Goal: Information Seeking & Learning: Check status

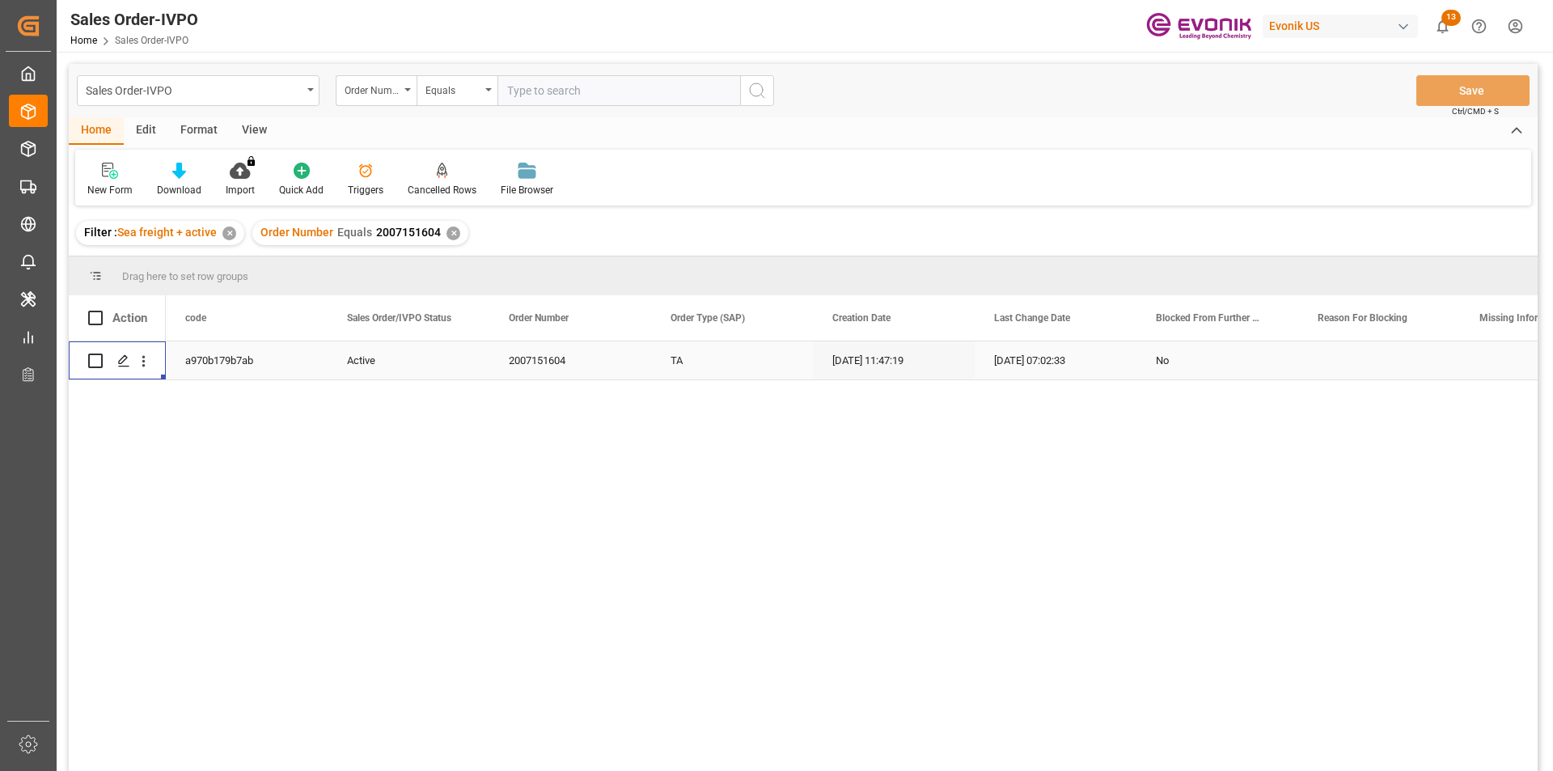
click at [451, 236] on div "✕" at bounding box center [453, 233] width 14 height 14
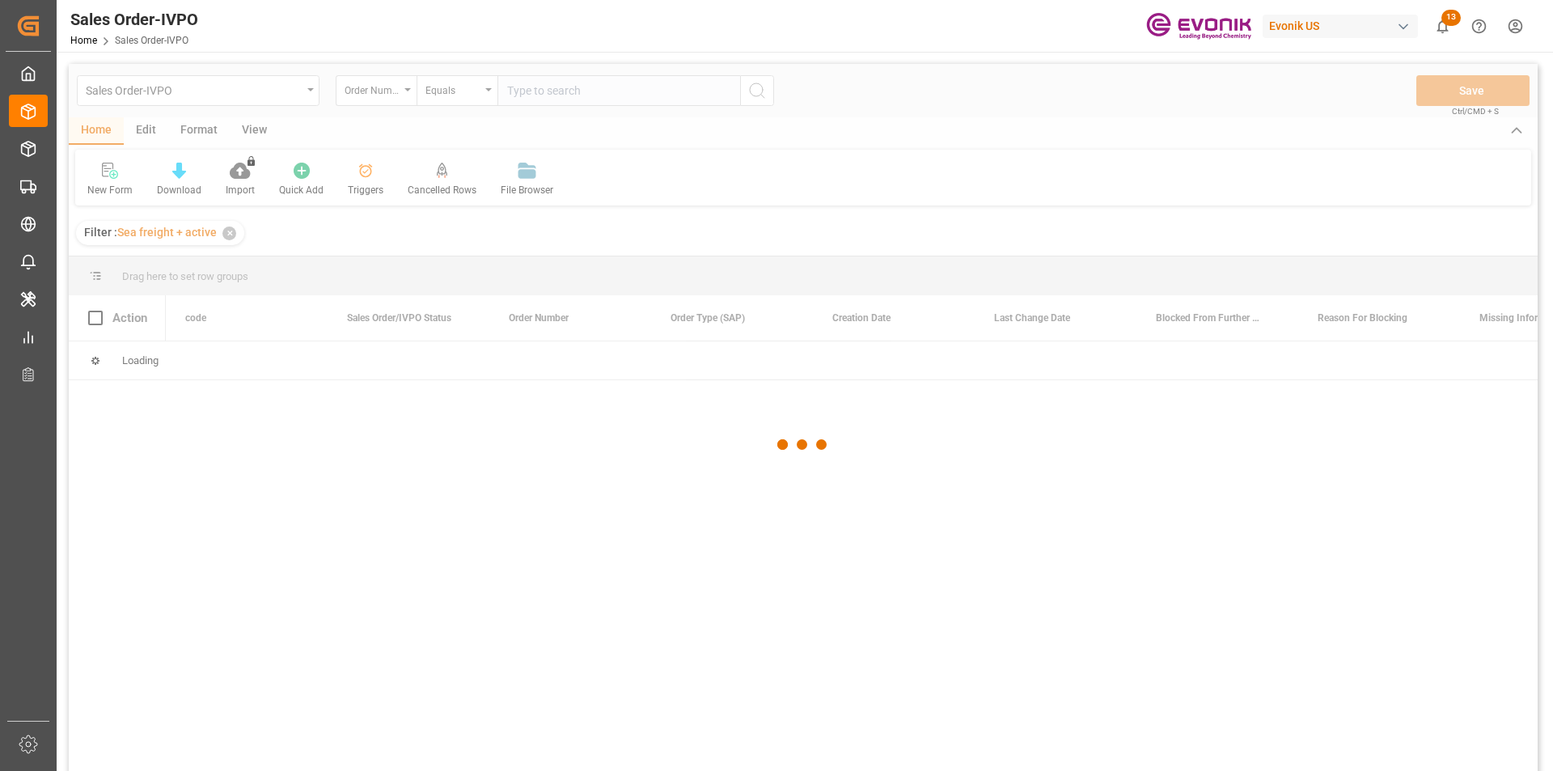
click at [580, 96] on div at bounding box center [803, 444] width 1469 height 761
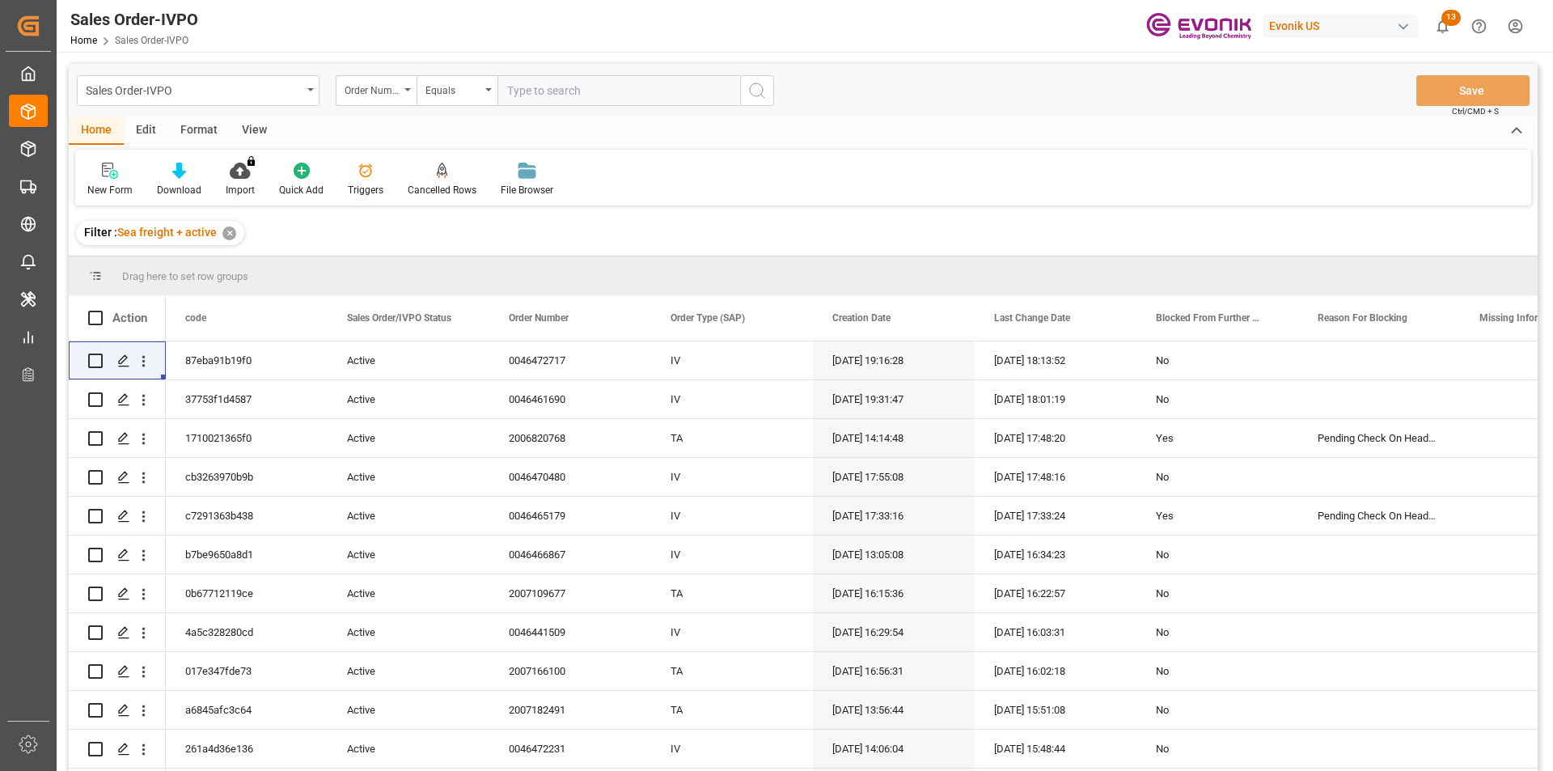
click at [575, 95] on input "text" at bounding box center [618, 90] width 243 height 31
paste input "2007044049"
type input "2007044049"
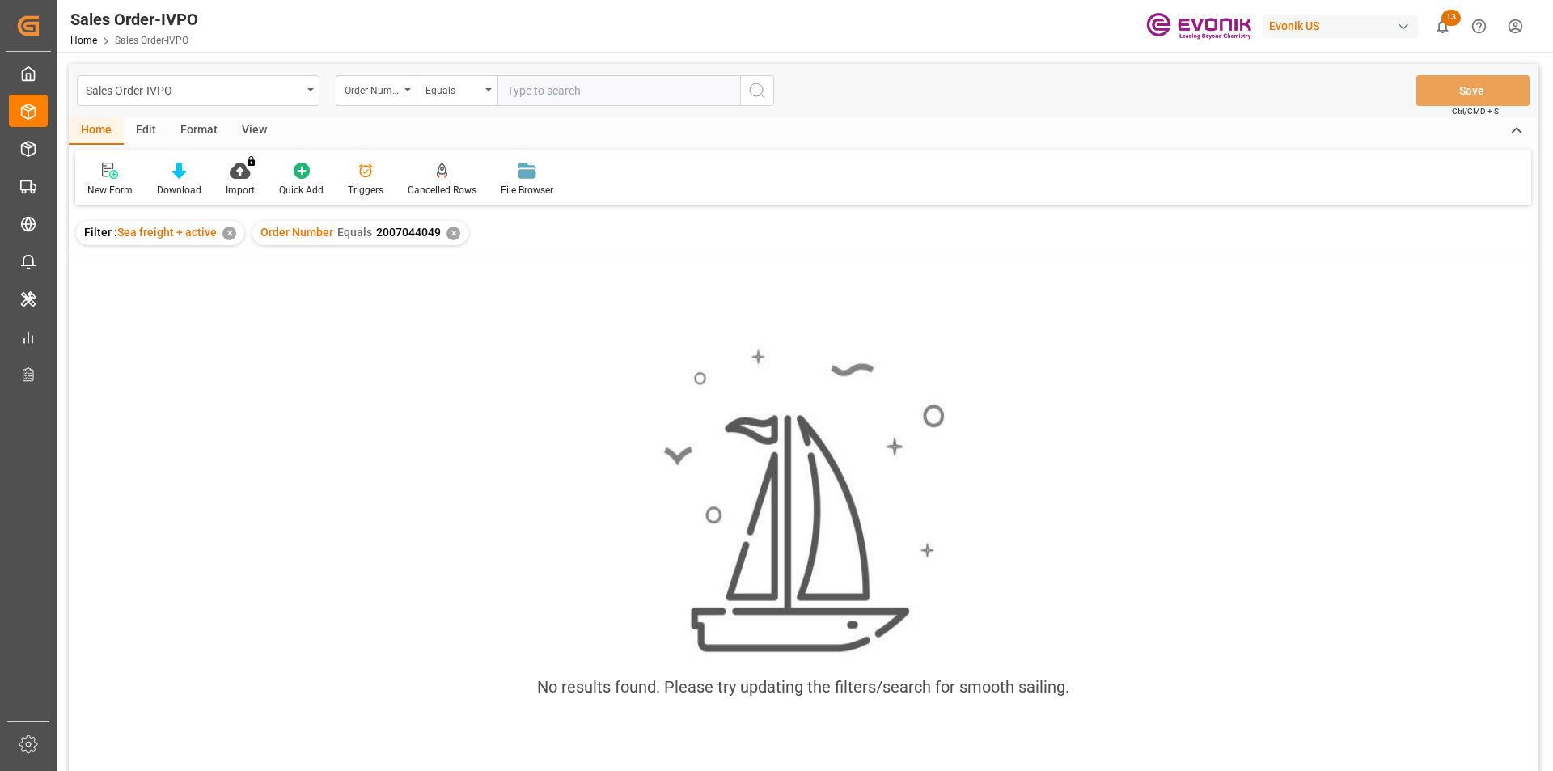
click at [450, 230] on div "✕" at bounding box center [453, 233] width 14 height 14
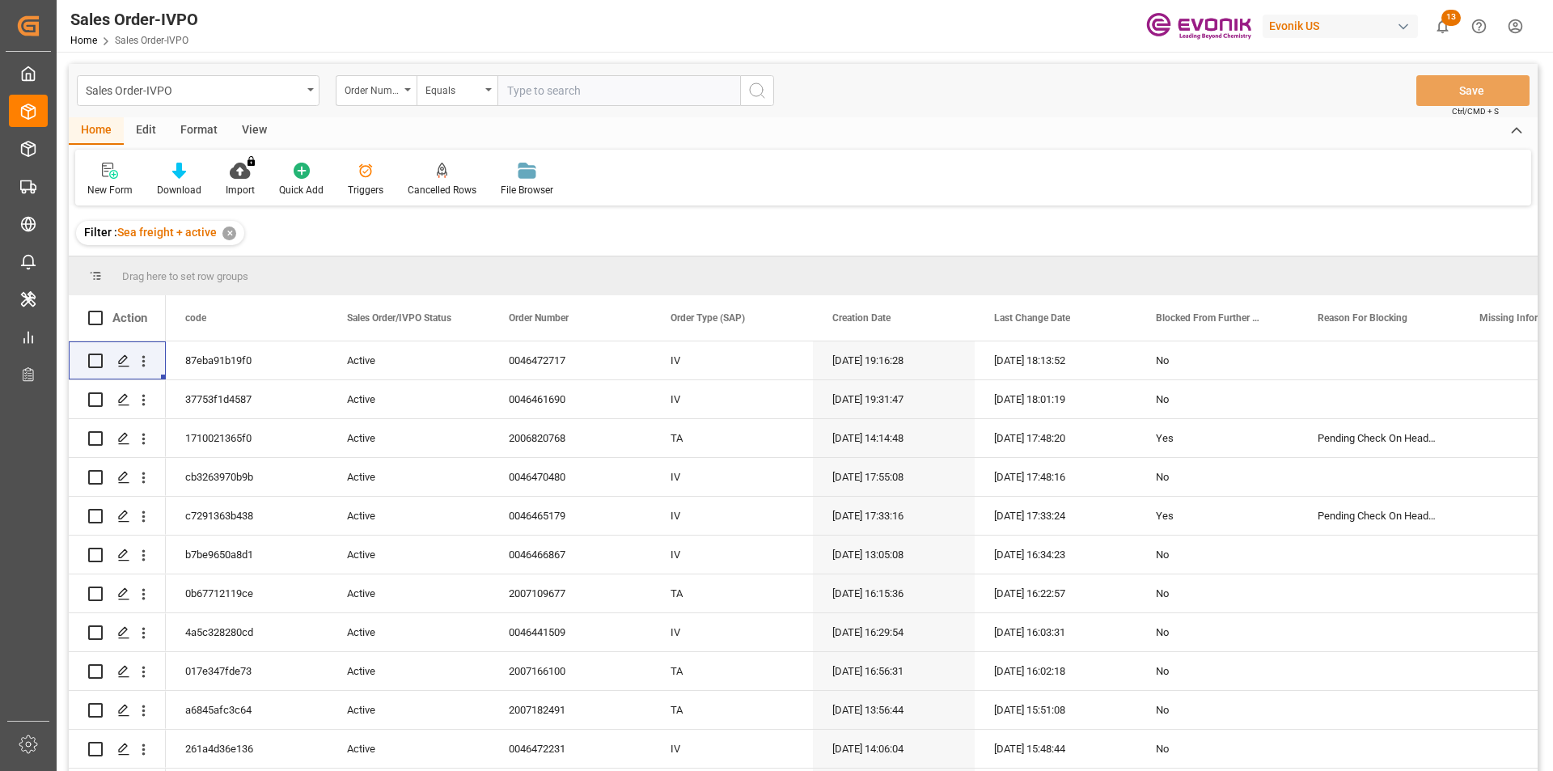
click at [629, 99] on input "text" at bounding box center [618, 90] width 243 height 31
paste input "2007151604"
type input "2007151604"
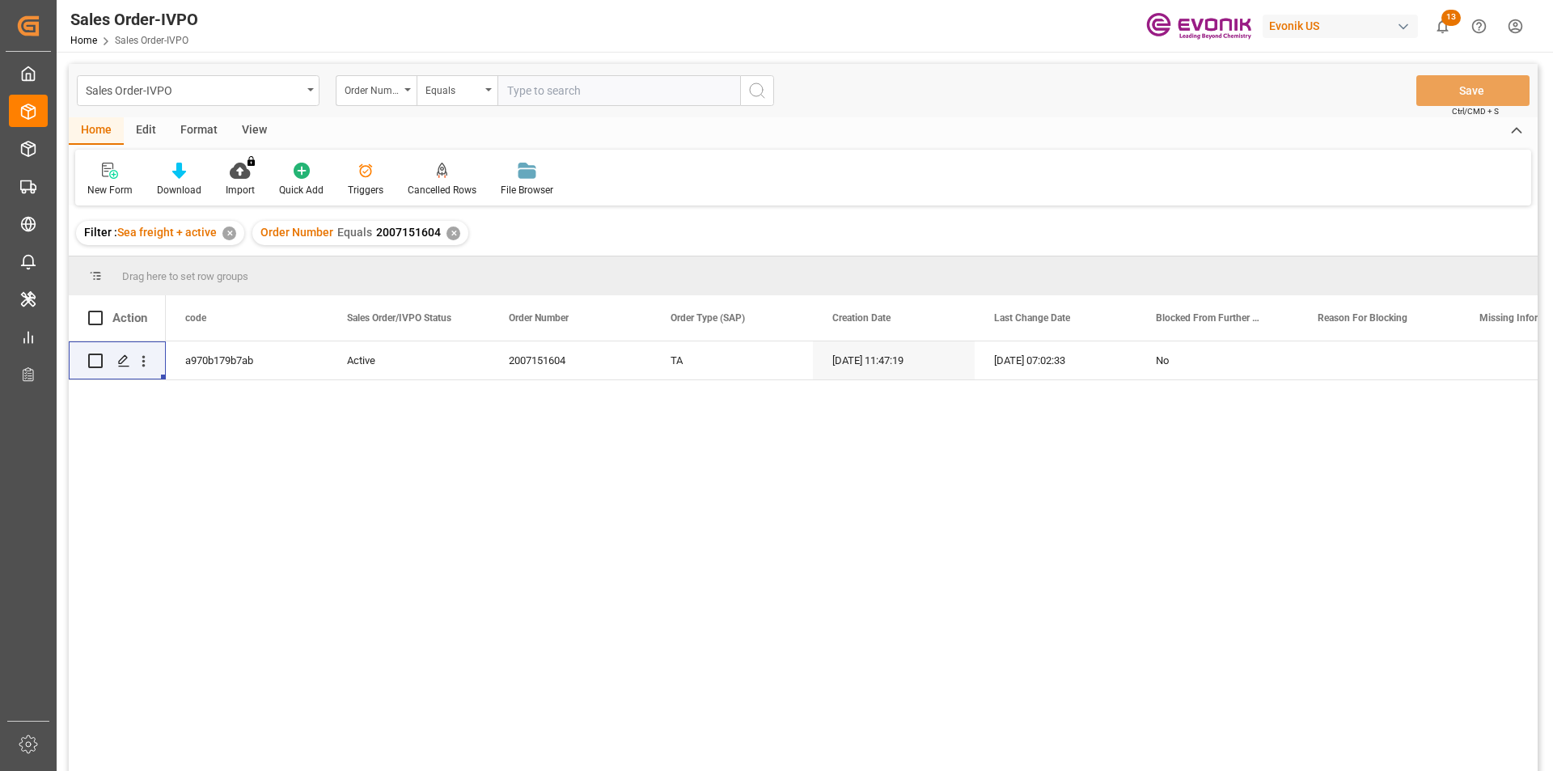
click at [232, 238] on div "✕" at bounding box center [229, 233] width 14 height 14
click at [140, 369] on icon "open menu" at bounding box center [143, 361] width 17 height 17
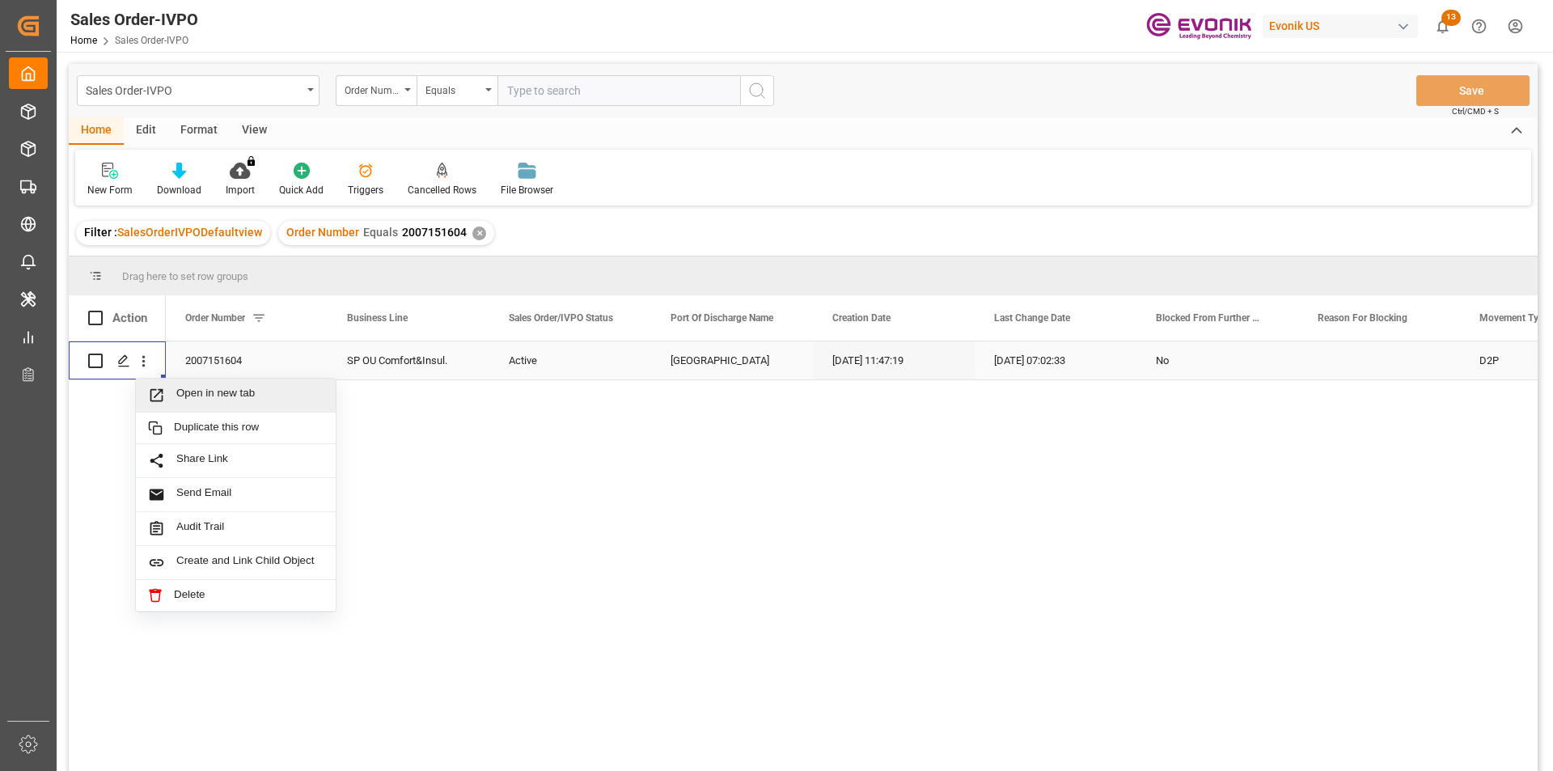
click at [221, 386] on div "Open in new tab" at bounding box center [236, 395] width 200 height 34
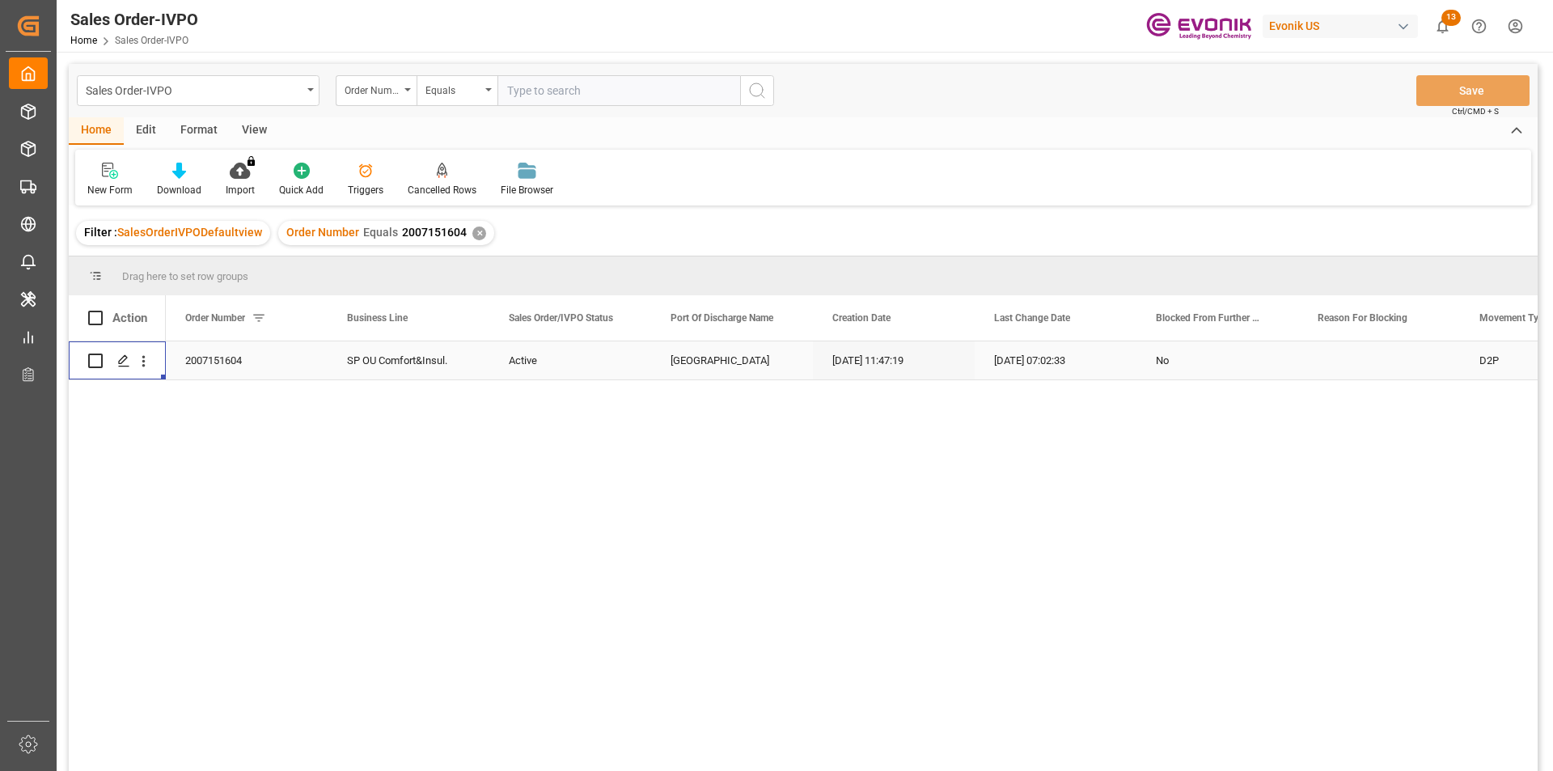
click at [475, 232] on div "✕" at bounding box center [479, 233] width 14 height 14
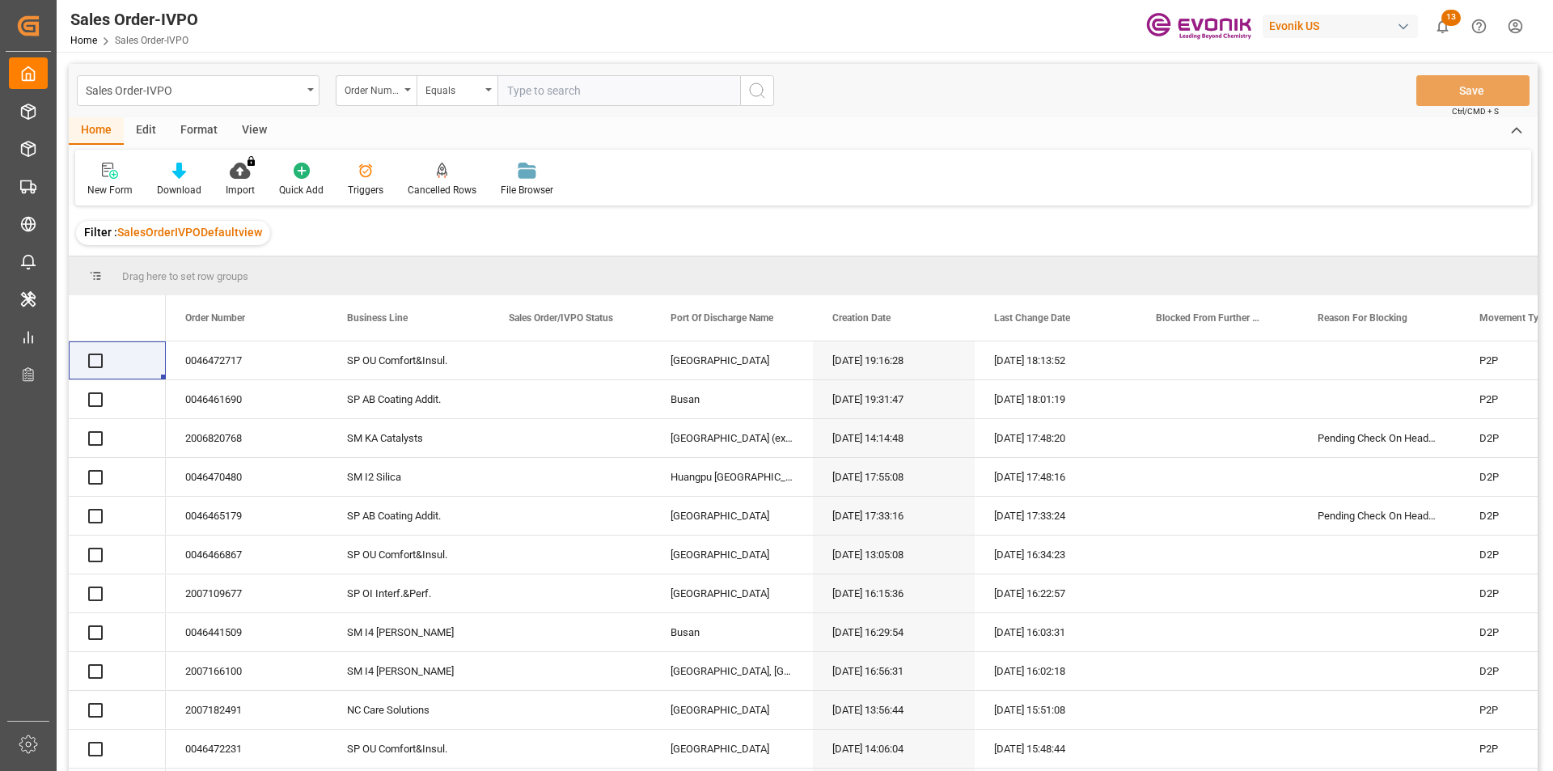
click at [559, 83] on input "text" at bounding box center [618, 90] width 243 height 31
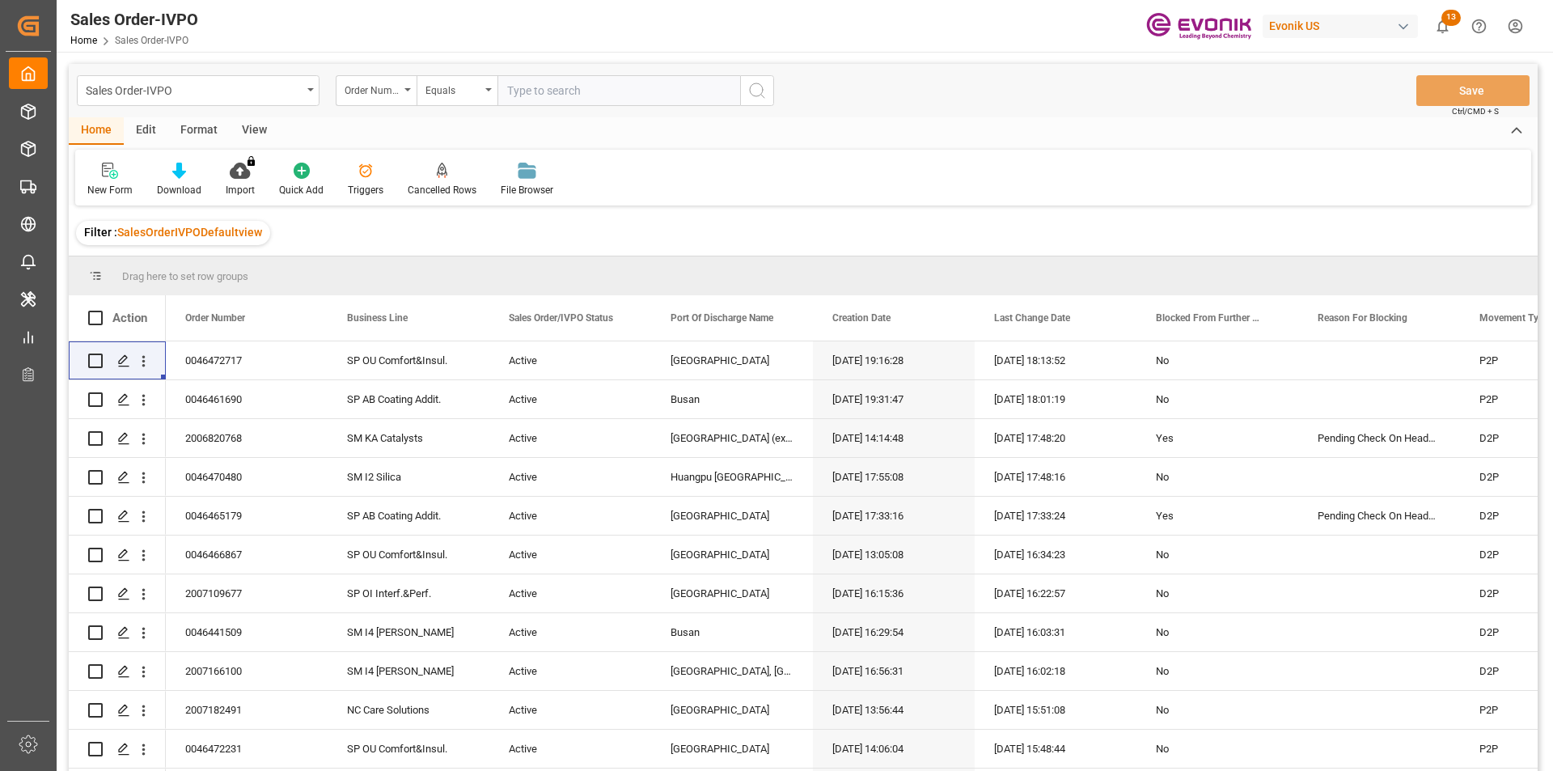
paste input "2007097201"
type input "2007097201"
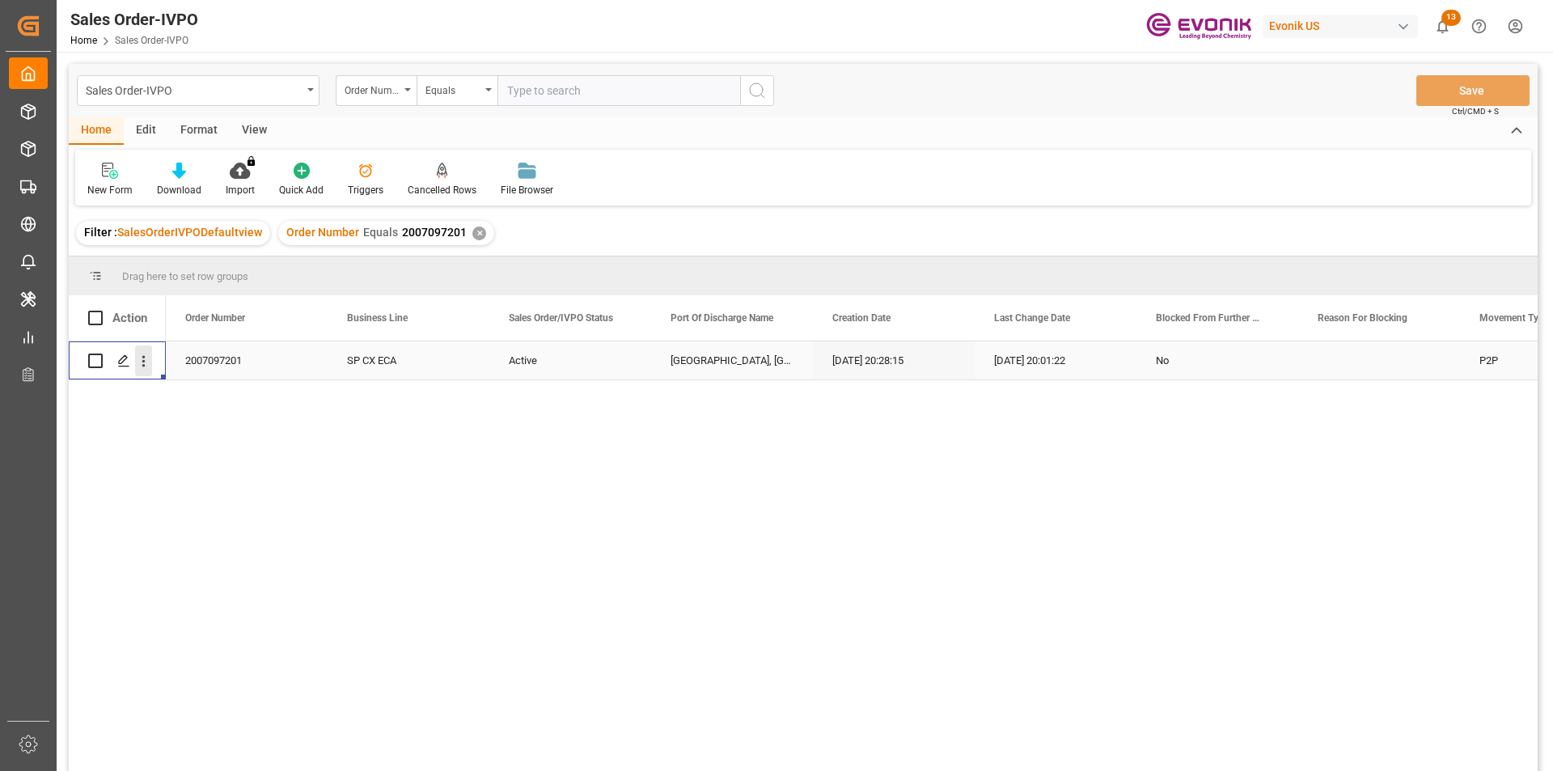
drag, startPoint x: 144, startPoint y: 358, endPoint x: 164, endPoint y: 367, distance: 22.1
click at [144, 357] on icon "open menu" at bounding box center [143, 361] width 3 height 11
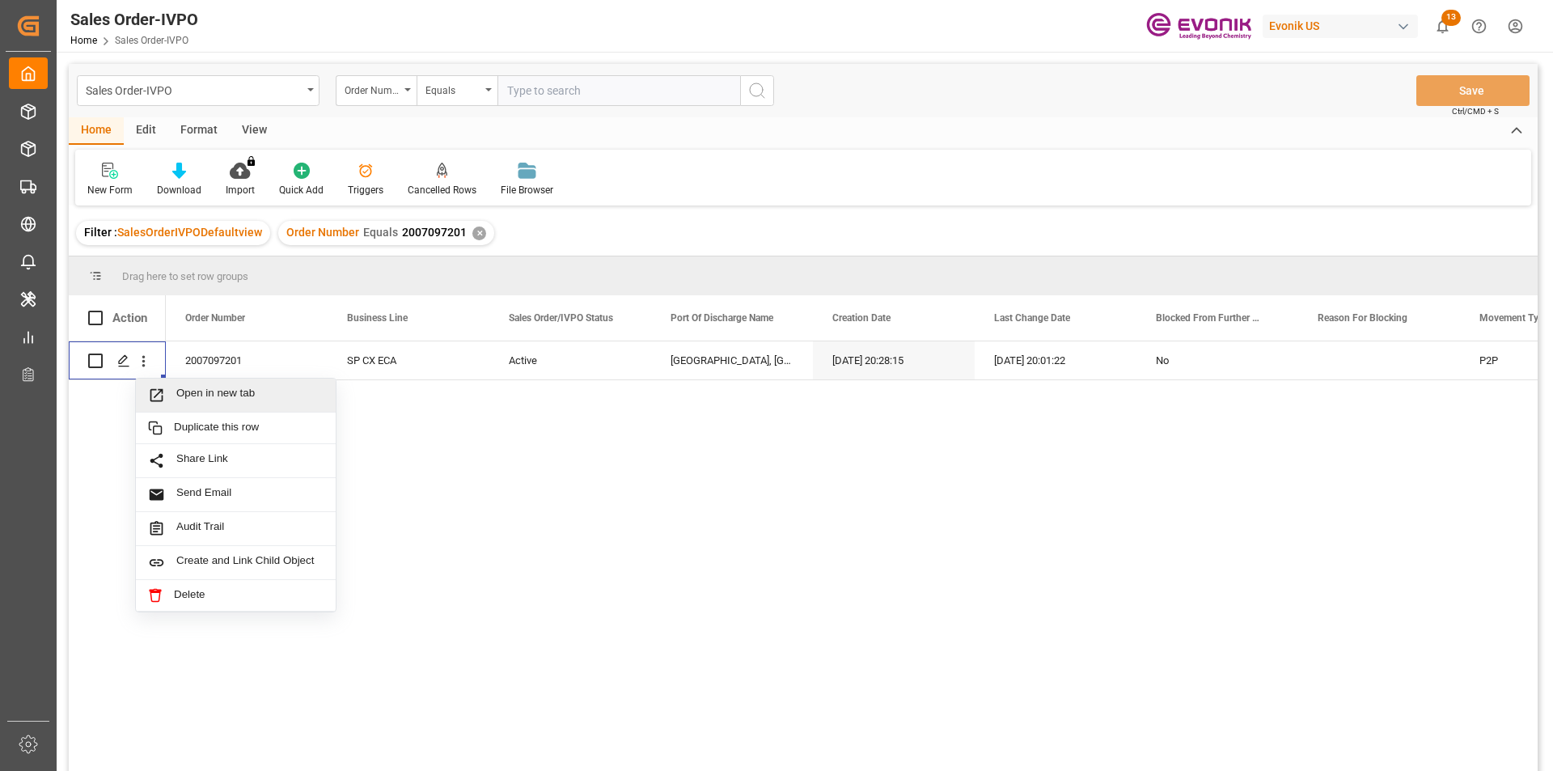
click at [326, 87] on div "Sales Order-IVPO Order Number Equals" at bounding box center [425, 90] width 697 height 31
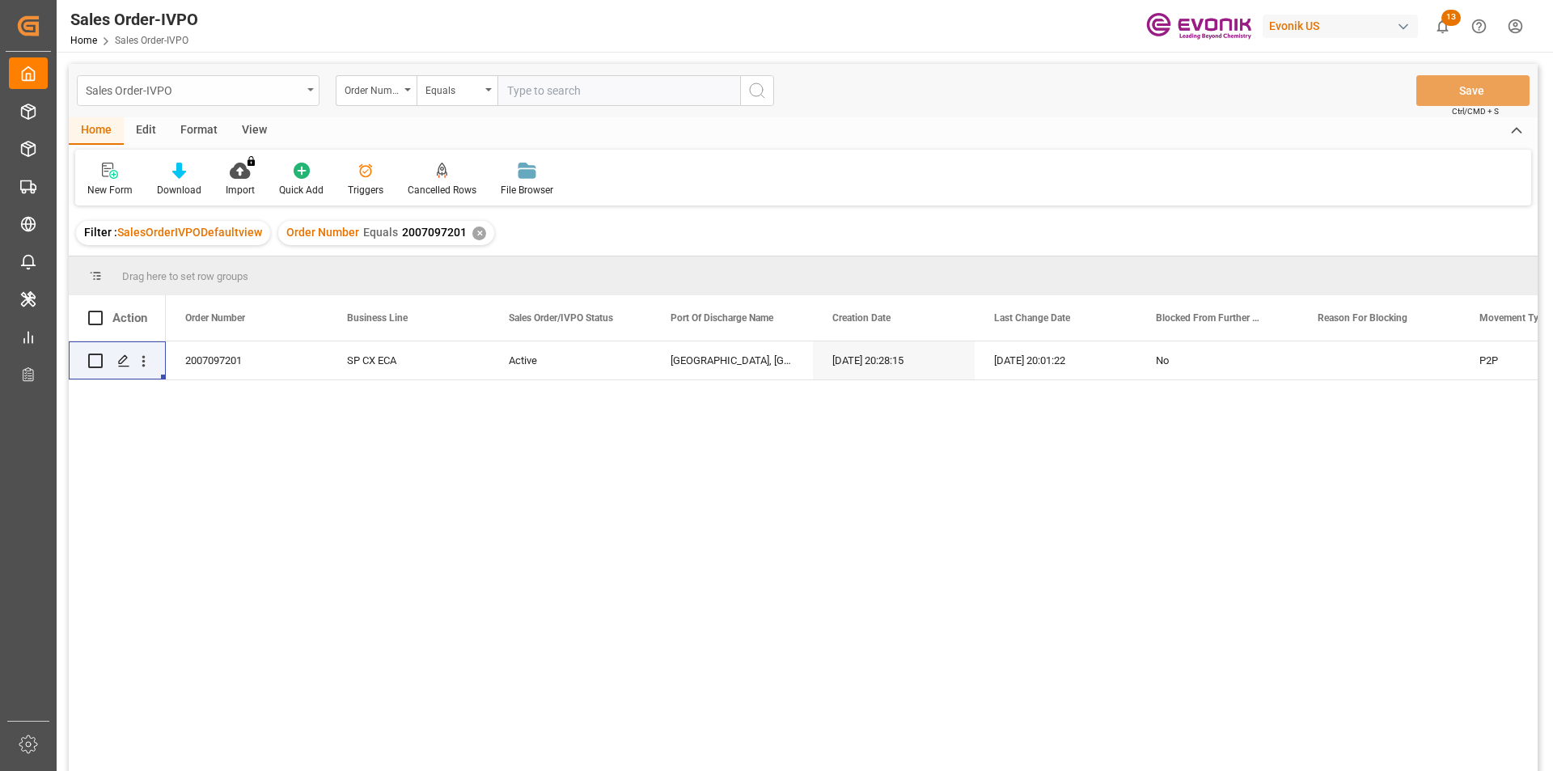
click at [312, 91] on icon "open menu" at bounding box center [310, 89] width 6 height 3
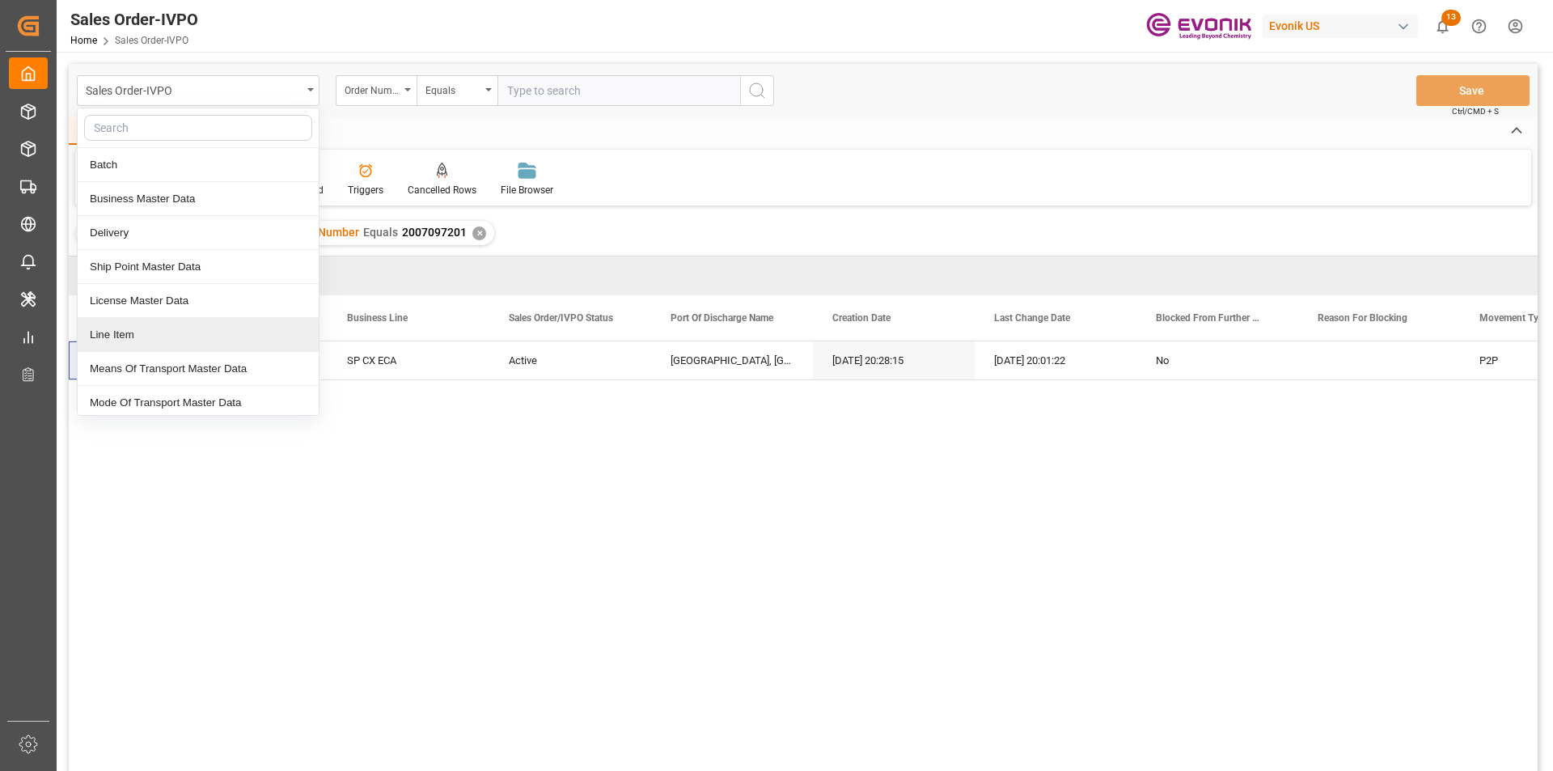
click at [161, 327] on div "Line Item" at bounding box center [198, 335] width 241 height 34
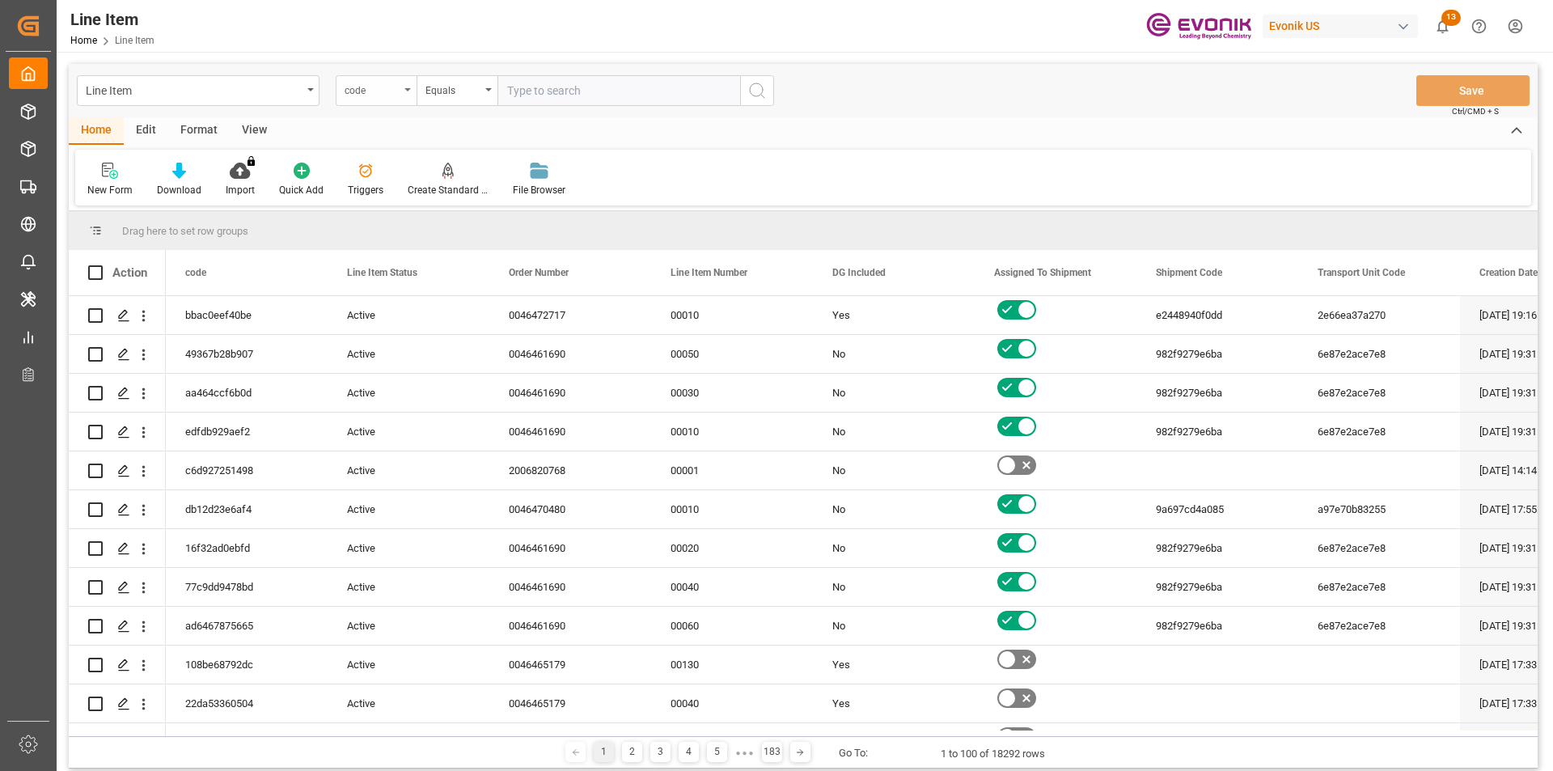
click at [352, 95] on div "code" at bounding box center [371, 88] width 55 height 19
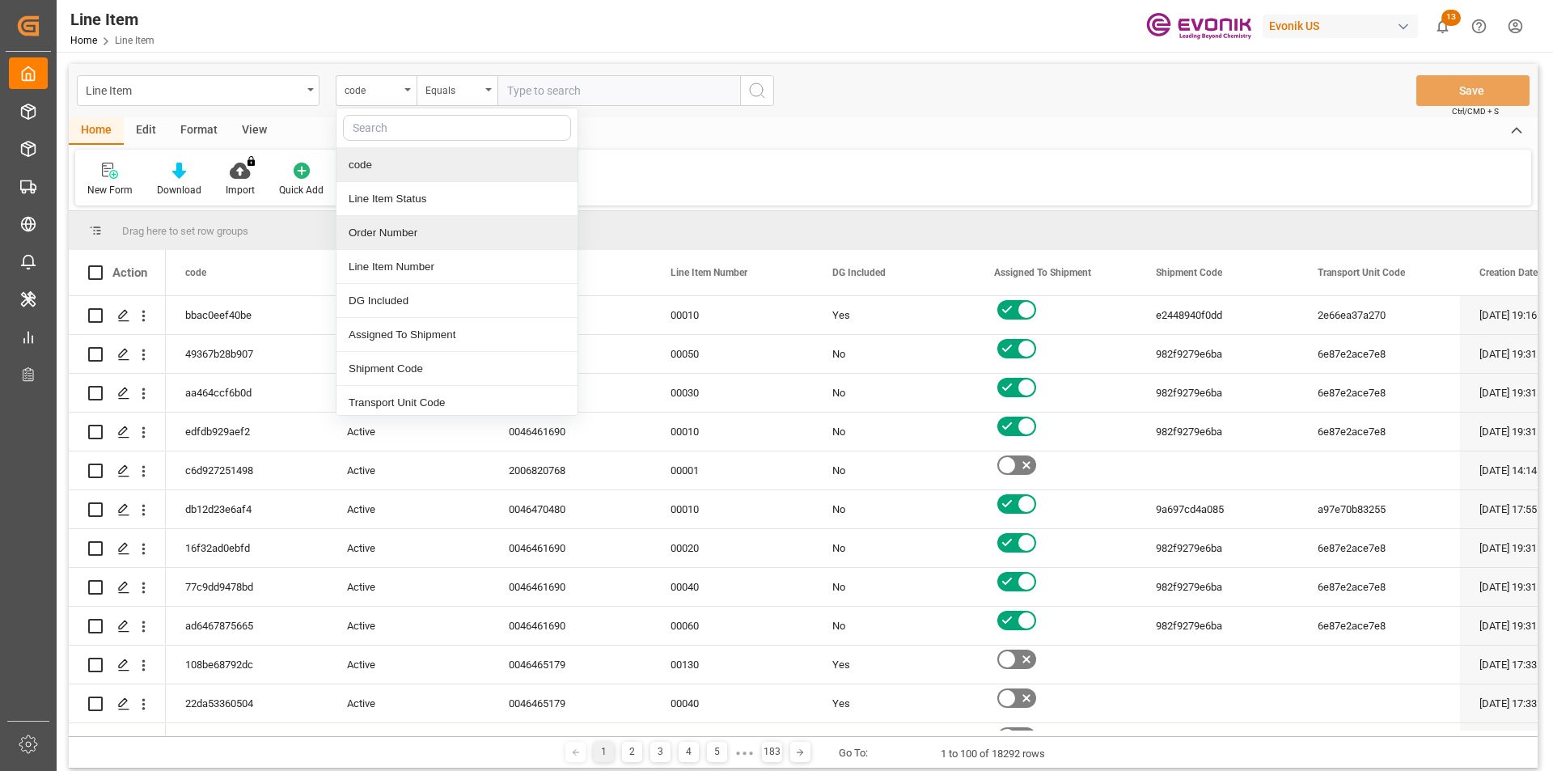
click at [388, 236] on div "Order Number" at bounding box center [456, 233] width 241 height 34
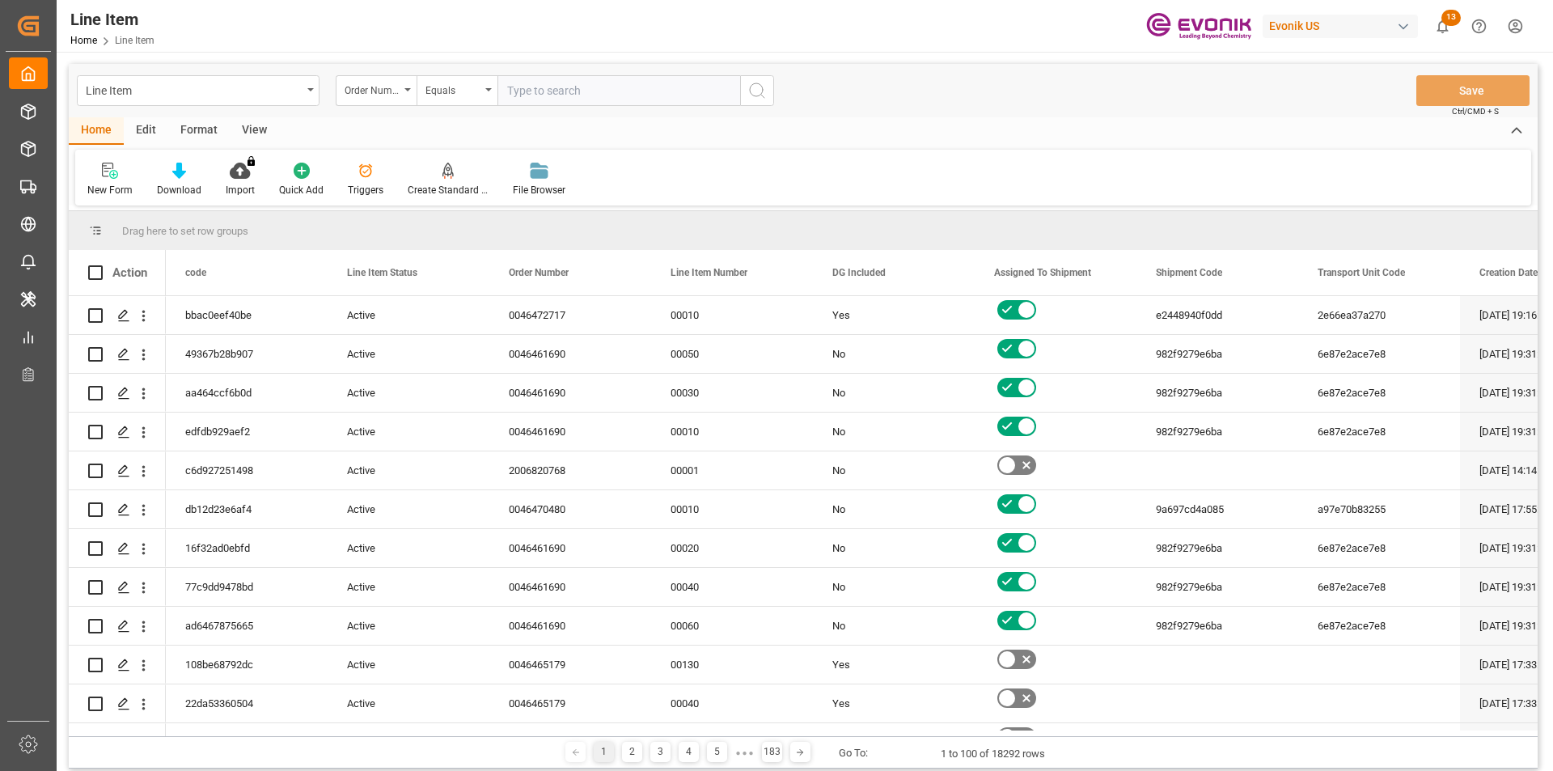
click at [564, 94] on input "text" at bounding box center [618, 90] width 243 height 31
paste input "2007097201"
type input "2007097201"
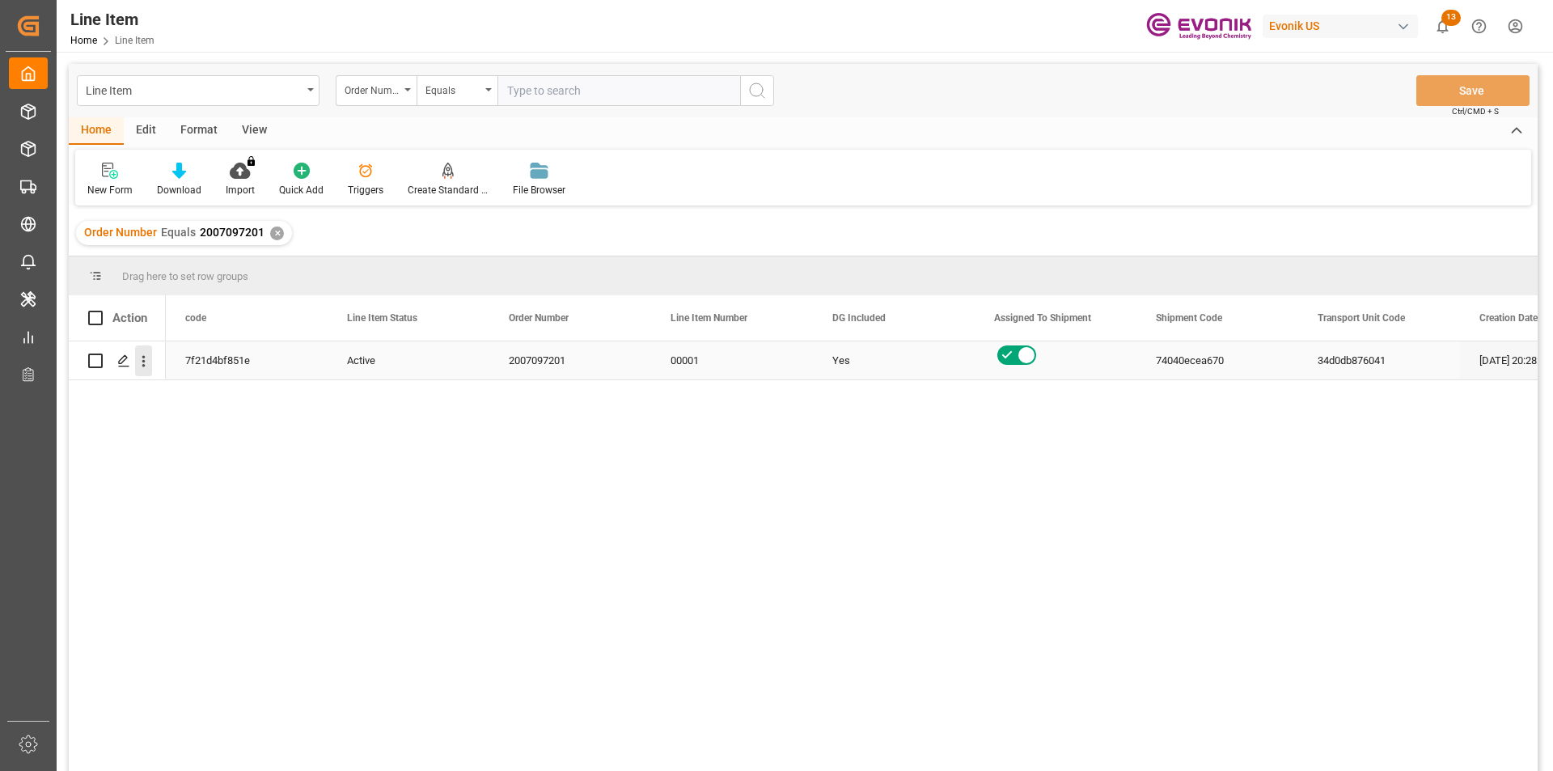
click at [137, 358] on icon "open menu" at bounding box center [143, 361] width 17 height 17
click at [257, 132] on div "View" at bounding box center [254, 130] width 49 height 27
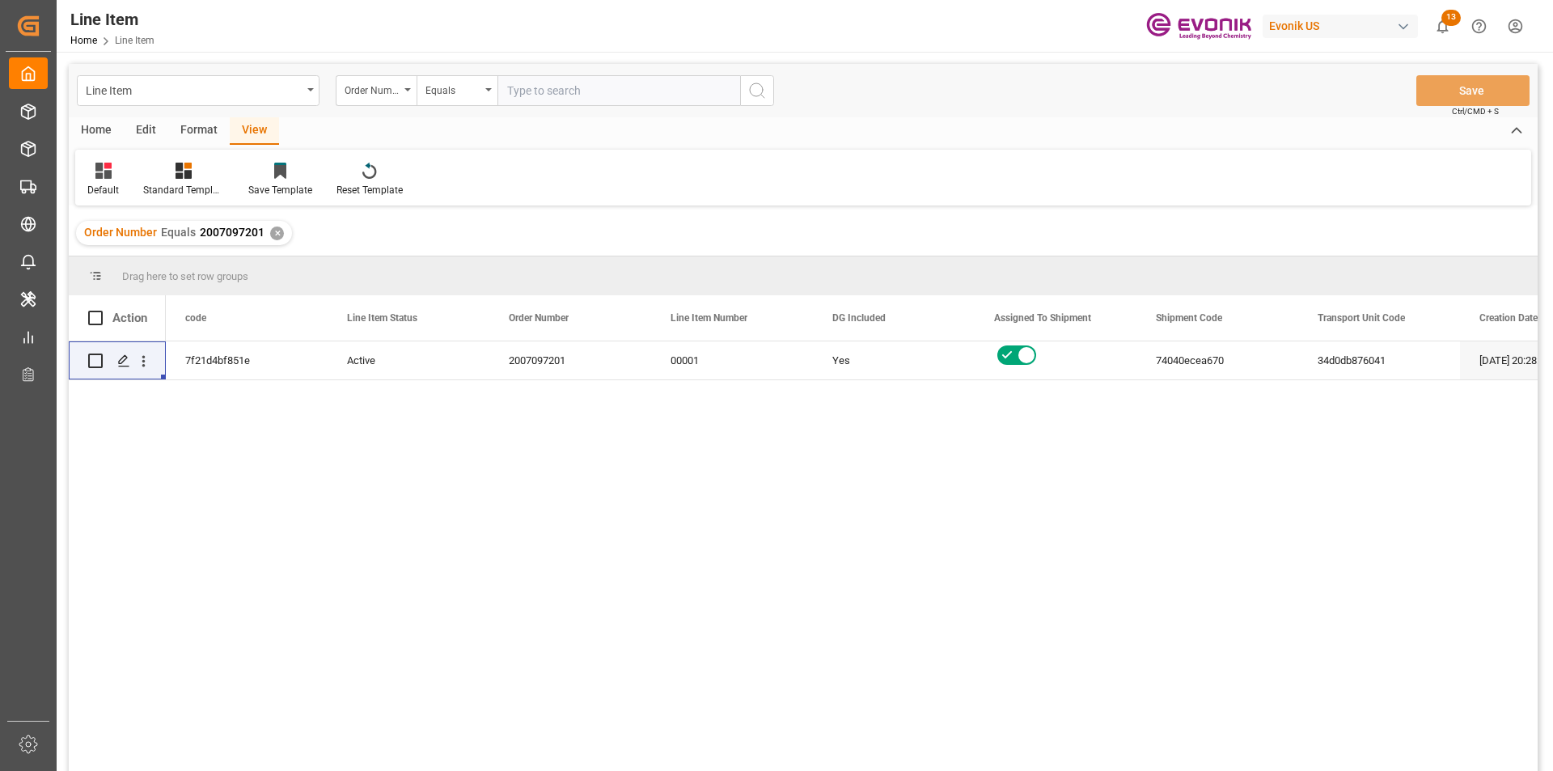
click at [173, 159] on div "Default Standard Templates Save Template Reset Template" at bounding box center [803, 178] width 1456 height 56
click at [180, 169] on icon at bounding box center [183, 171] width 16 height 16
click at [209, 357] on div "AES View" at bounding box center [227, 361] width 142 height 17
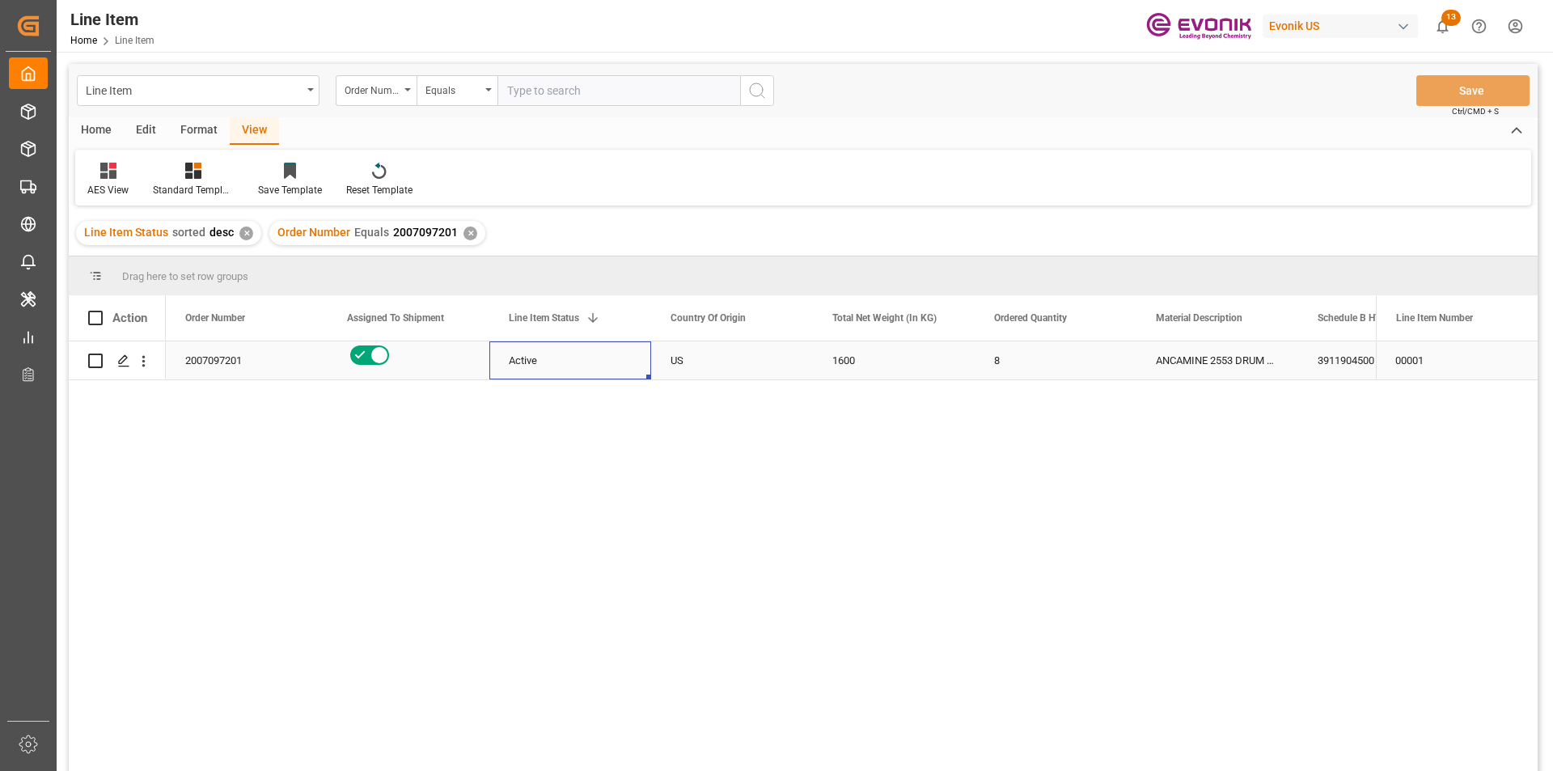
click at [580, 375] on div "Active" at bounding box center [570, 360] width 123 height 37
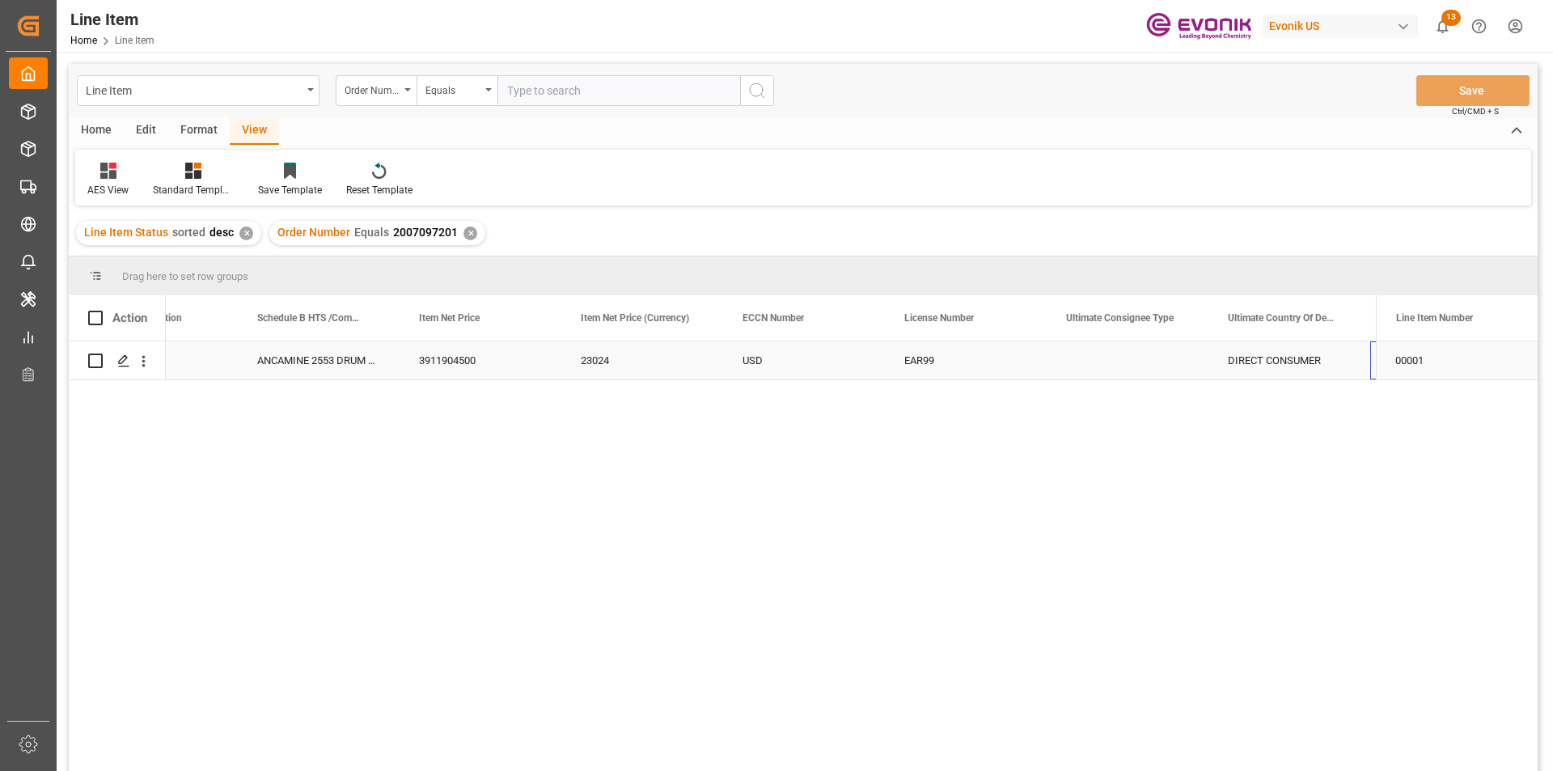
scroll to position [0, 1060]
click at [460, 239] on div "Order Number Equals 2007097201 ✕" at bounding box center [377, 233] width 216 height 24
click at [466, 230] on div "✕" at bounding box center [470, 233] width 14 height 14
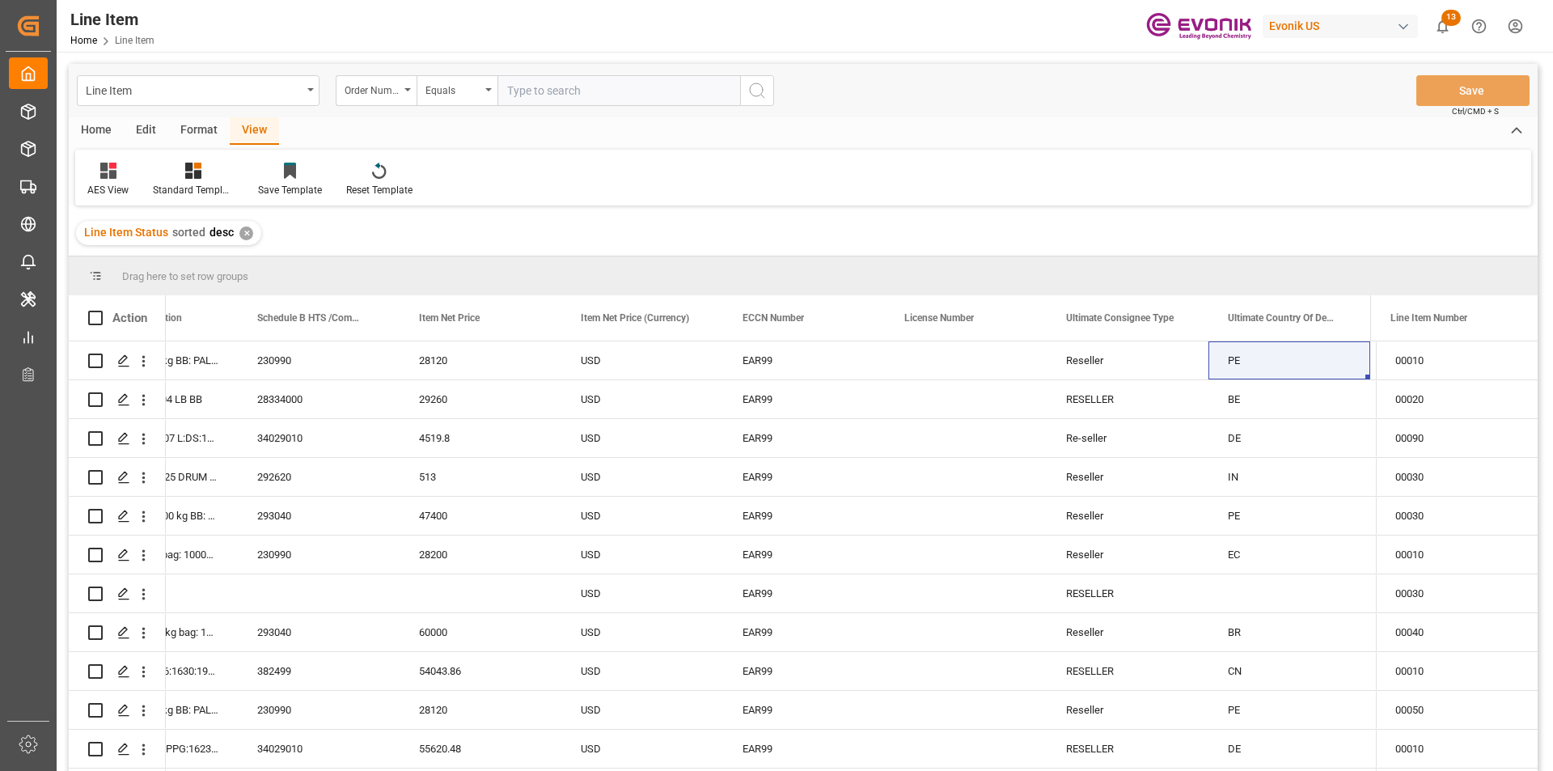
click at [546, 90] on input "text" at bounding box center [618, 90] width 243 height 31
paste input "0046467175"
type input "0046467175"
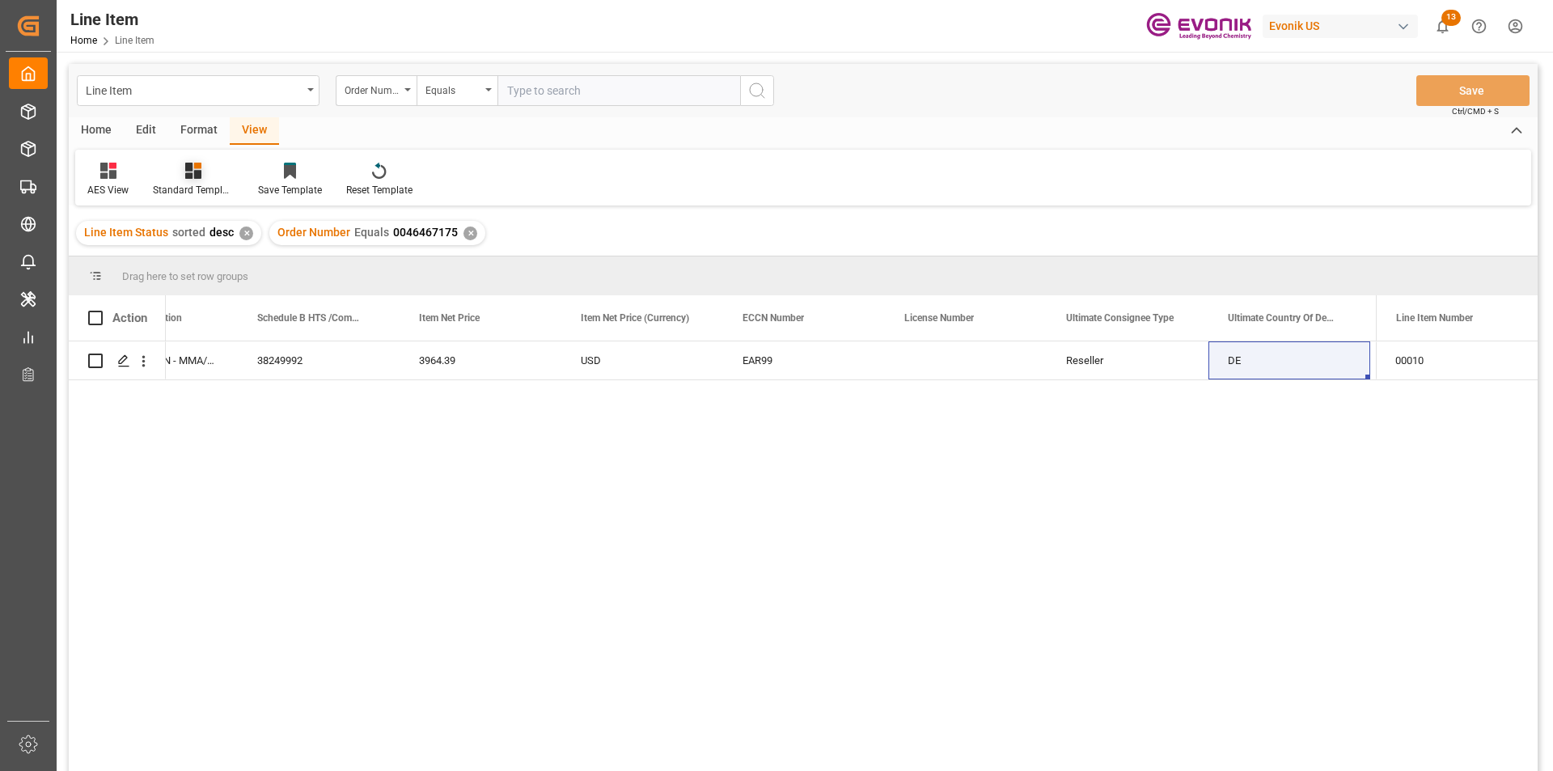
click at [206, 175] on div at bounding box center [193, 170] width 81 height 17
click at [227, 361] on div "AES View" at bounding box center [237, 361] width 142 height 17
click at [134, 357] on div "Press SPACE to select this row." at bounding box center [123, 361] width 24 height 30
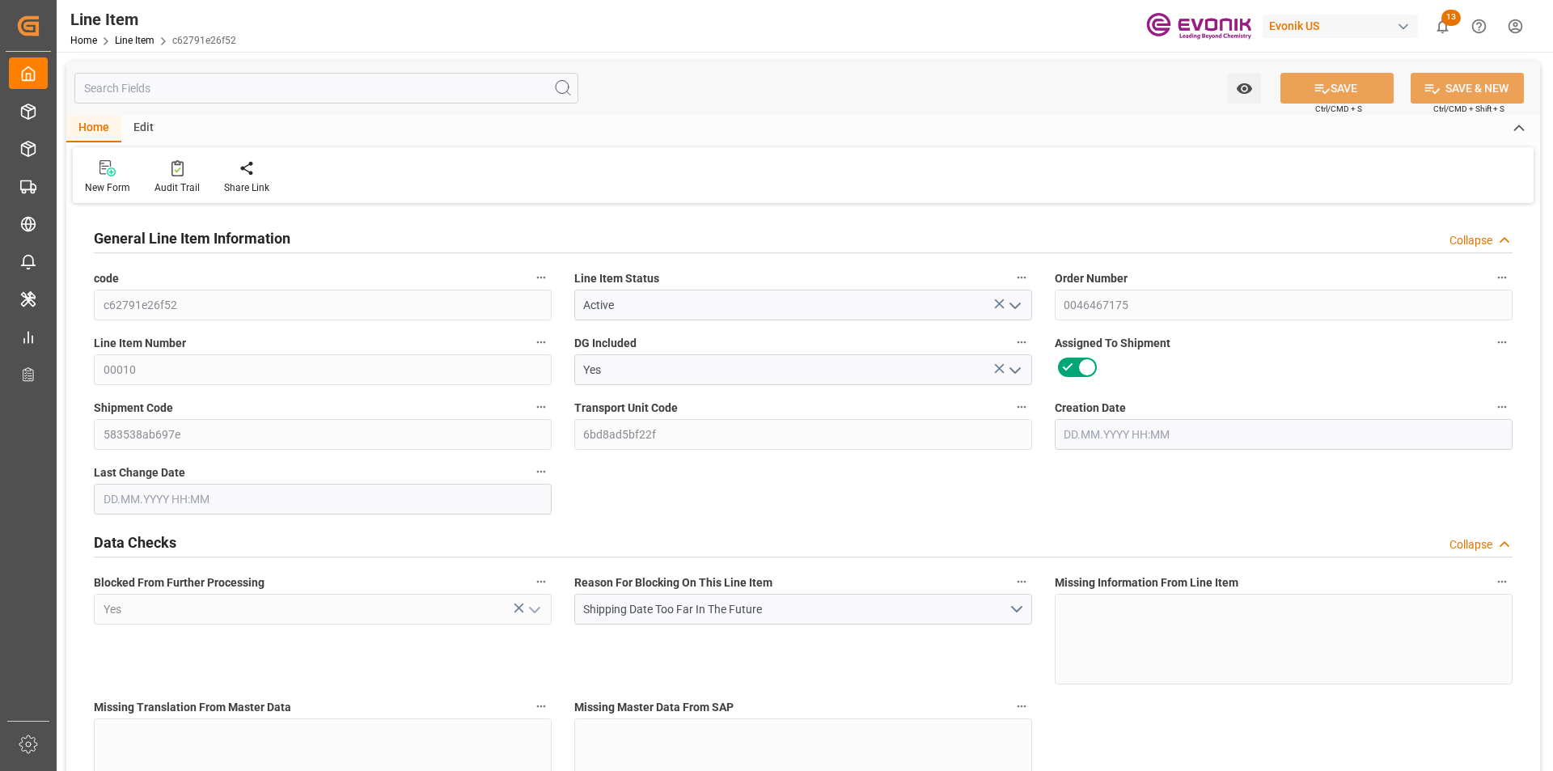
type input "0"
type input "17252"
type input "0"
type input "17233"
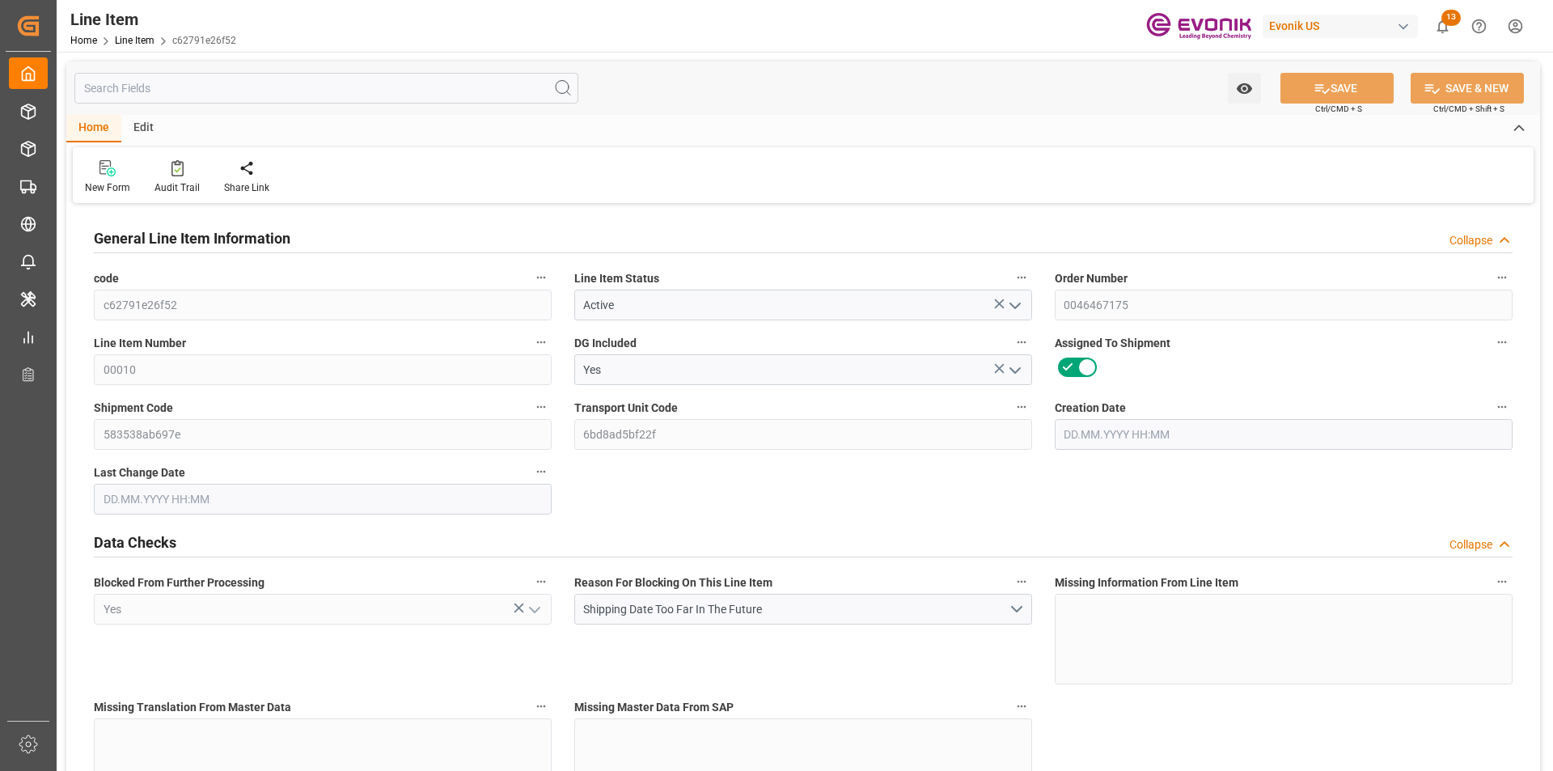
type input "3964.39"
type input "17233"
type input "38000"
type input "17252"
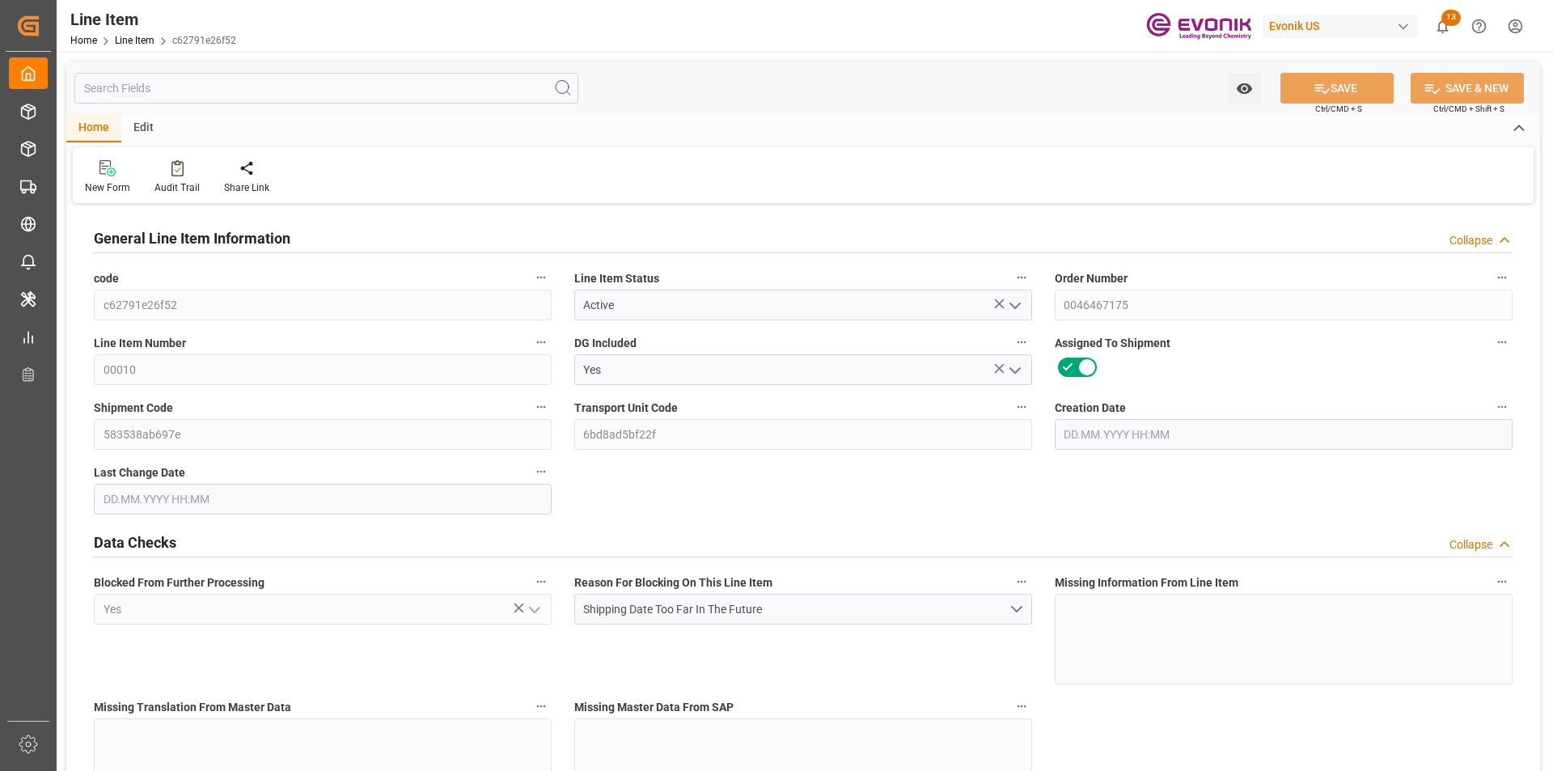
type input "17252"
type input "0"
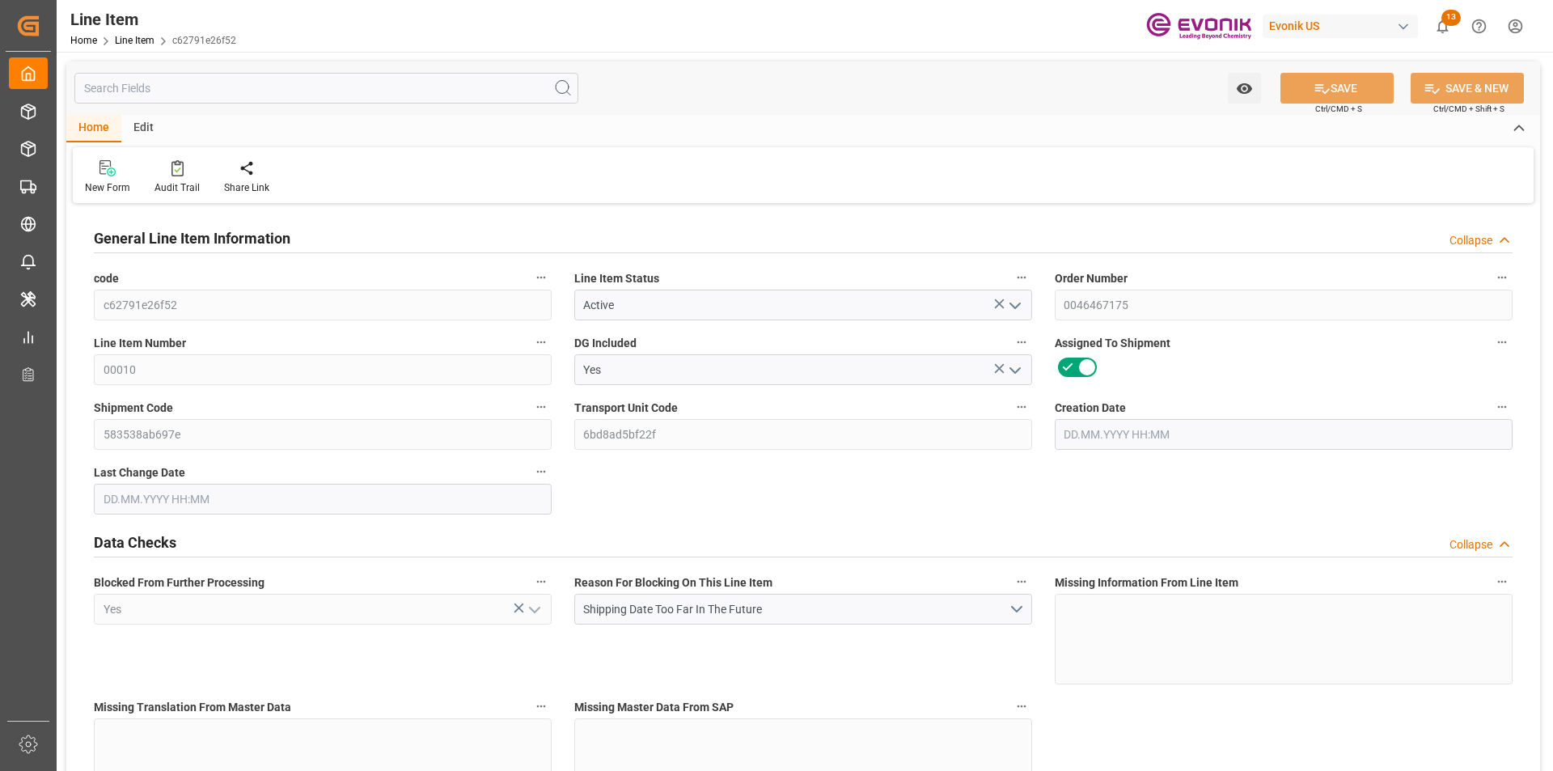
type input "0"
type input "06.08.2025 17:24"
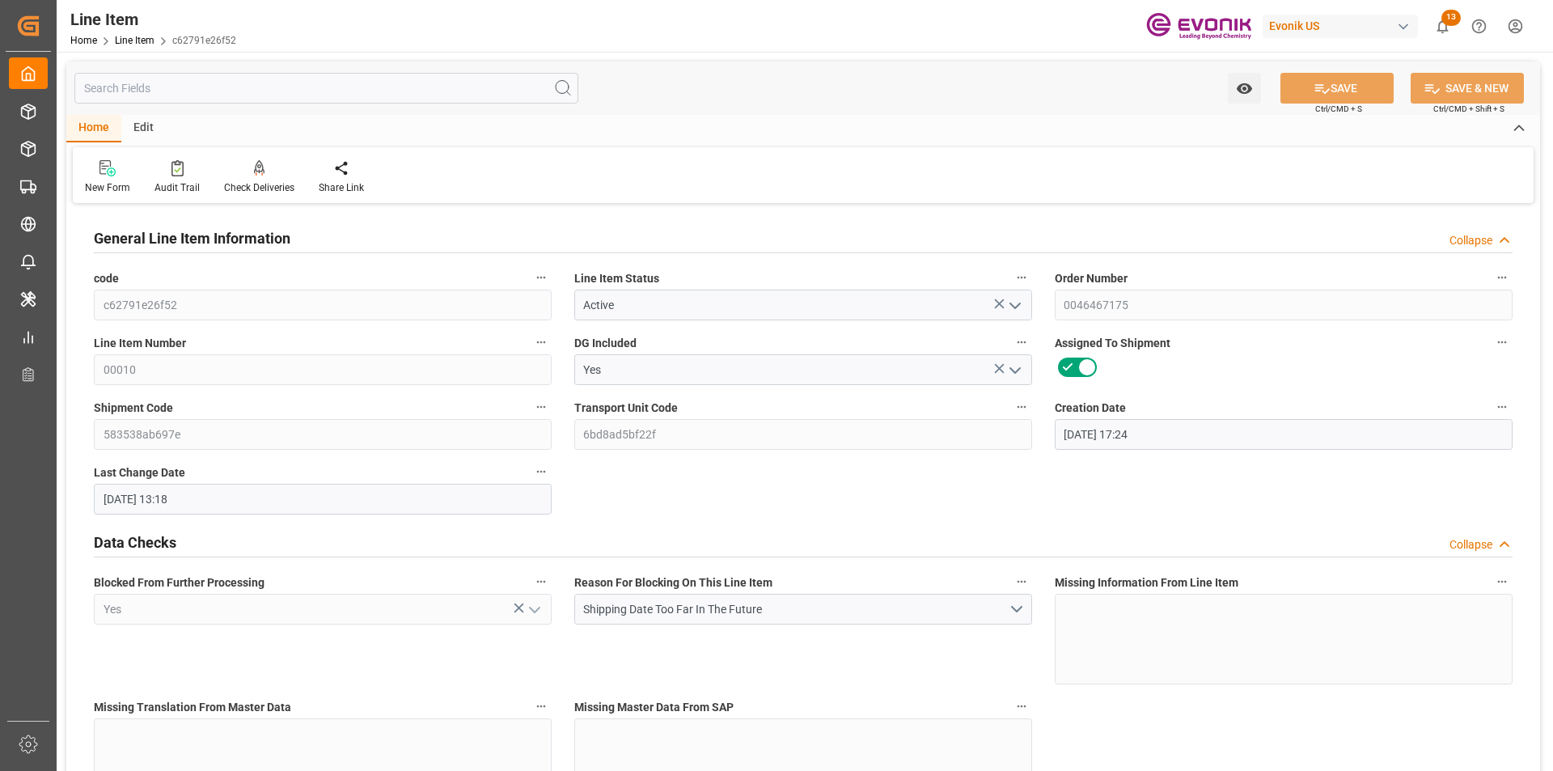
type input "10.09.2025 13:18"
type input "15.12.2025"
type input "31.10.2025"
type input "26.10.2025"
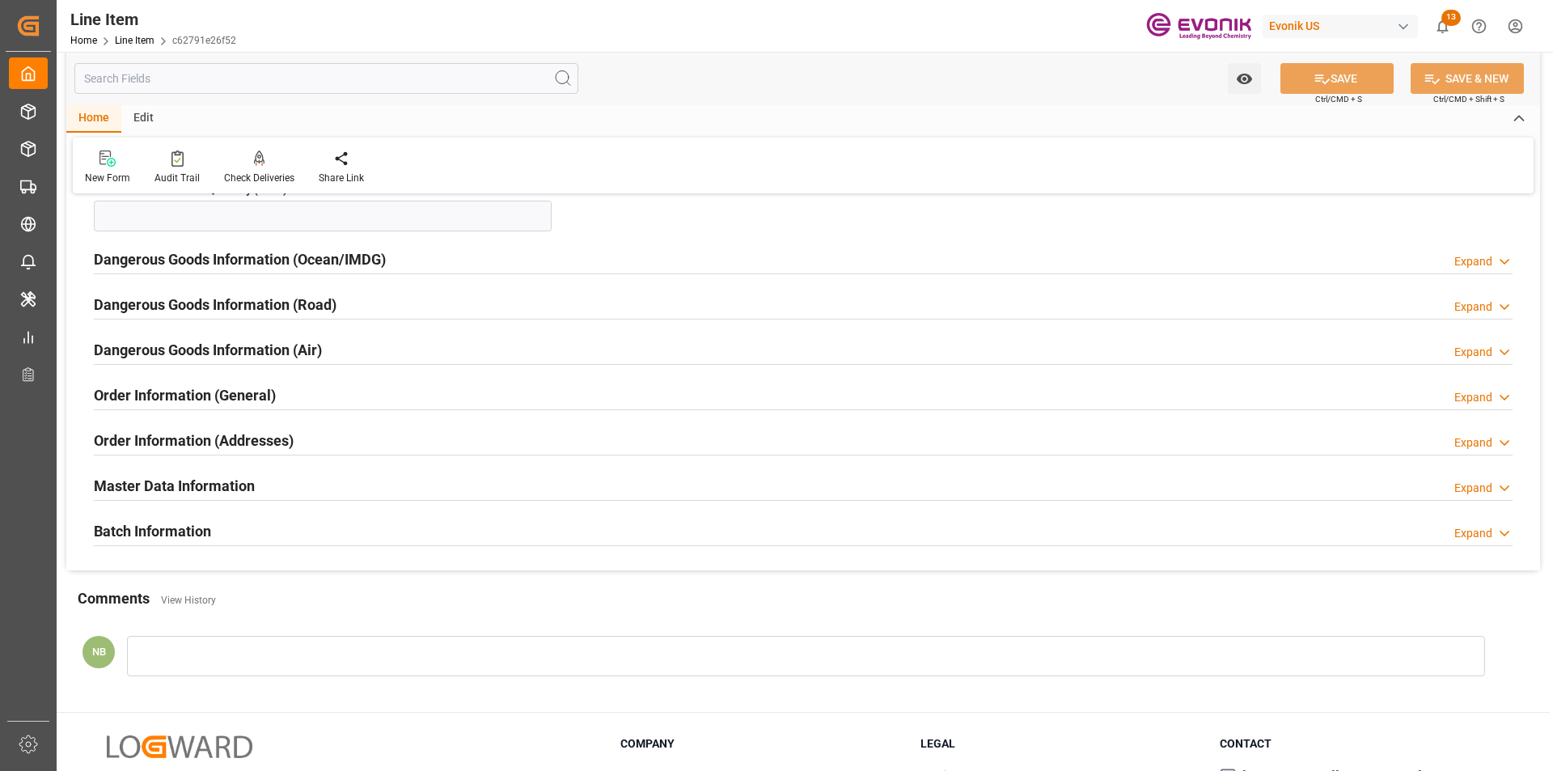
scroll to position [2146, 0]
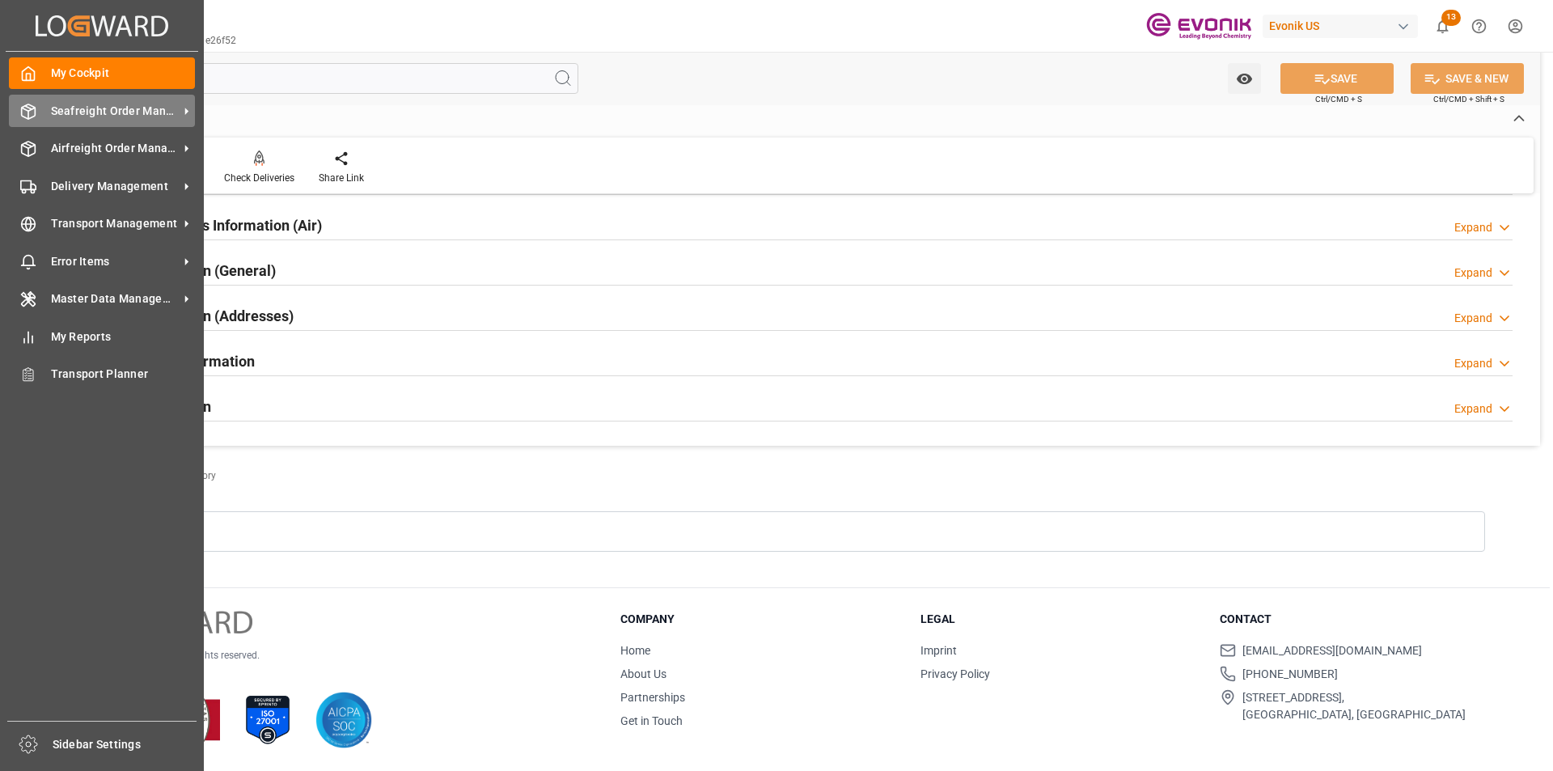
click at [127, 103] on span "Seafreight Order Management" at bounding box center [115, 111] width 128 height 17
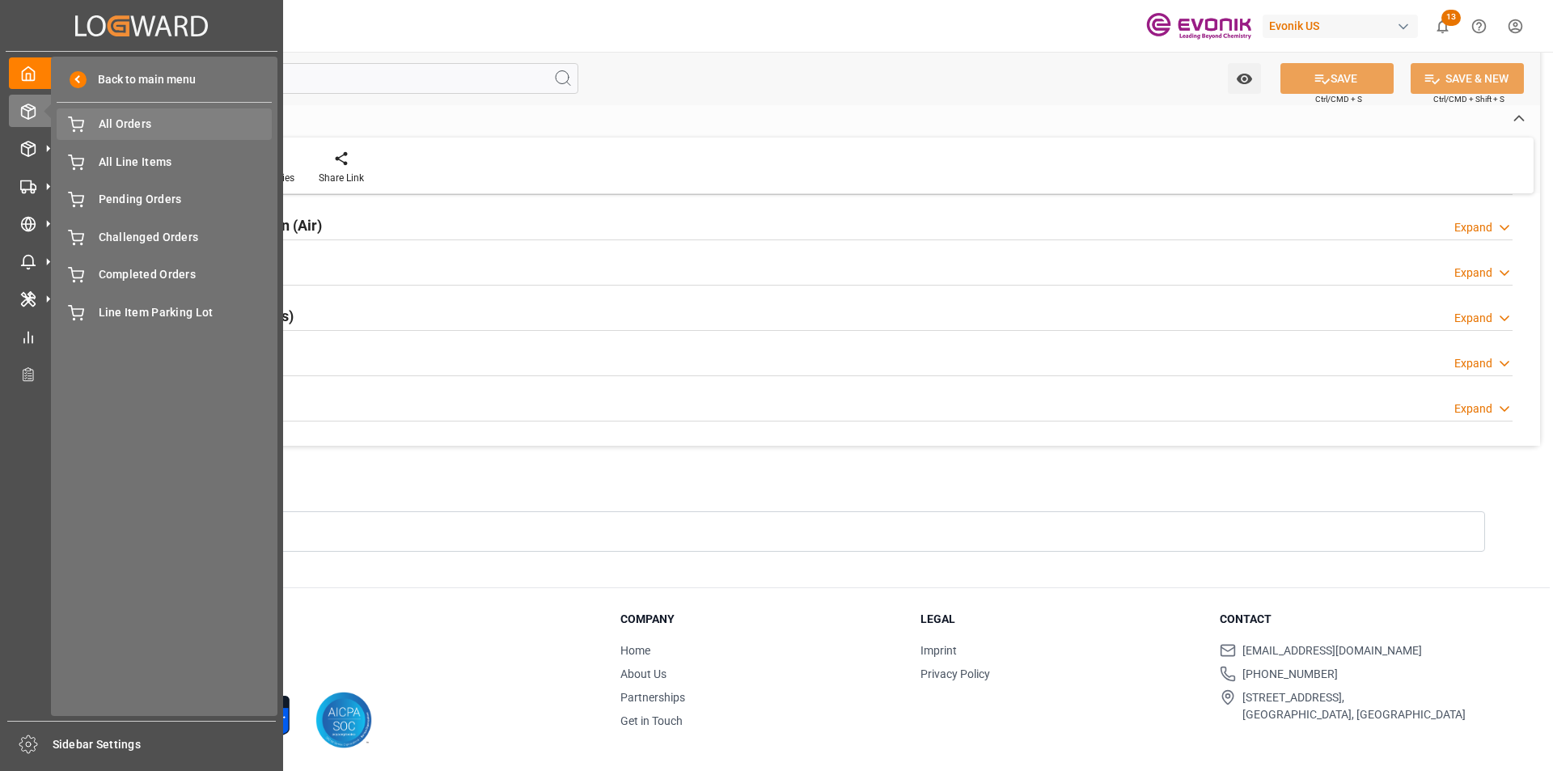
click at [160, 126] on span "All Orders" at bounding box center [186, 124] width 174 height 17
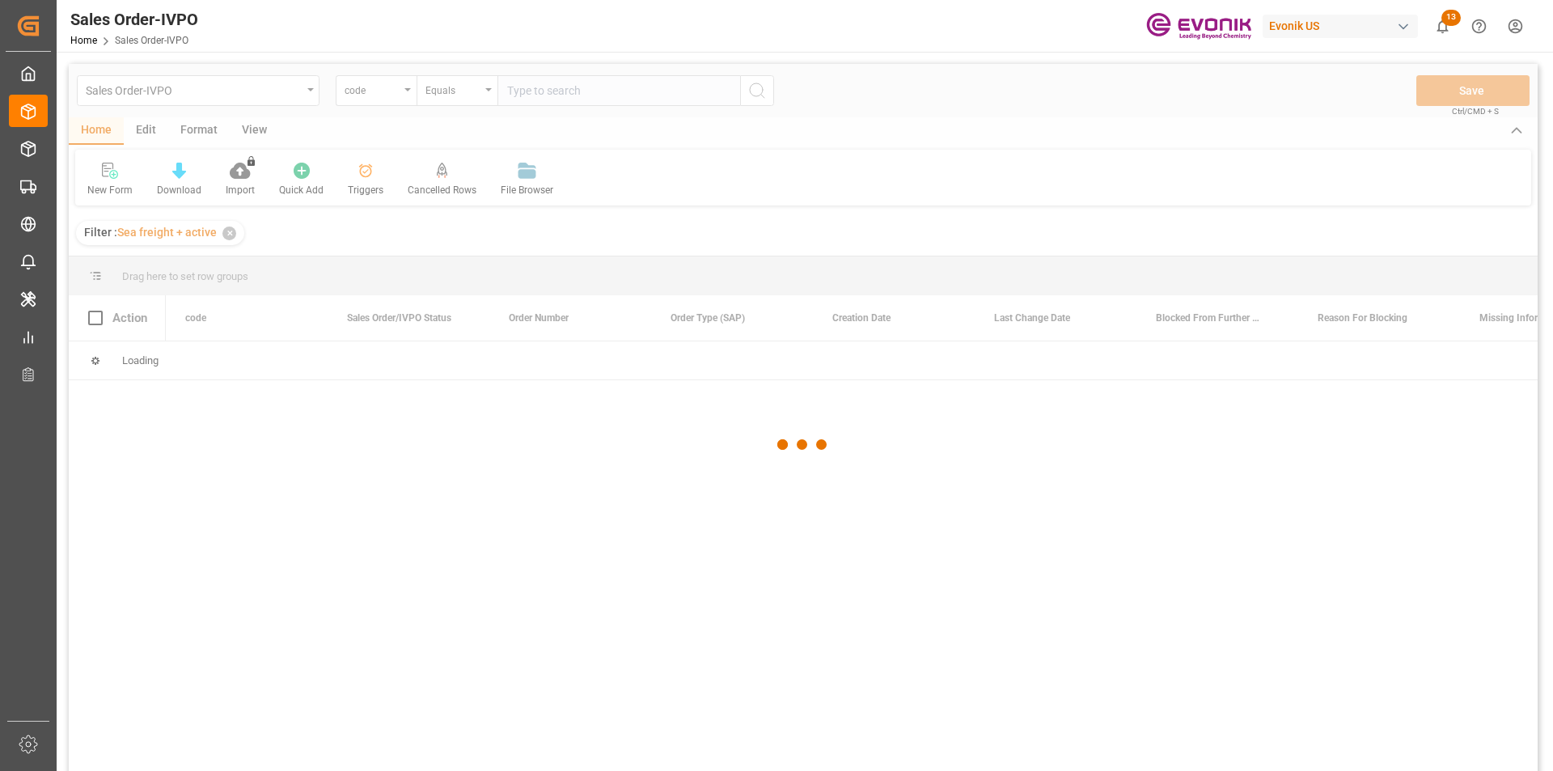
click at [388, 89] on div at bounding box center [803, 444] width 1469 height 761
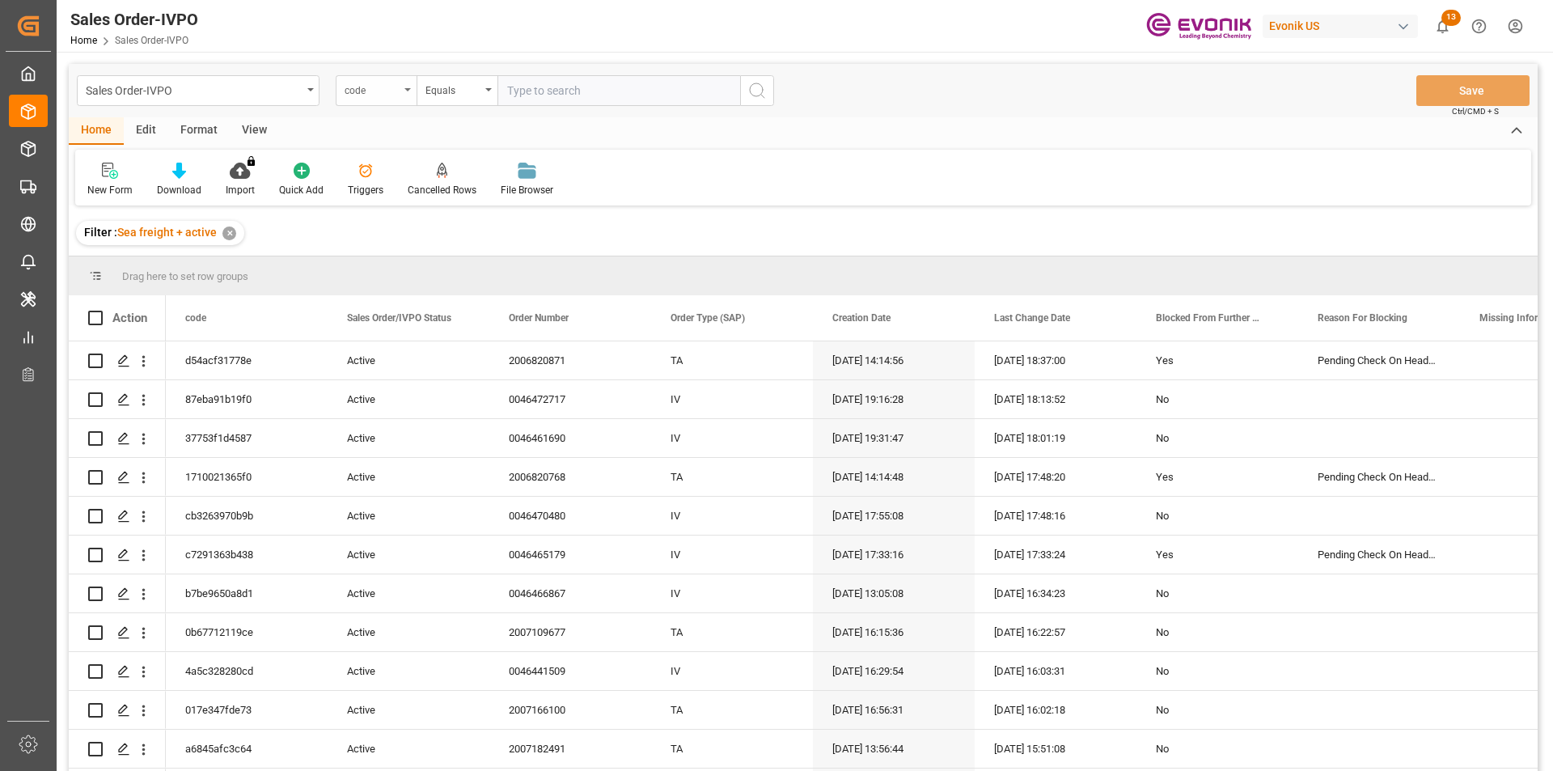
click at [404, 94] on div "code" at bounding box center [376, 90] width 81 height 31
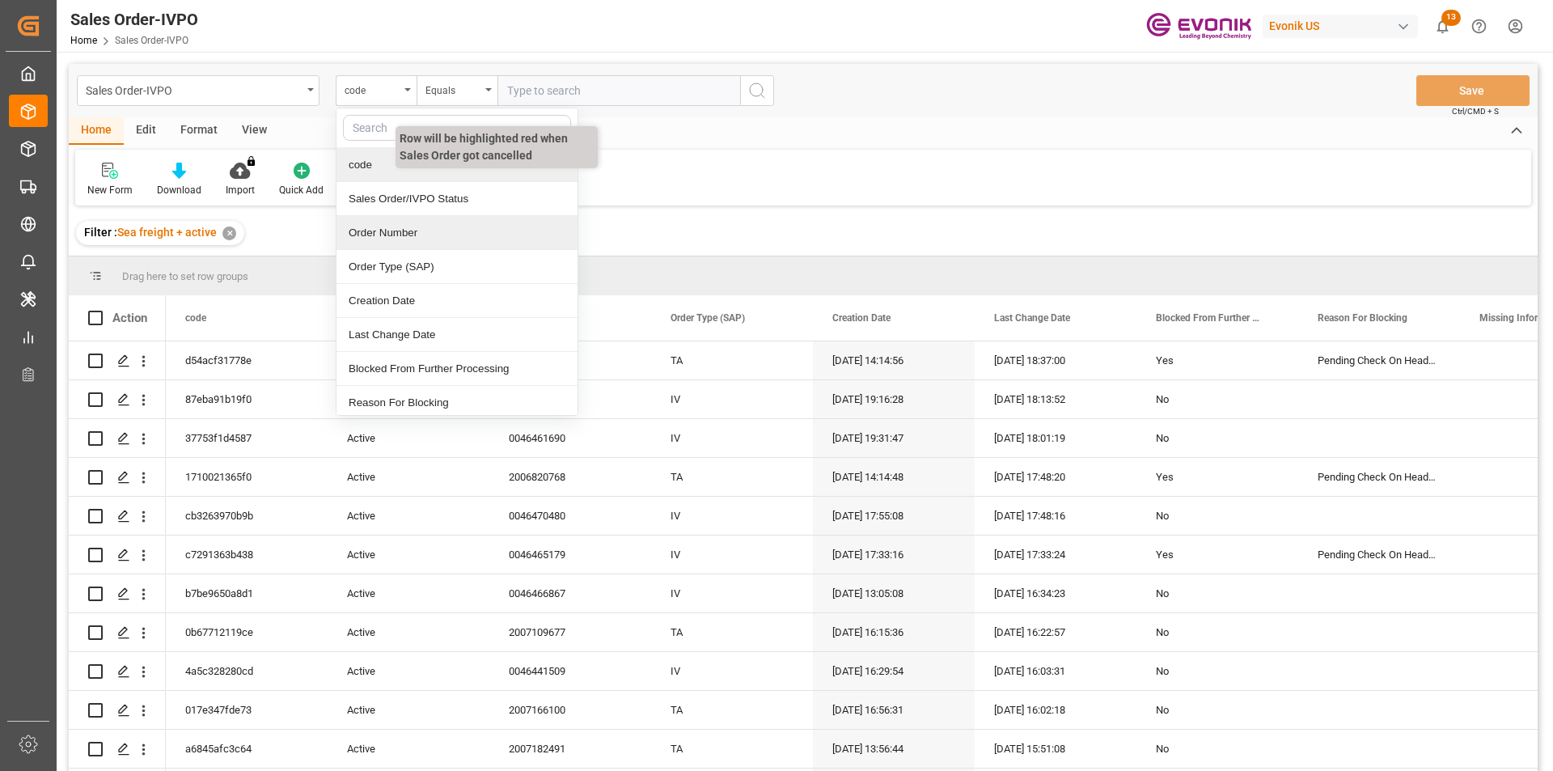
drag, startPoint x: 387, startPoint y: 236, endPoint x: 463, endPoint y: 173, distance: 98.8
click at [387, 235] on div "Order Number" at bounding box center [456, 233] width 241 height 34
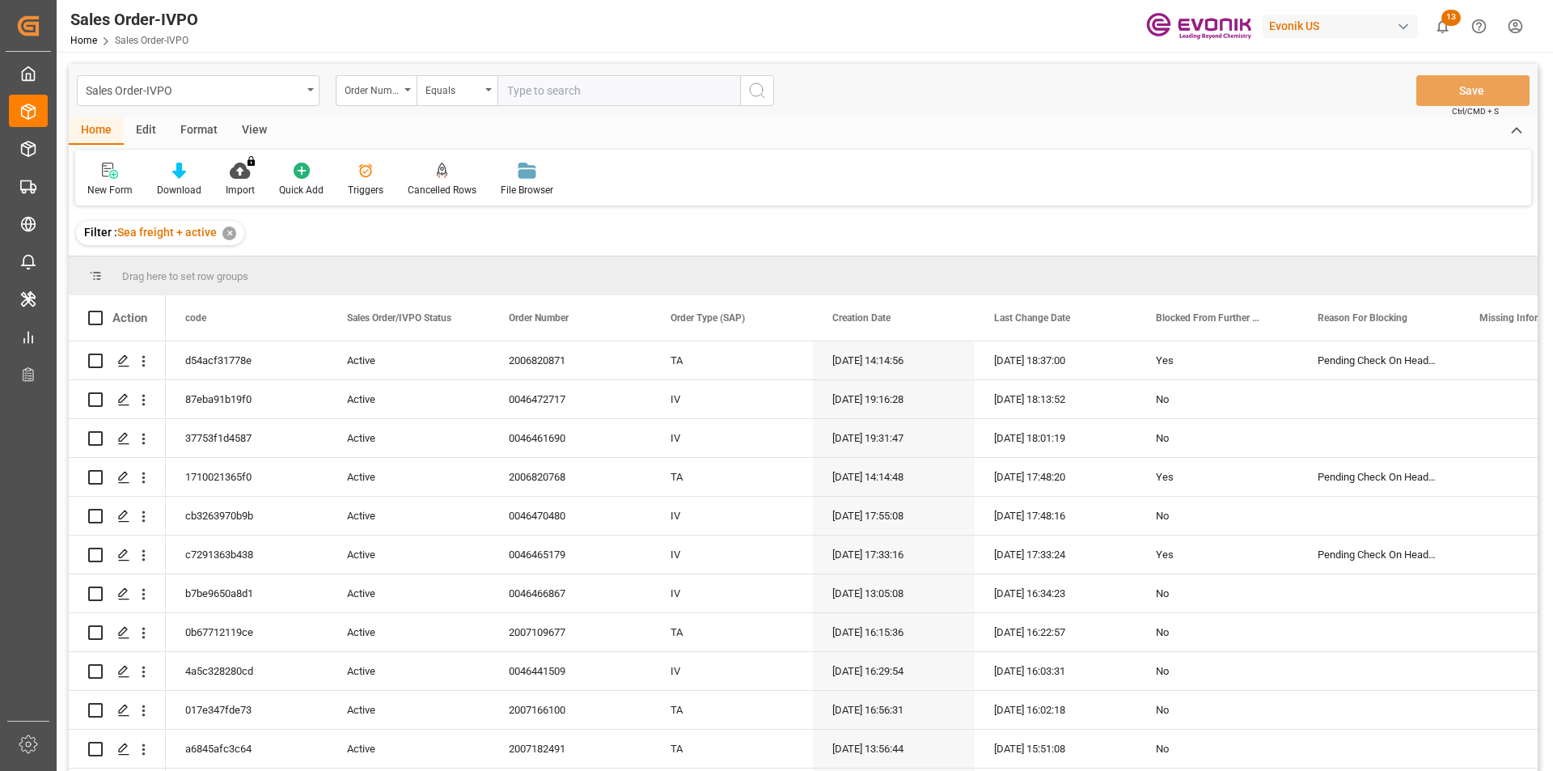
click at [542, 100] on input "text" at bounding box center [618, 90] width 243 height 31
paste input "2006990013"
type input "2006990013"
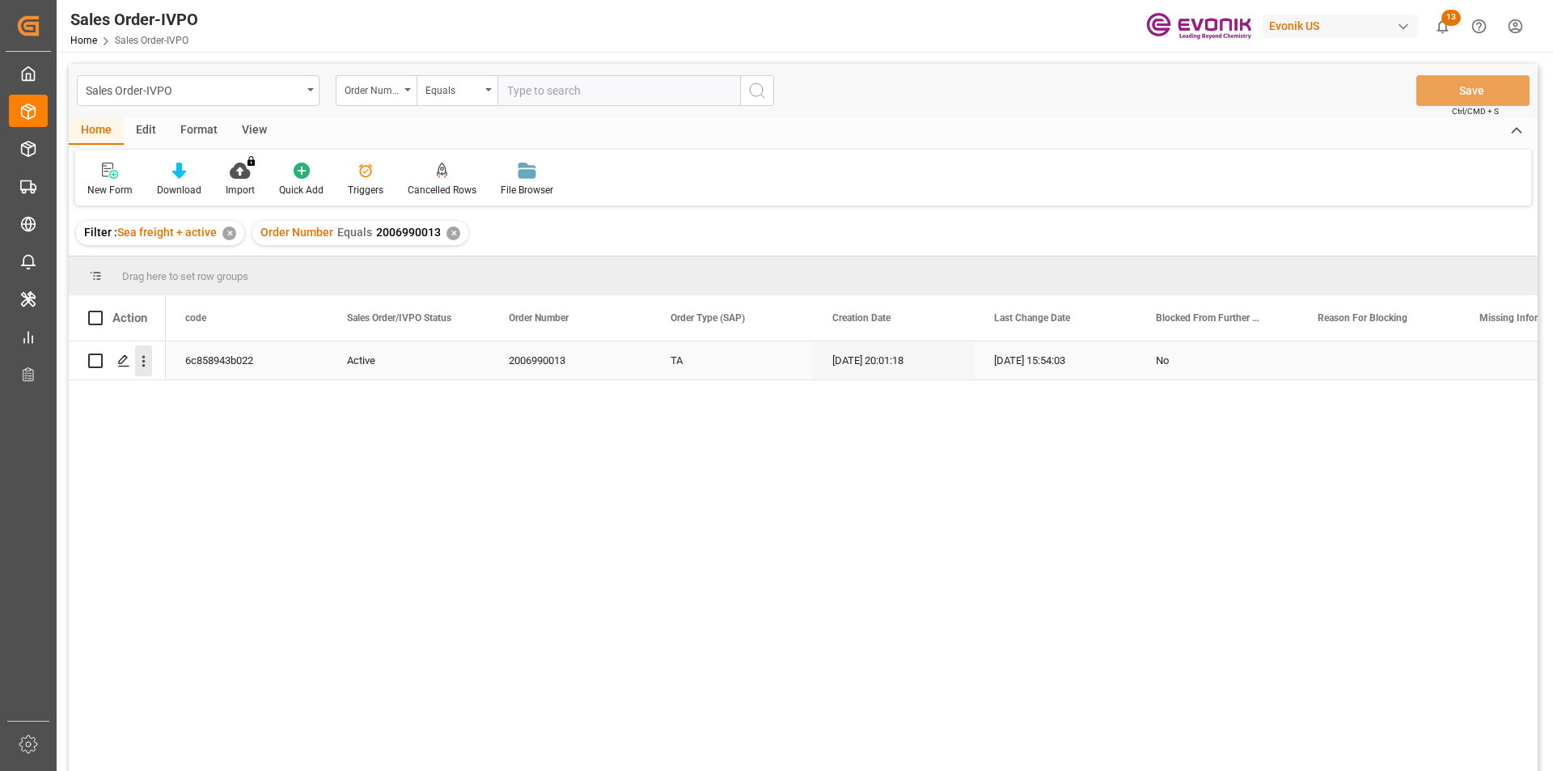
click at [138, 364] on icon "open menu" at bounding box center [143, 361] width 17 height 17
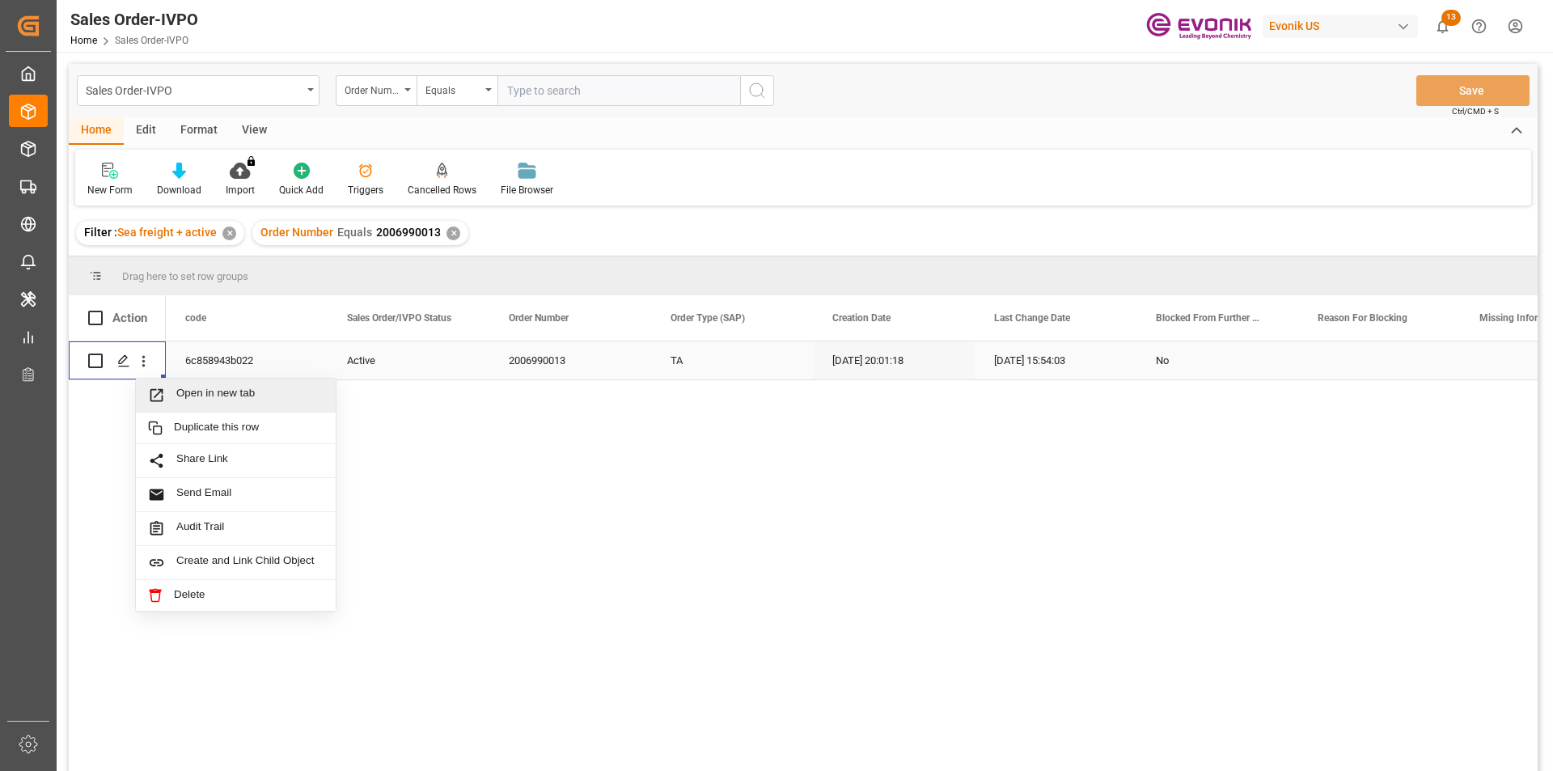
click at [181, 385] on div "Open in new tab" at bounding box center [236, 395] width 200 height 34
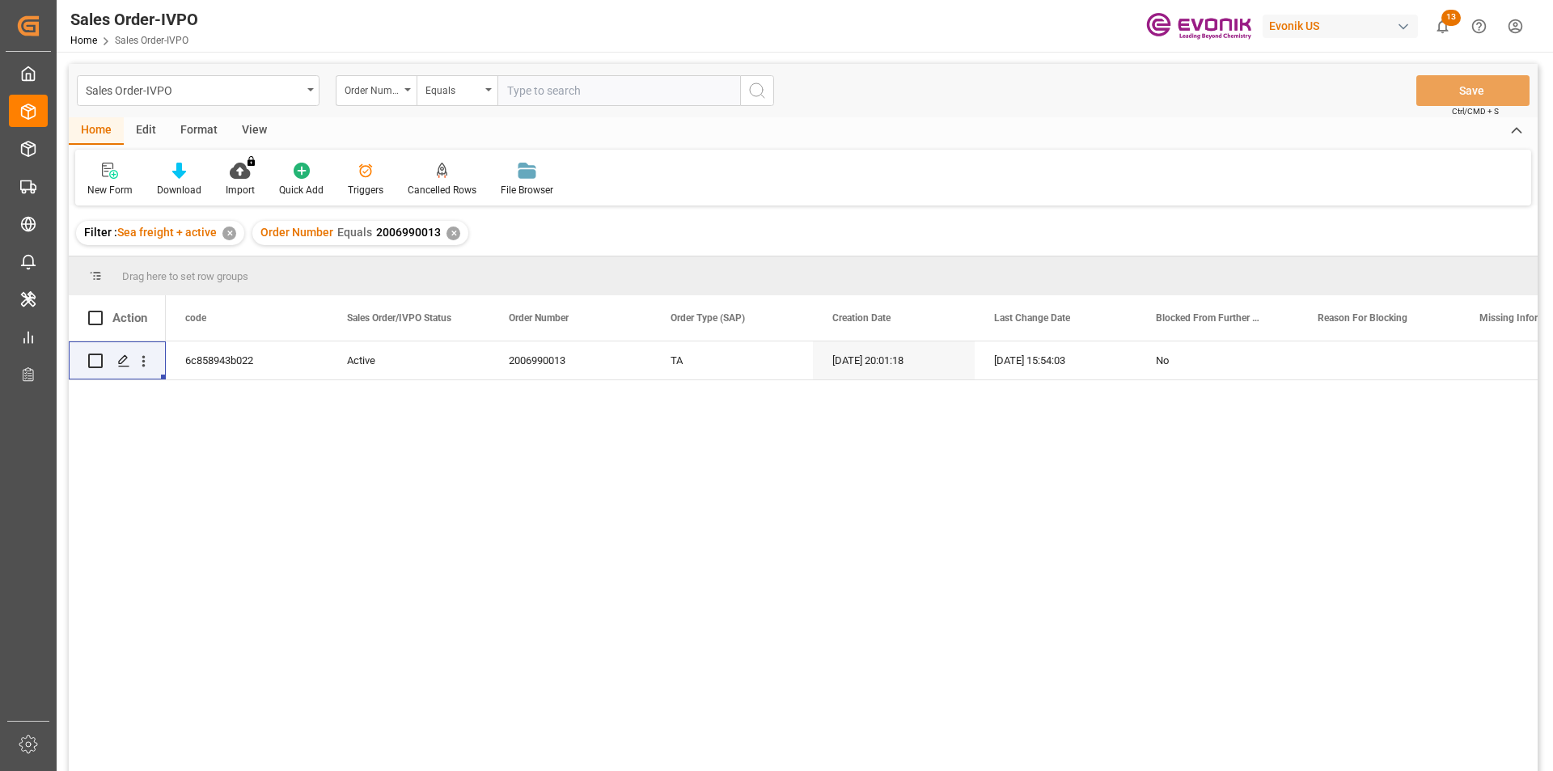
click at [452, 232] on div "✕" at bounding box center [453, 233] width 14 height 14
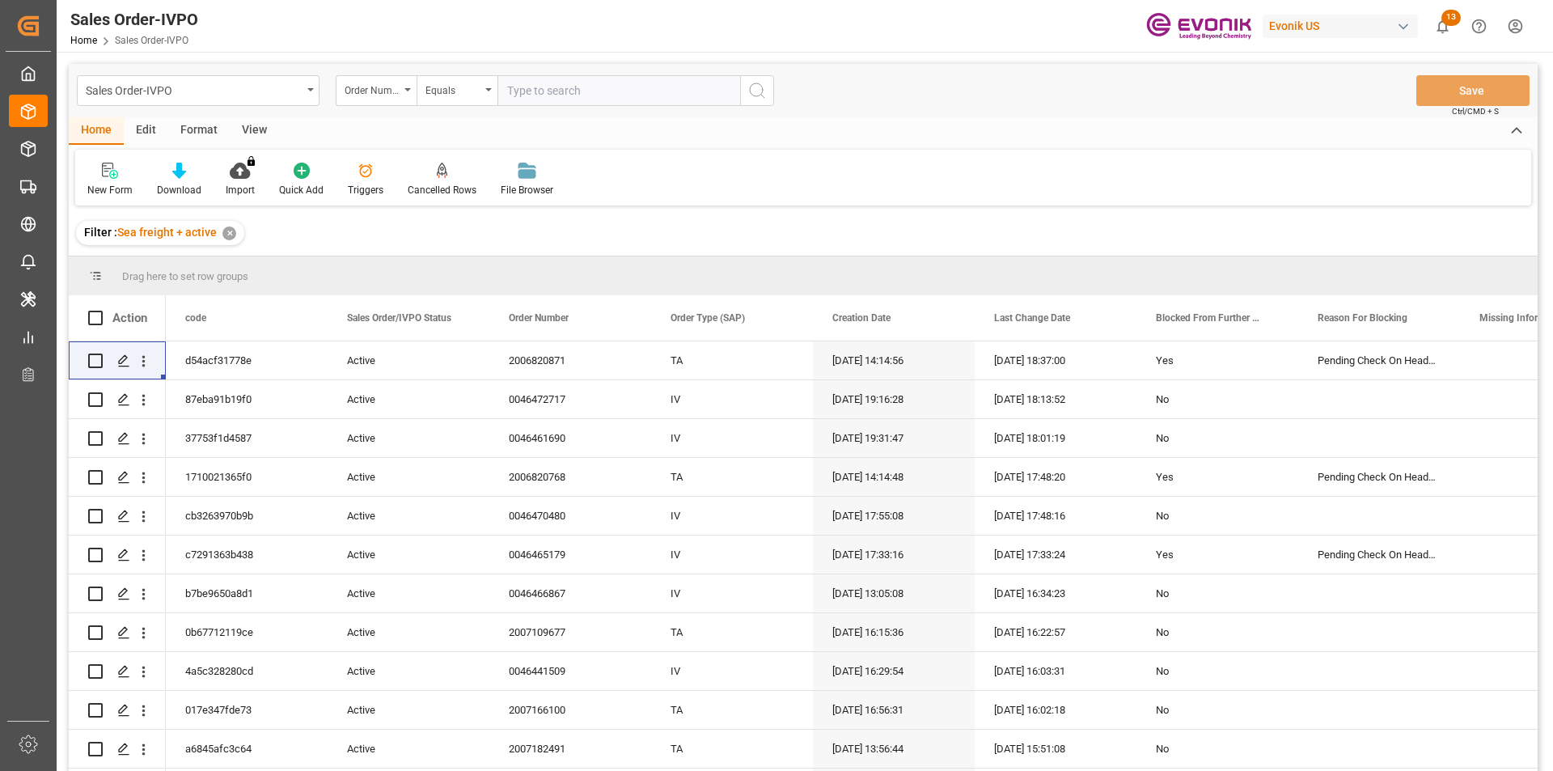
click at [543, 99] on input "text" at bounding box center [618, 90] width 243 height 31
paste input "2007044049"
type input "2007044049"
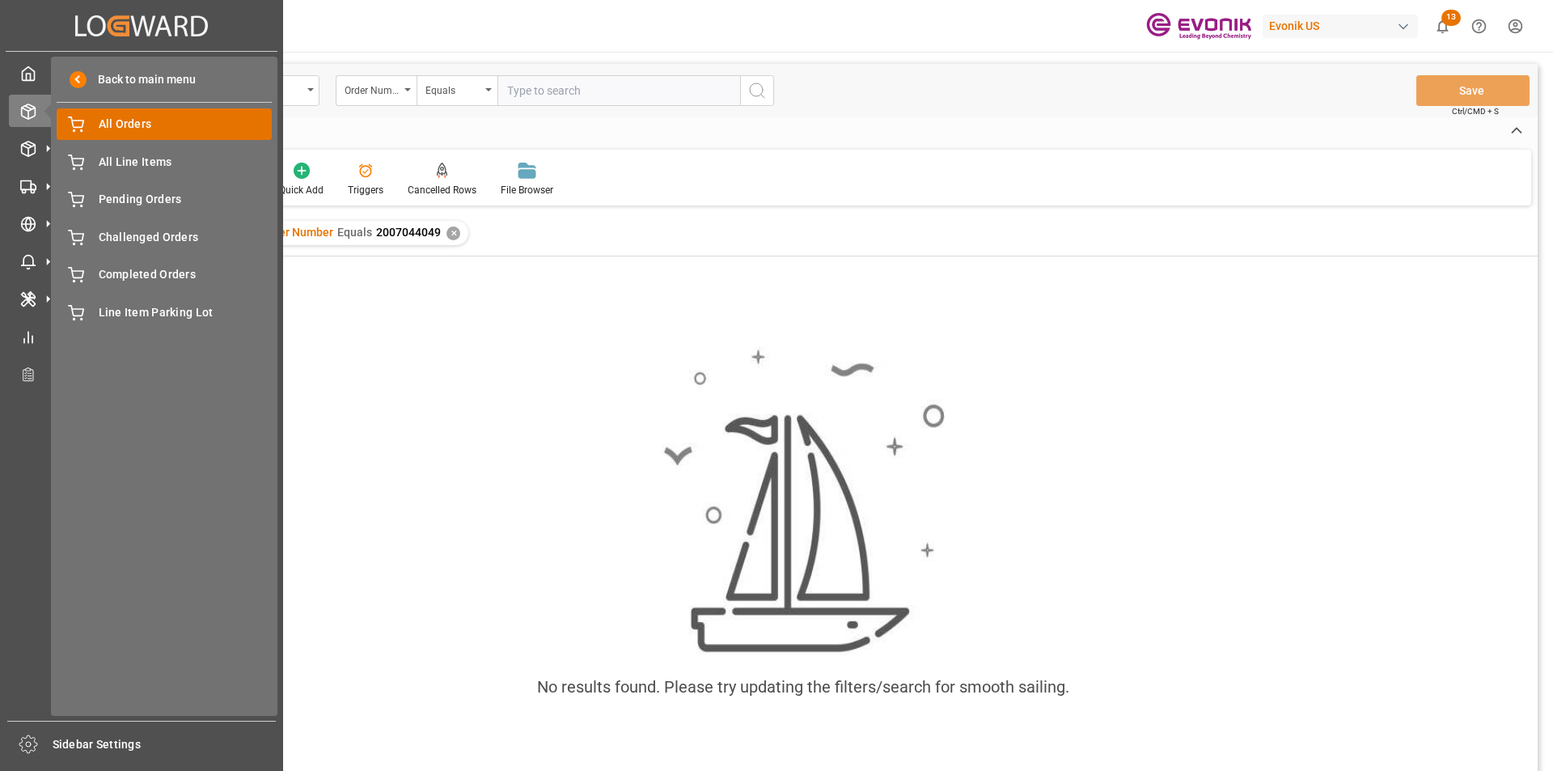
click at [162, 127] on span "All Orders" at bounding box center [186, 124] width 174 height 17
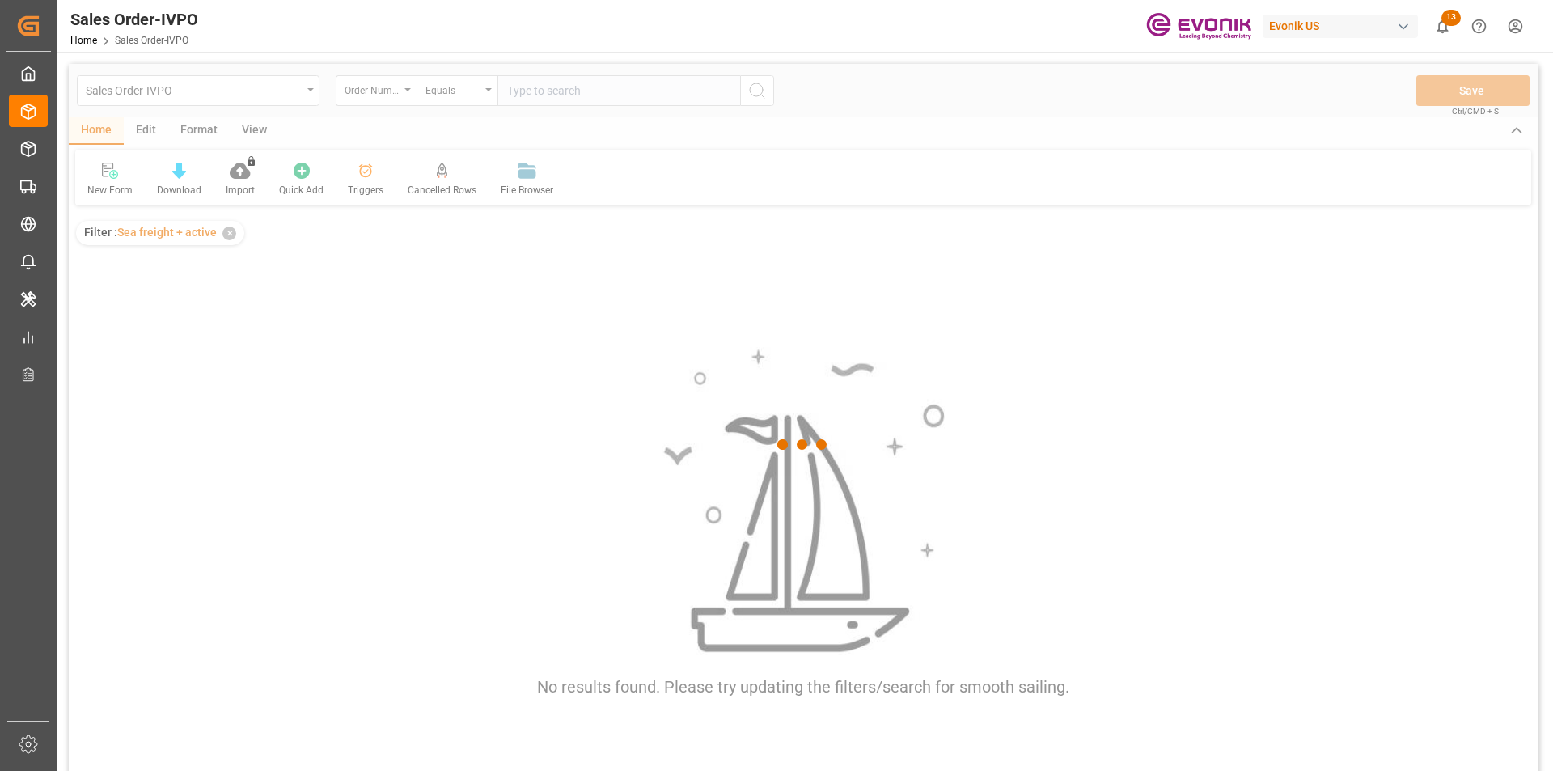
click at [615, 90] on div at bounding box center [803, 444] width 1469 height 761
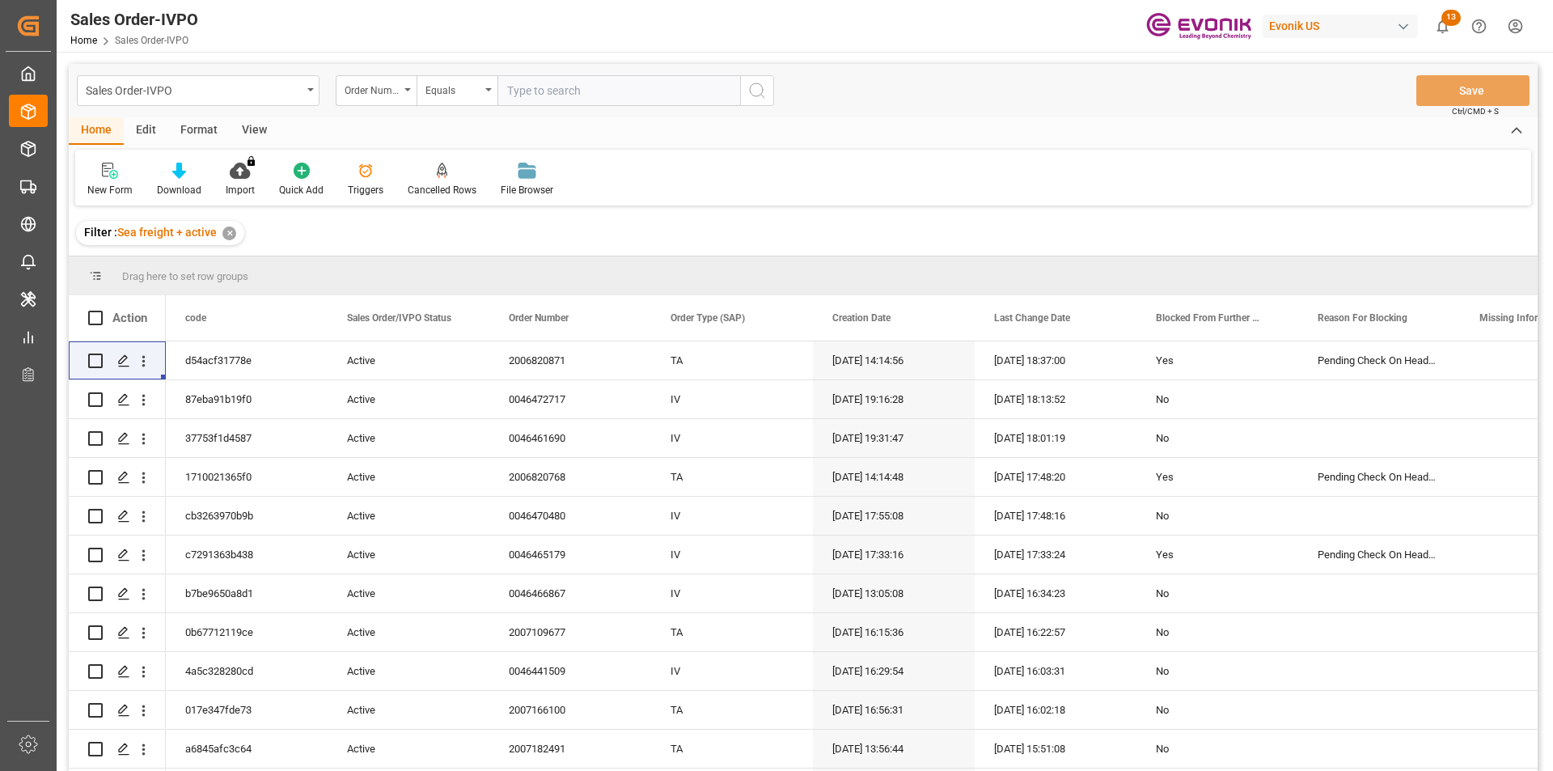
click at [615, 90] on input "text" at bounding box center [618, 90] width 243 height 31
paste input "2007044049"
type input "2007044049"
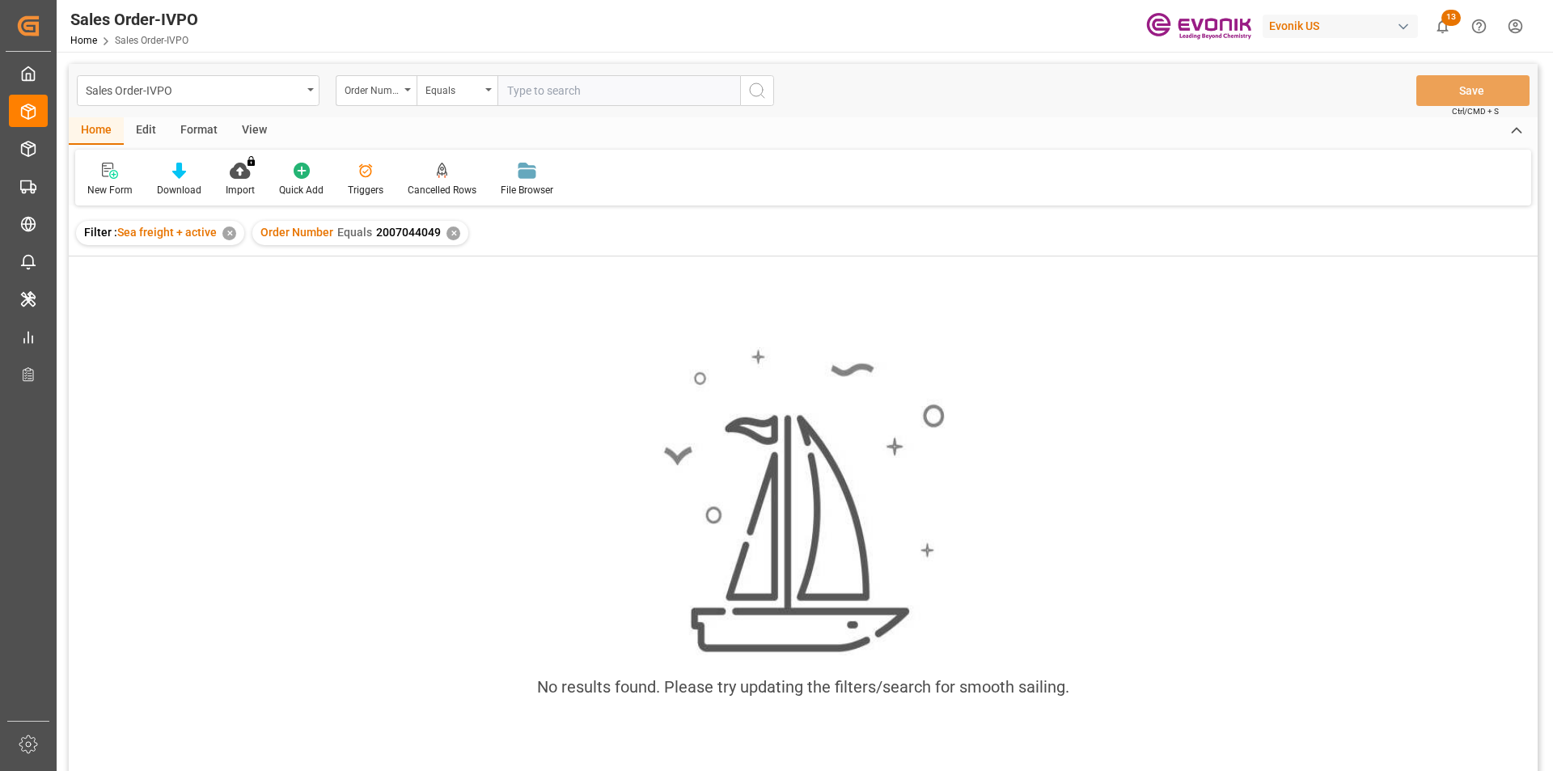
click at [223, 238] on div "✕" at bounding box center [229, 233] width 14 height 14
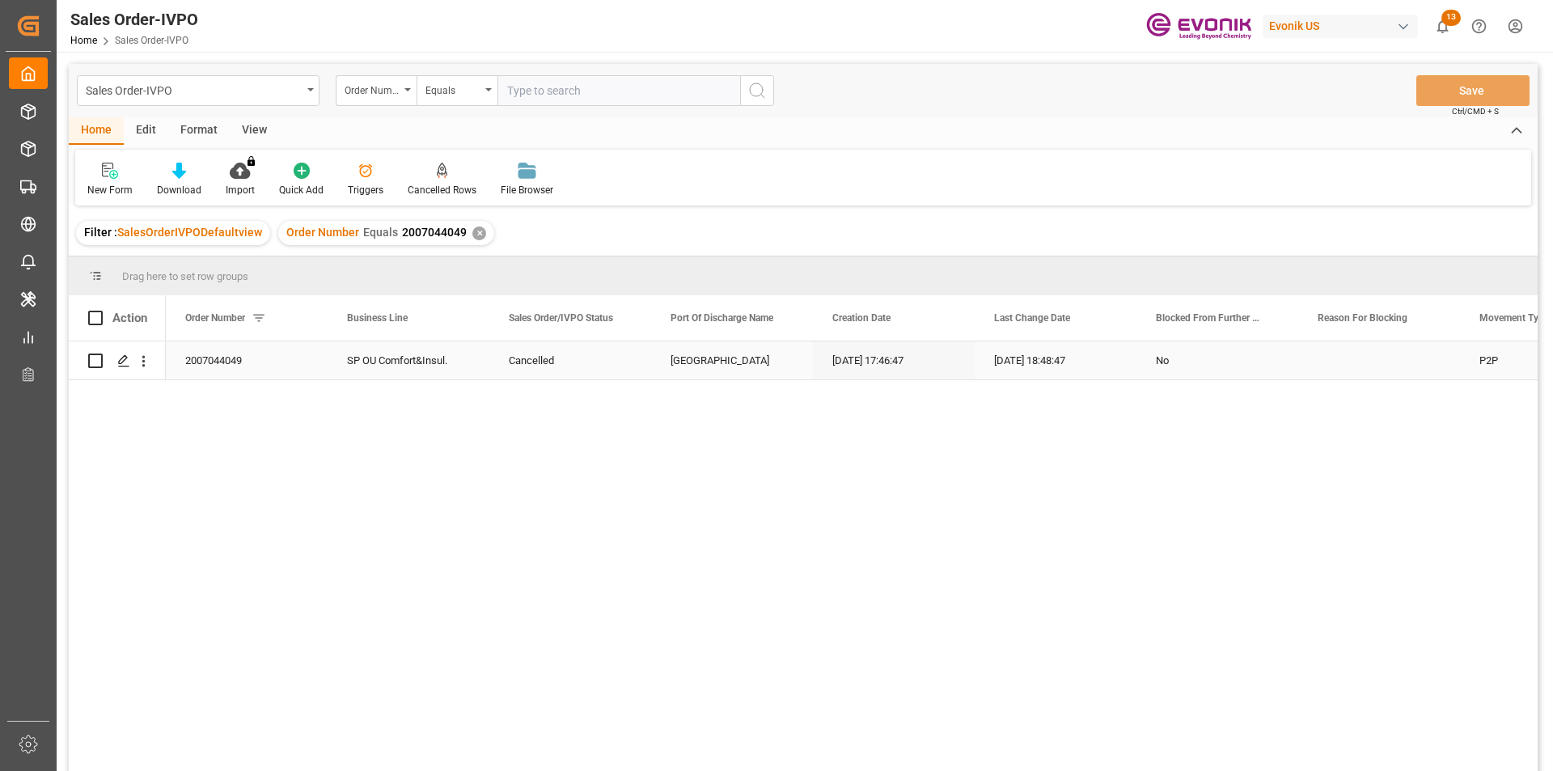
click at [536, 367] on div "Cancelled" at bounding box center [570, 360] width 123 height 37
click at [137, 365] on icon "open menu" at bounding box center [143, 361] width 17 height 17
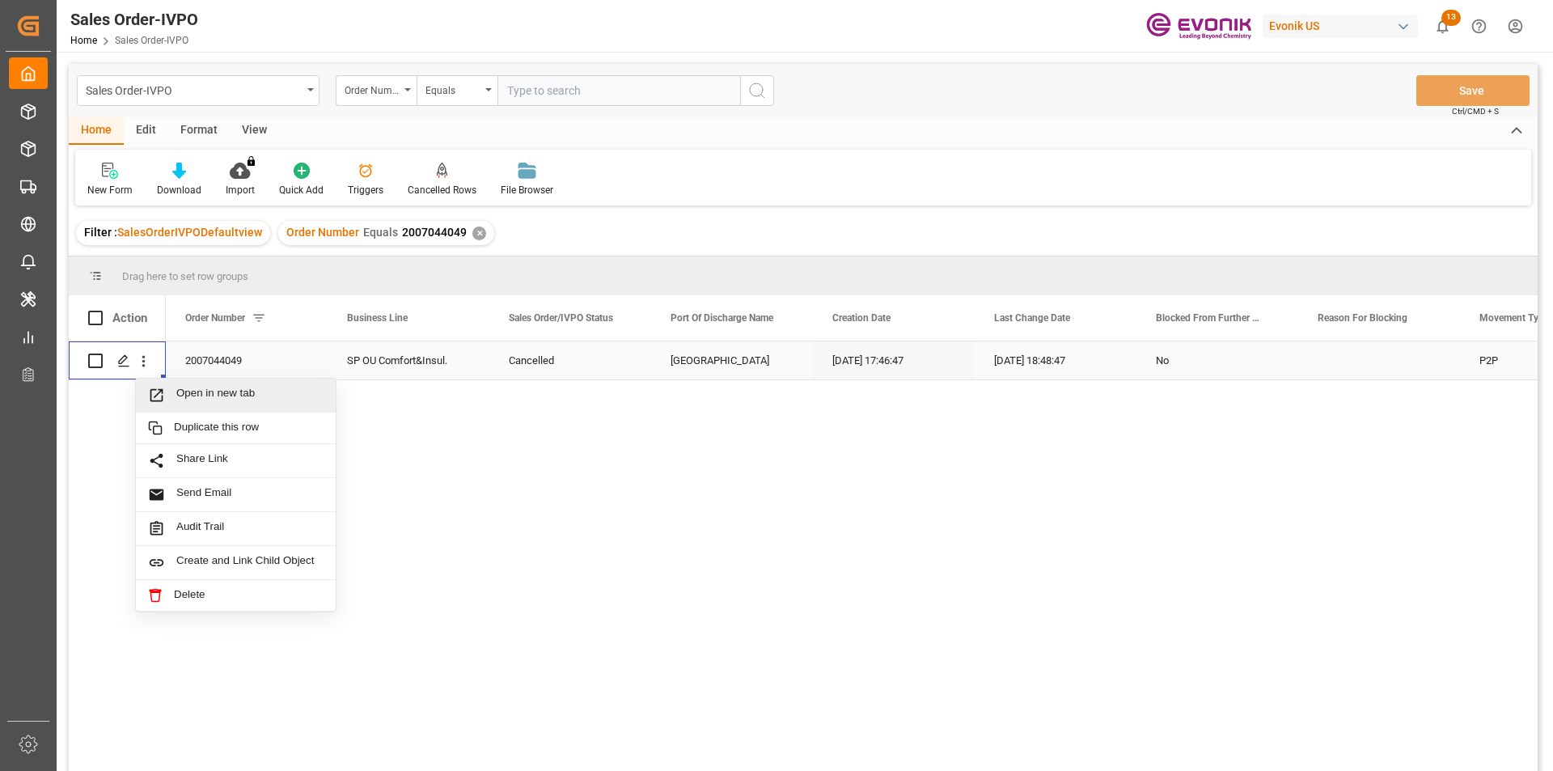
click at [282, 392] on span "Open in new tab" at bounding box center [249, 395] width 147 height 17
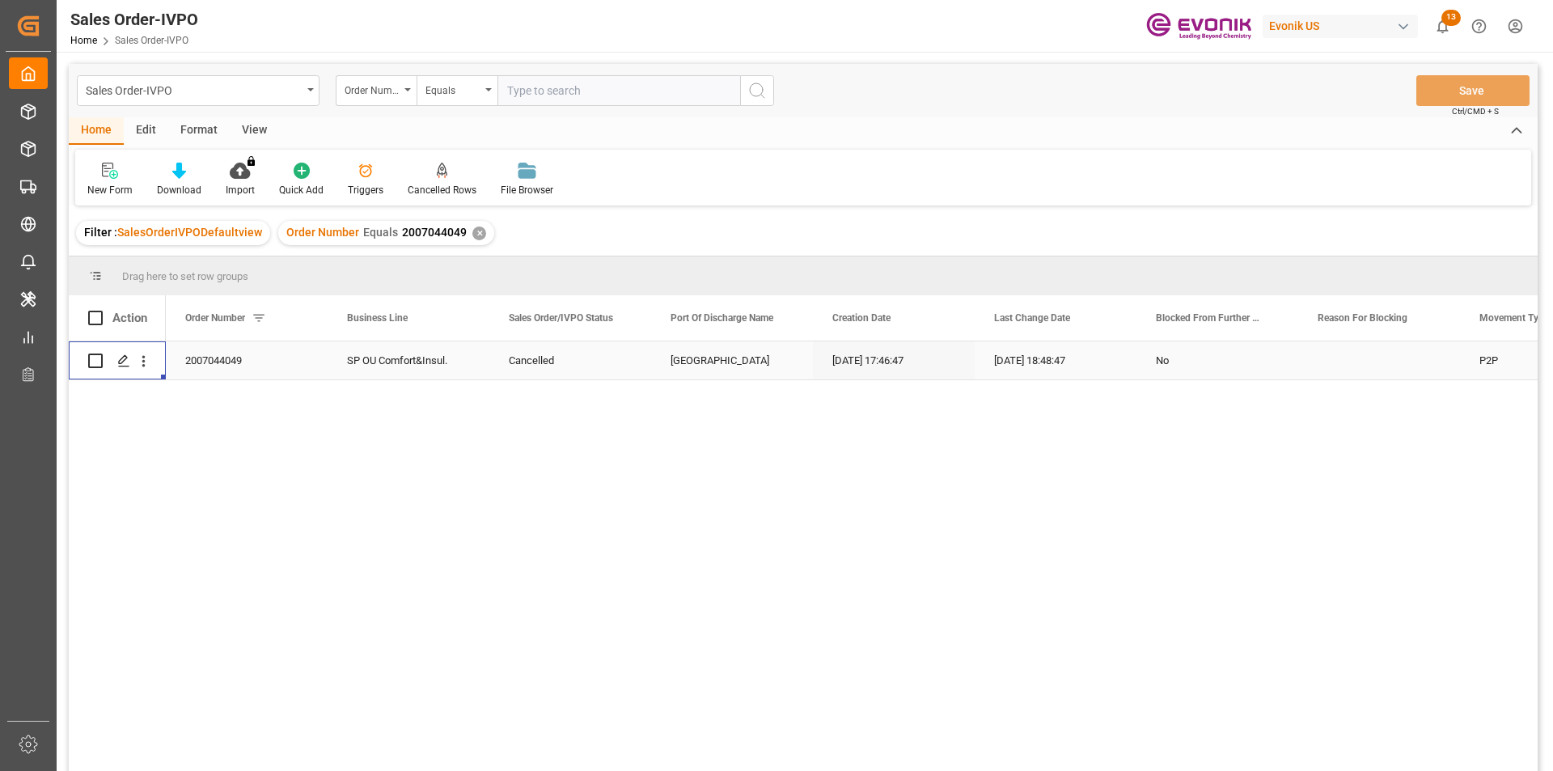
click at [476, 236] on div "Order Number Equals 2007044049 ✕" at bounding box center [386, 233] width 216 height 24
click at [476, 236] on div "✕" at bounding box center [479, 233] width 14 height 14
click at [641, 98] on input "text" at bounding box center [618, 90] width 243 height 31
paste input "2007034540"
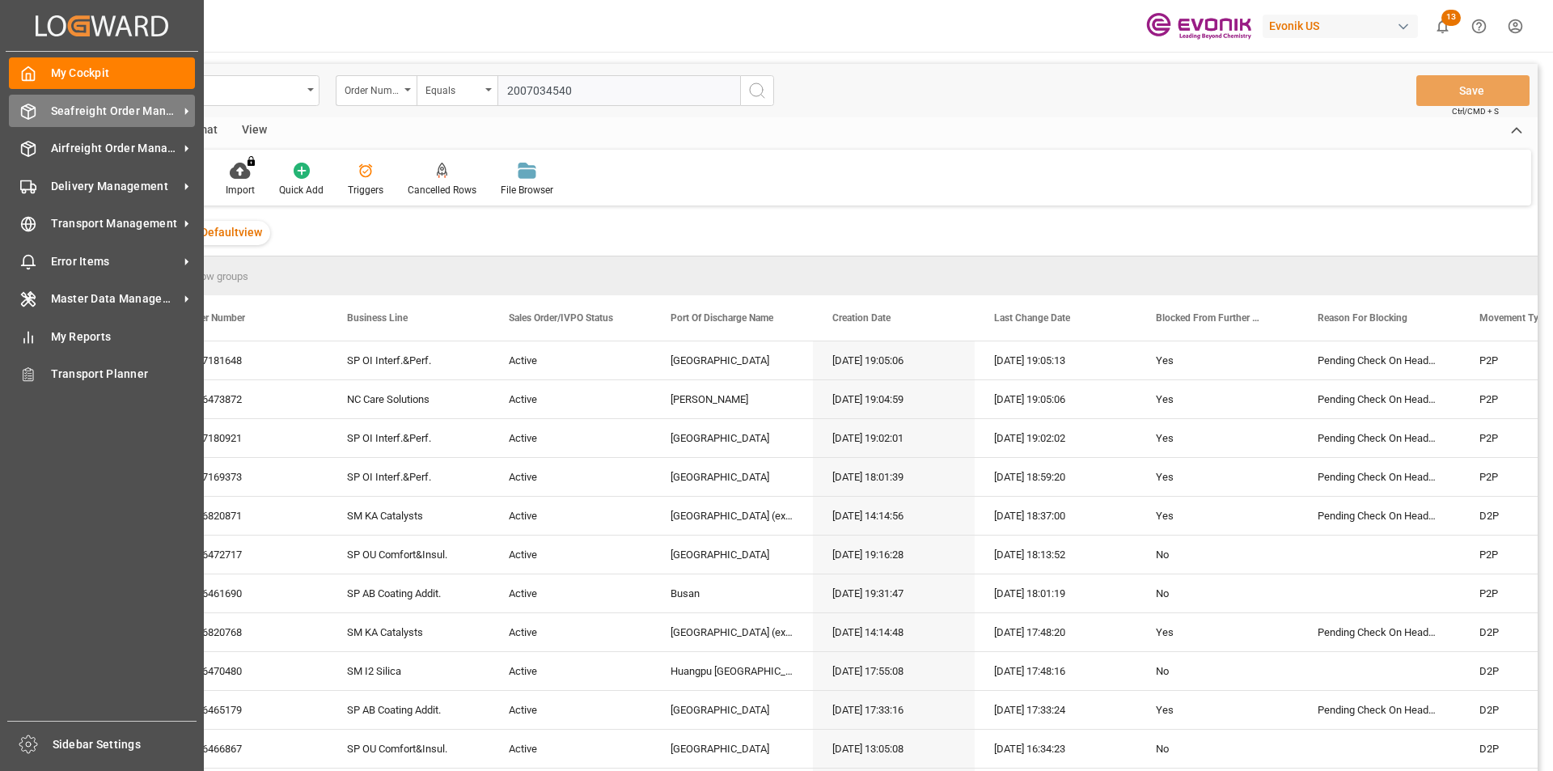
type input "2007034540"
click at [97, 110] on span "Seafreight Order Management" at bounding box center [115, 111] width 128 height 17
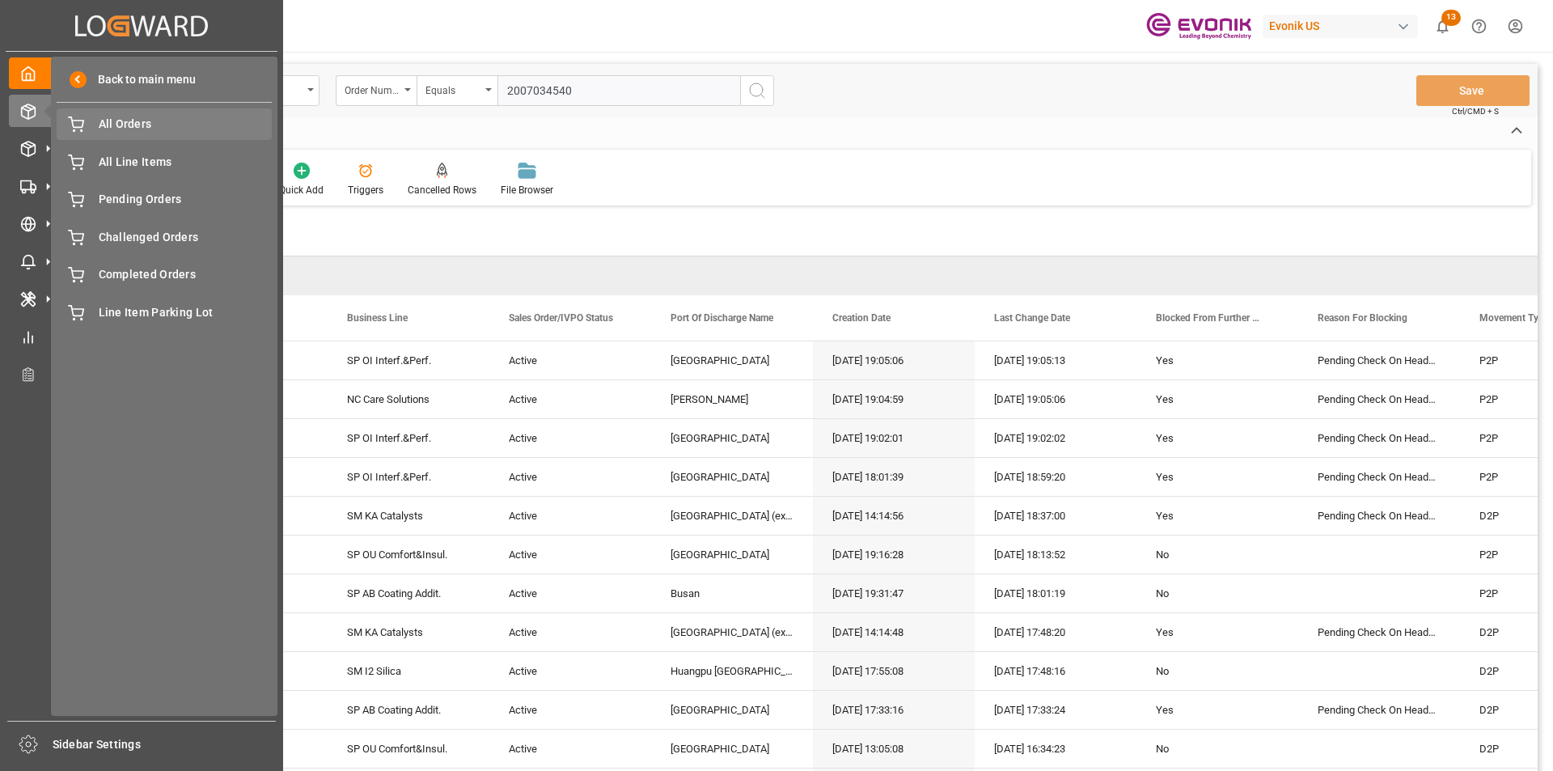
drag, startPoint x: 169, startPoint y: 119, endPoint x: 223, endPoint y: 118, distance: 54.2
click at [168, 120] on span "All Orders" at bounding box center [186, 124] width 174 height 17
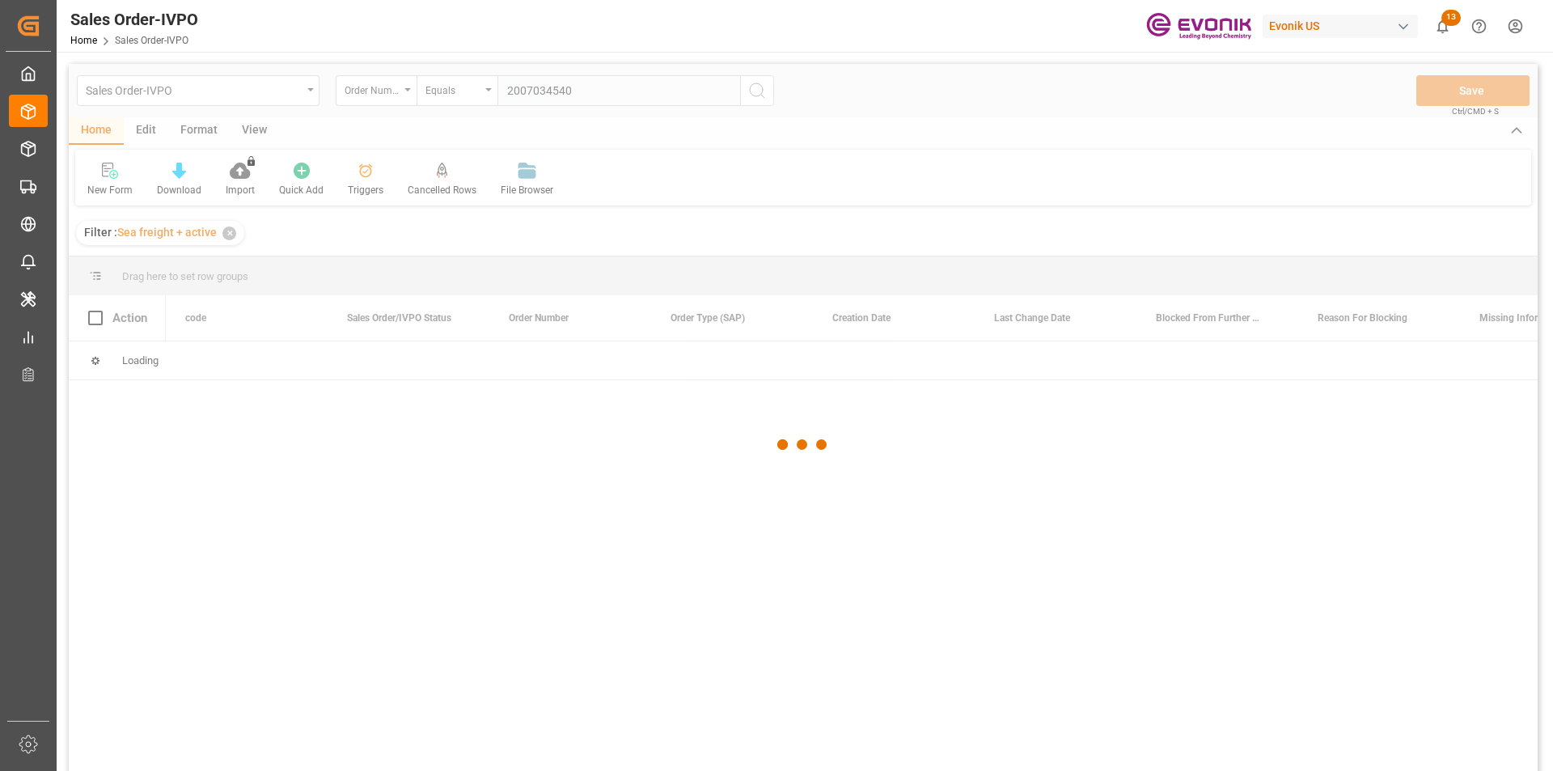
click at [643, 96] on div at bounding box center [803, 444] width 1469 height 761
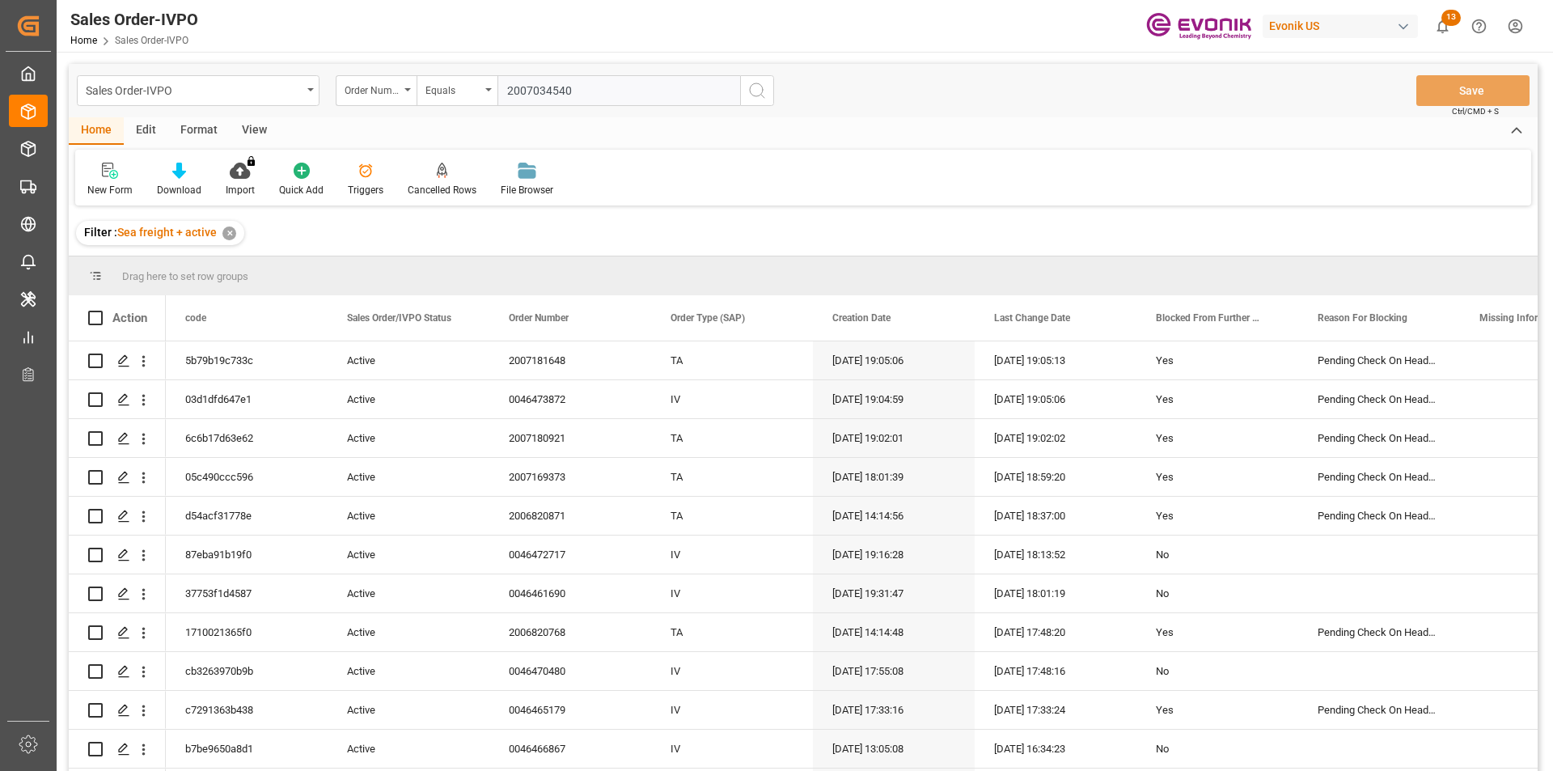
click at [581, 96] on input "2007034540" at bounding box center [618, 90] width 243 height 31
drag, startPoint x: 602, startPoint y: 92, endPoint x: 447, endPoint y: 88, distance: 154.5
click at [447, 88] on div "Order Number Equals 2007034540" at bounding box center [555, 90] width 438 height 31
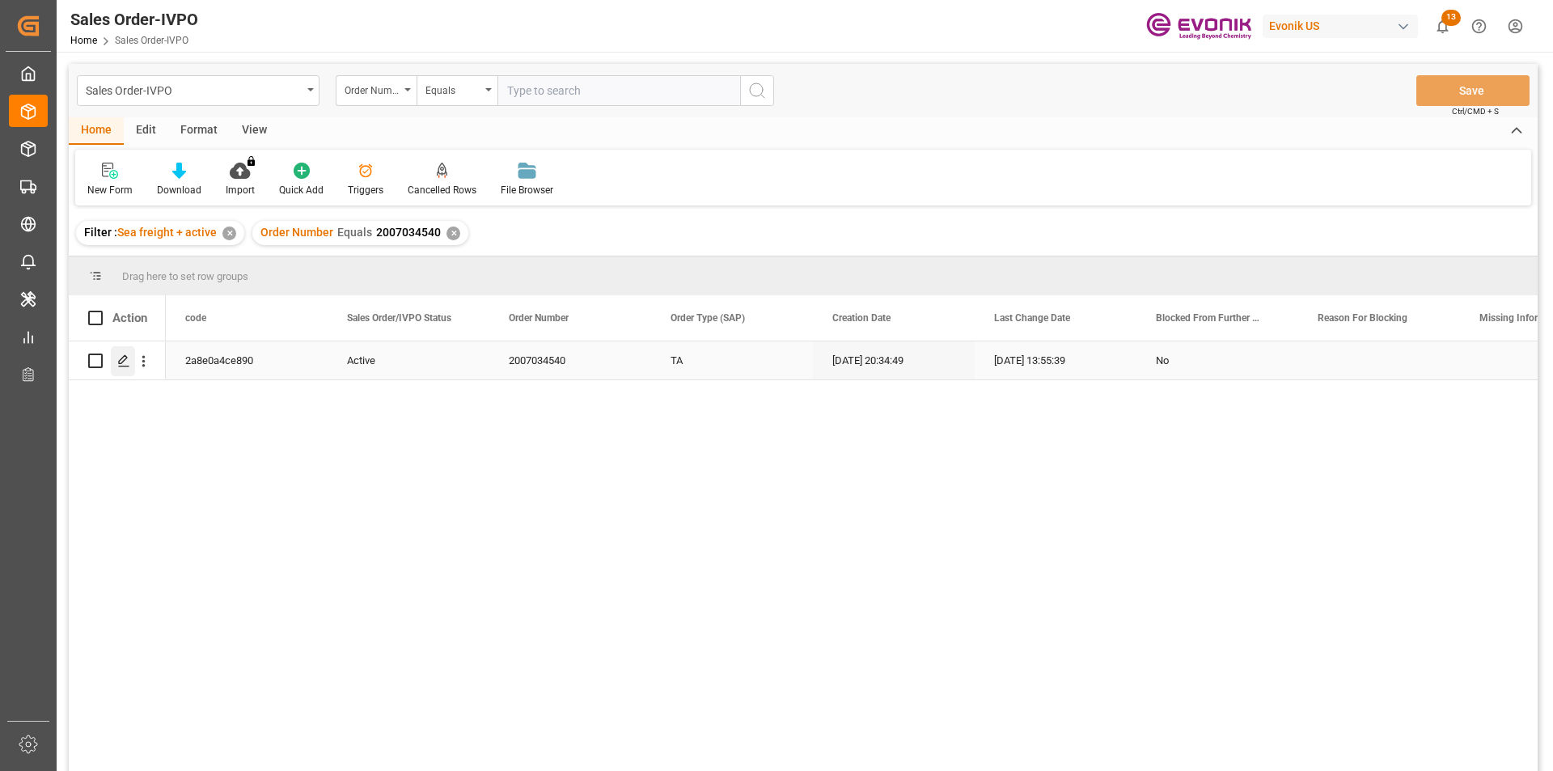
click at [133, 366] on div "Press SPACE to select this row." at bounding box center [123, 361] width 24 height 30
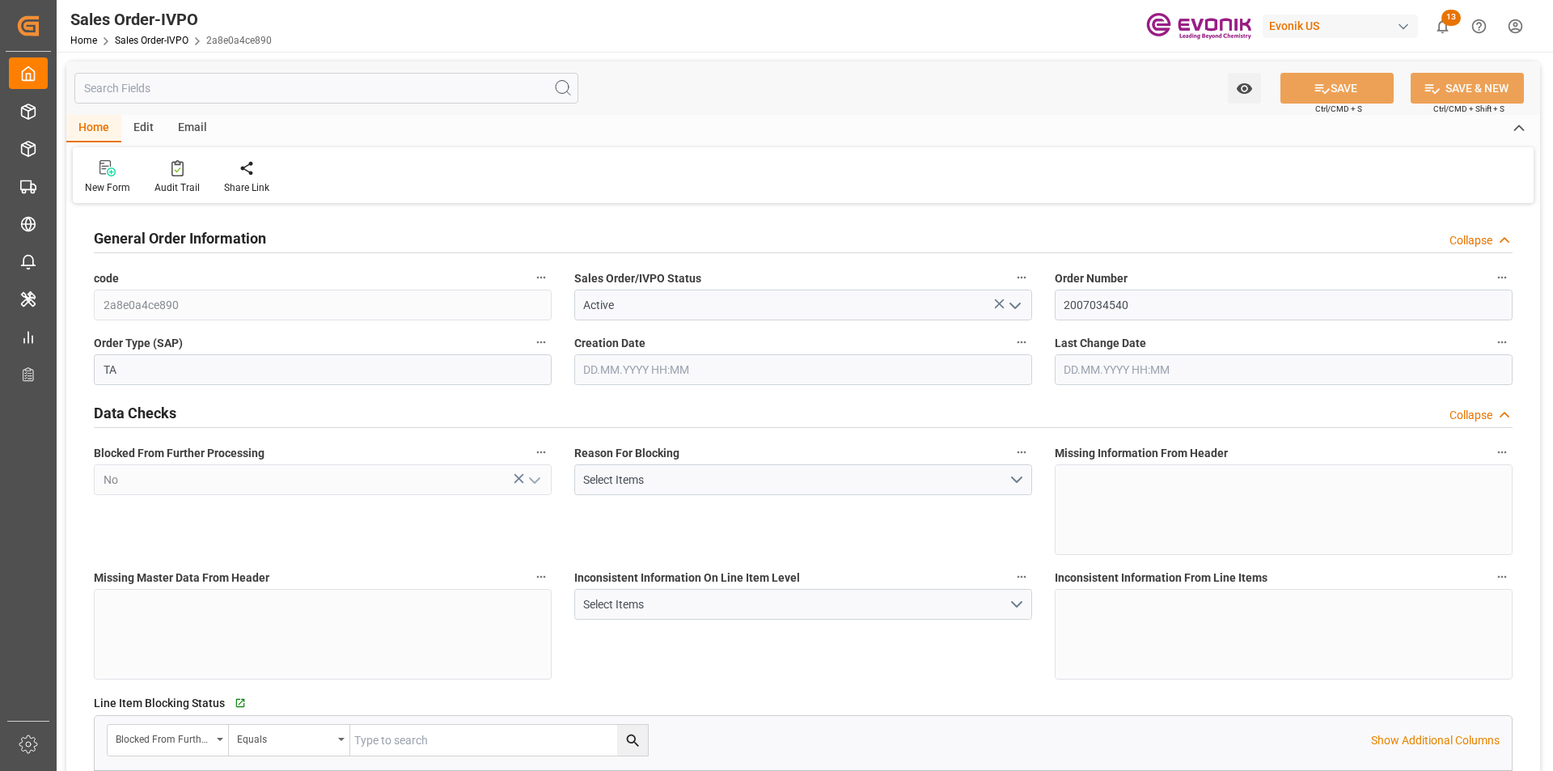
type input "ESBCN"
type input "0"
type input "1"
type input "887.2"
type input "14.07.2025 20:34"
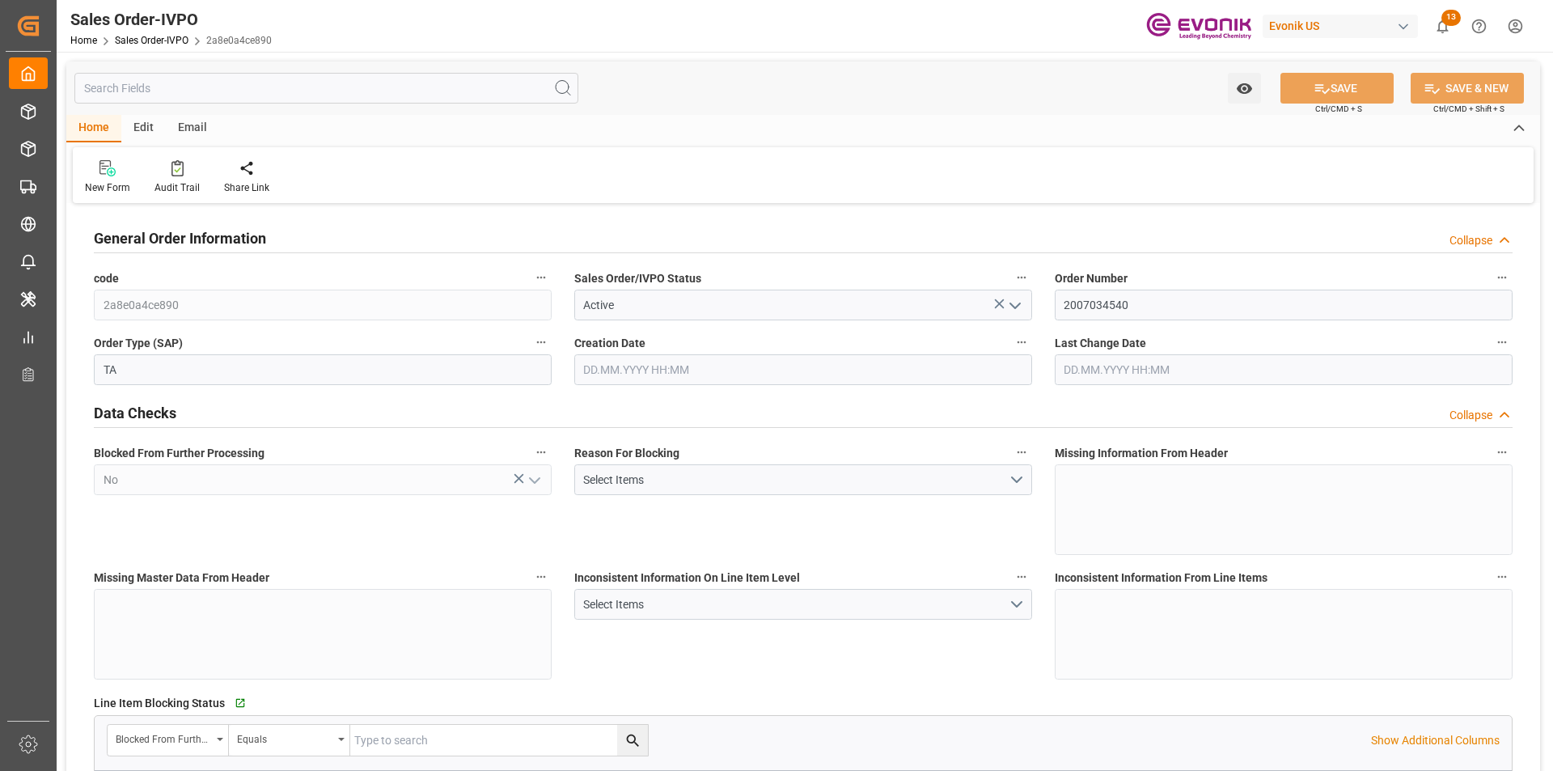
type input "11.09.2025 13:55"
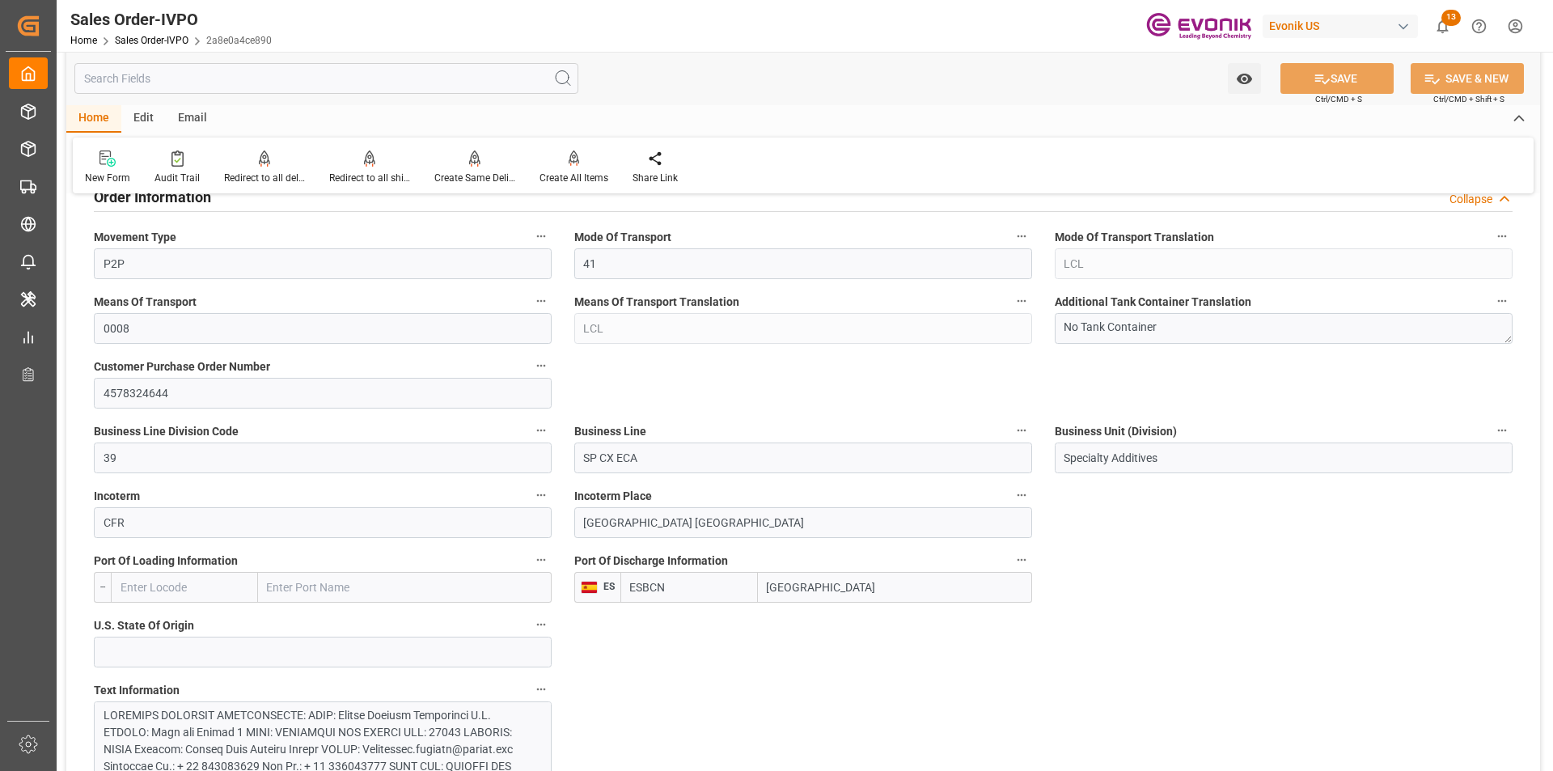
scroll to position [1132, 0]
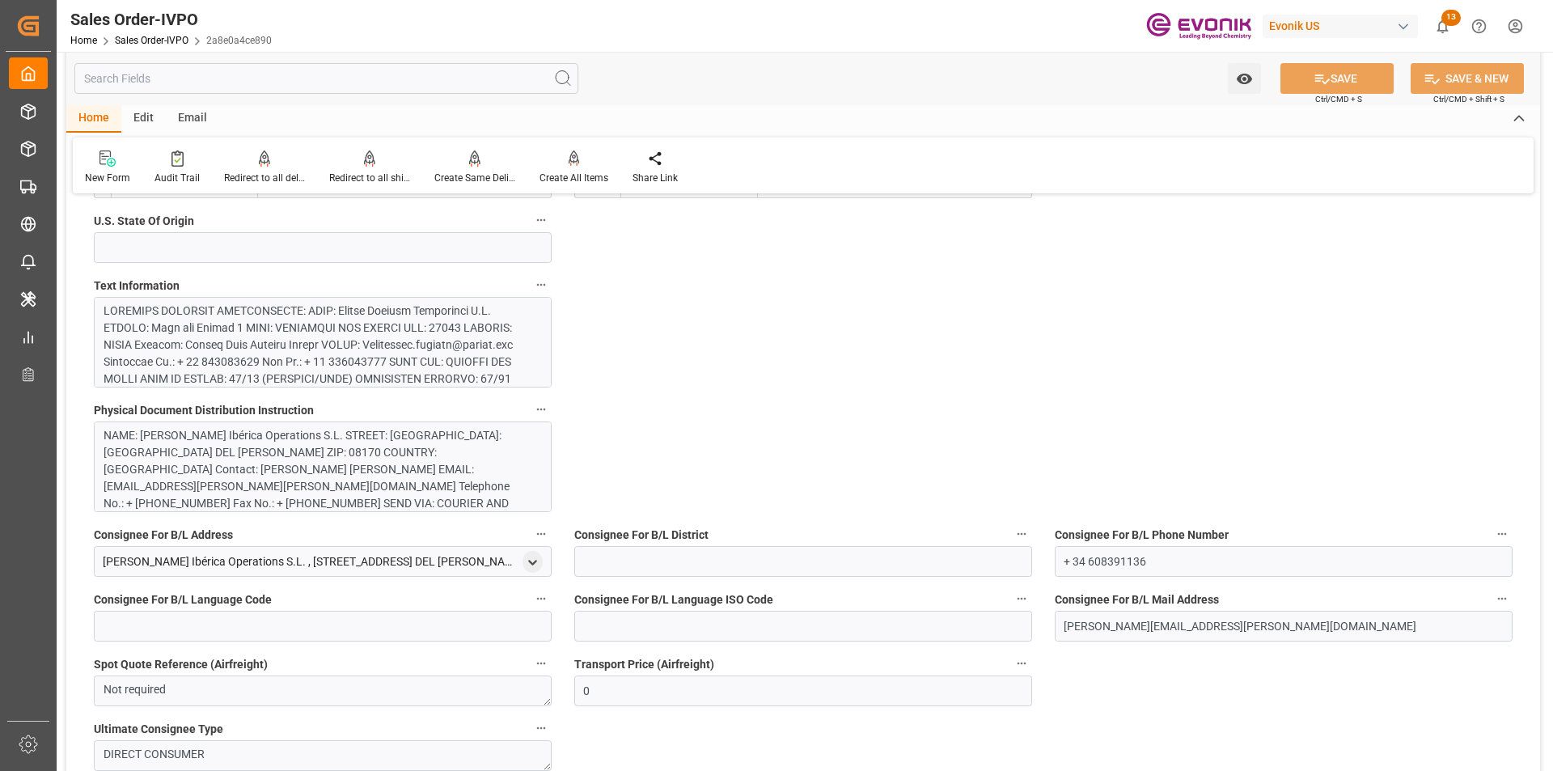
click at [399, 323] on div at bounding box center [317, 472] width 426 height 340
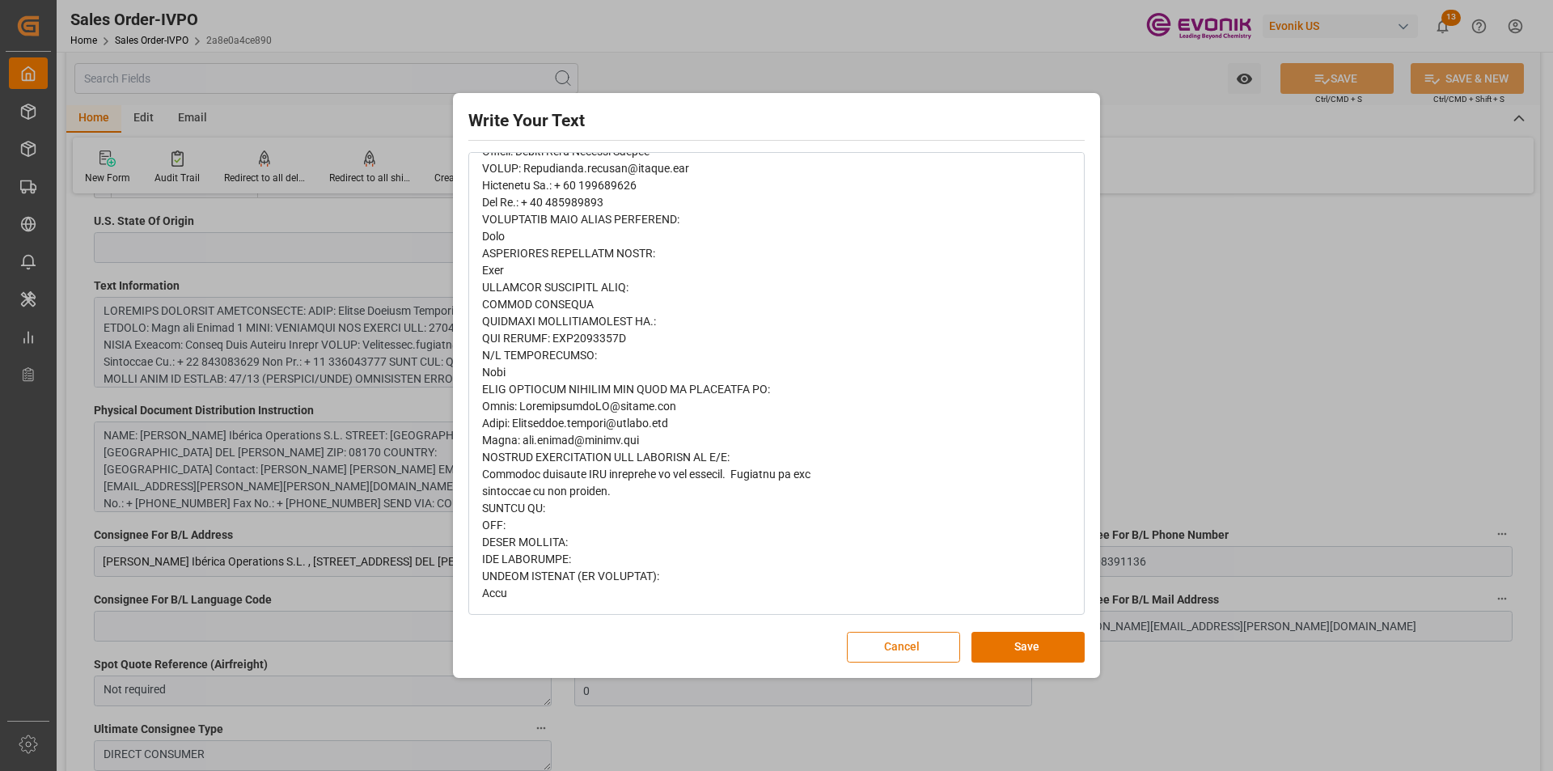
scroll to position [0, 0]
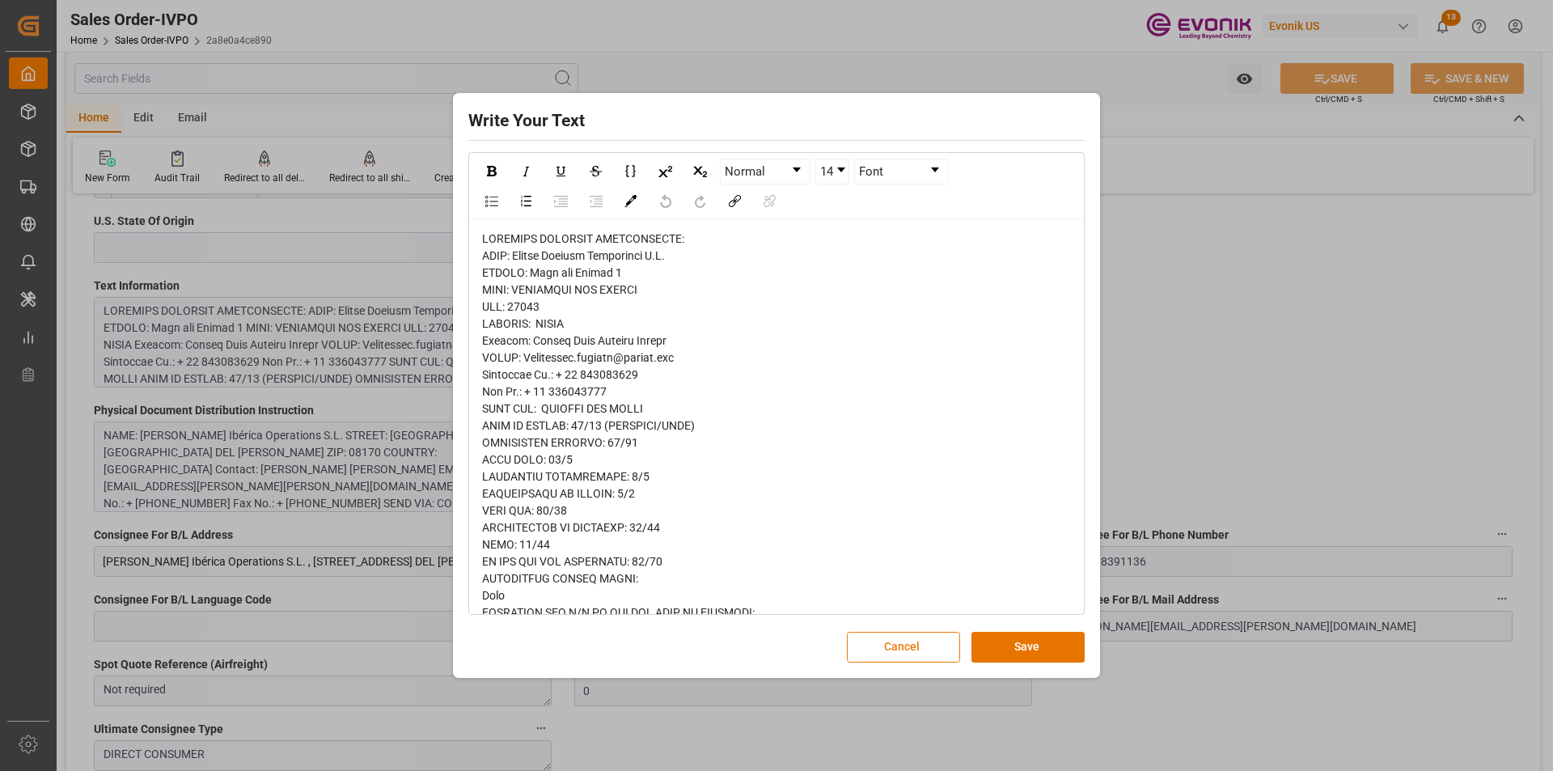
click at [909, 657] on button "Cancel" at bounding box center [903, 647] width 113 height 31
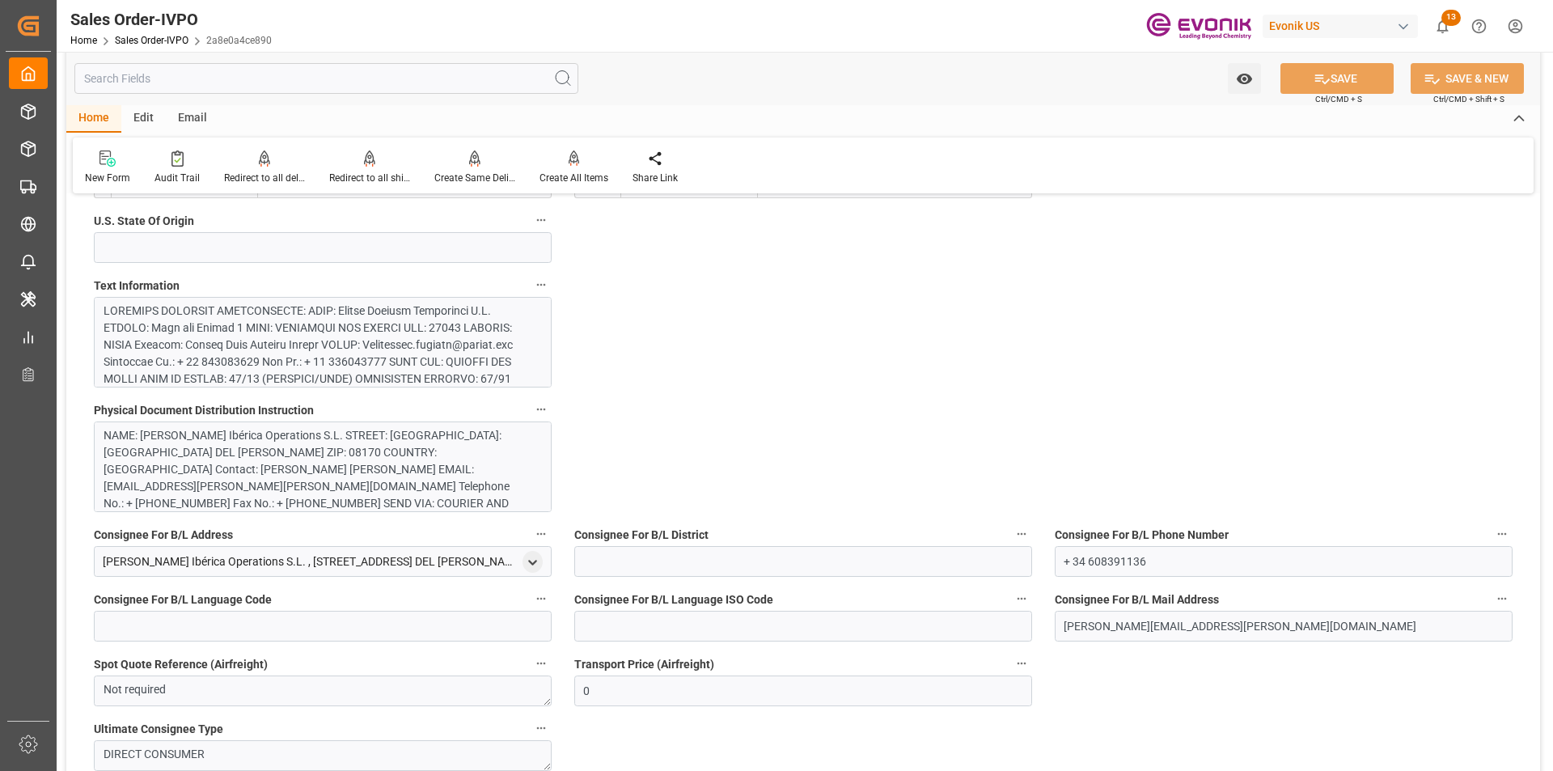
click at [416, 352] on div at bounding box center [317, 472] width 426 height 340
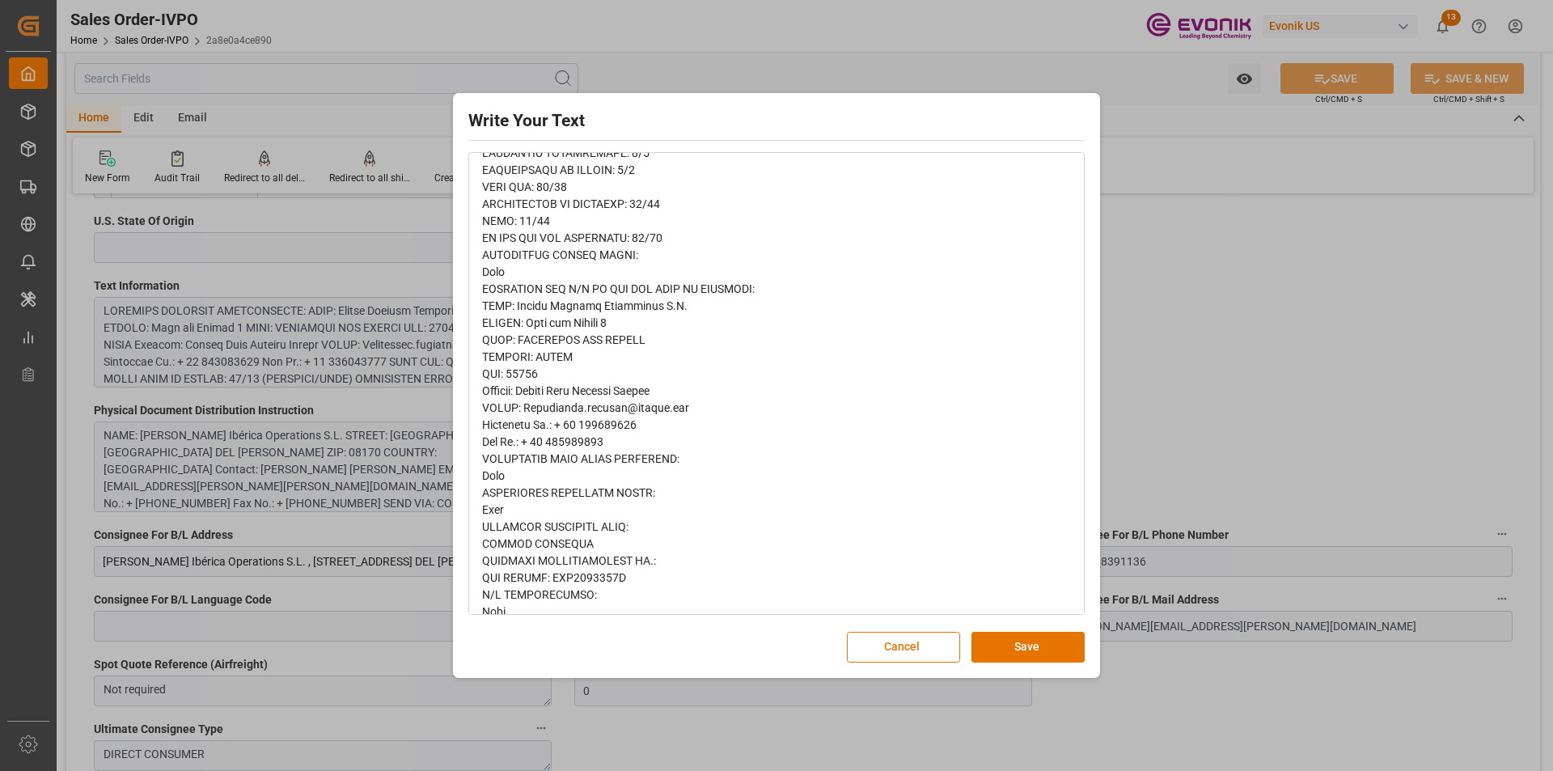
scroll to position [404, 0]
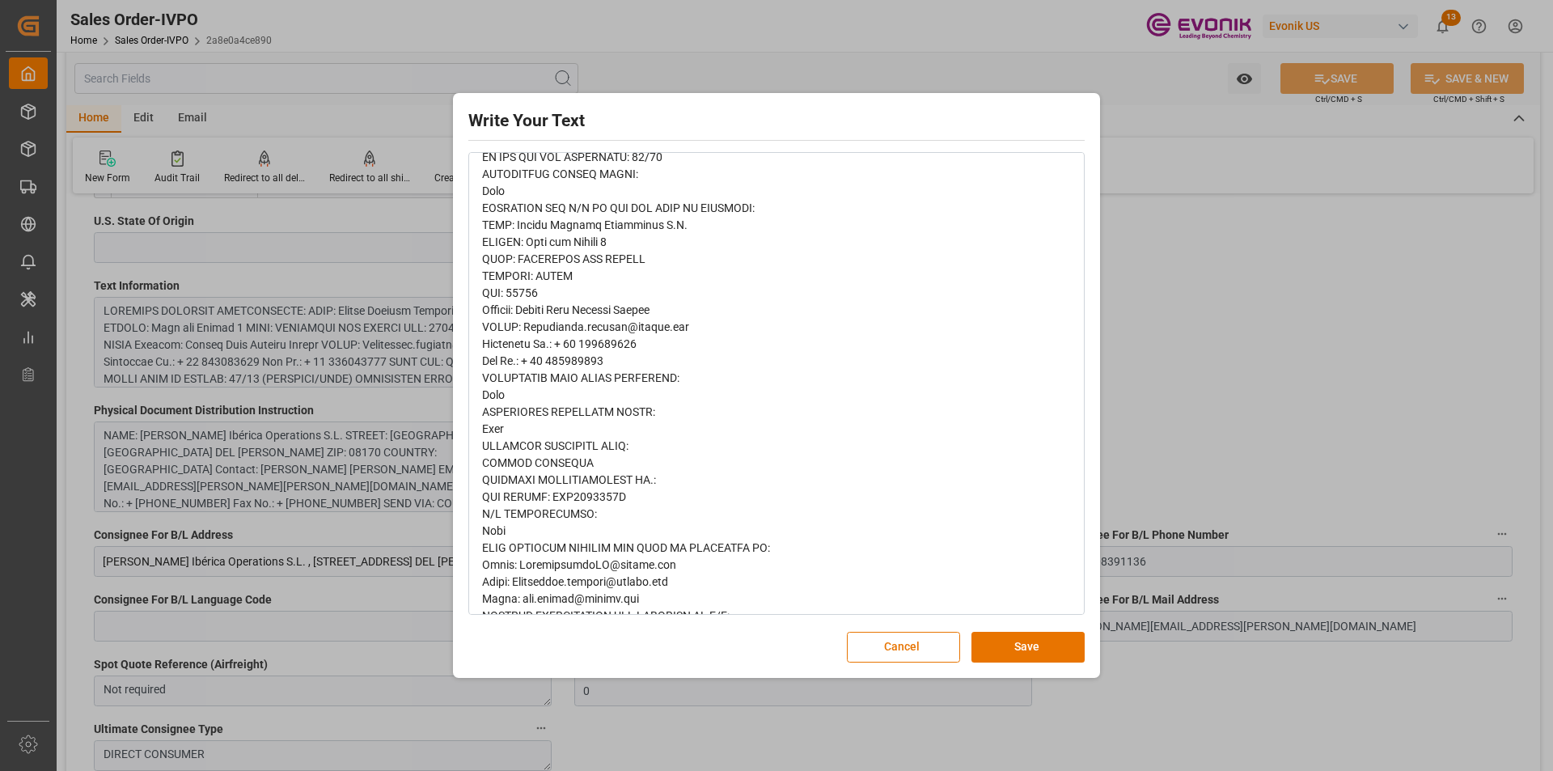
click at [921, 627] on div "Write Your Text Normal 14 Font Cancel Save" at bounding box center [776, 385] width 639 height 576
click at [922, 641] on button "Cancel" at bounding box center [903, 647] width 113 height 31
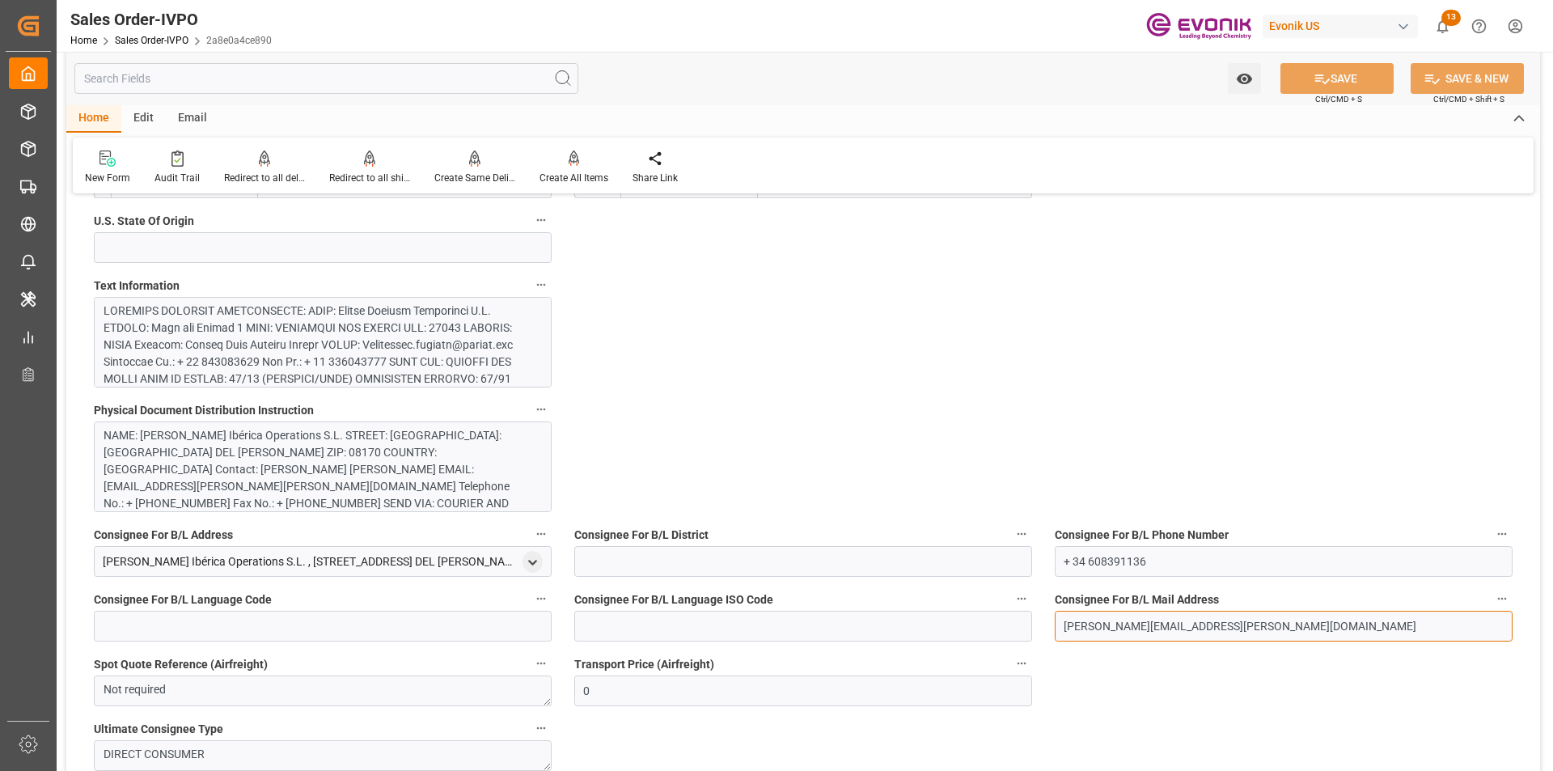
drag, startPoint x: 1230, startPoint y: 630, endPoint x: 1012, endPoint y: 639, distance: 218.5
click at [222, 87] on input "text" at bounding box center [326, 78] width 504 height 31
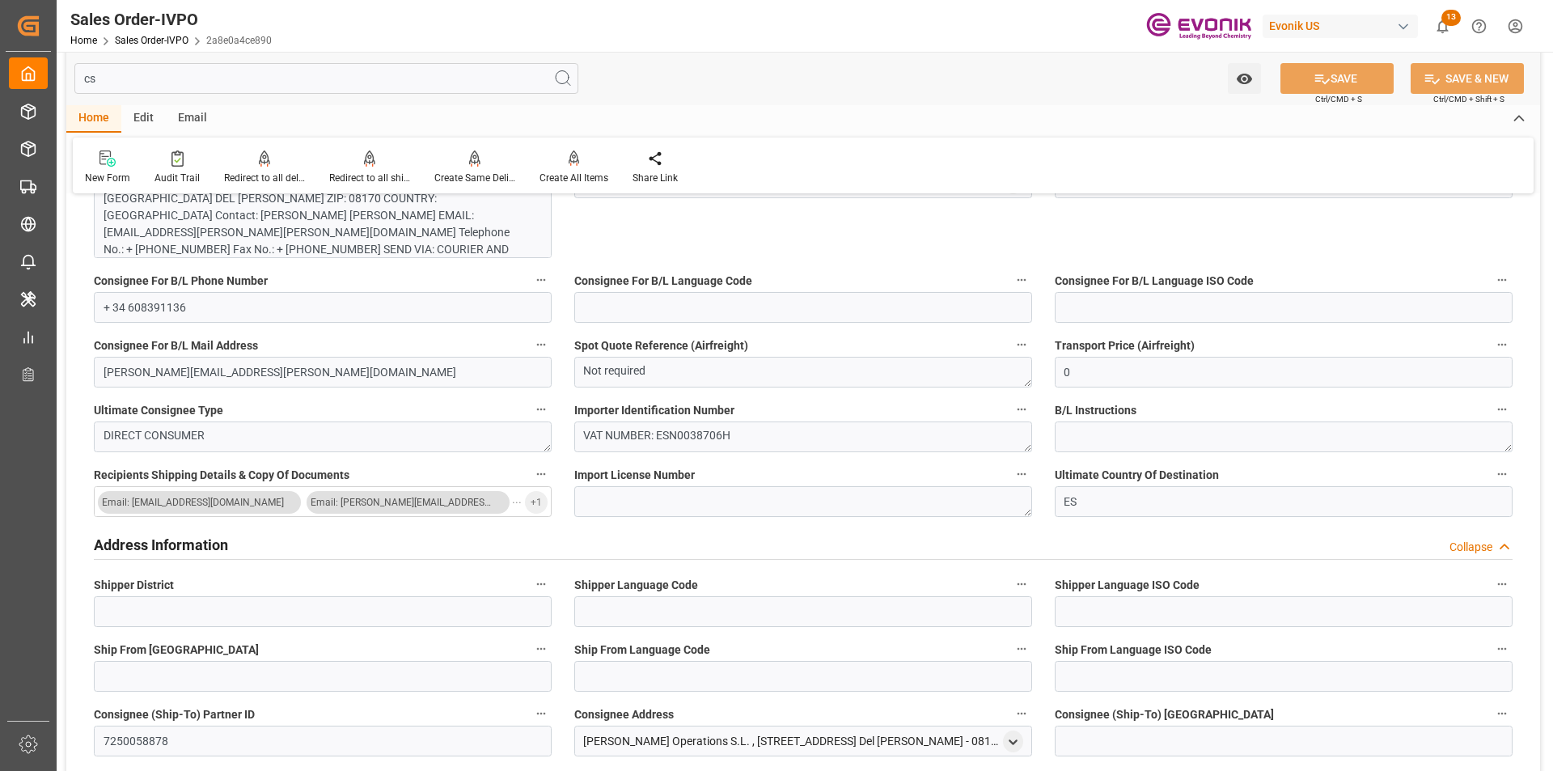
scroll to position [0, 0]
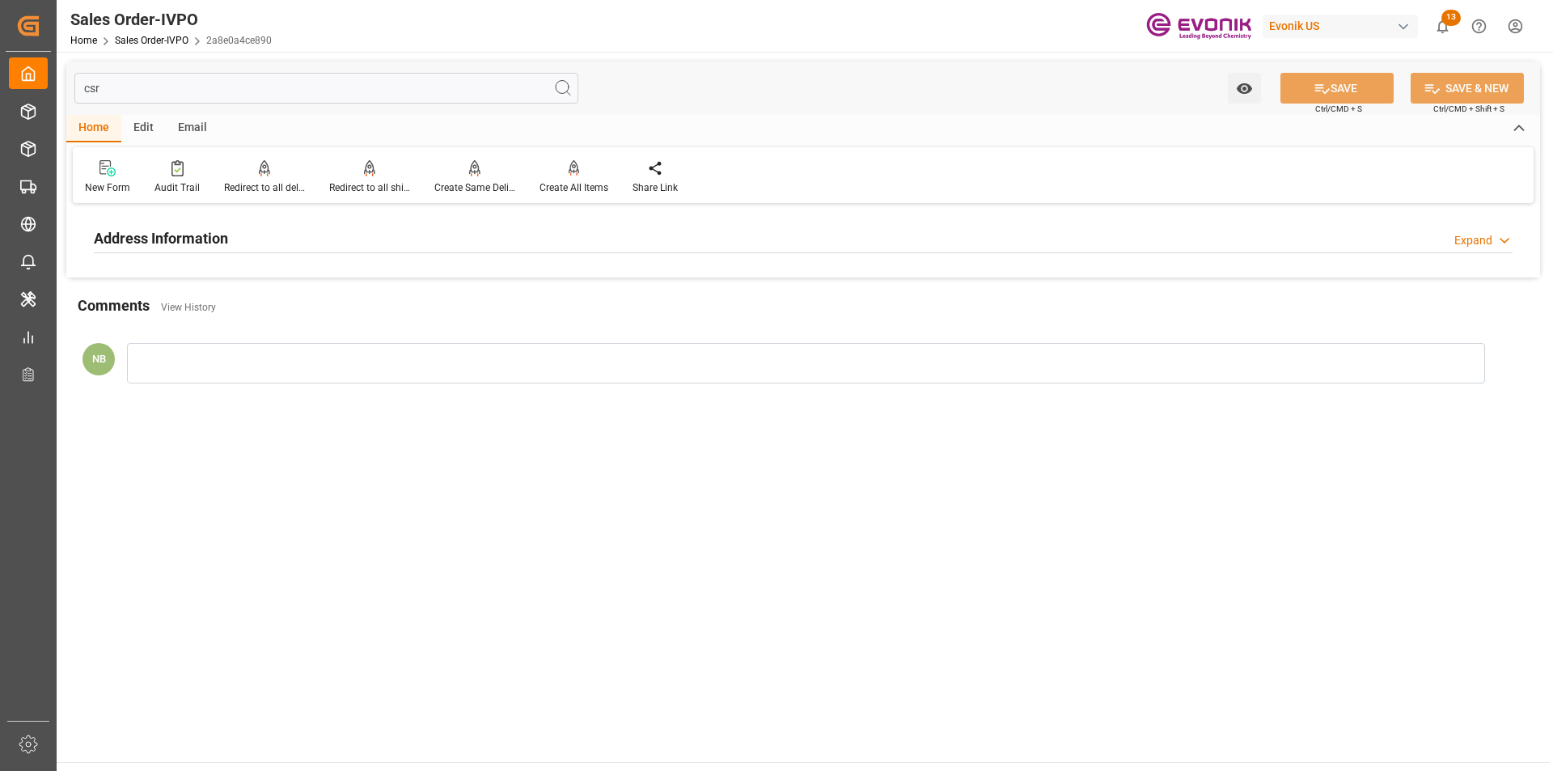
type input "csr"
click at [225, 239] on h2 "Address Information" at bounding box center [161, 238] width 134 height 22
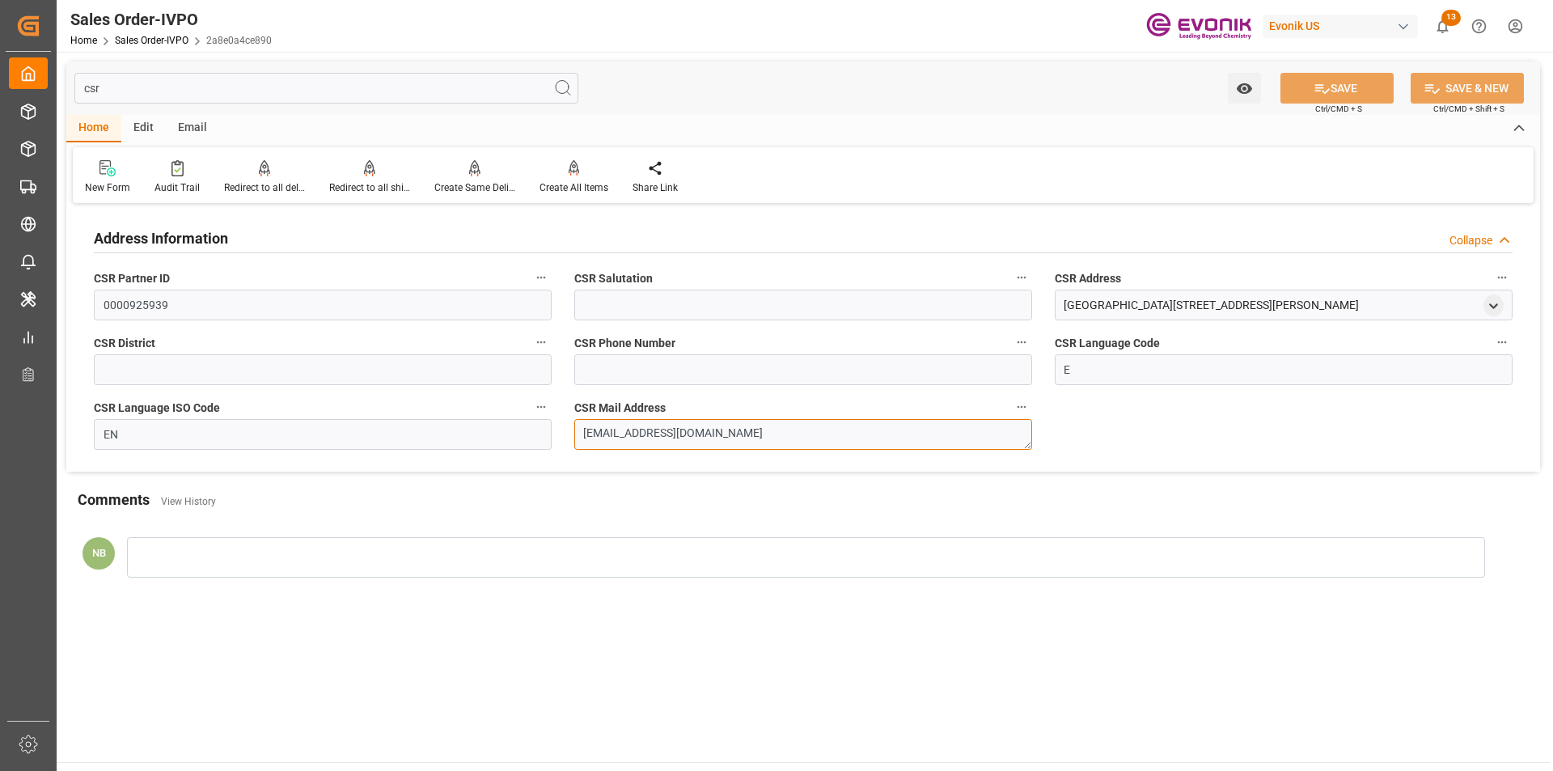
drag, startPoint x: 819, startPoint y: 437, endPoint x: 454, endPoint y: 421, distance: 365.9
click at [454, 421] on div "Address Information Collapse CSR Partner ID 0000925939 CSR Salutation CSR Addre…" at bounding box center [802, 340] width 1473 height 264
drag, startPoint x: 138, startPoint y: 87, endPoint x: 58, endPoint y: 87, distance: 80.1
click at [58, 87] on div "csr Watch Option SAVE Ctrl/CMD + S SAVE & NEW Ctrl/CMD + Shift + S Home Edit Em…" at bounding box center [803, 332] width 1493 height 561
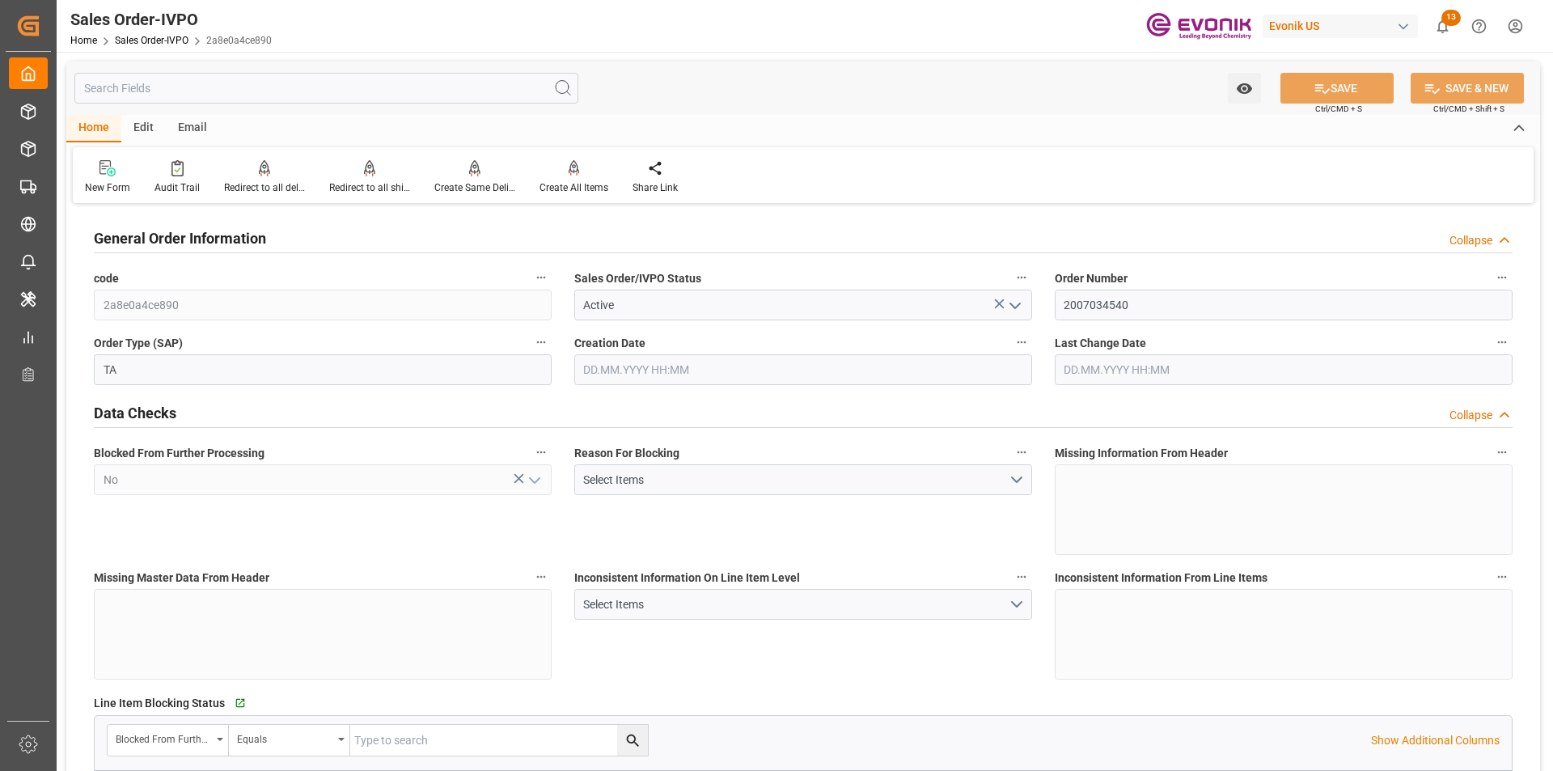
type input "ESBCN"
type input "0"
type input "1"
type input "887.2"
type input "14.07.2025 20:34"
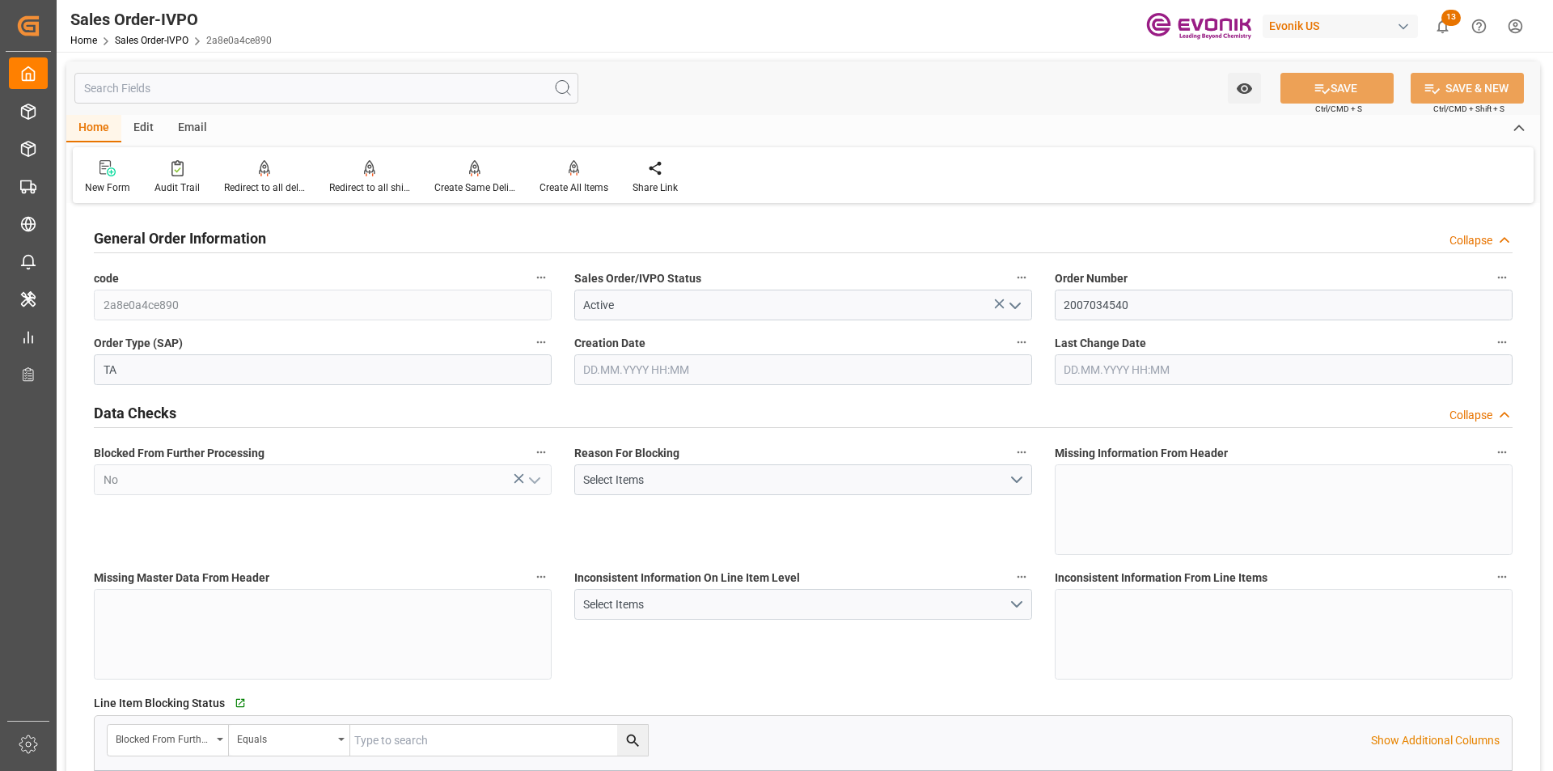
type input "11.09.2025 13:55"
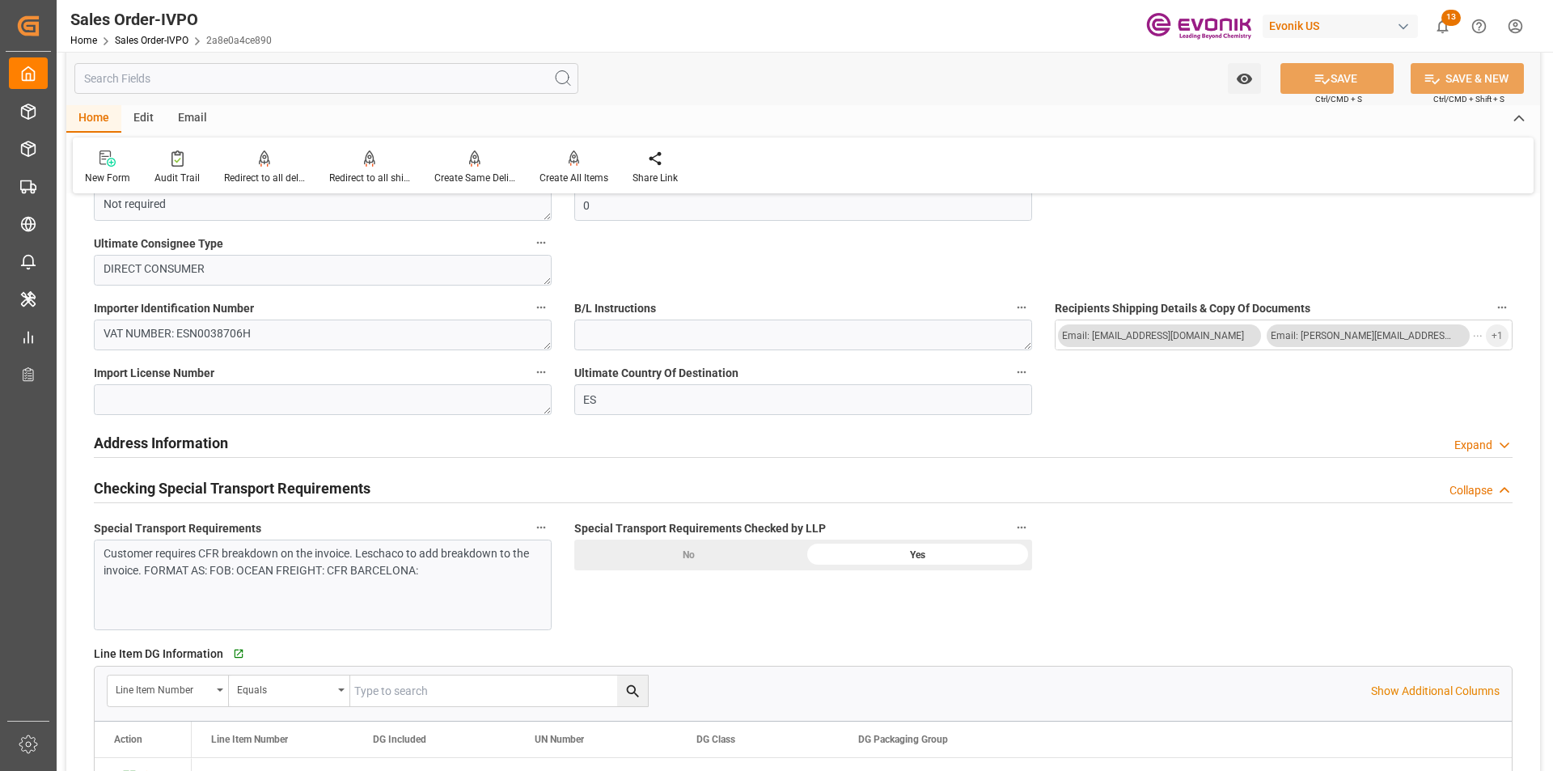
scroll to position [1456, 0]
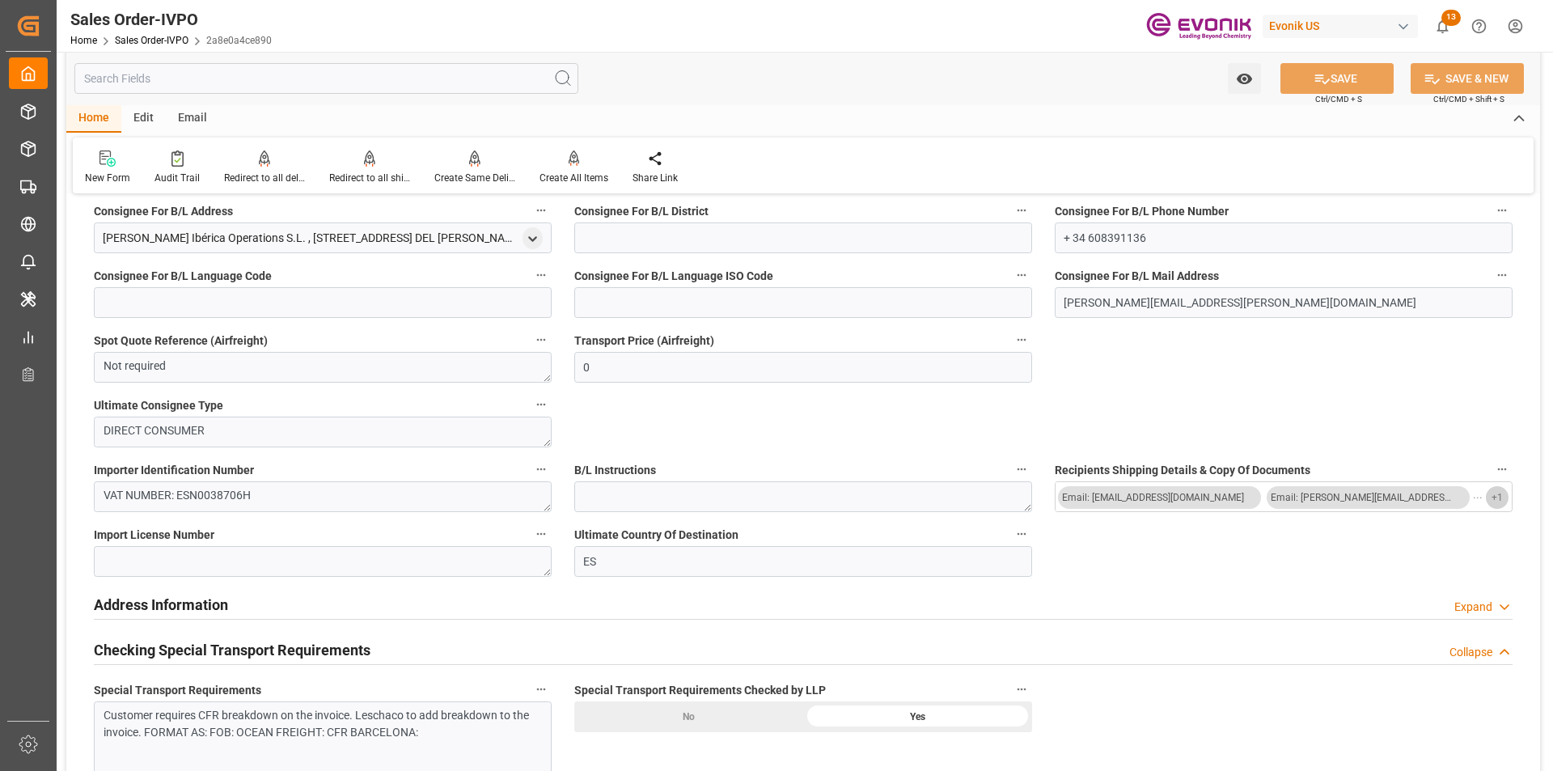
click at [1493, 498] on span "+ 1" at bounding box center [1496, 497] width 11 height 26
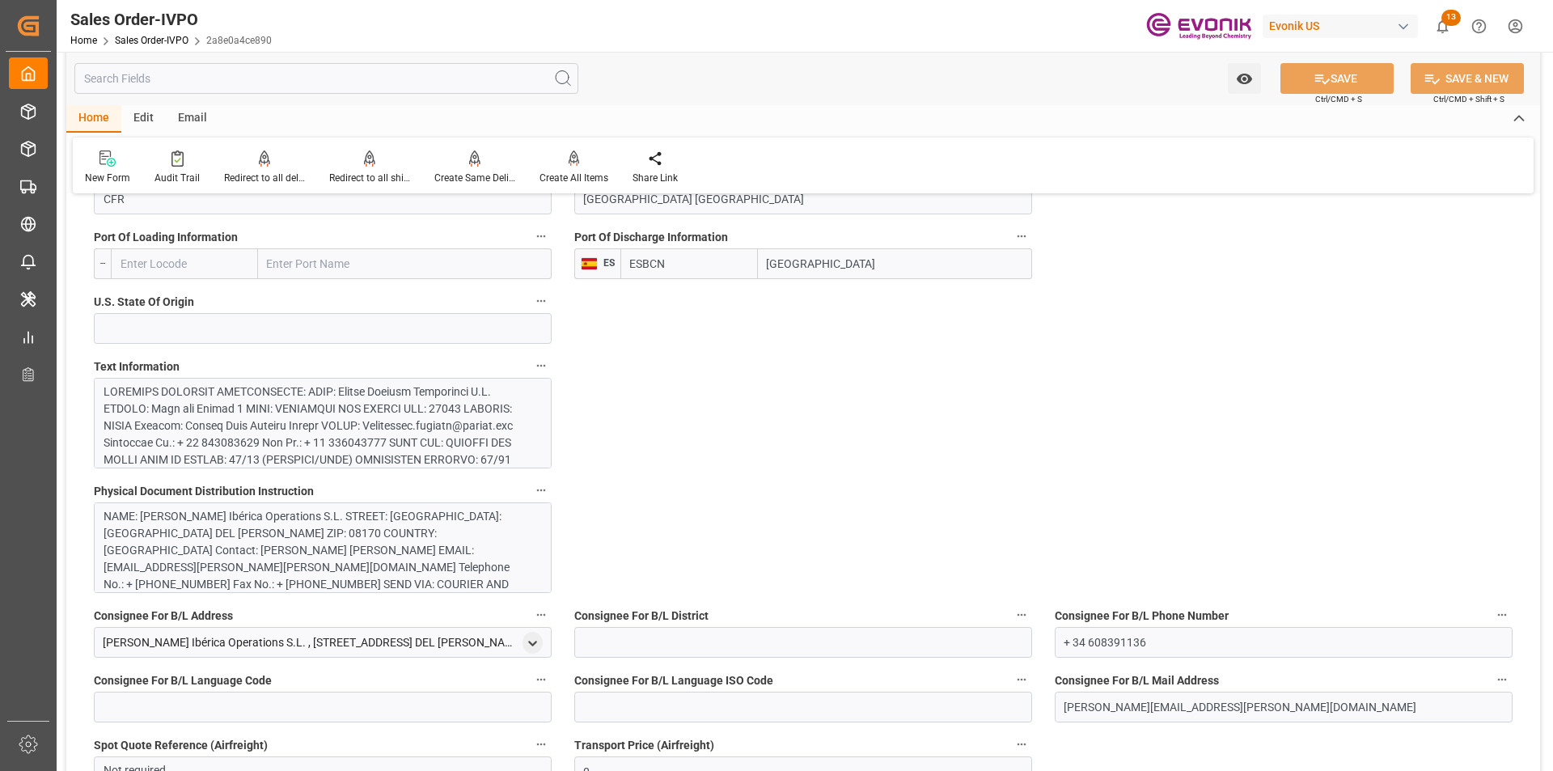
scroll to position [970, 0]
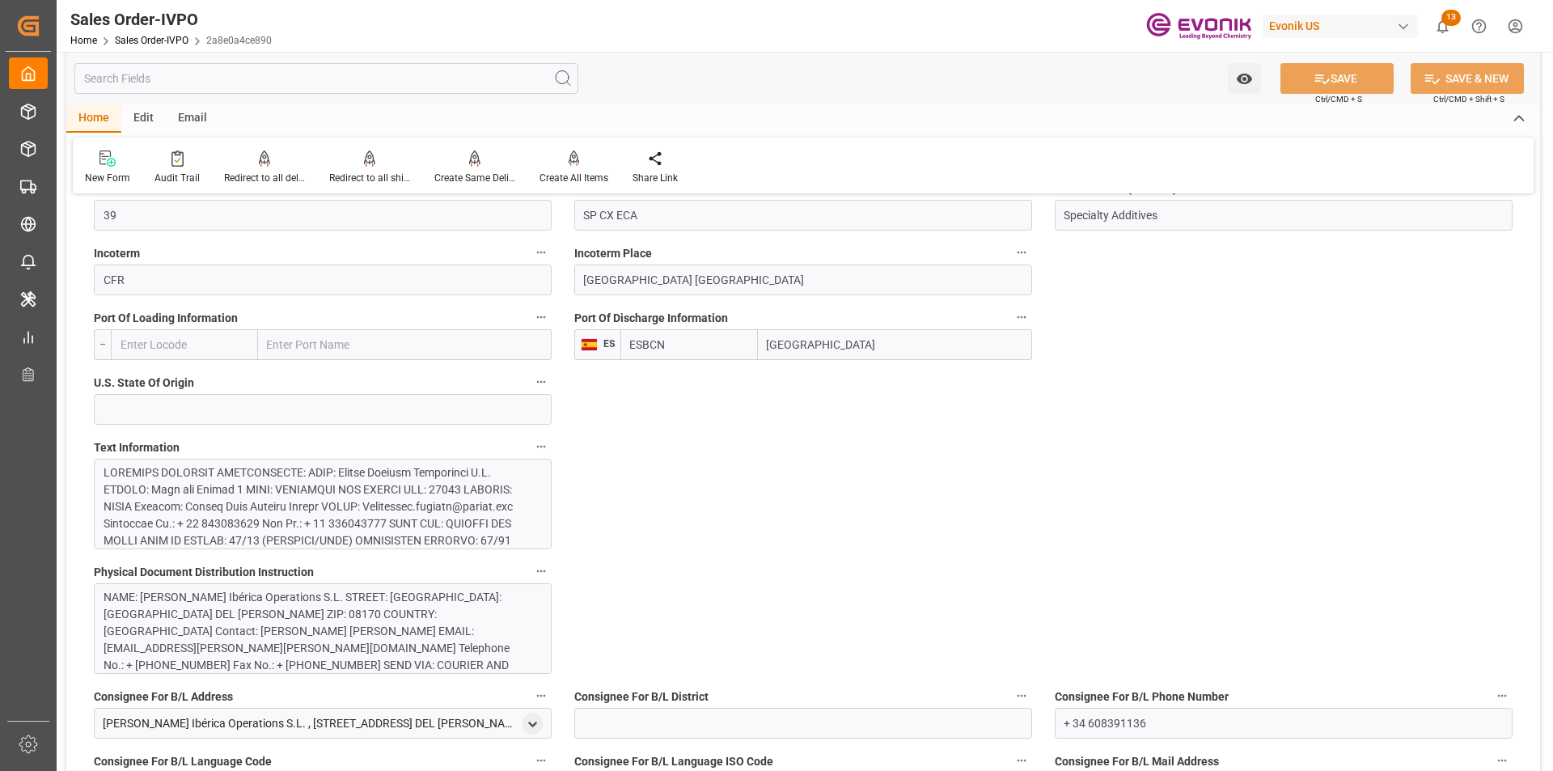
click at [435, 524] on div at bounding box center [317, 634] width 426 height 340
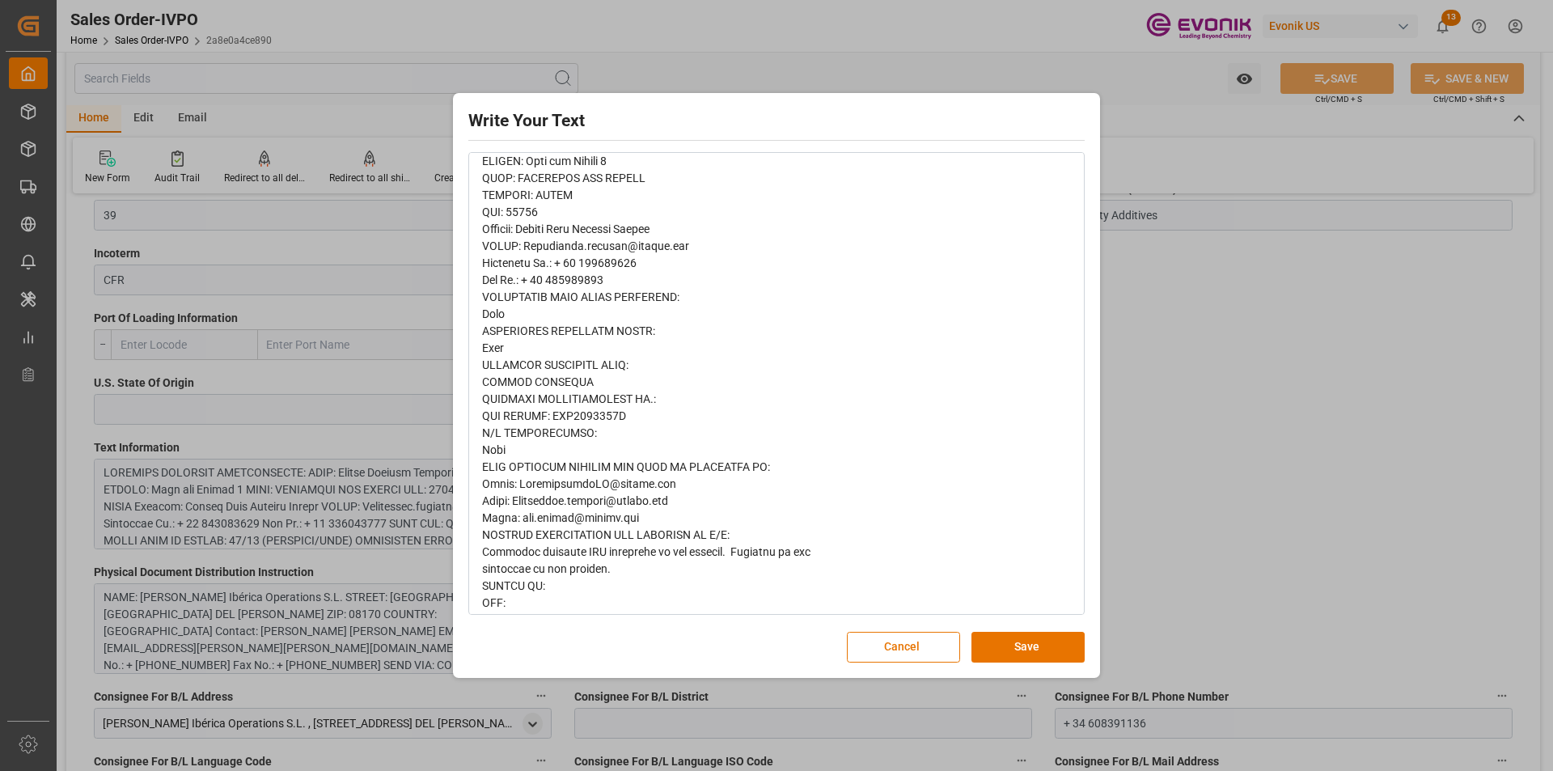
scroll to position [404, 0]
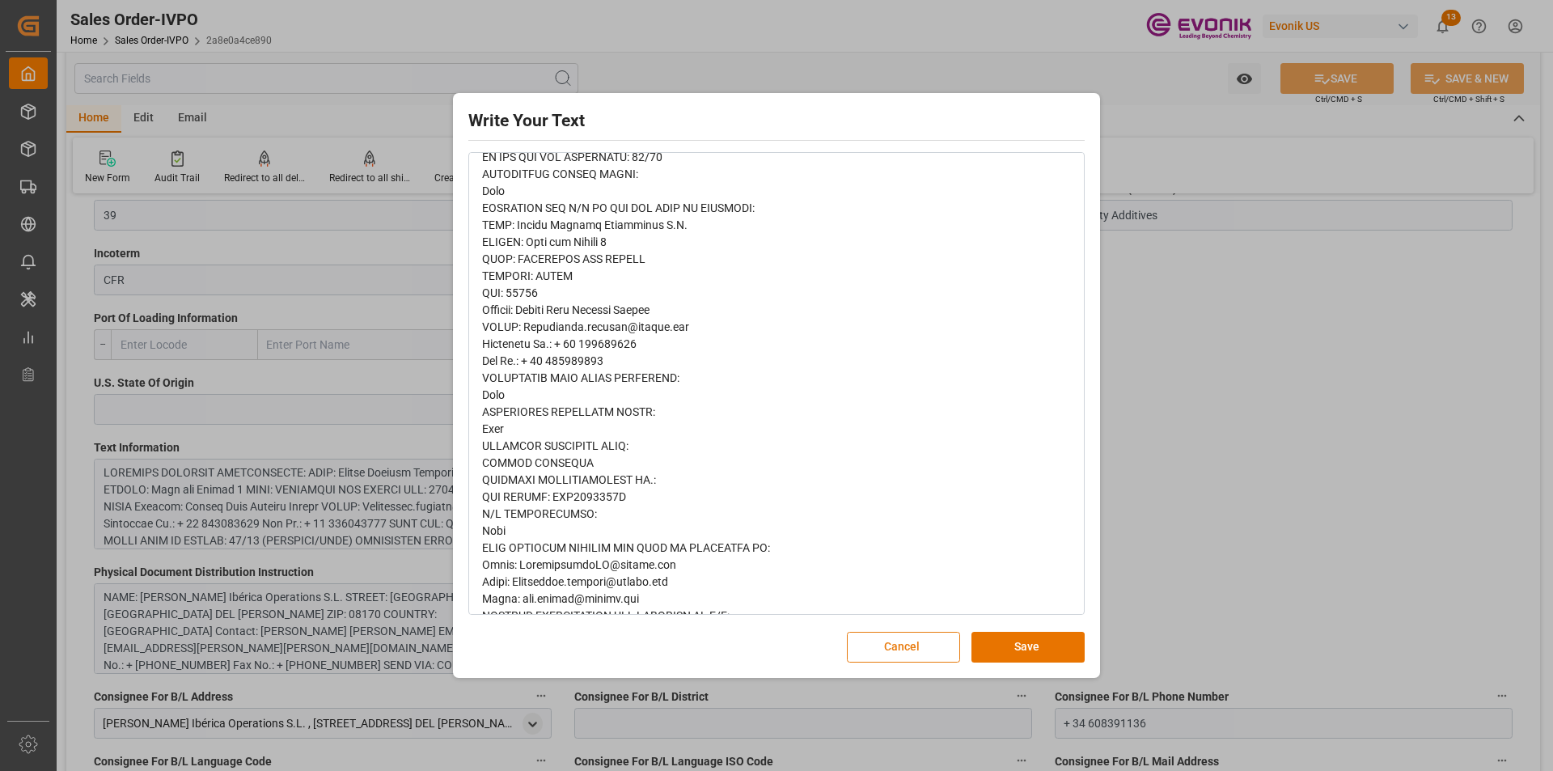
click at [894, 649] on button "Cancel" at bounding box center [903, 647] width 113 height 31
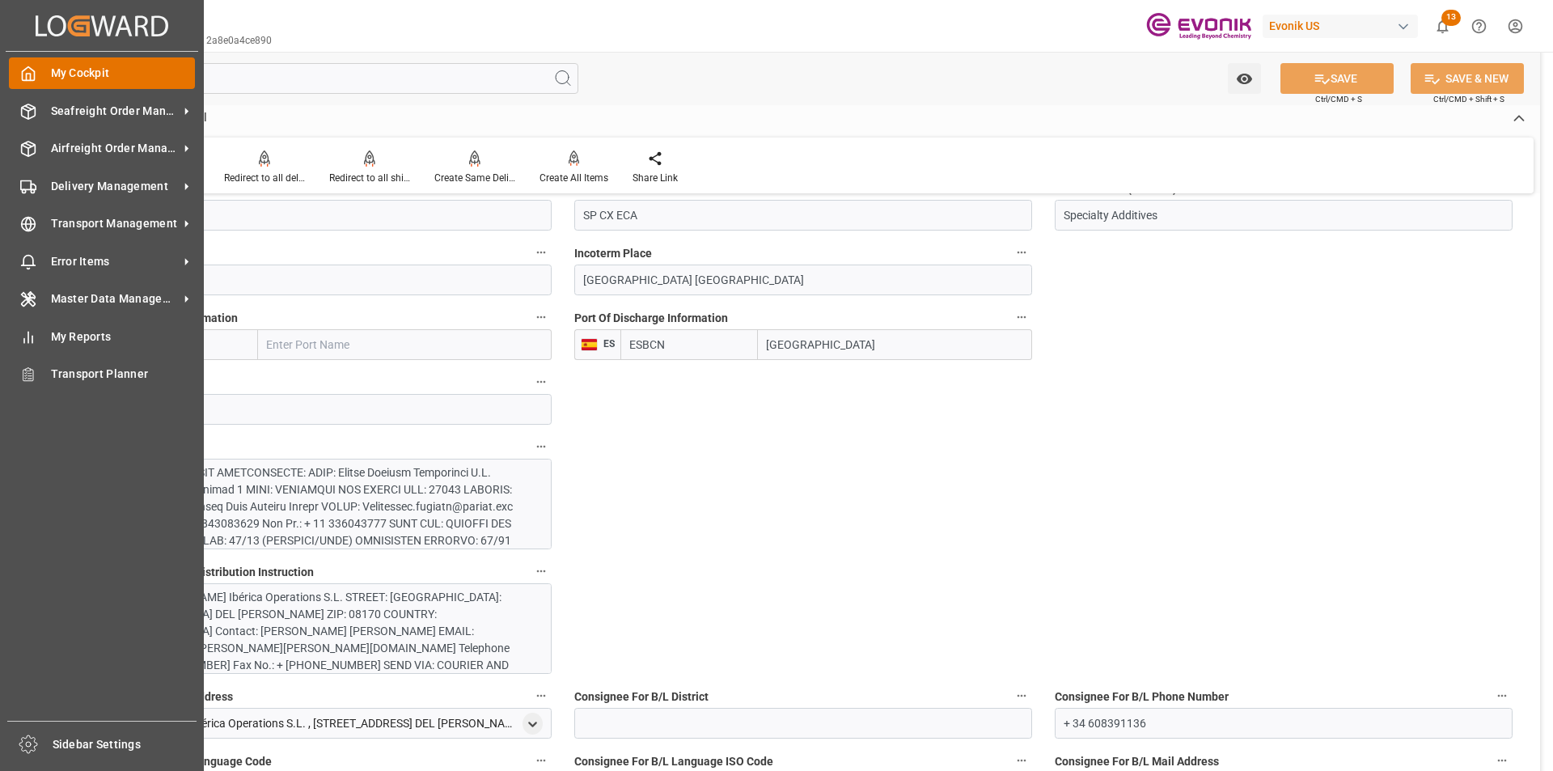
click at [51, 72] on span "My Cockpit" at bounding box center [123, 73] width 145 height 17
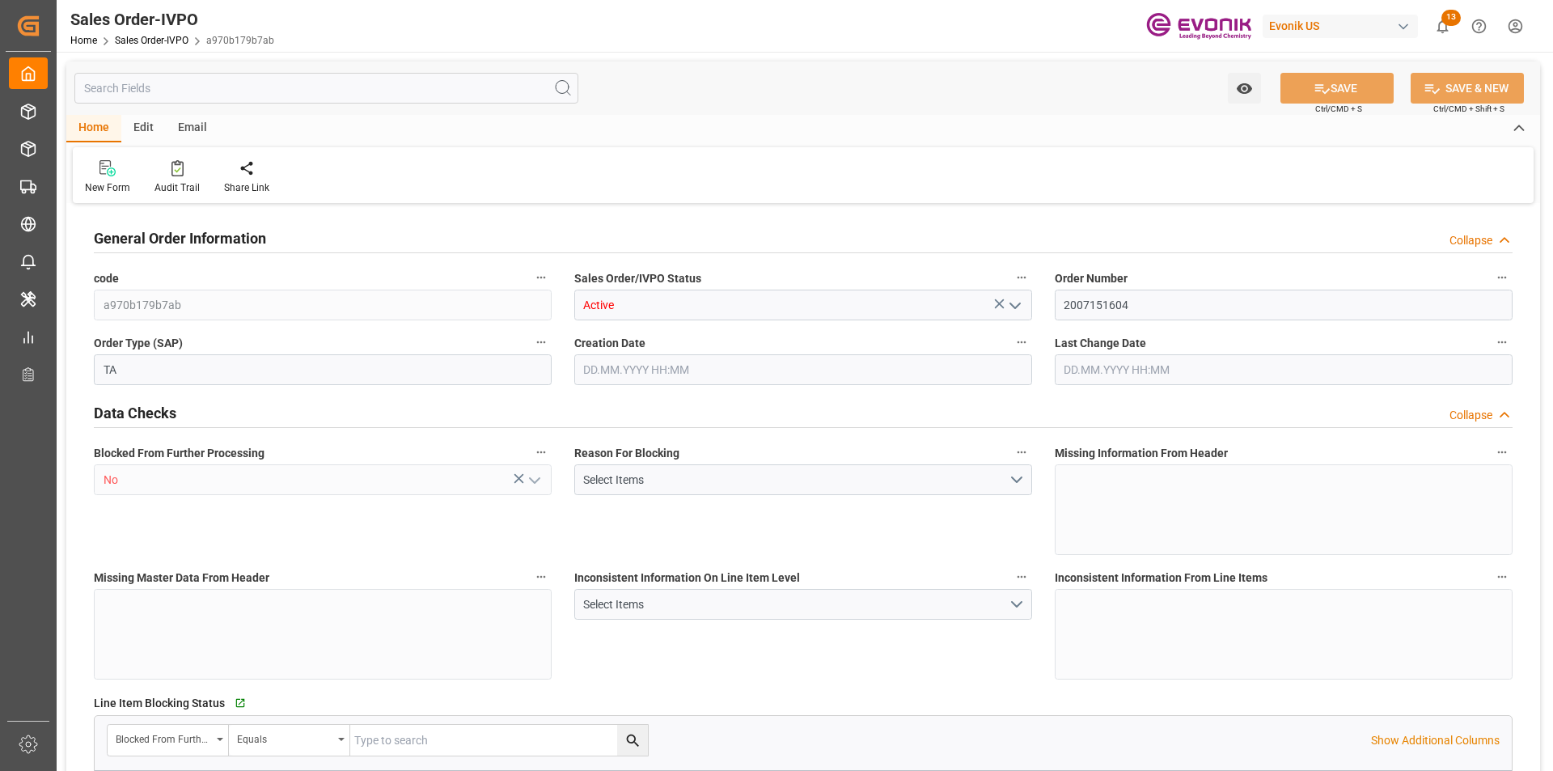
type input "ECGYE"
type input "0"
type input "1"
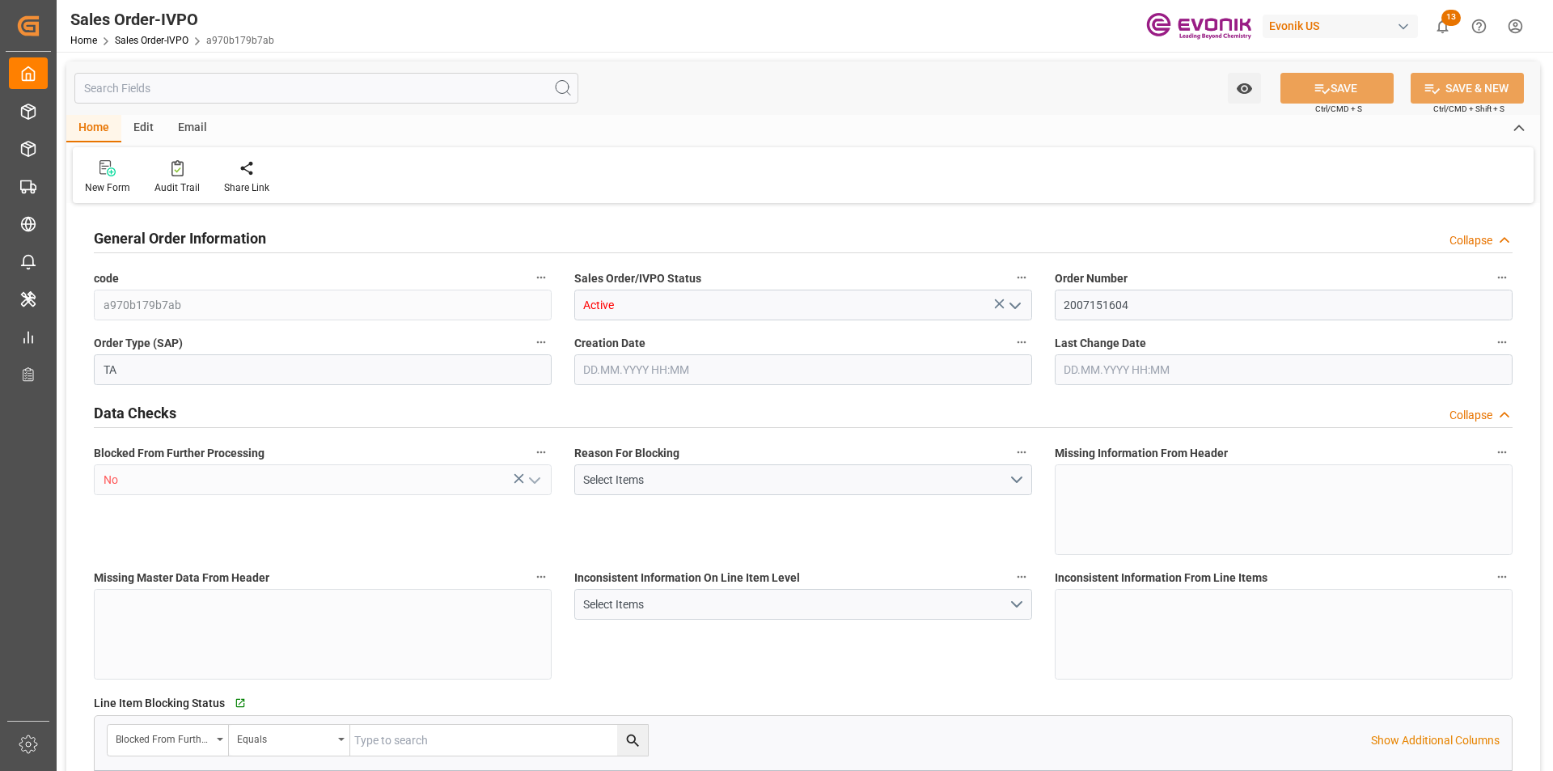
type input "1624.24"
type input "8.6788"
type input "17000"
type input "30"
type input "29.08.2025 11:47"
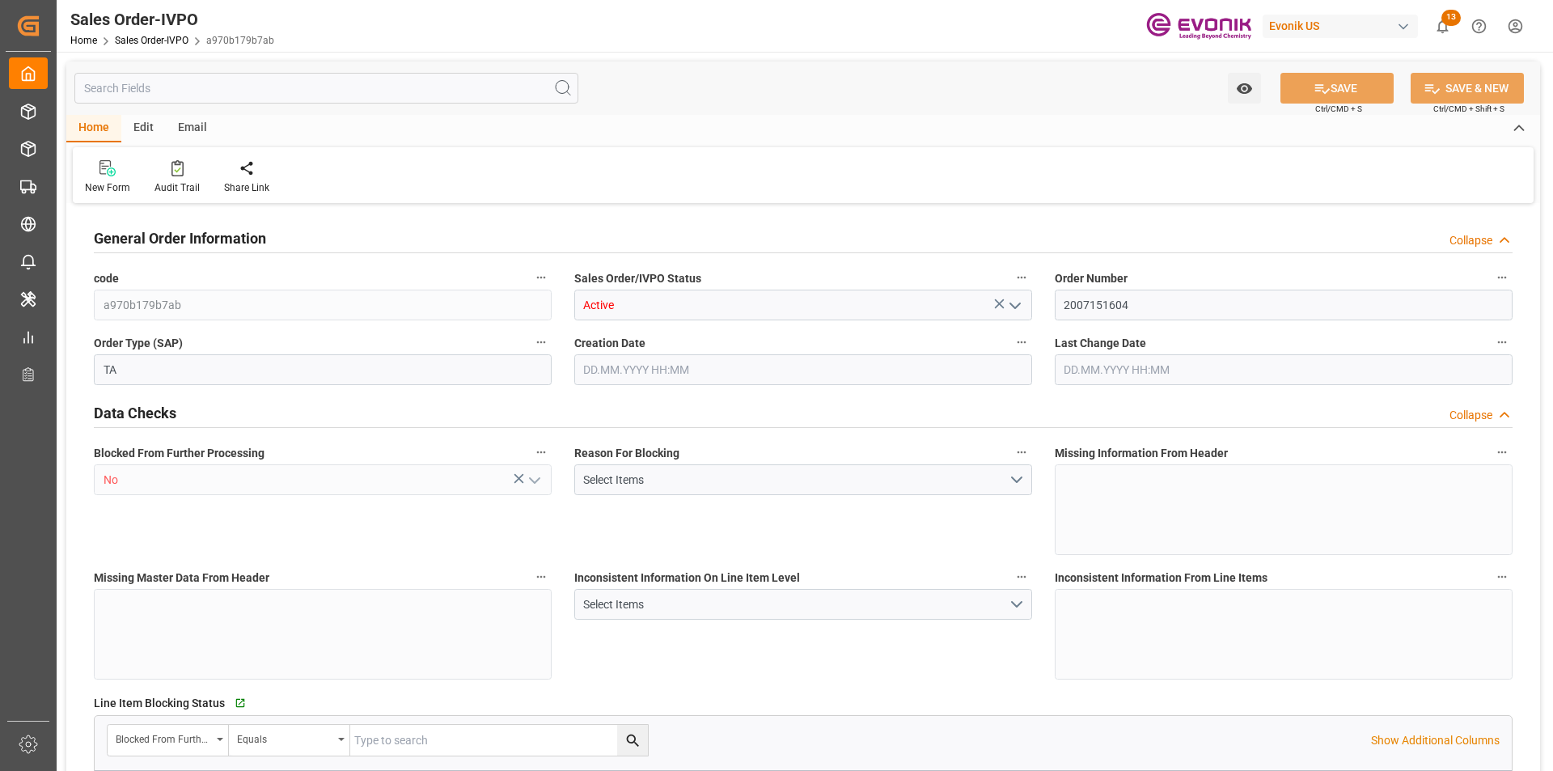
type input "17.09.2025 07:02"
type input "THLCH"
type input "0"
type input "1"
type input "844.4"
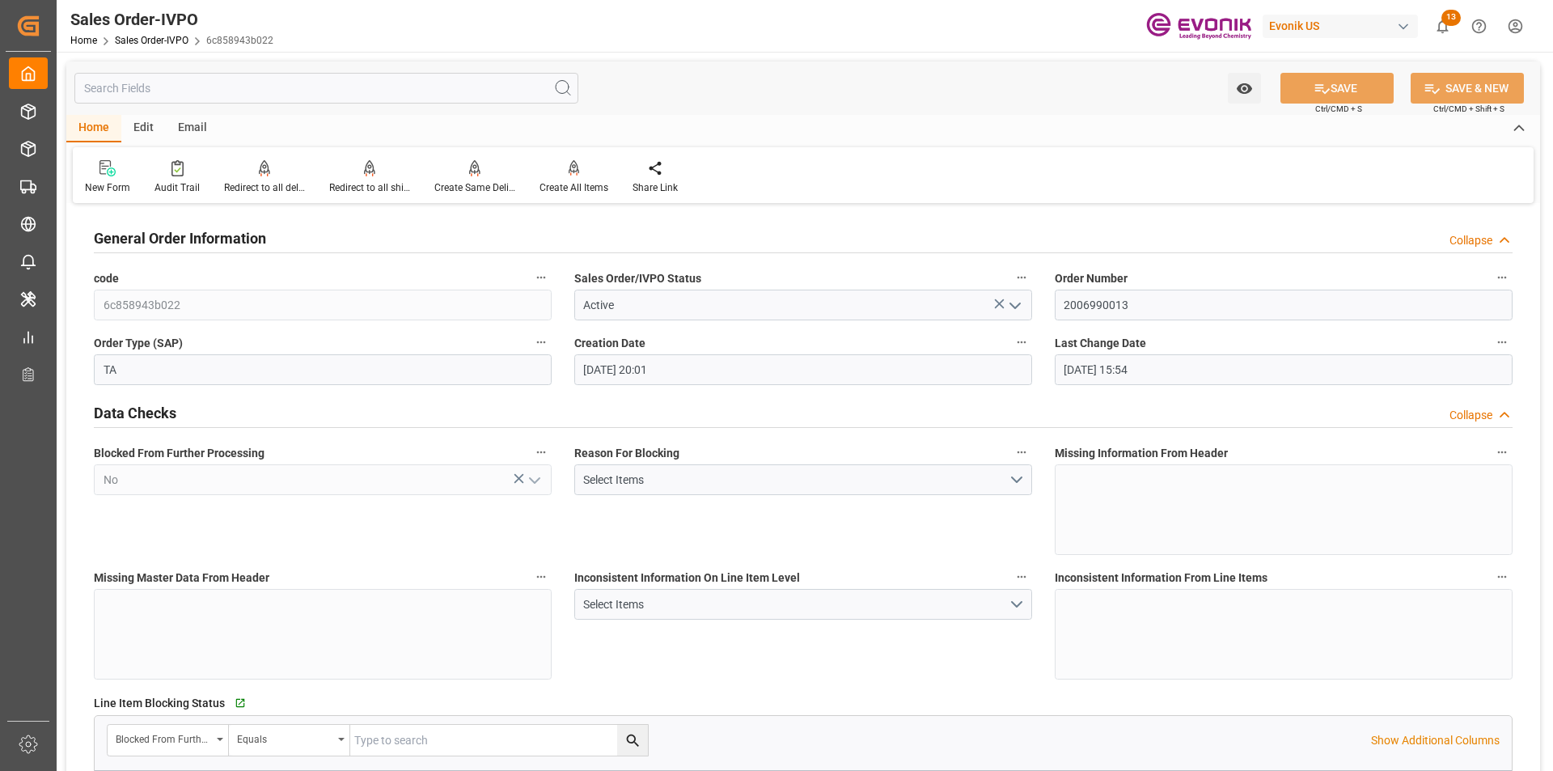
type input "14.05.2025 20:01"
type input "25.06.2025 15:54"
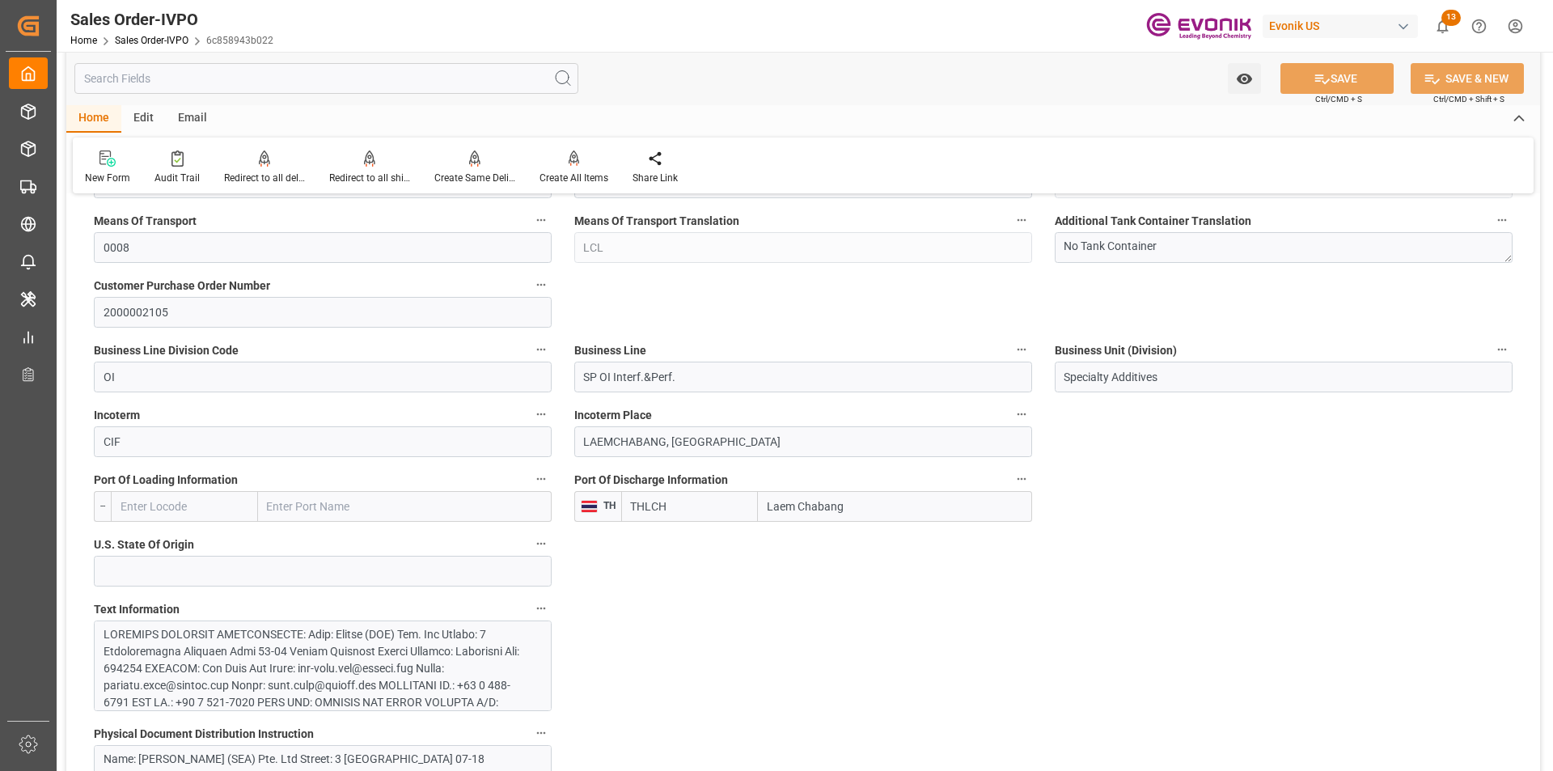
scroll to position [1051, 0]
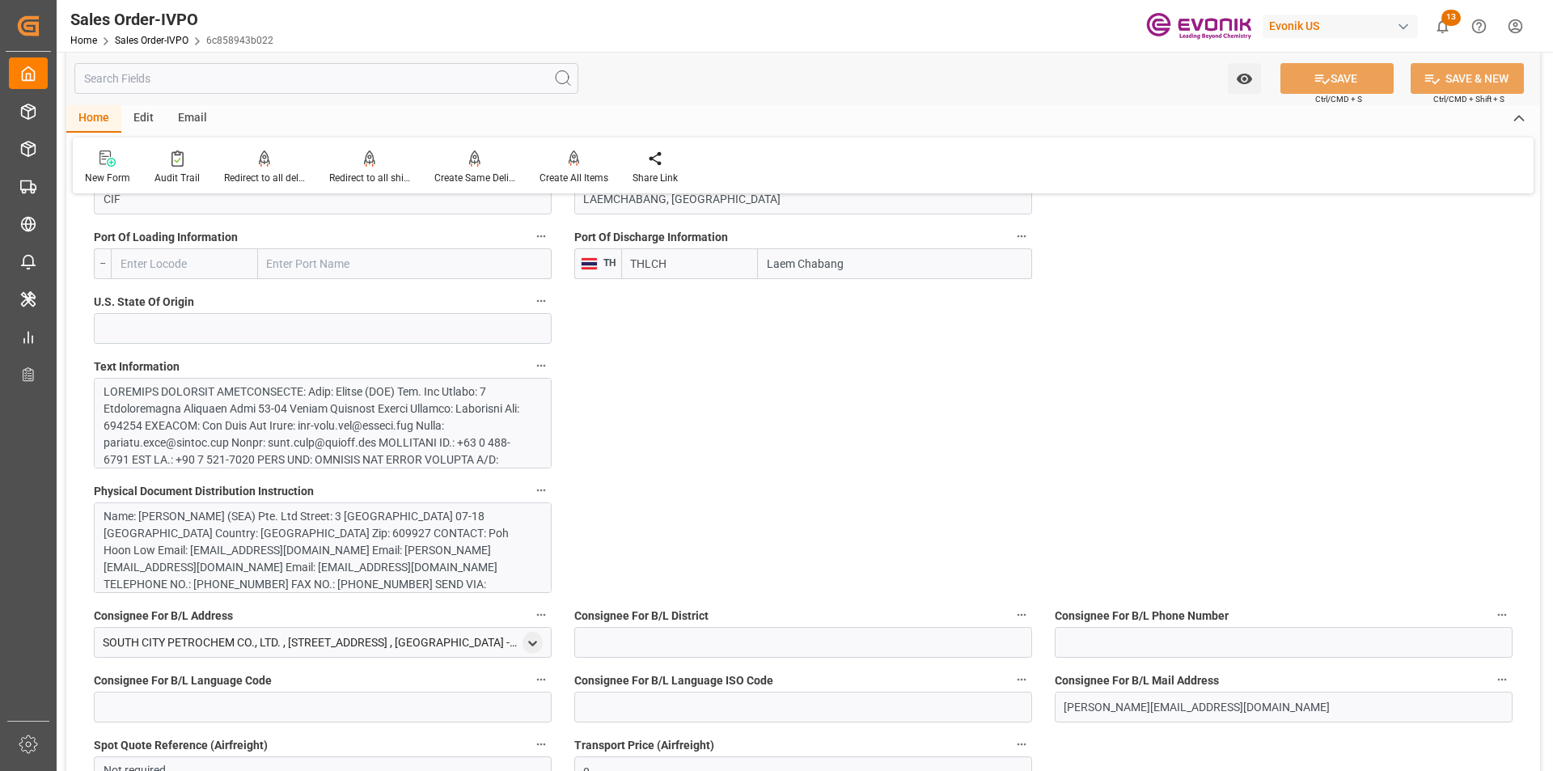
click at [257, 531] on div "Name: Evonik (SEA) Pte. Ltd Street: 3 International Business Park 07-18 Nordic …" at bounding box center [317, 576] width 426 height 136
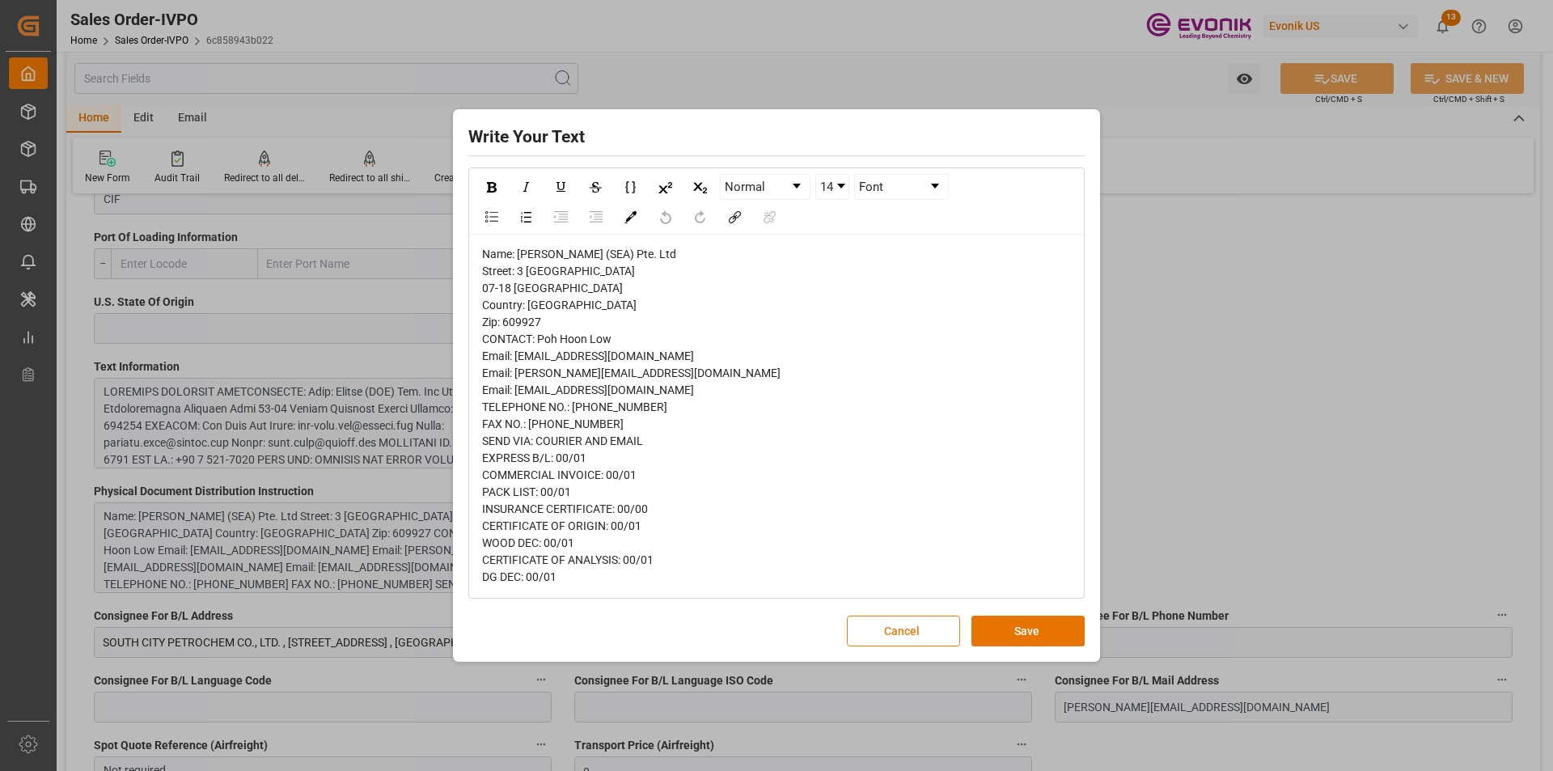
click at [915, 639] on button "Cancel" at bounding box center [903, 630] width 113 height 31
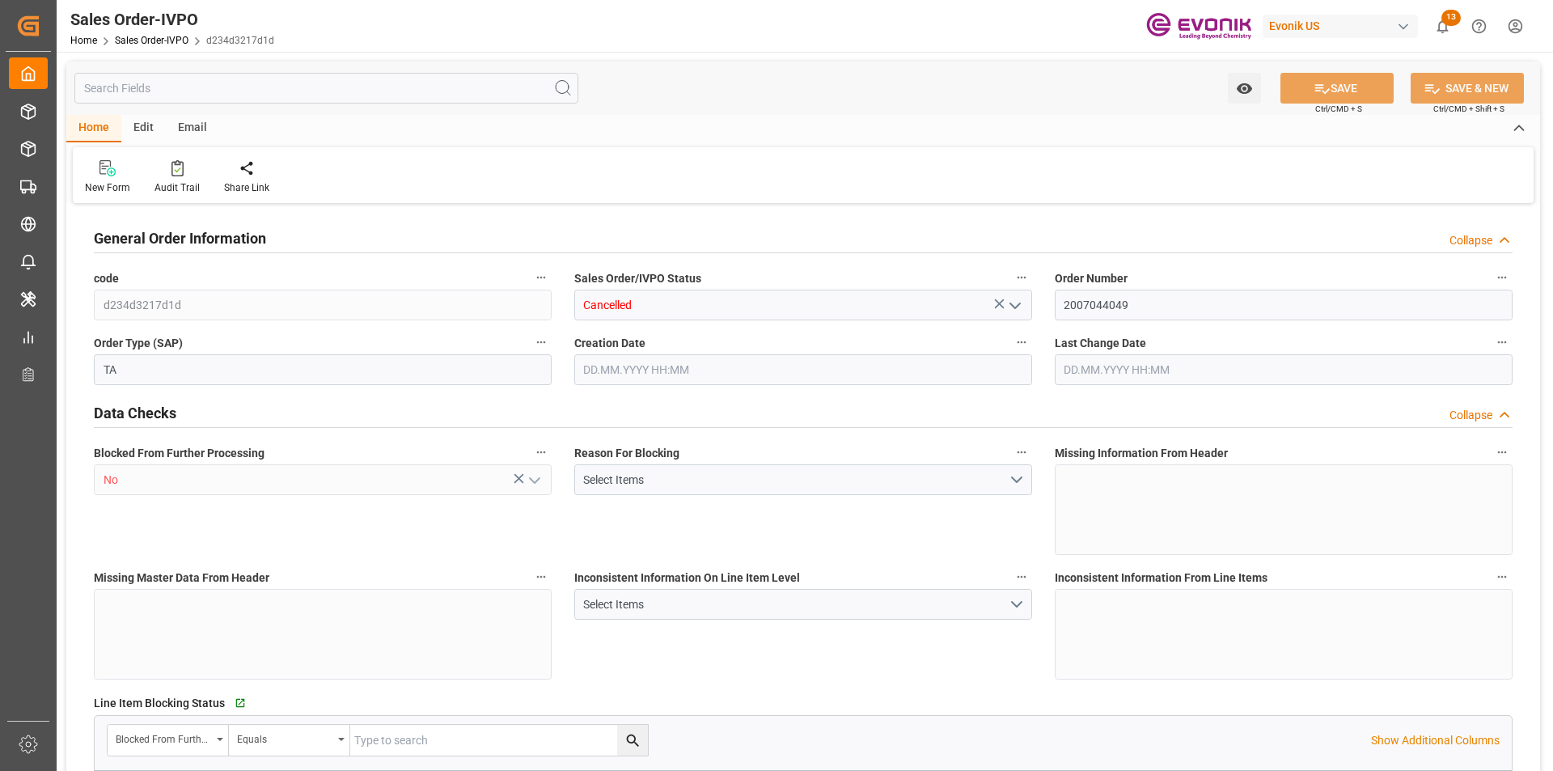
type input "ECGYE"
type input "0"
type input "1"
type input "0"
type input "[DATE] 17:46"
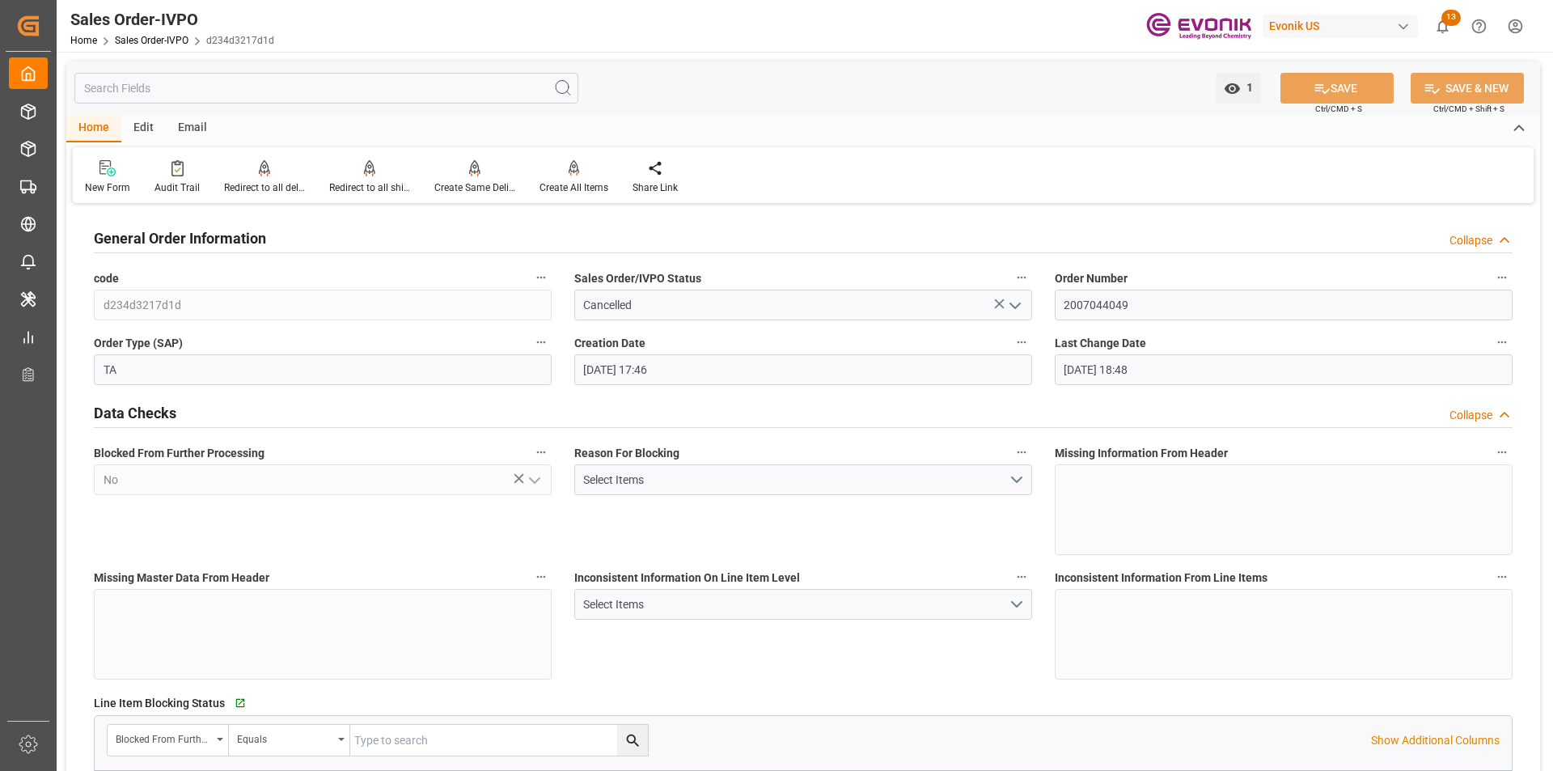
type input "15.09.2025 18:48"
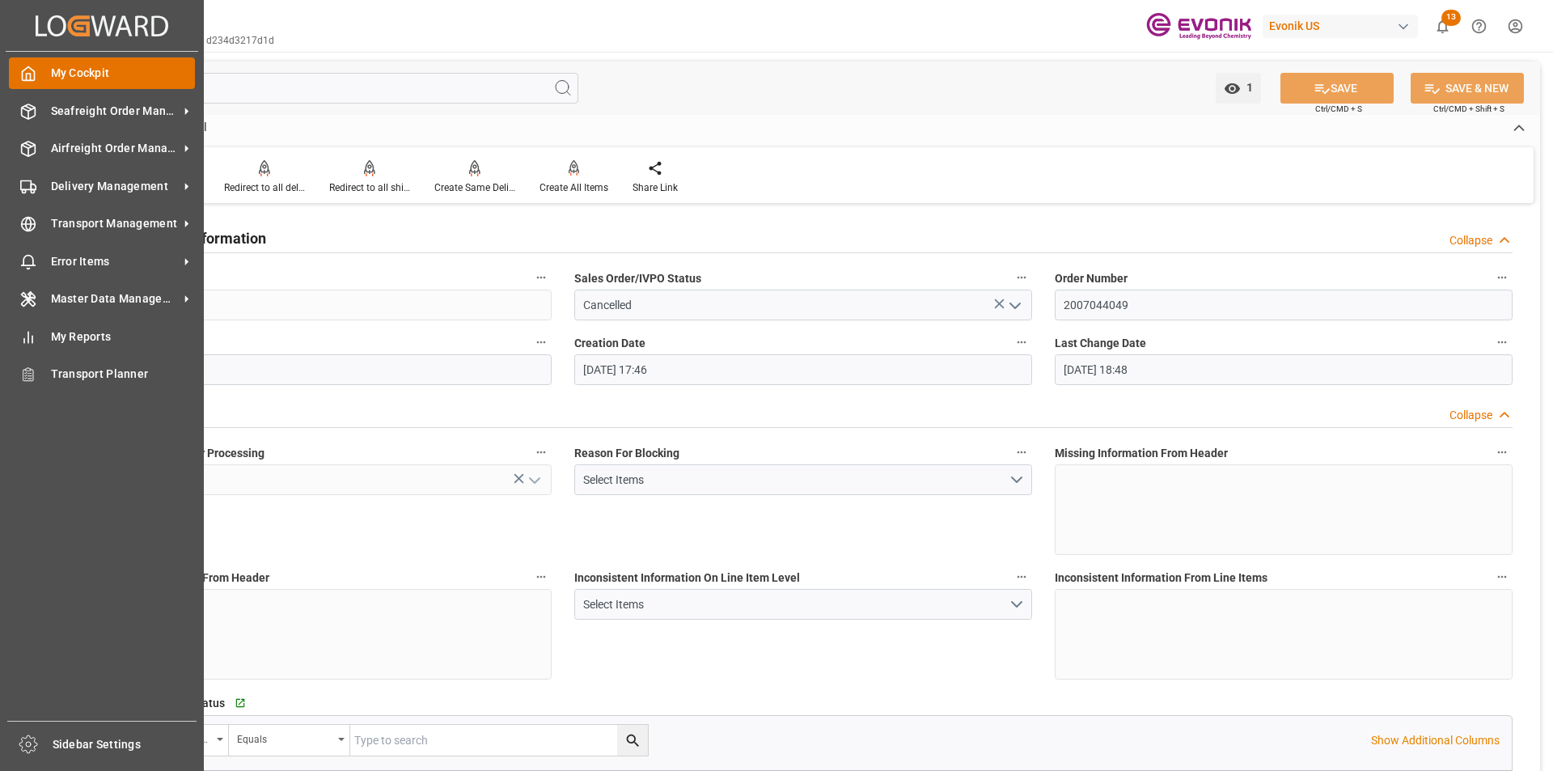
click at [104, 78] on span "My Cockpit" at bounding box center [123, 73] width 145 height 17
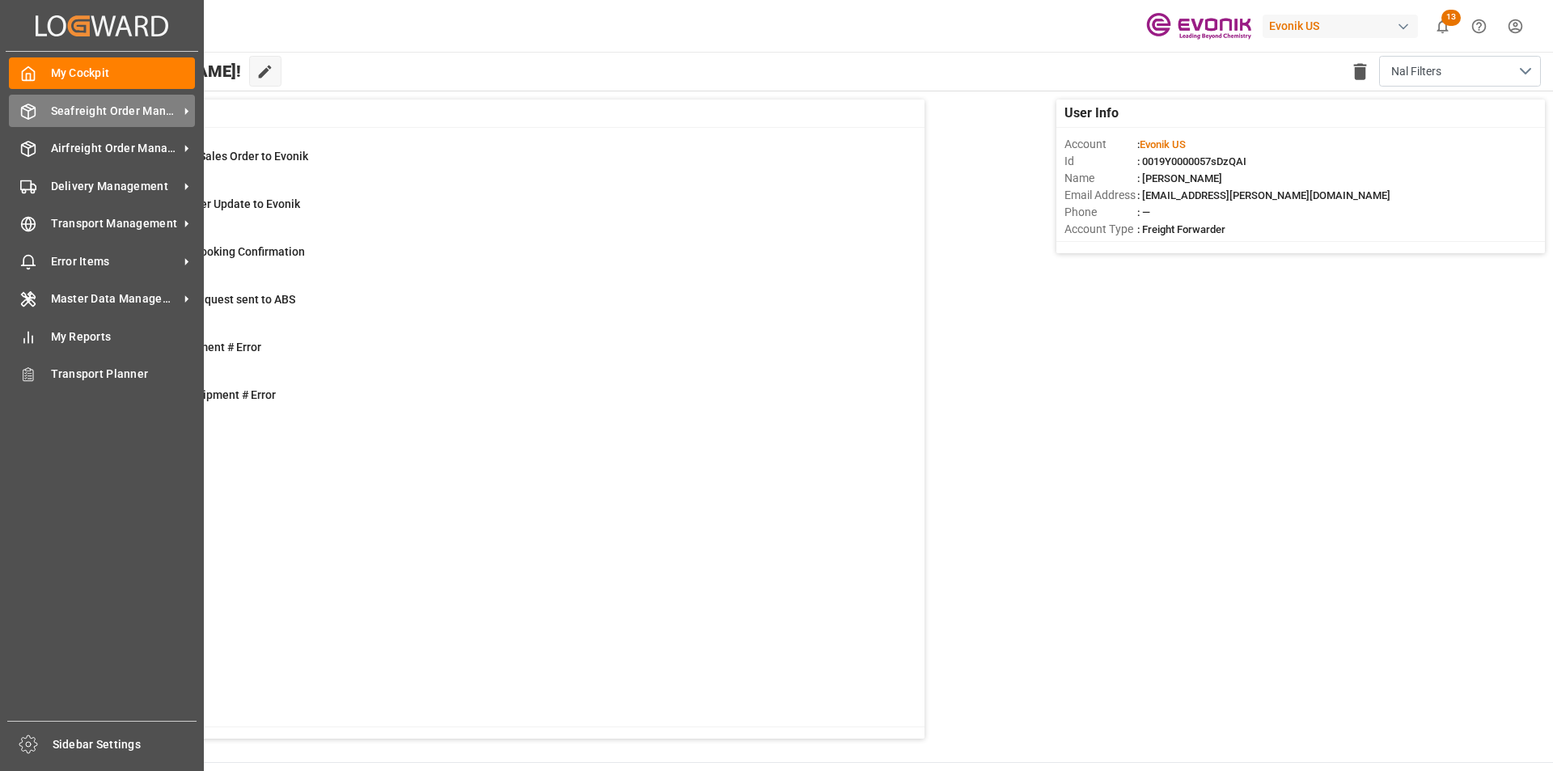
click at [57, 109] on span "Seafreight Order Management" at bounding box center [115, 111] width 128 height 17
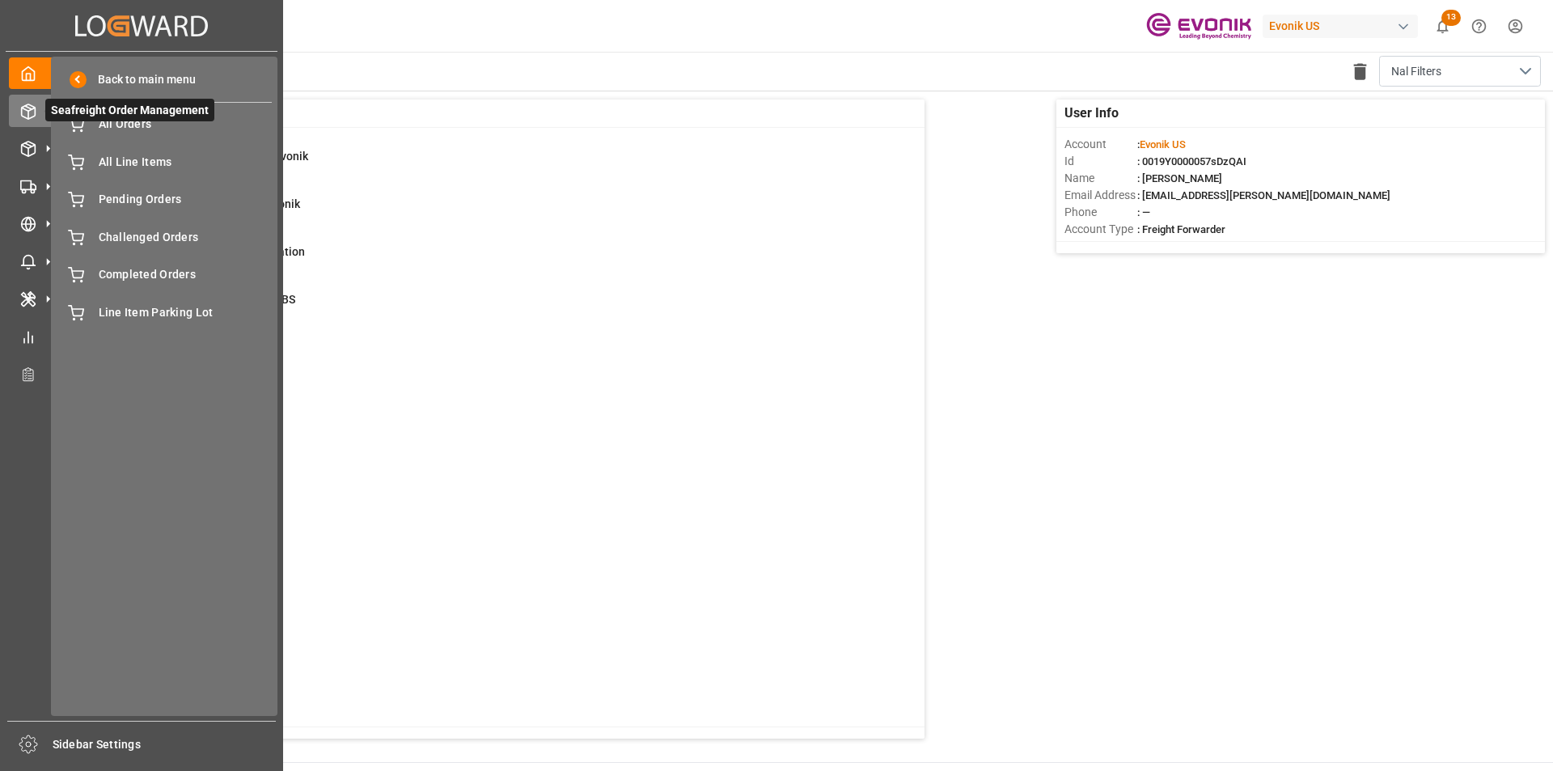
click at [146, 120] on span "Seafreight Order Management" at bounding box center [129, 110] width 169 height 23
click at [108, 123] on span "All Orders" at bounding box center [186, 124] width 174 height 17
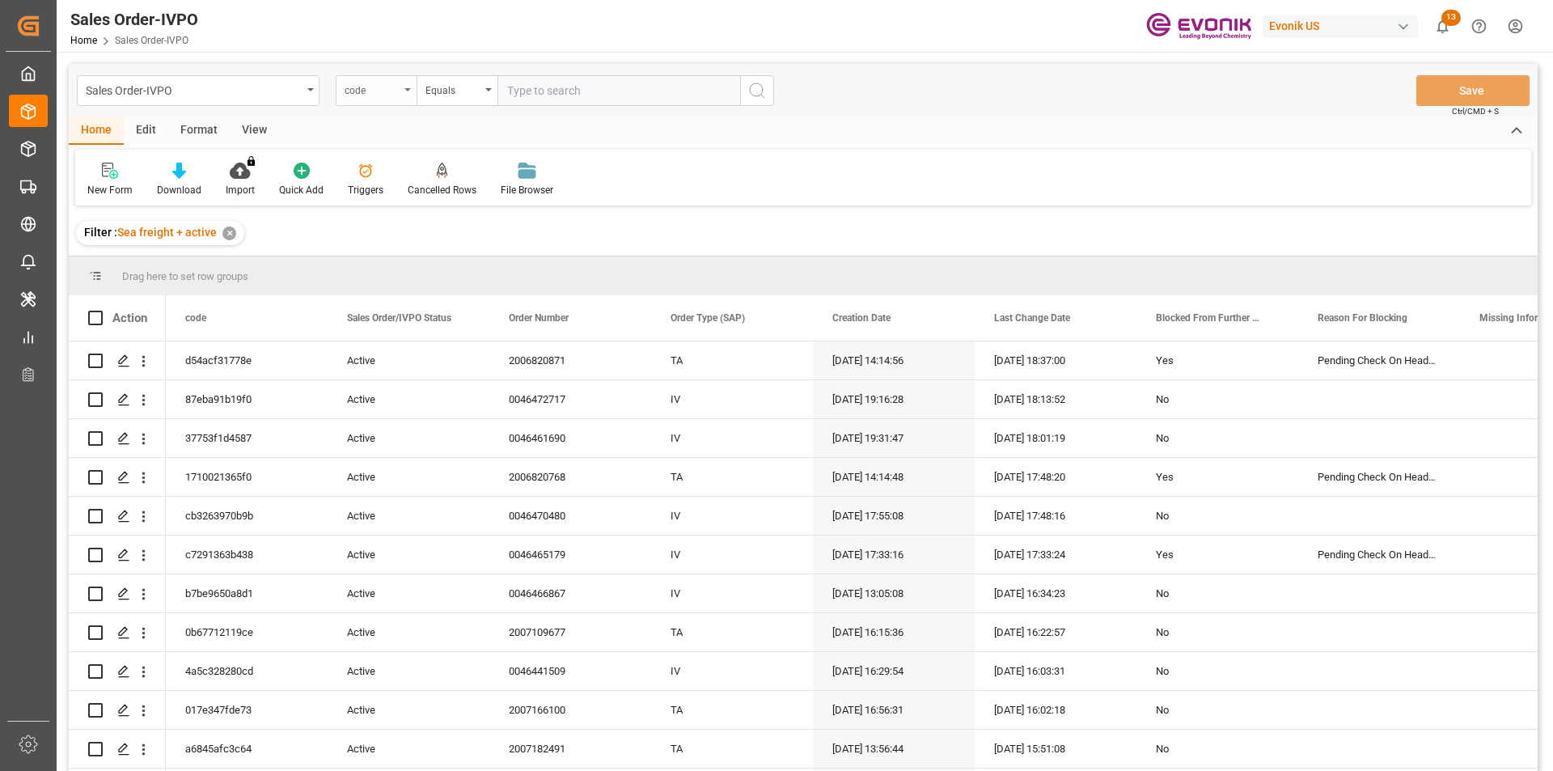
click at [388, 91] on div "code" at bounding box center [371, 88] width 55 height 19
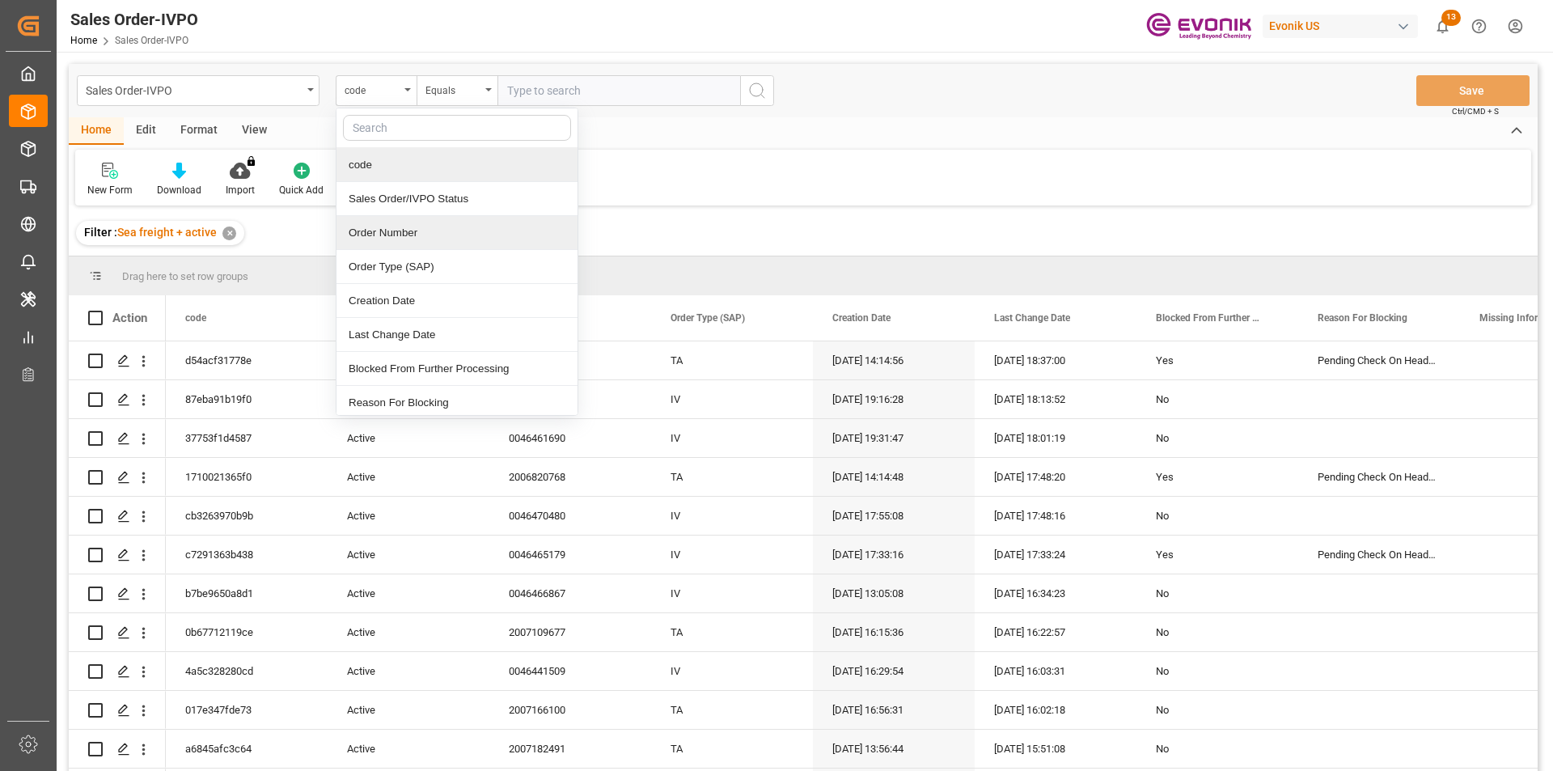
click at [405, 235] on div "Order Number" at bounding box center [456, 233] width 241 height 34
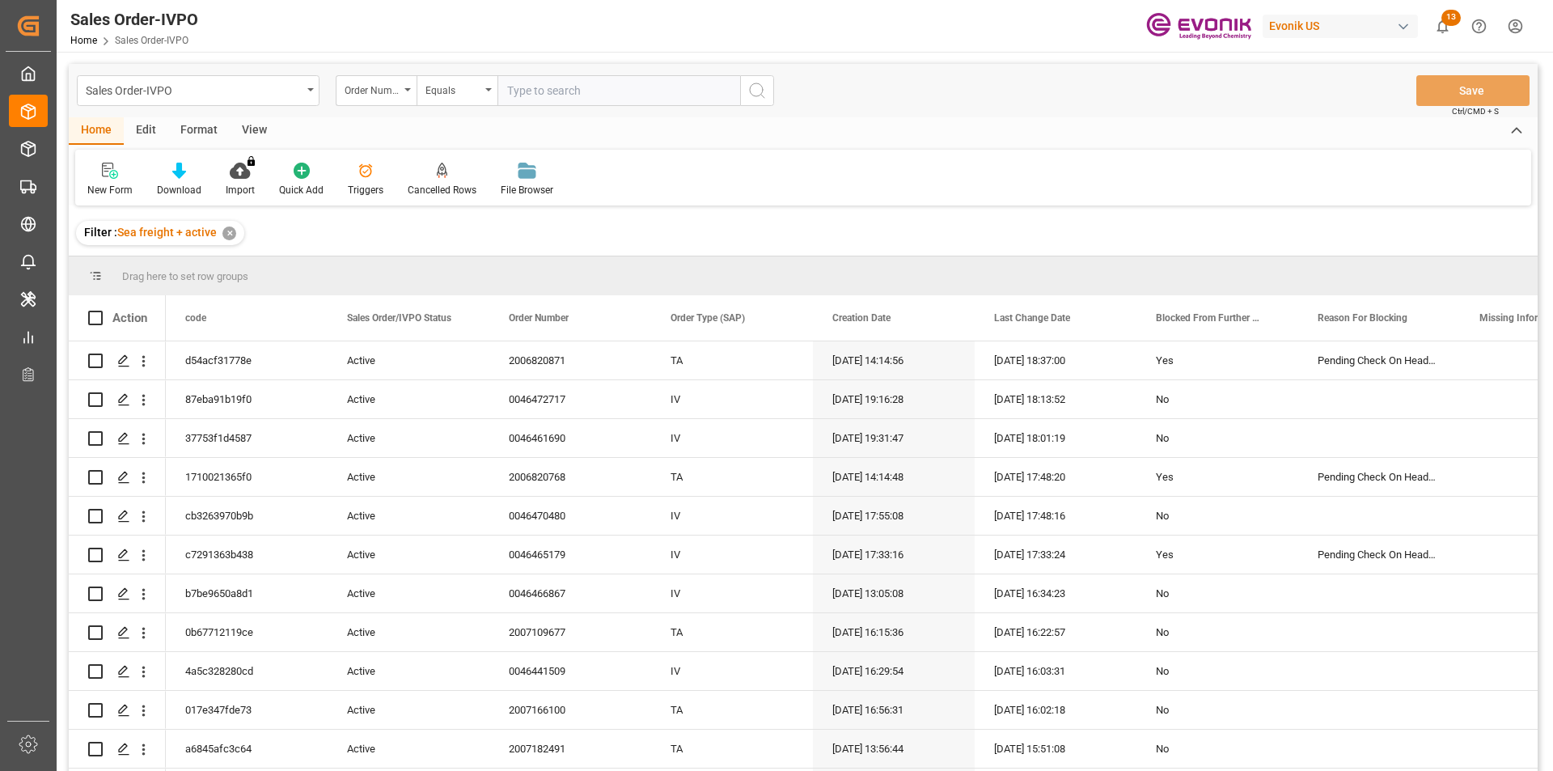
click at [550, 92] on input "text" at bounding box center [618, 90] width 243 height 31
paste input "2007151604"
type input "2007151604"
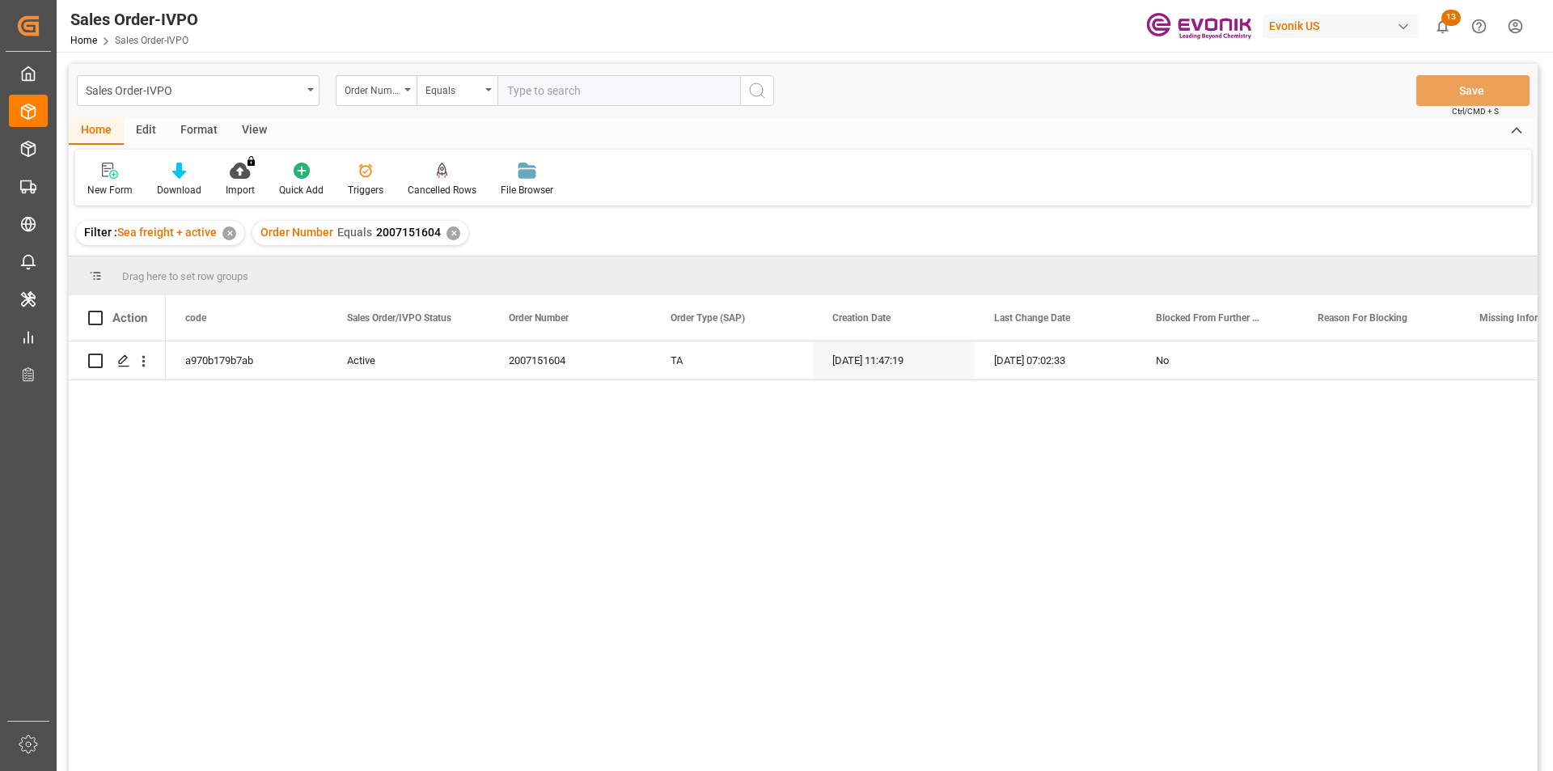
click at [450, 237] on div "✕" at bounding box center [453, 233] width 14 height 14
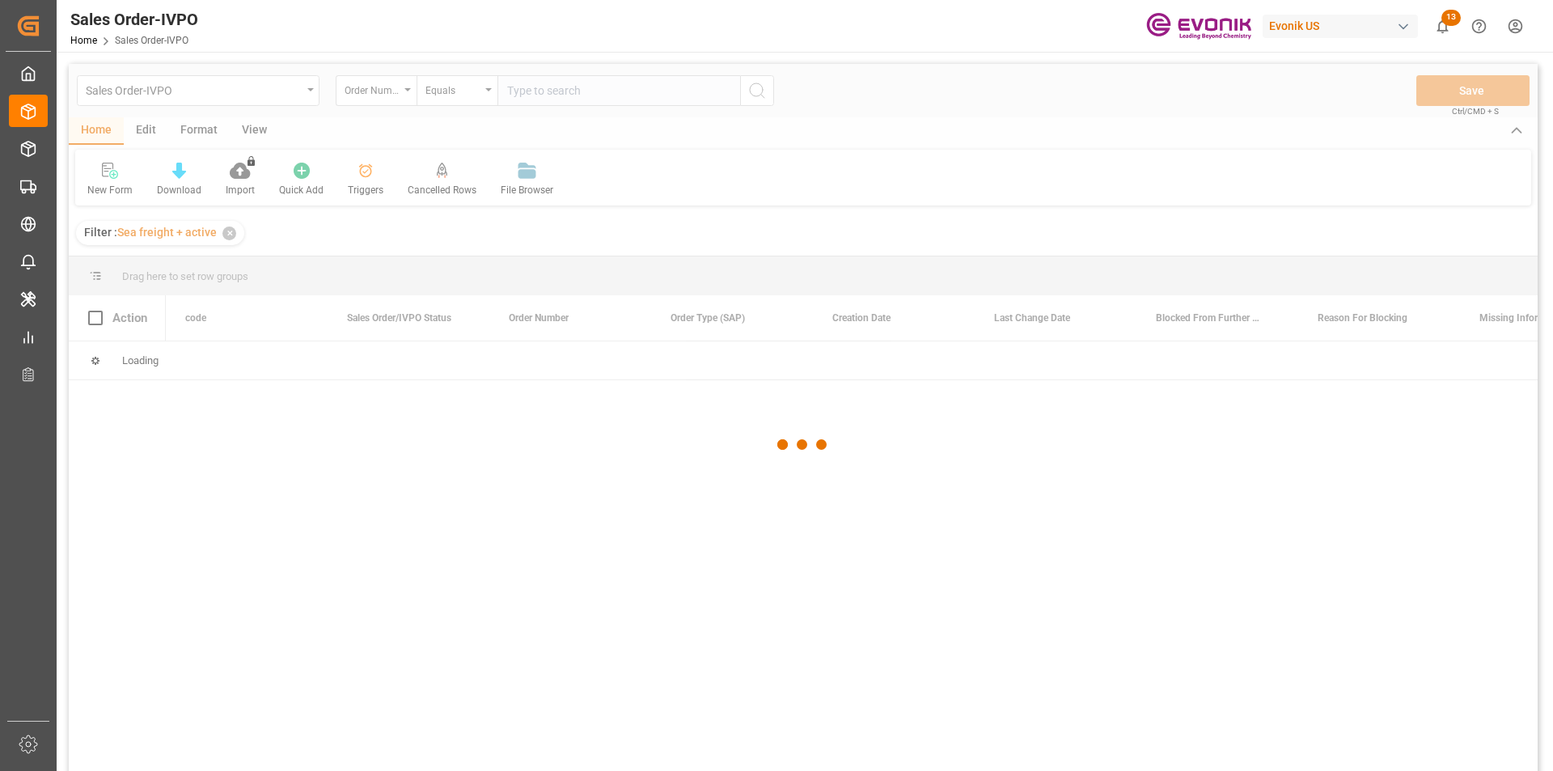
click at [536, 102] on div at bounding box center [803, 444] width 1469 height 761
click at [536, 87] on div at bounding box center [803, 444] width 1469 height 761
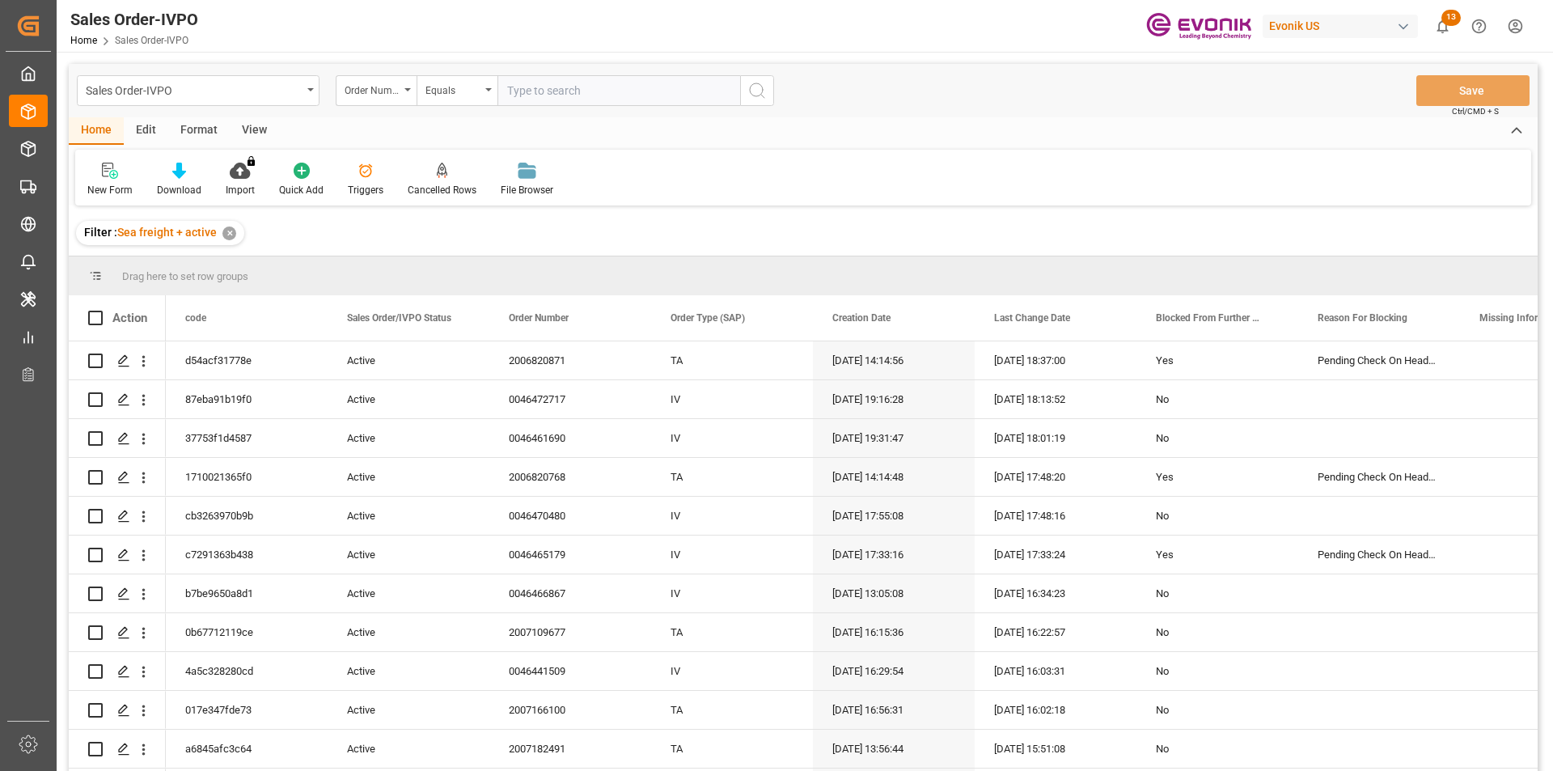
click at [547, 93] on input "text" at bounding box center [618, 90] width 243 height 31
paste input "2007044049"
type input "2007044049"
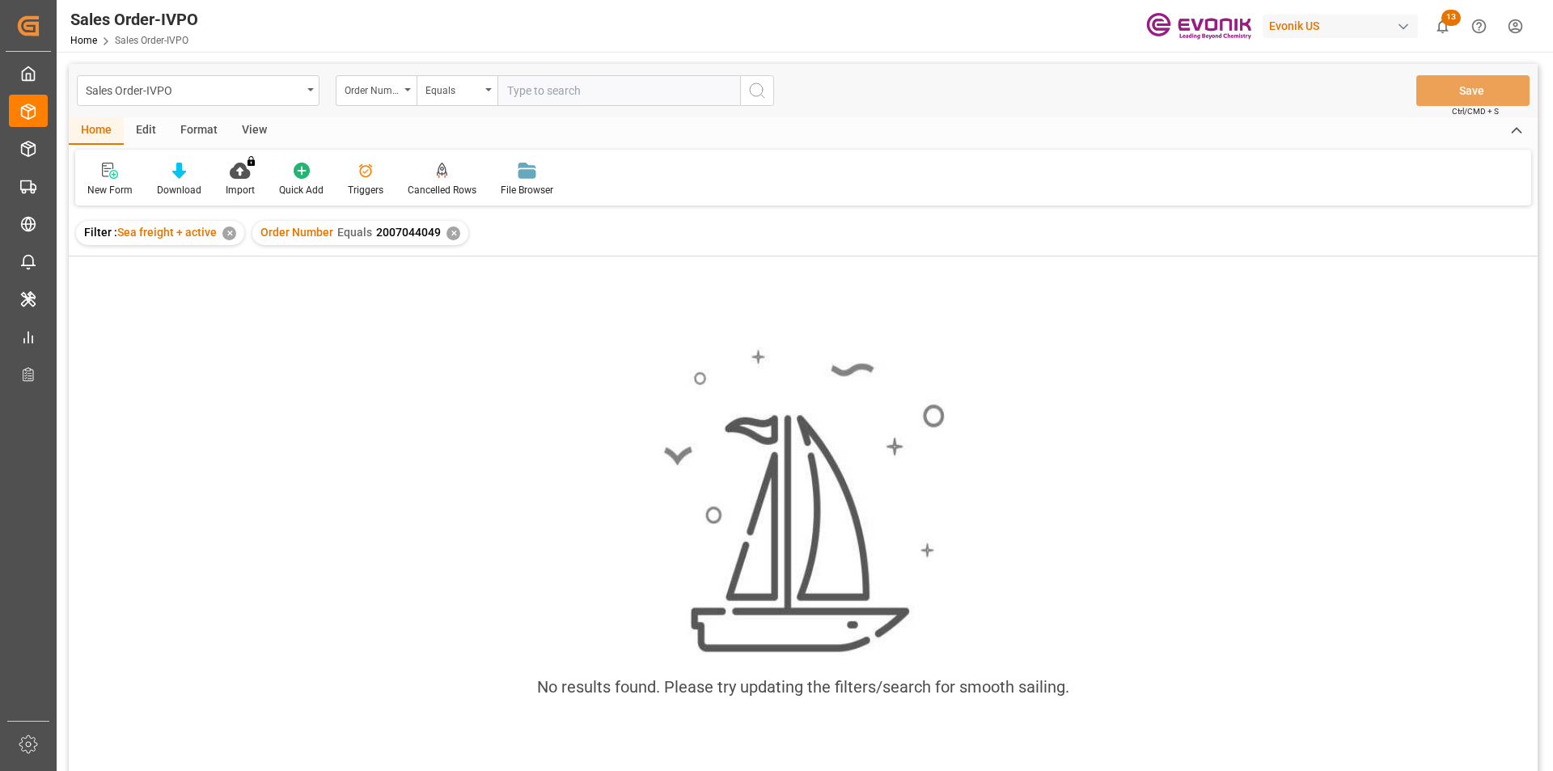
click at [226, 234] on div "✕" at bounding box center [229, 233] width 14 height 14
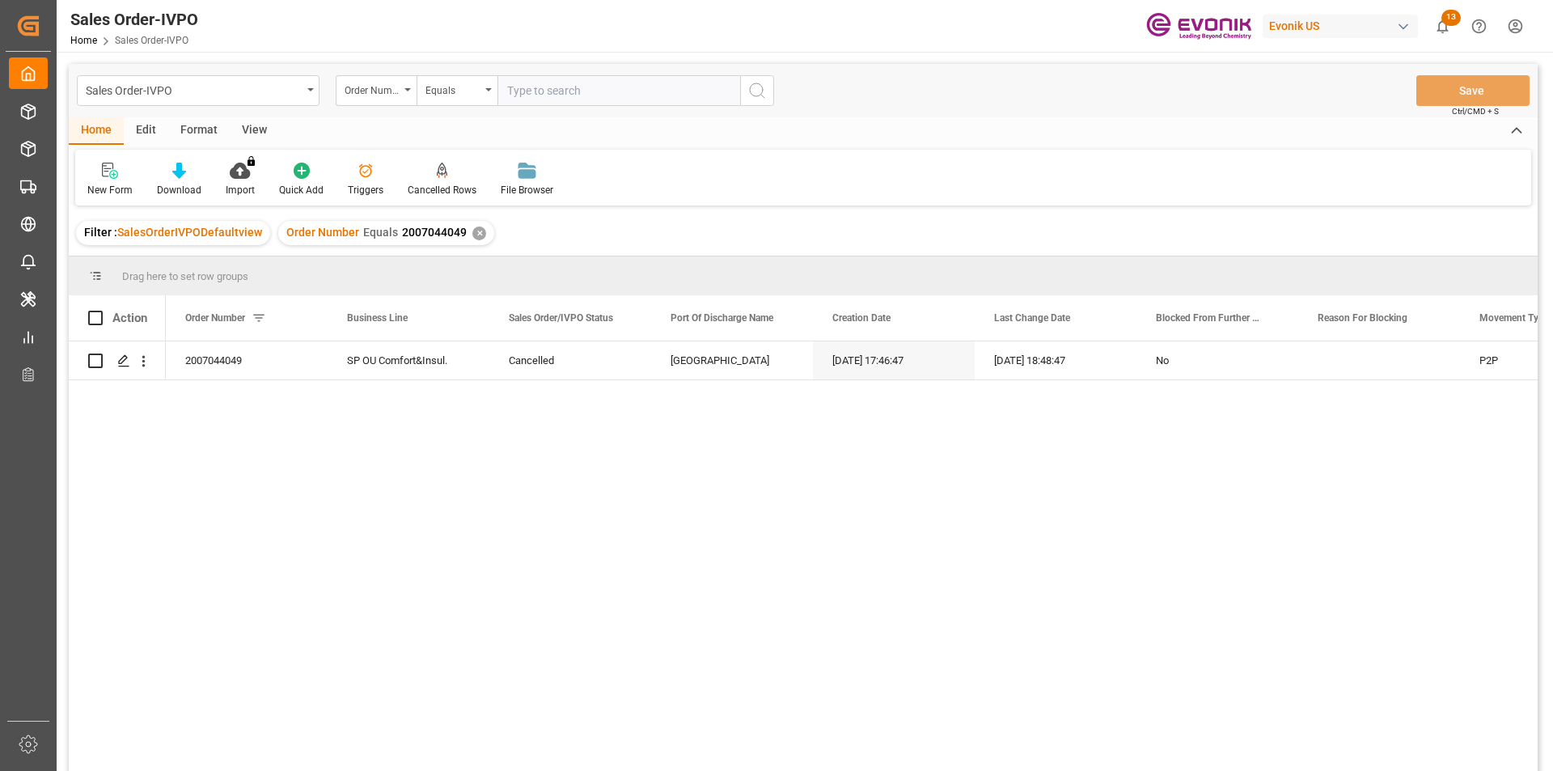
click at [475, 235] on div "✕" at bounding box center [479, 233] width 14 height 14
click at [597, 98] on input "text" at bounding box center [618, 90] width 243 height 31
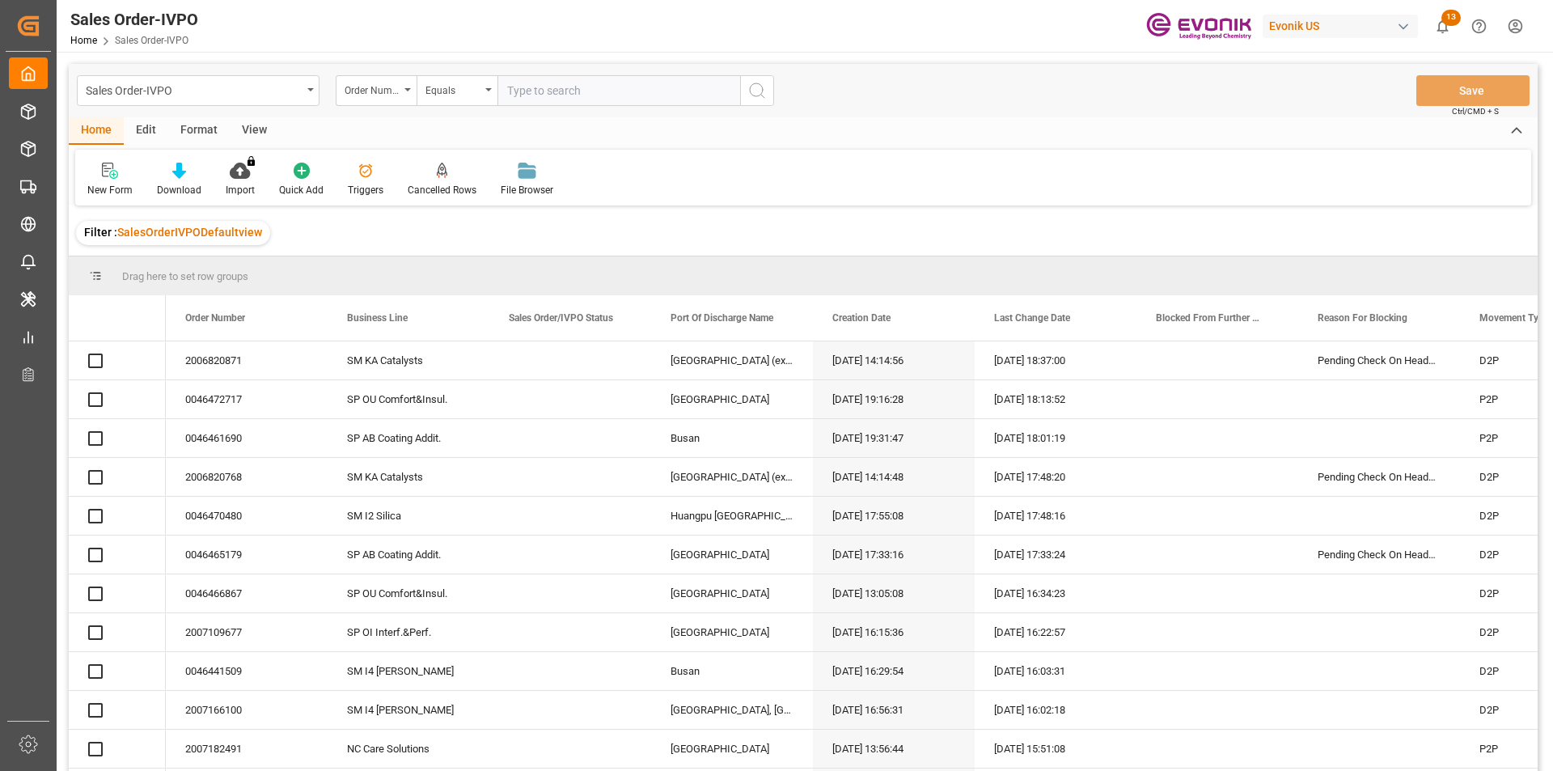
paste input "2007151604"
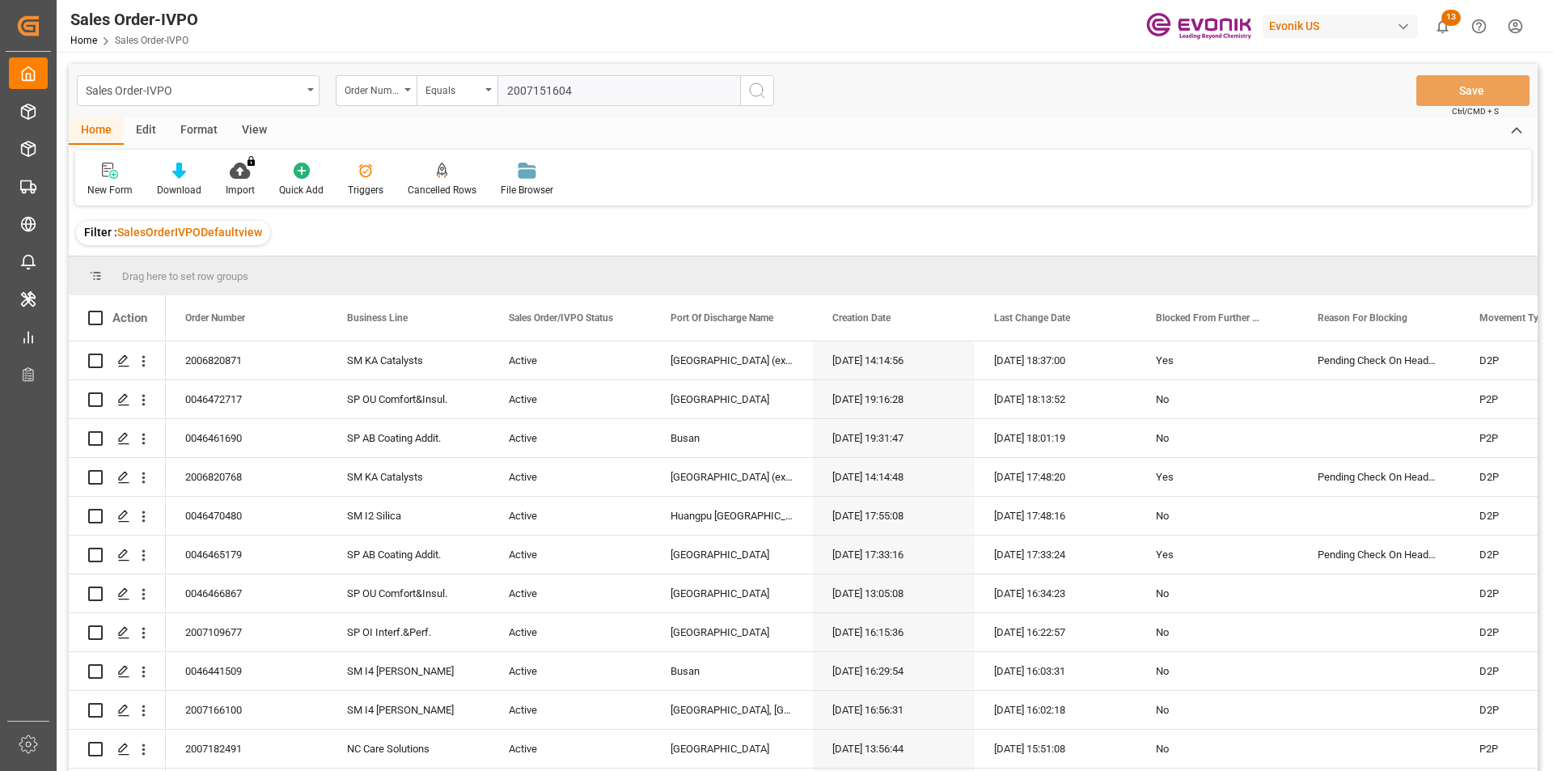
type input "2007151604"
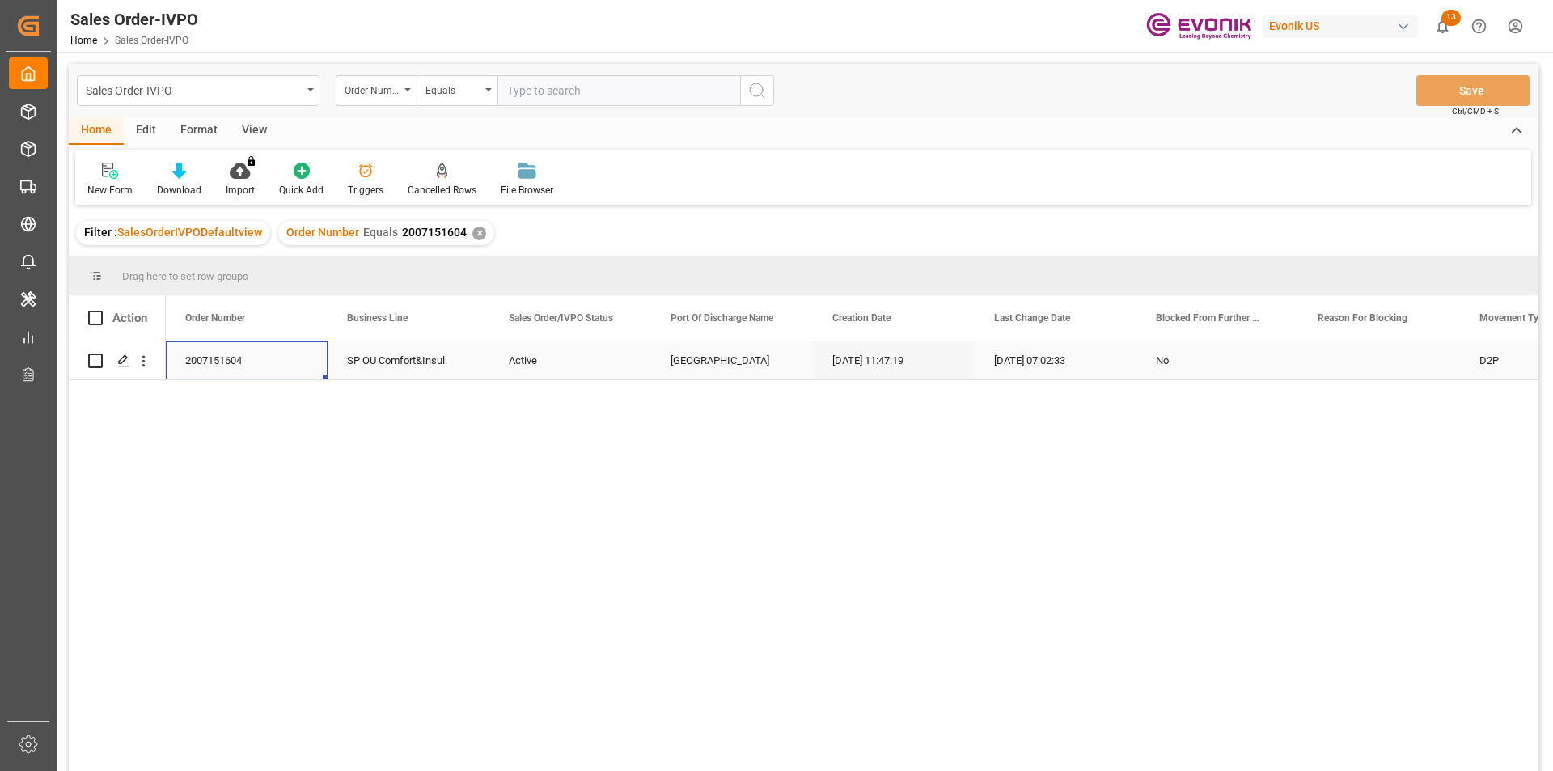
drag, startPoint x: 222, startPoint y: 361, endPoint x: 235, endPoint y: 360, distance: 13.8
click at [222, 361] on div "2007151604" at bounding box center [247, 360] width 162 height 38
drag, startPoint x: 247, startPoint y: 360, endPoint x: 176, endPoint y: 358, distance: 71.2
click at [176, 358] on div "2007151604" at bounding box center [247, 360] width 162 height 38
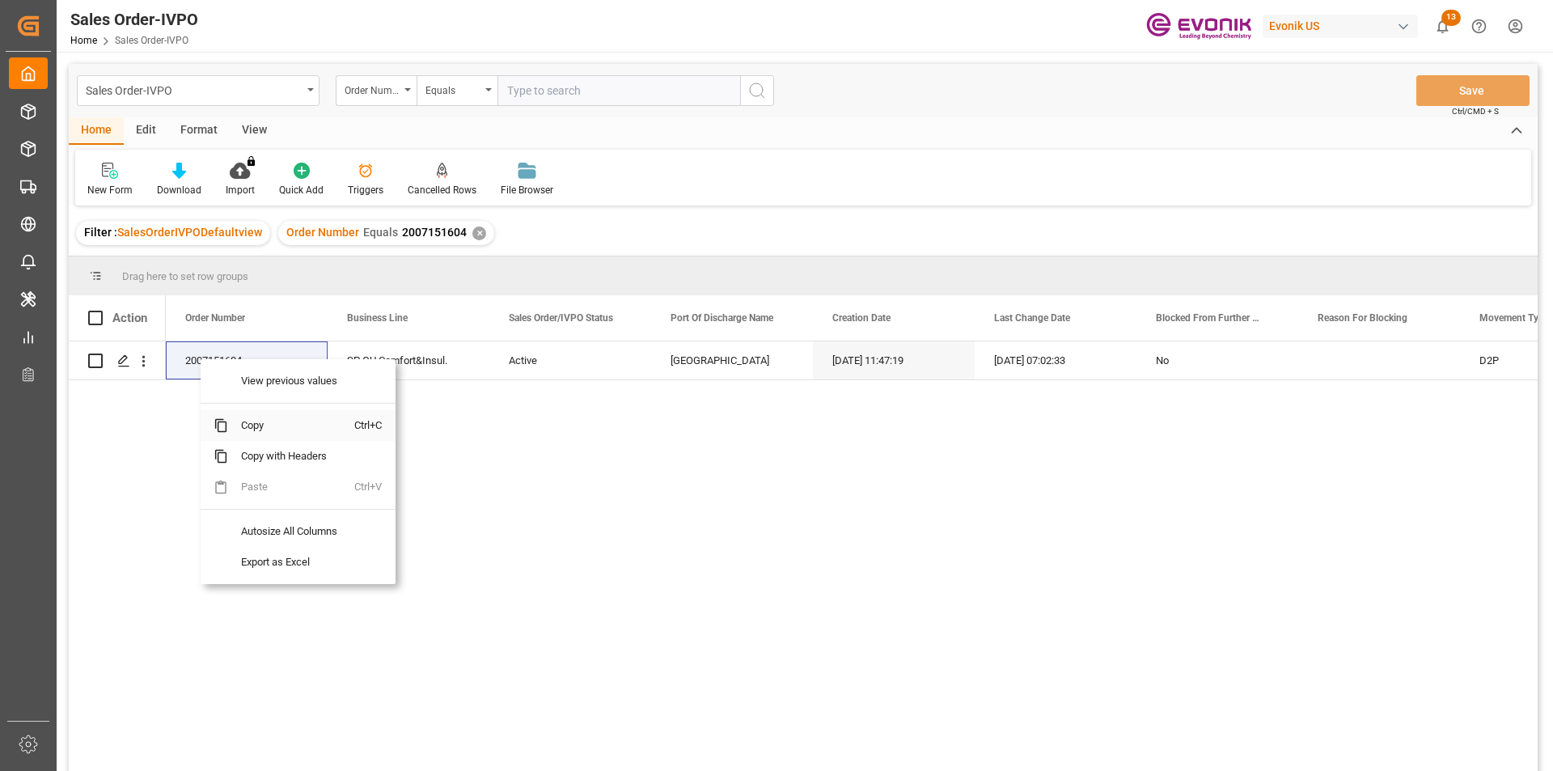
click at [252, 424] on span "Copy" at bounding box center [291, 425] width 126 height 31
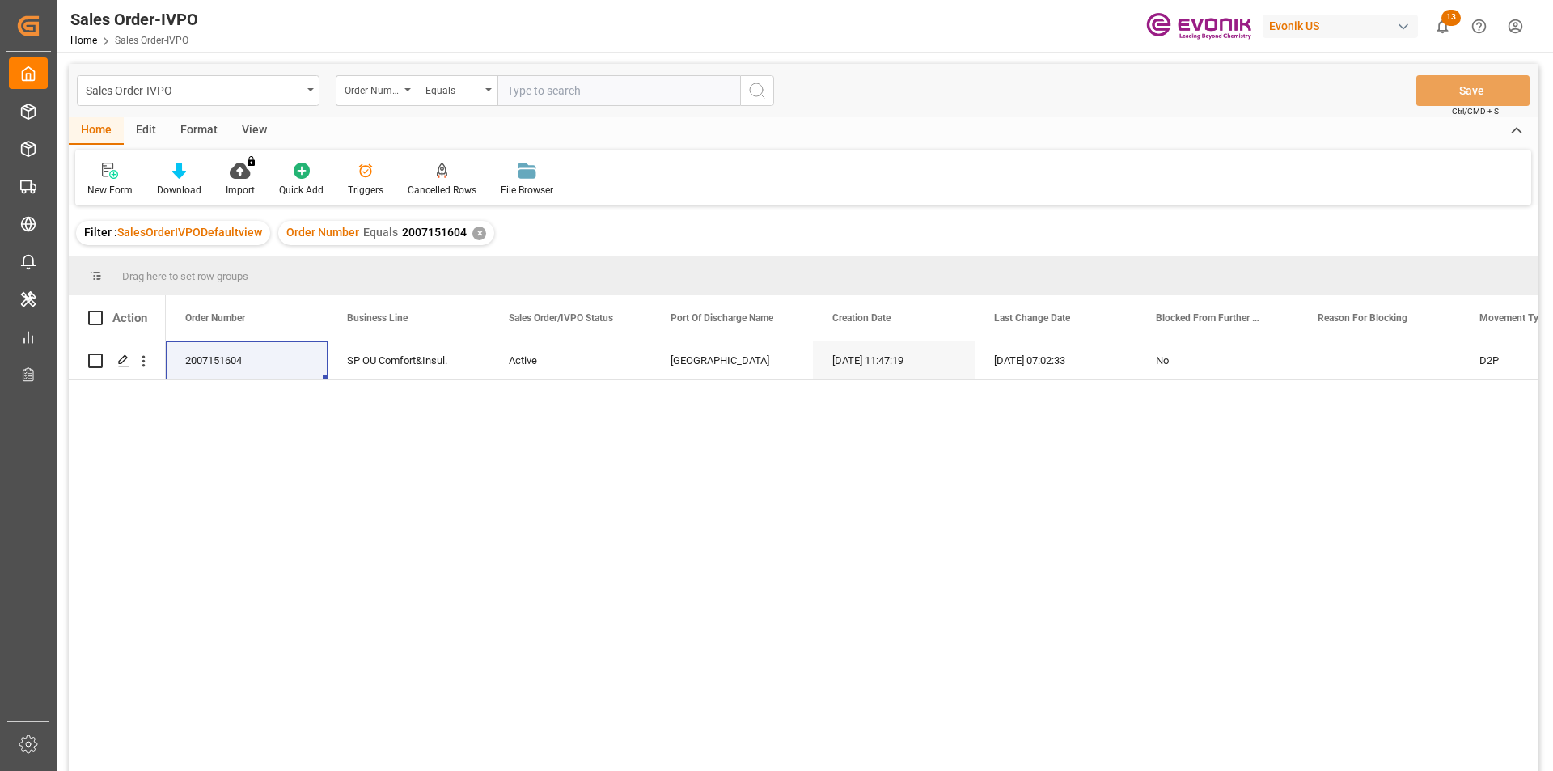
click at [582, 87] on input "text" at bounding box center [618, 90] width 243 height 31
paste input "0046436157"
type input "0046436157"
click at [480, 230] on div "Order Number Equals 2007151604 ✕" at bounding box center [386, 233] width 216 height 24
click at [472, 234] on div "✕" at bounding box center [479, 233] width 14 height 14
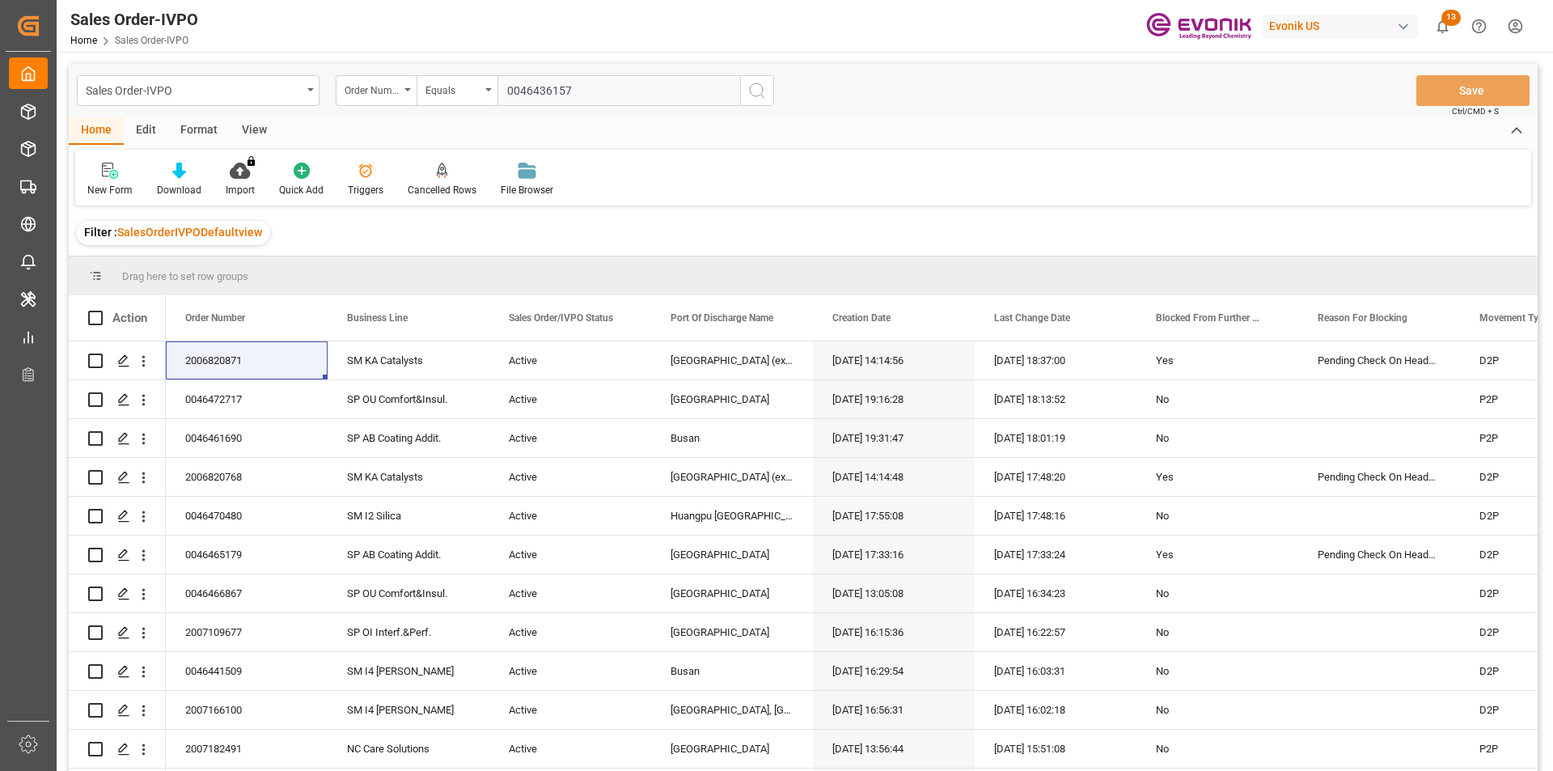
click at [650, 93] on input "0046436157" at bounding box center [618, 90] width 243 height 31
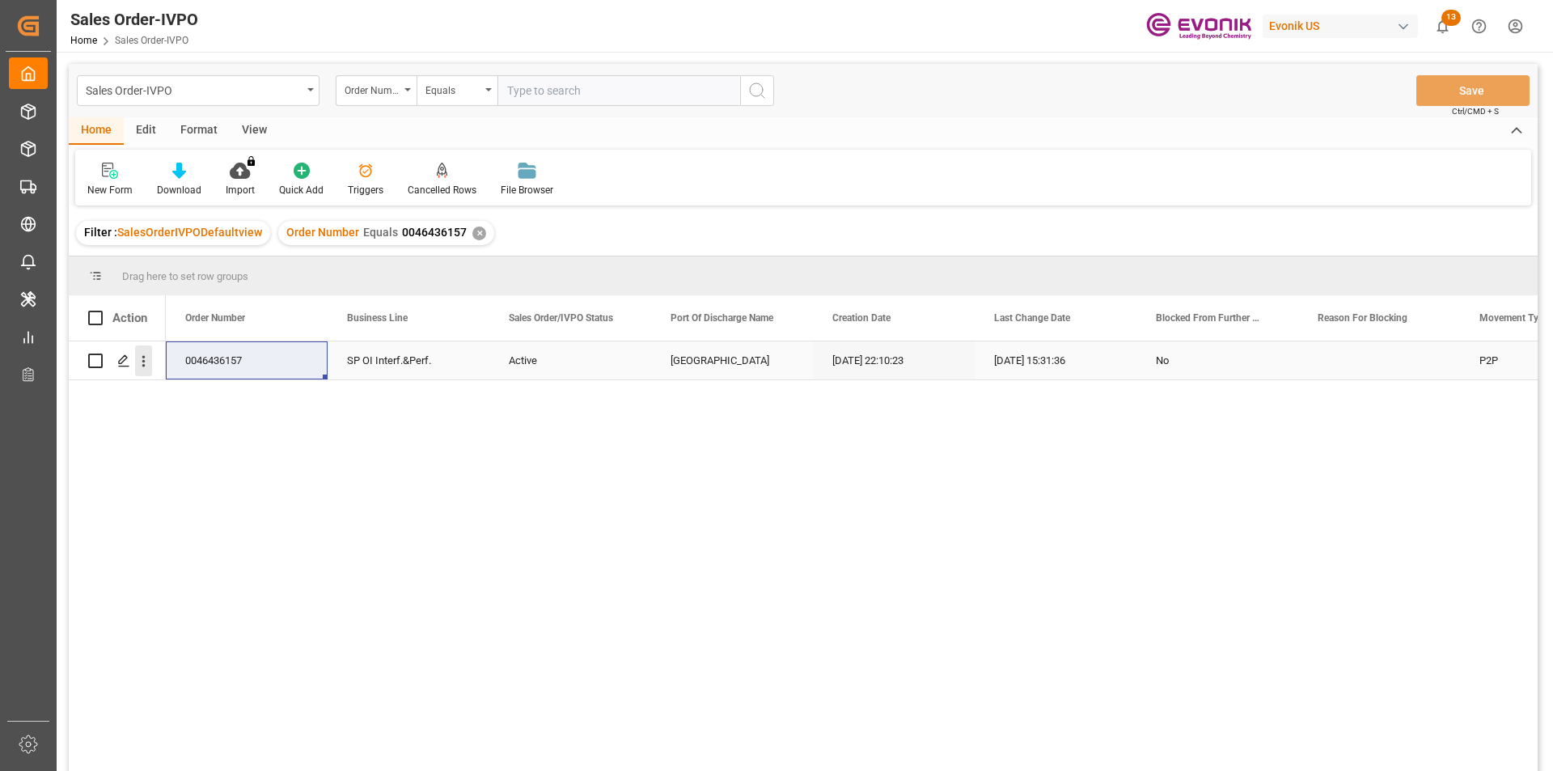
click at [140, 361] on icon "open menu" at bounding box center [143, 361] width 17 height 17
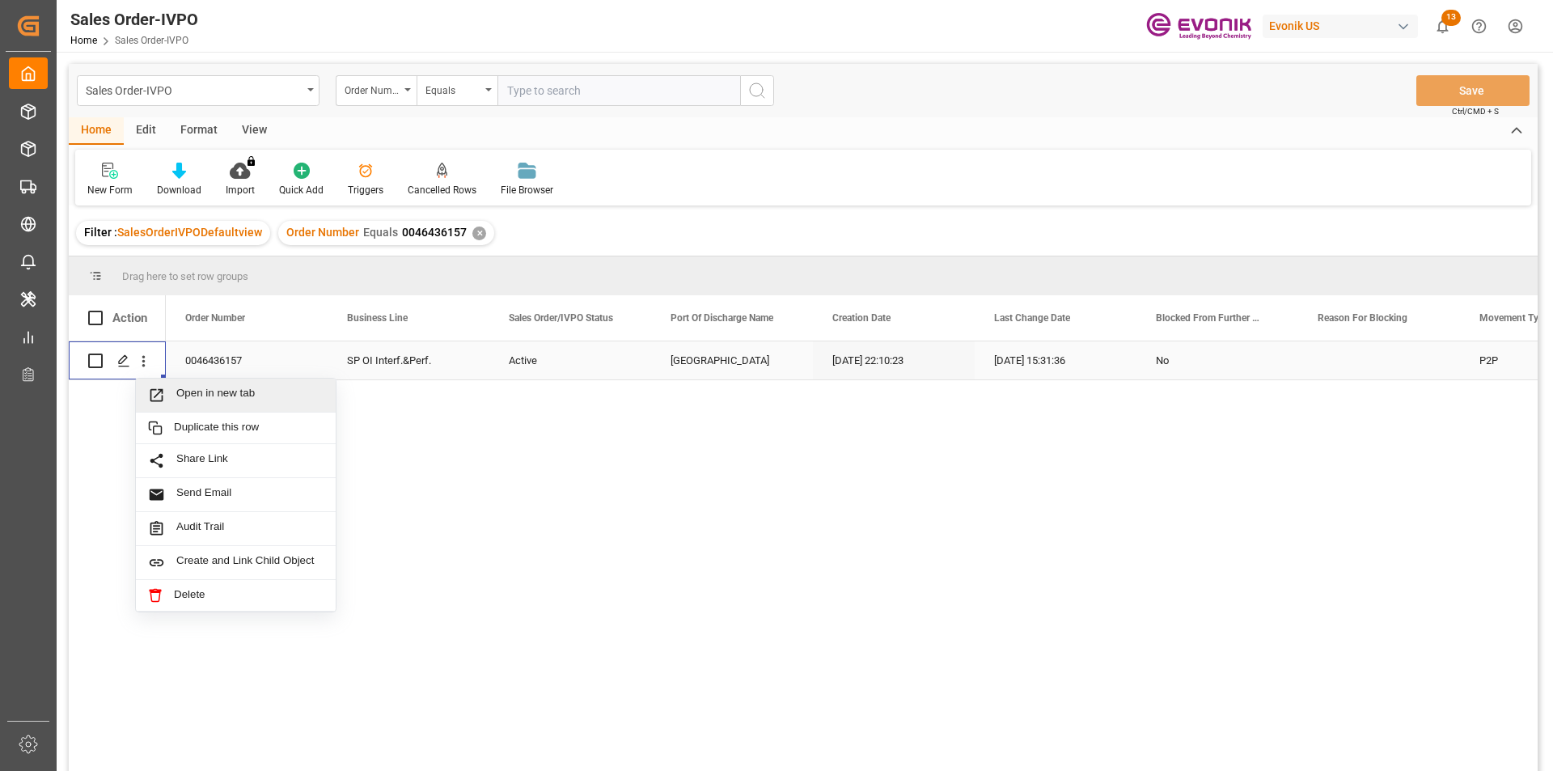
click at [216, 398] on span "Open in new tab" at bounding box center [249, 395] width 147 height 17
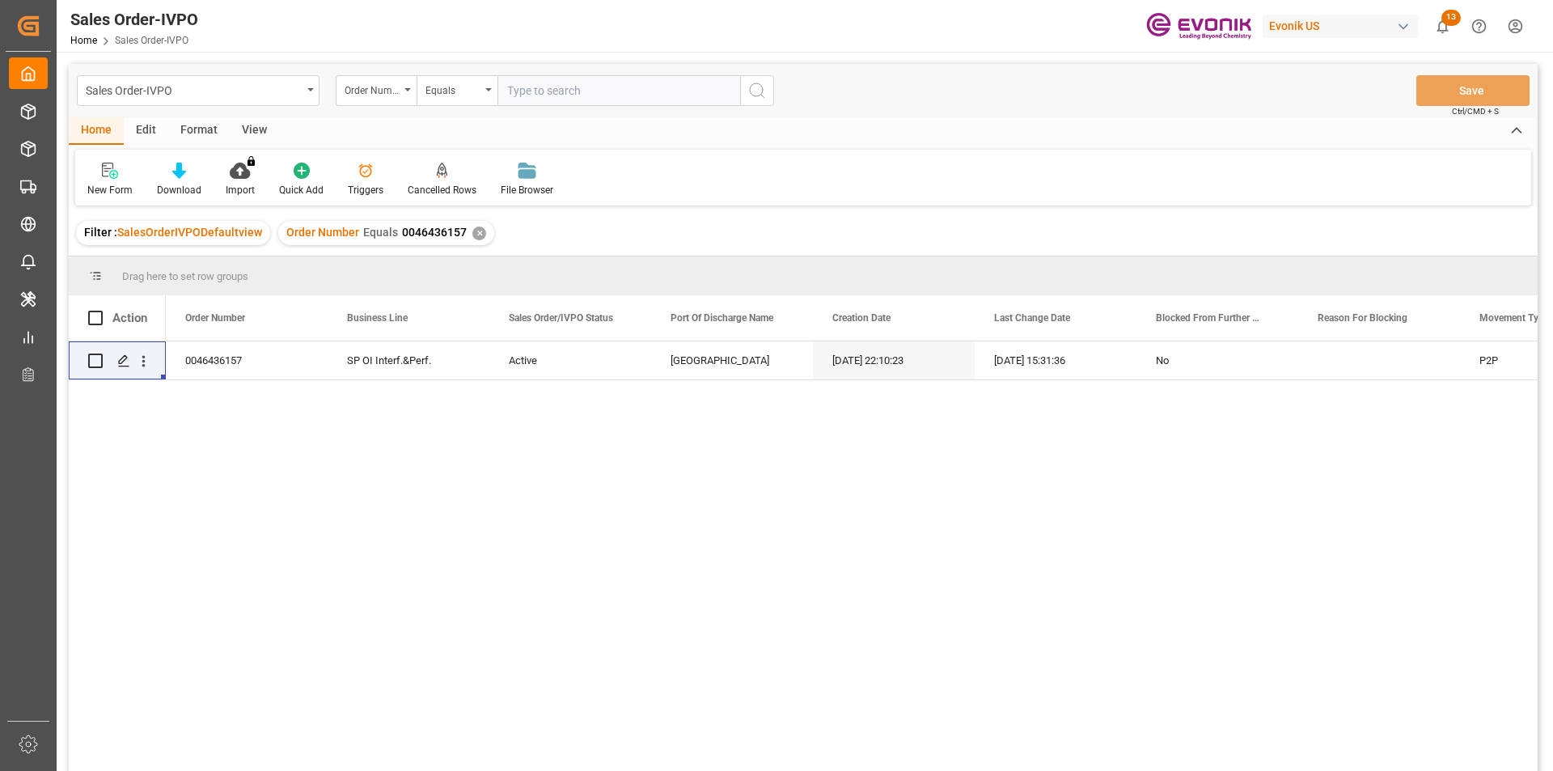
click at [190, 429] on div "0046436157 SP OI Interf.&Perf. Active Buenos Aires 01.08.2025 22:10:23 09.09.20…" at bounding box center [851, 561] width 1371 height 440
click at [472, 235] on div "✕" at bounding box center [479, 233] width 14 height 14
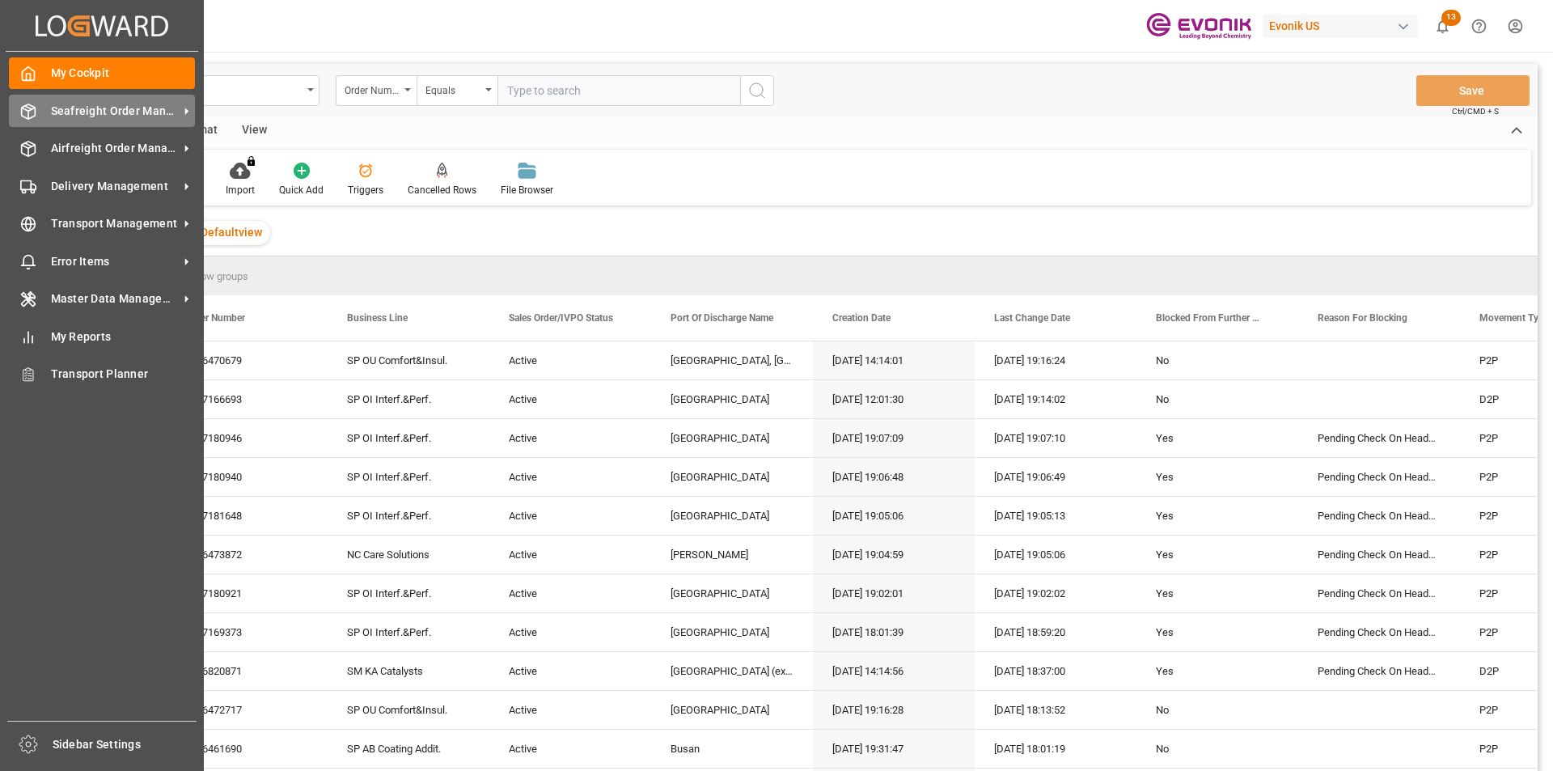
click at [84, 106] on span "Seafreight Order Management" at bounding box center [115, 111] width 128 height 17
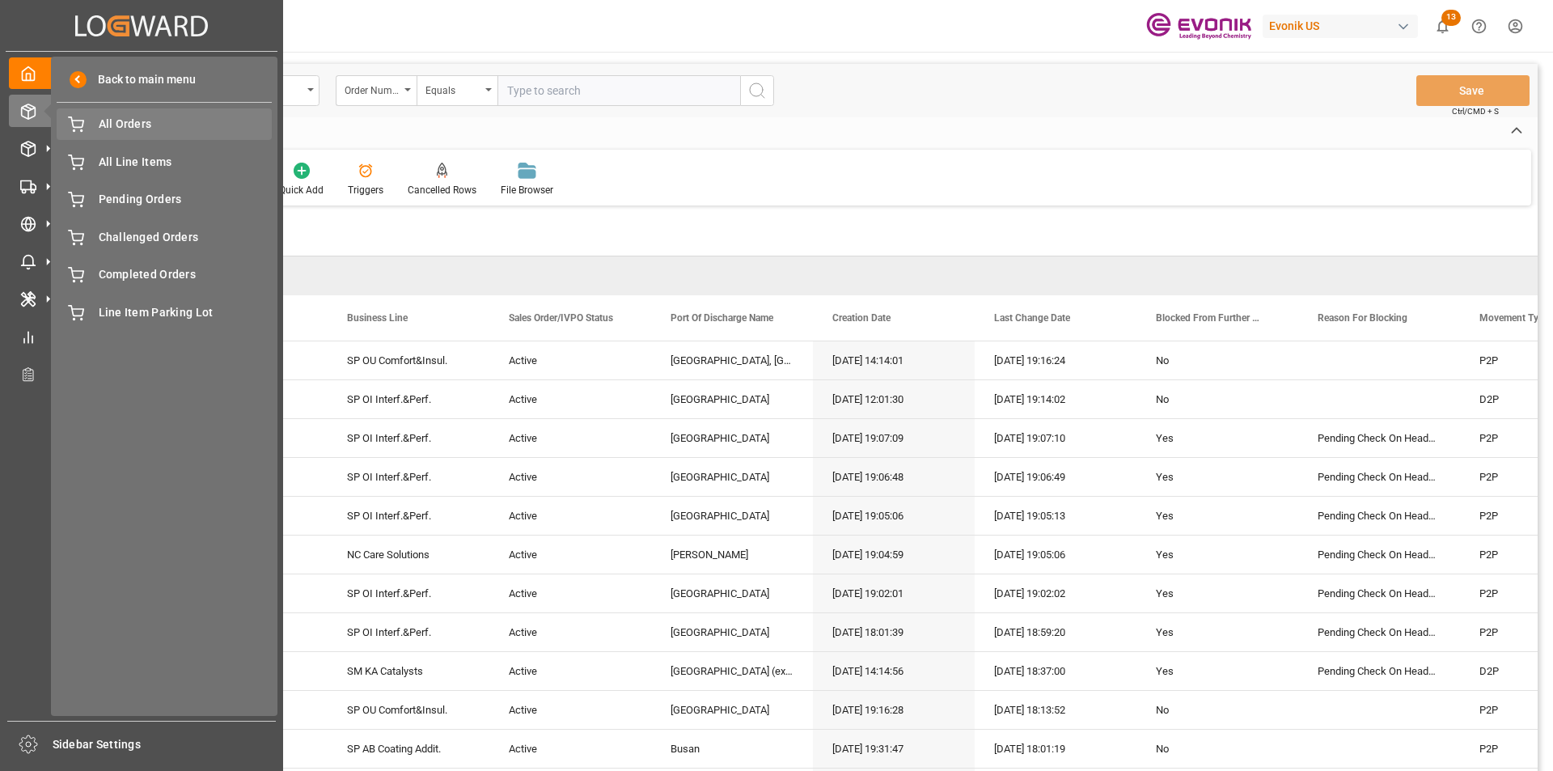
click at [171, 123] on span "All Orders" at bounding box center [186, 124] width 174 height 17
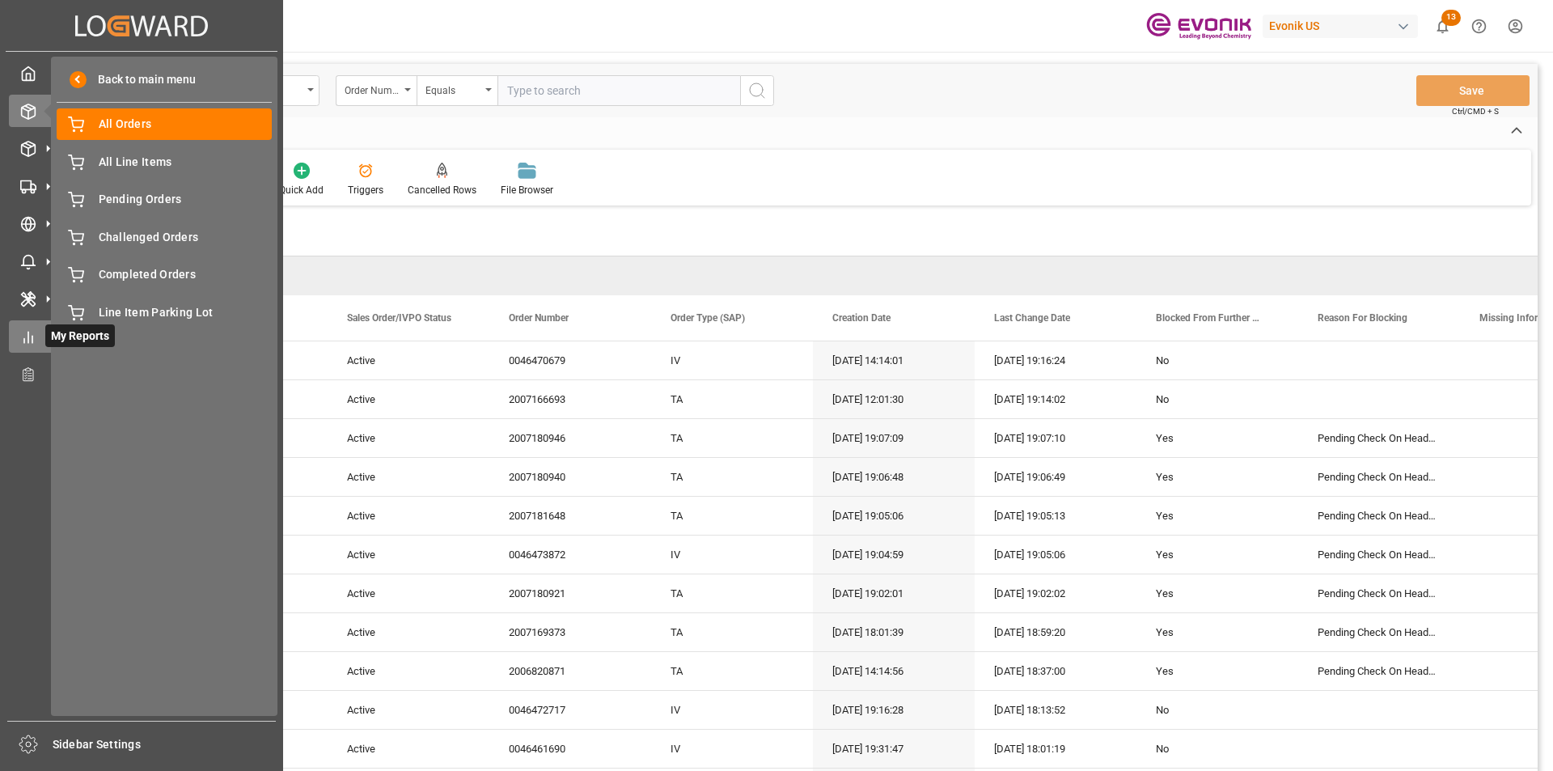
click at [27, 339] on icon at bounding box center [28, 337] width 16 height 16
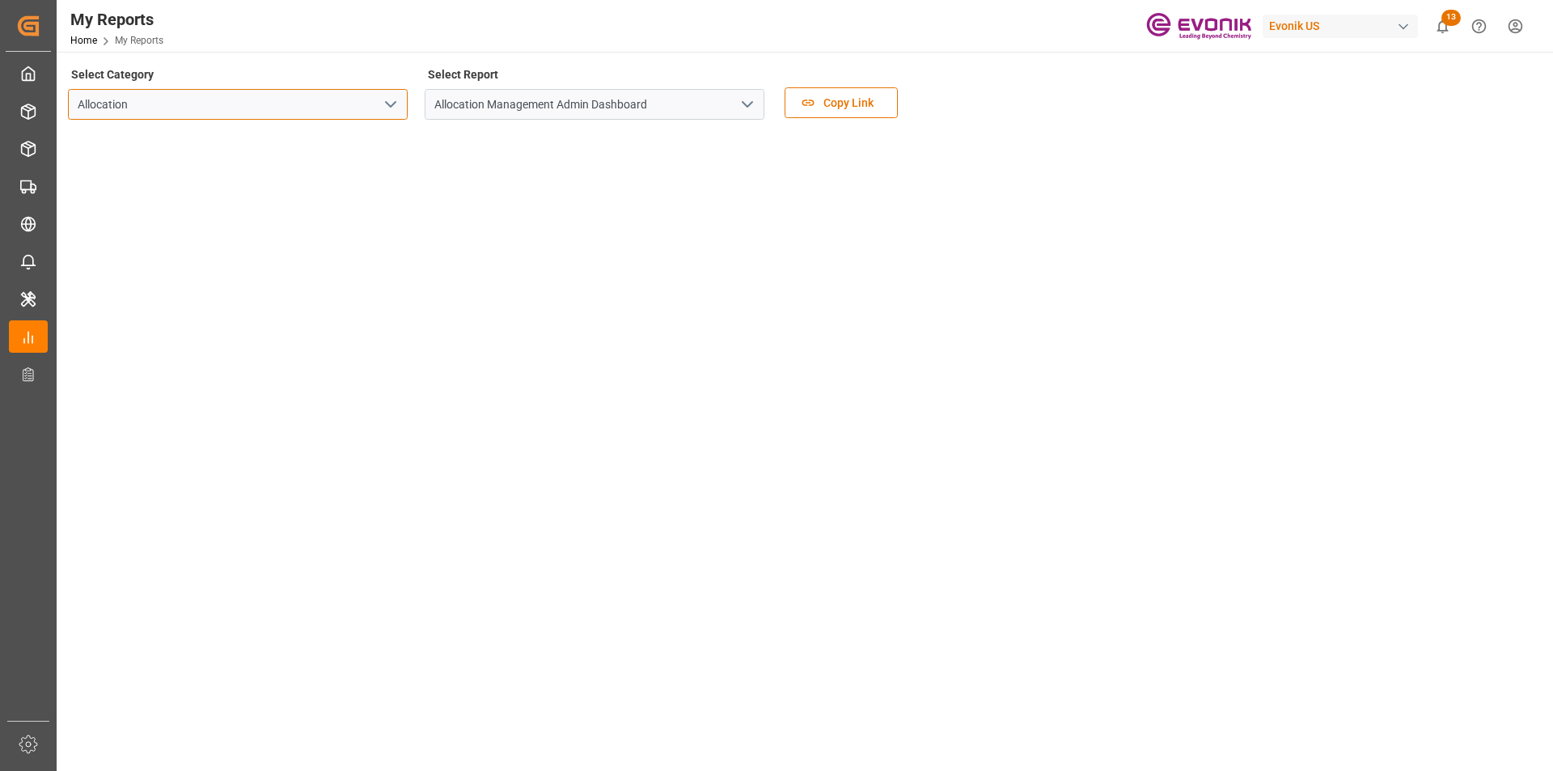
click at [368, 107] on input "Allocation" at bounding box center [238, 104] width 340 height 31
click at [390, 99] on icon "open menu" at bounding box center [390, 104] width 19 height 19
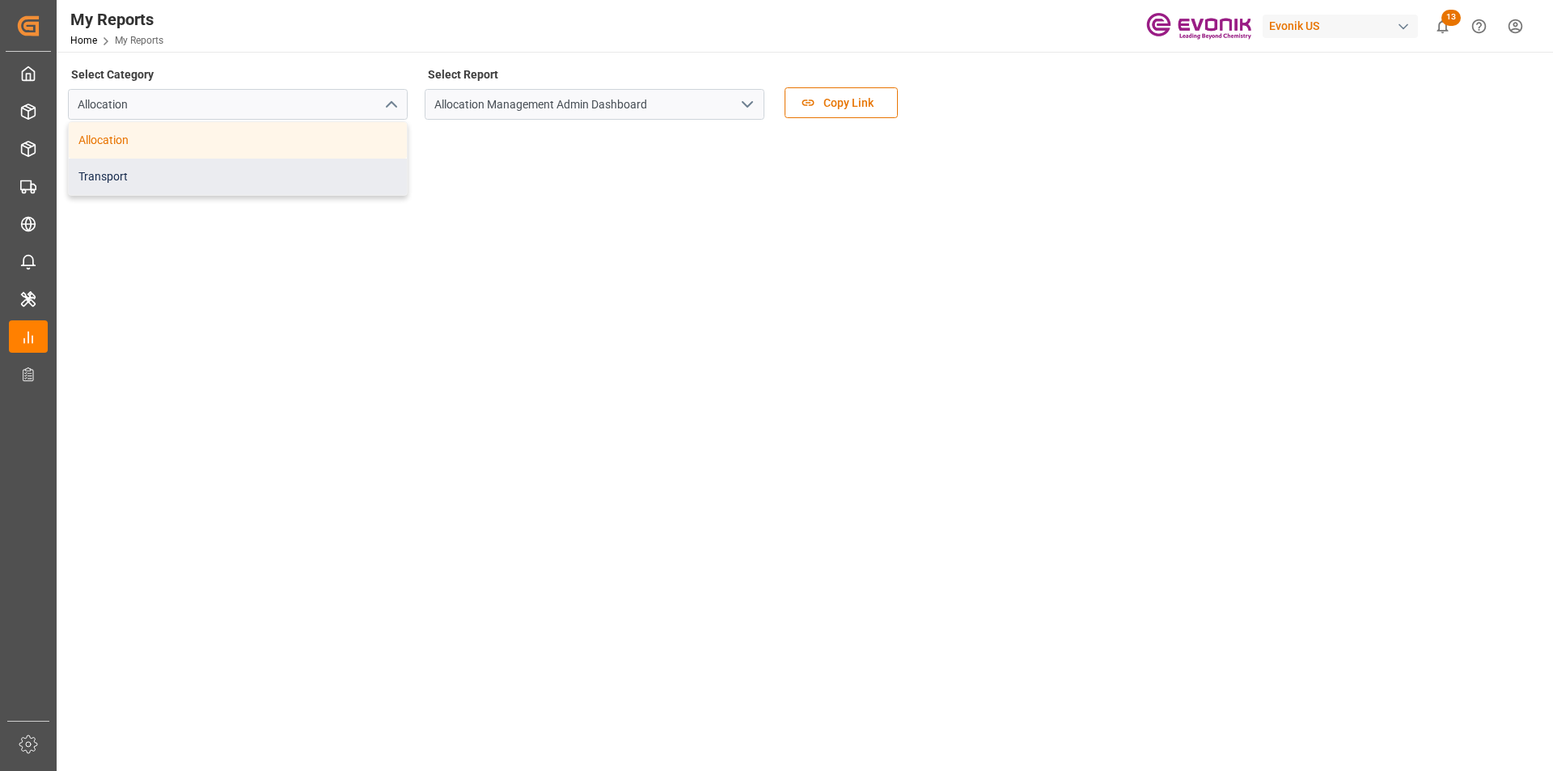
click at [198, 176] on div "Transport" at bounding box center [238, 176] width 338 height 36
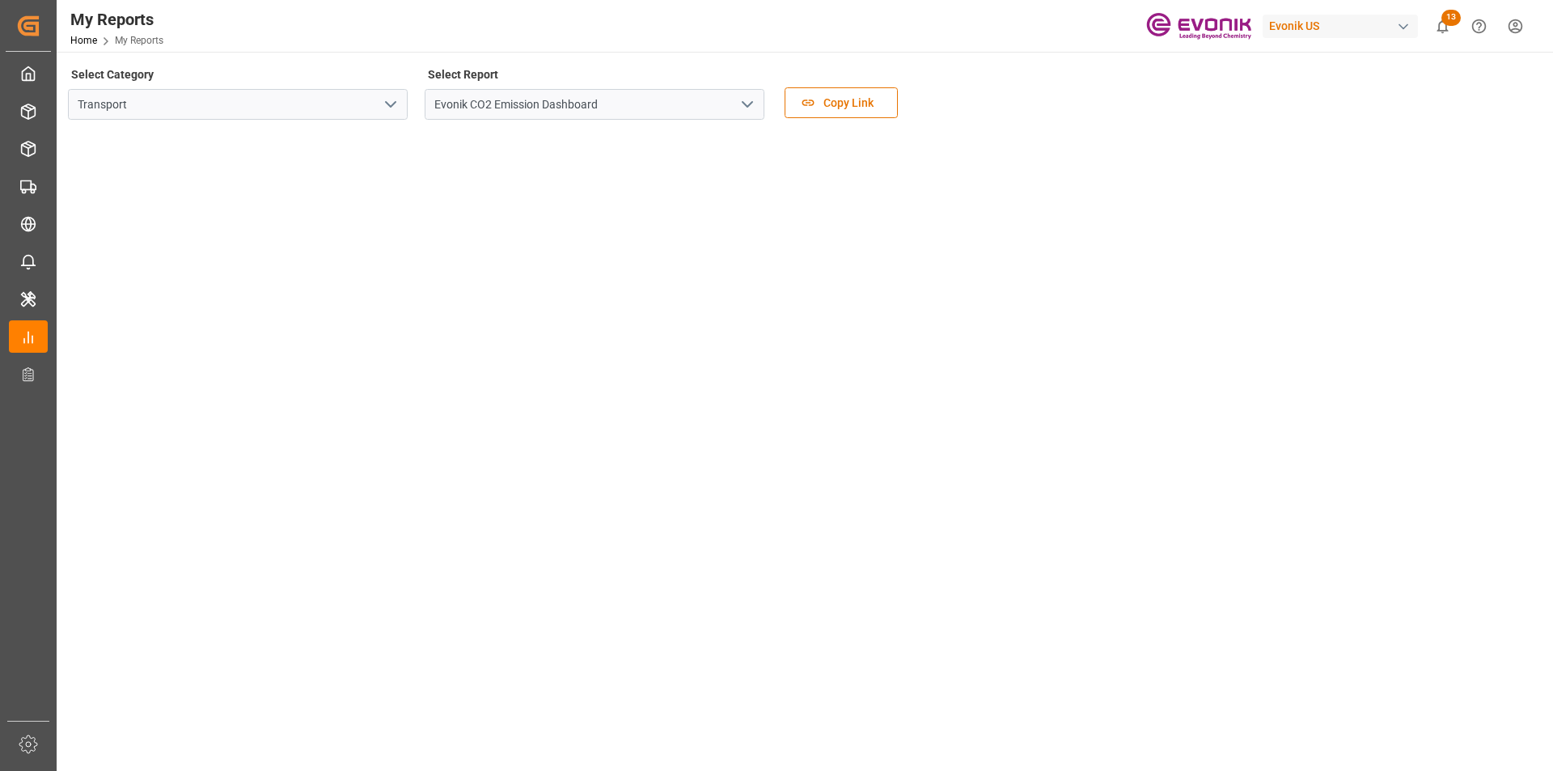
click at [744, 107] on icon "open menu" at bounding box center [747, 104] width 19 height 19
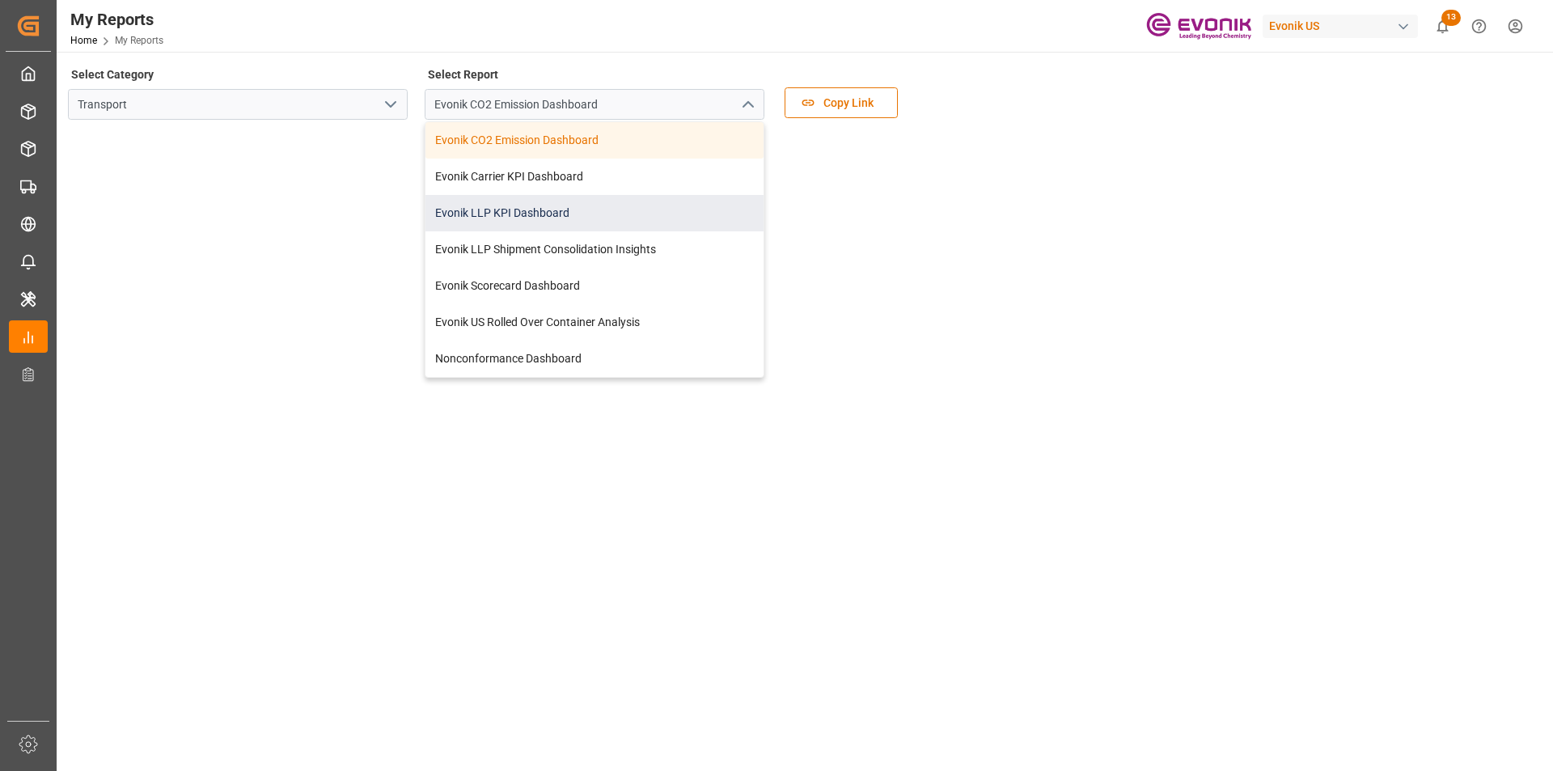
click at [479, 218] on div "Evonik LLP KPI Dashboard" at bounding box center [594, 213] width 338 height 36
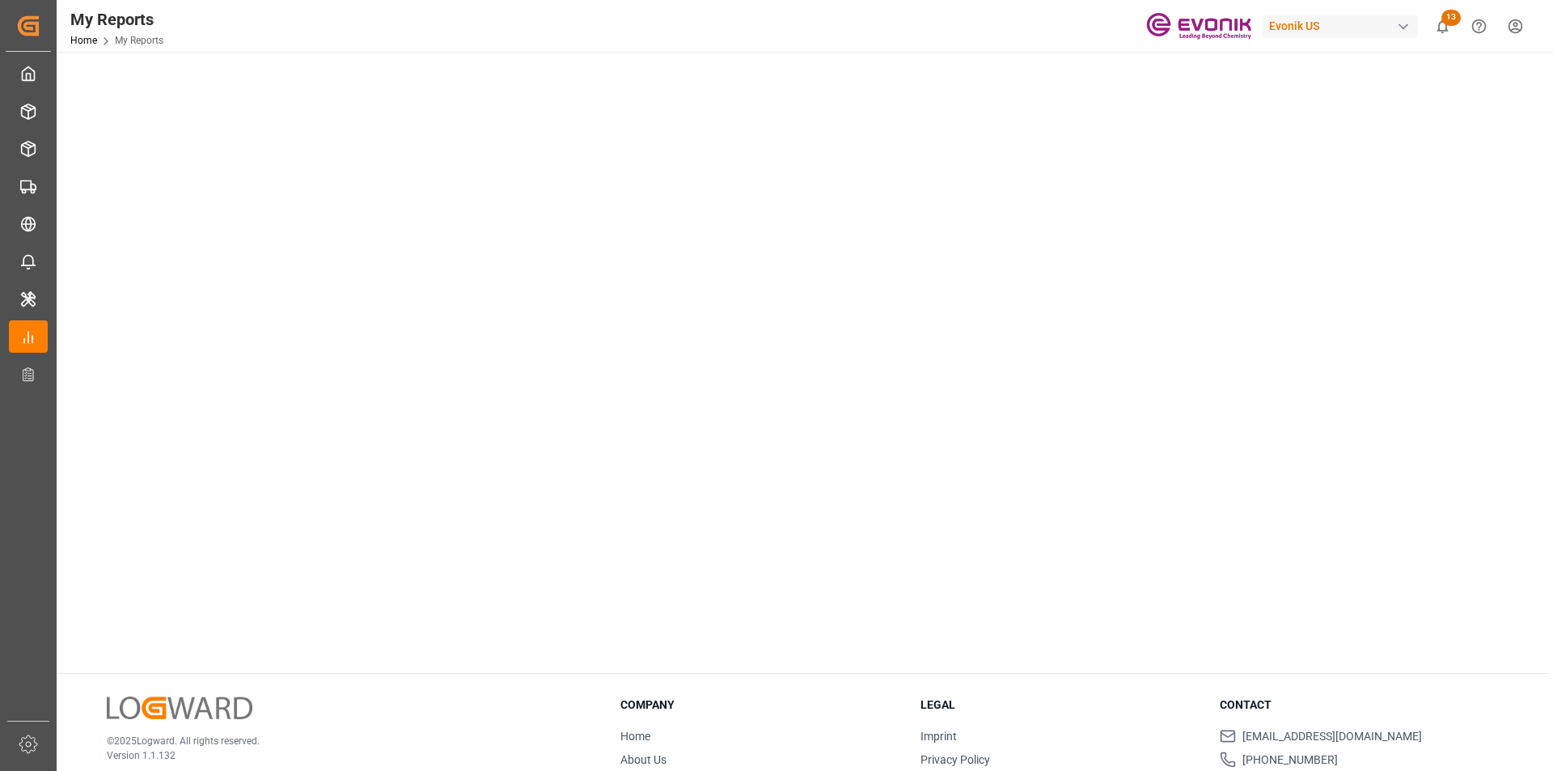
scroll to position [809, 0]
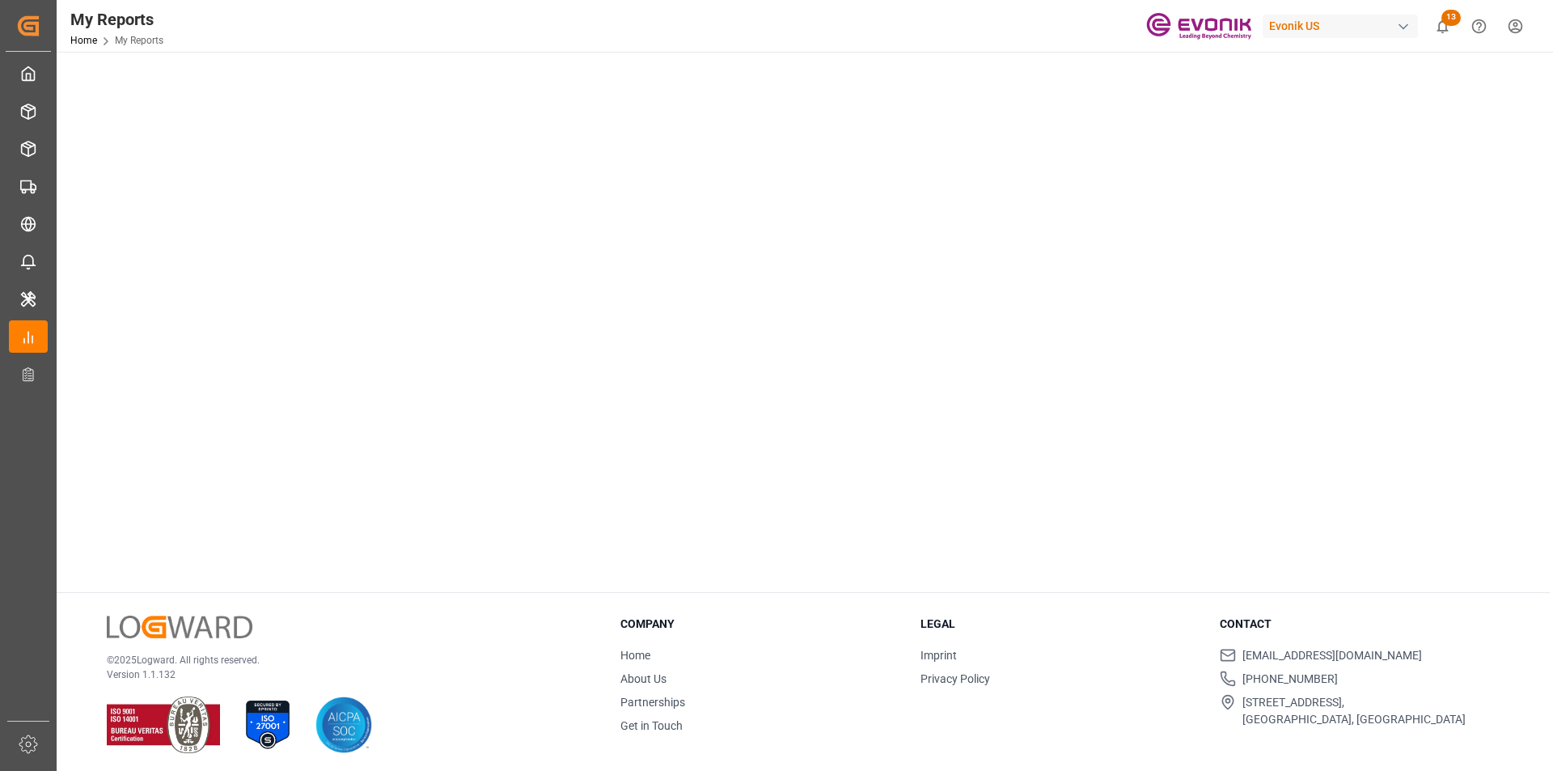
drag, startPoint x: 1329, startPoint y: 450, endPoint x: 1278, endPoint y: 450, distance: 50.9
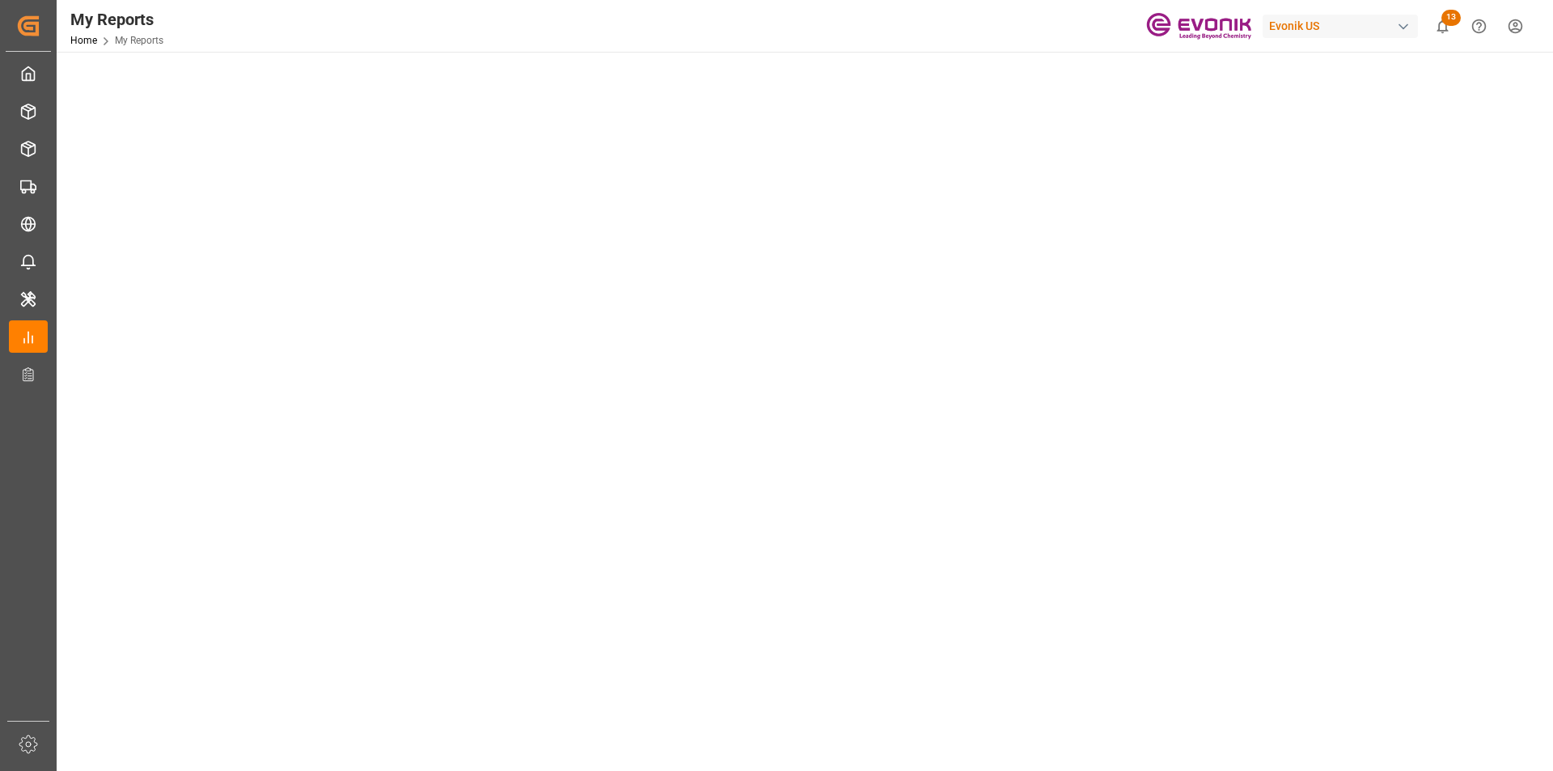
scroll to position [485, 0]
click at [1263, 328] on tableau-viz at bounding box center [803, 274] width 1467 height 1255
click at [1402, 344] on tableau-viz at bounding box center [803, 274] width 1467 height 1255
click at [1298, 336] on tableau-viz at bounding box center [803, 274] width 1467 height 1255
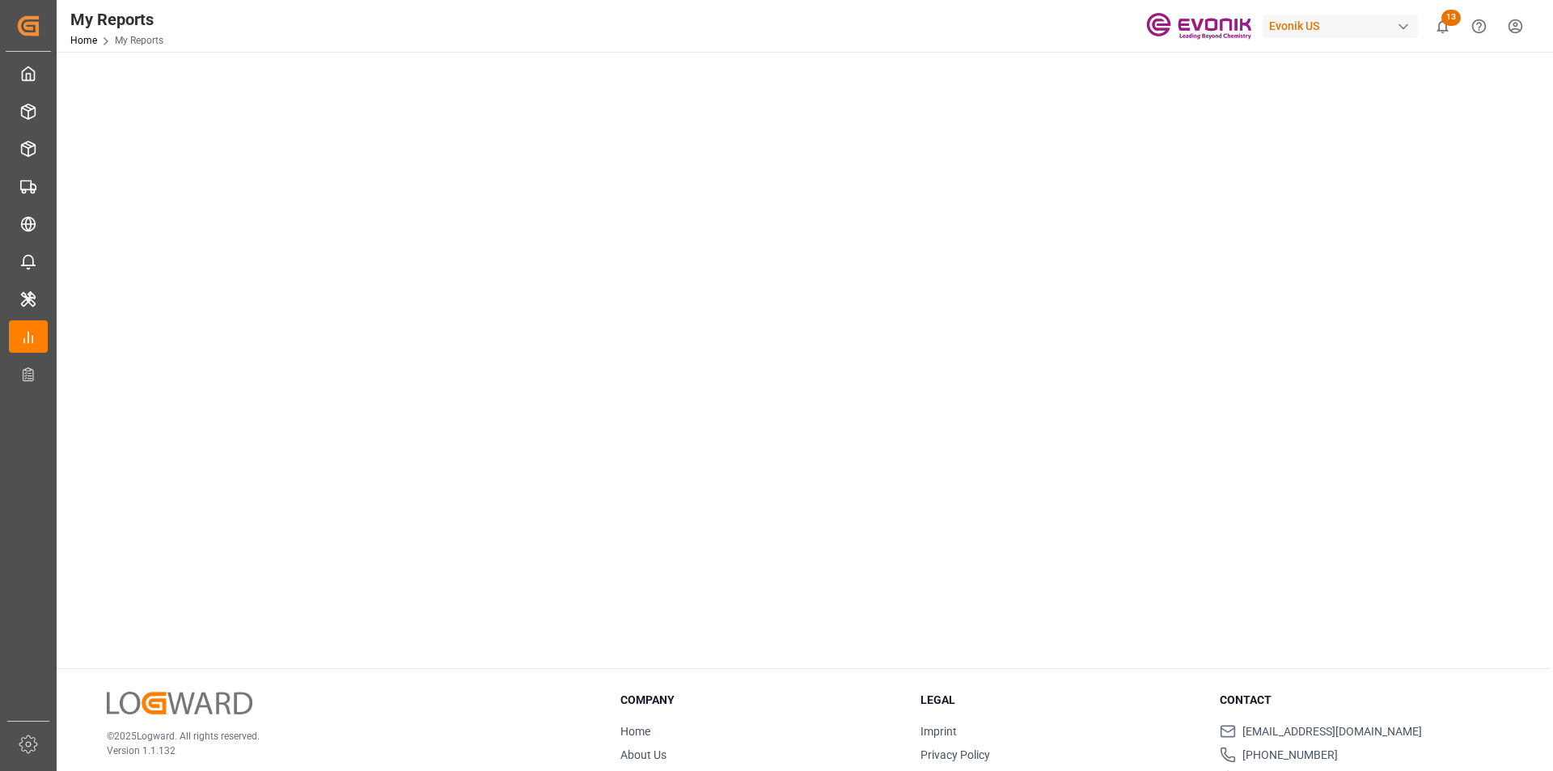
scroll to position [490, 0]
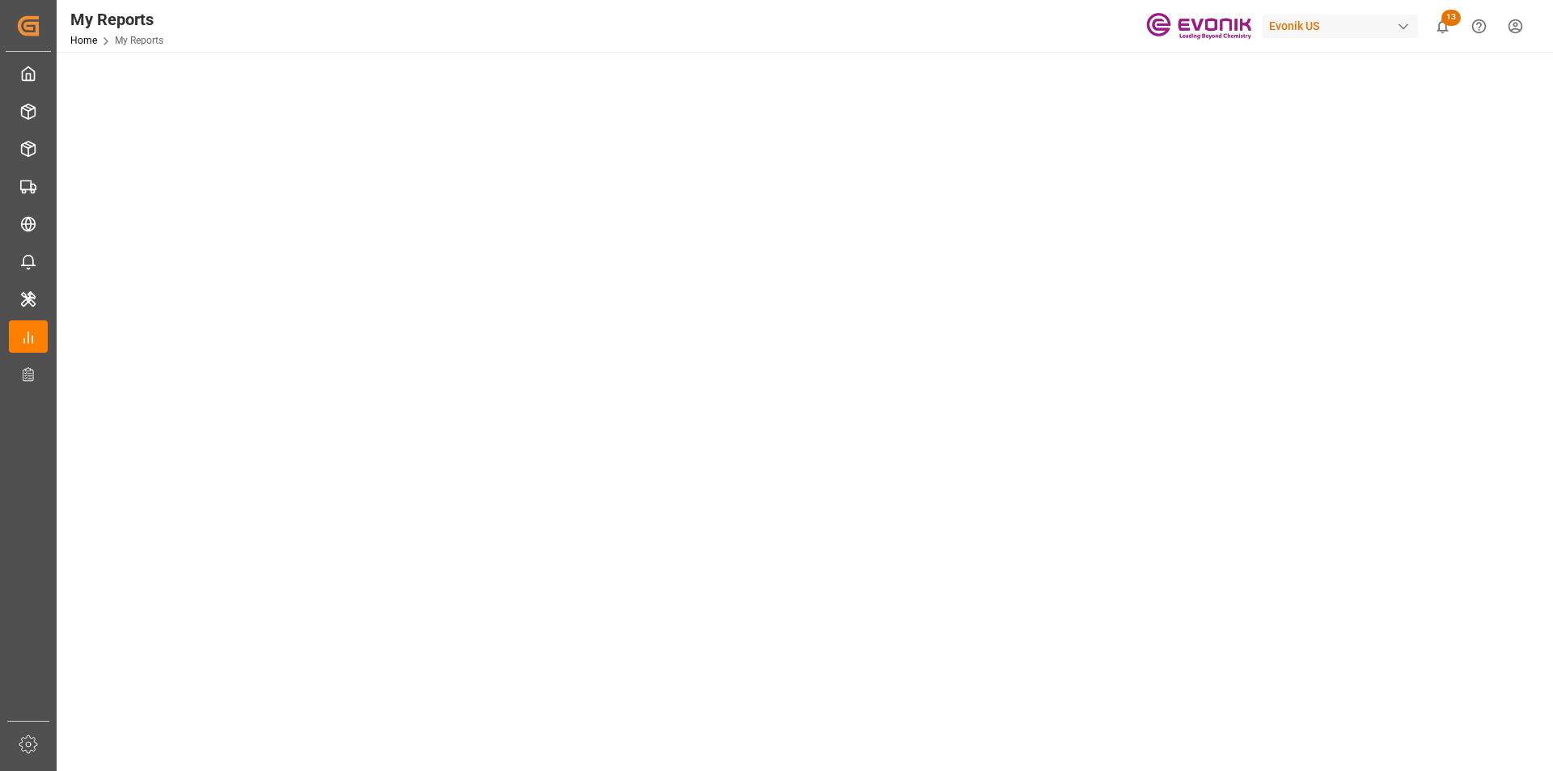
click at [1515, 350] on tableau-viz at bounding box center [803, 270] width 1467 height 1255
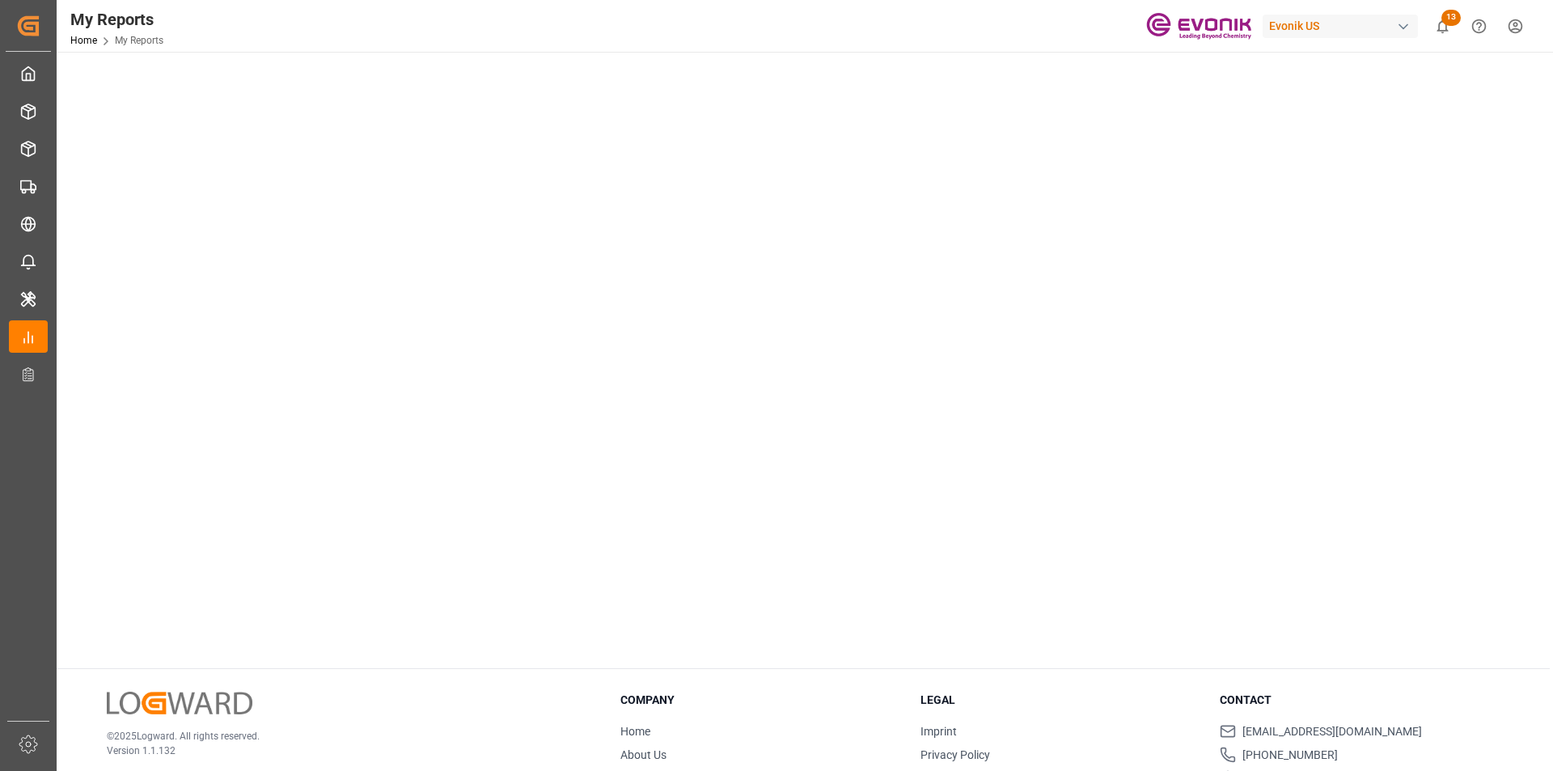
scroll to position [571, 0]
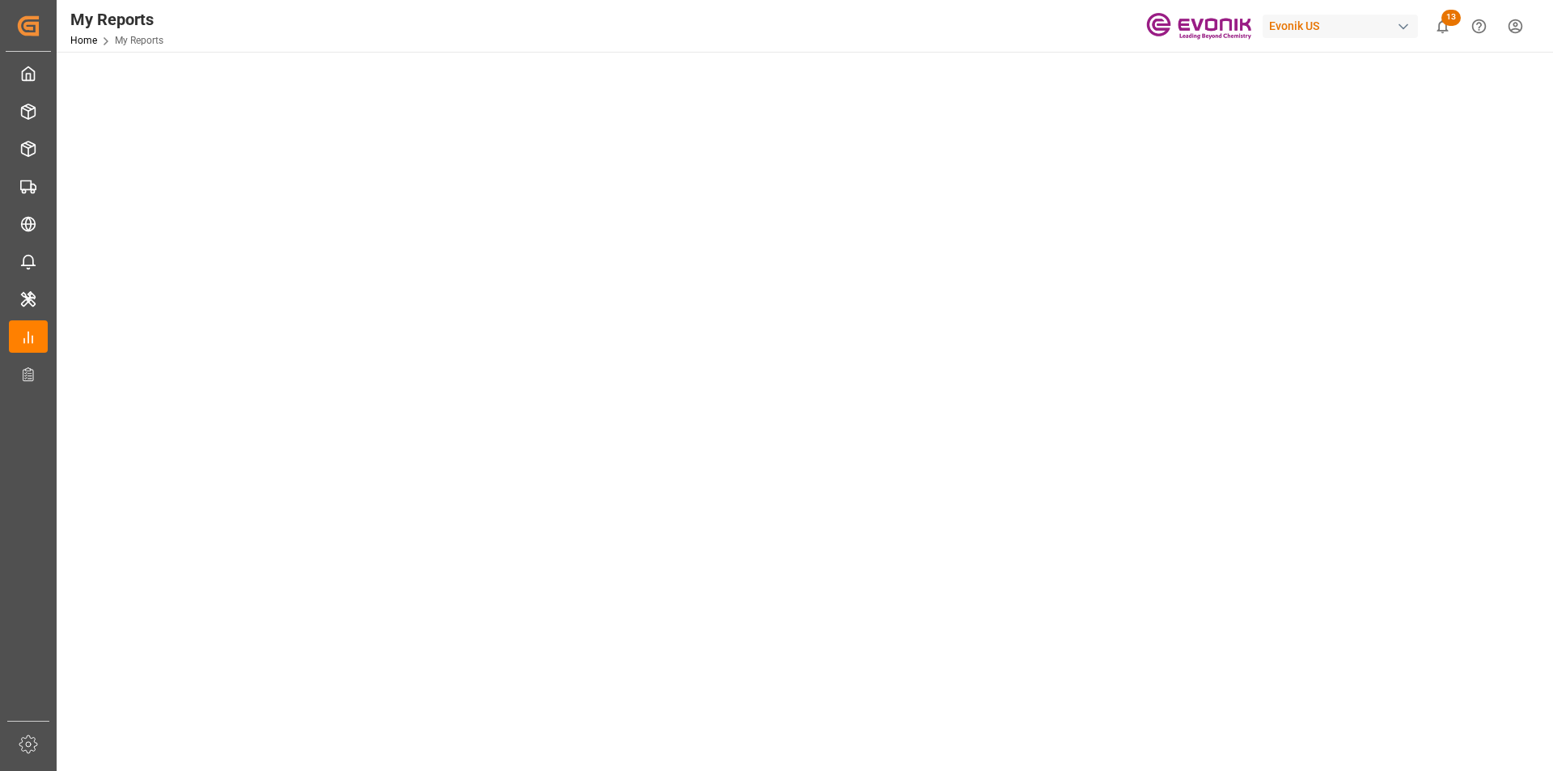
click at [1224, 221] on tableau-viz at bounding box center [803, 189] width 1467 height 1255
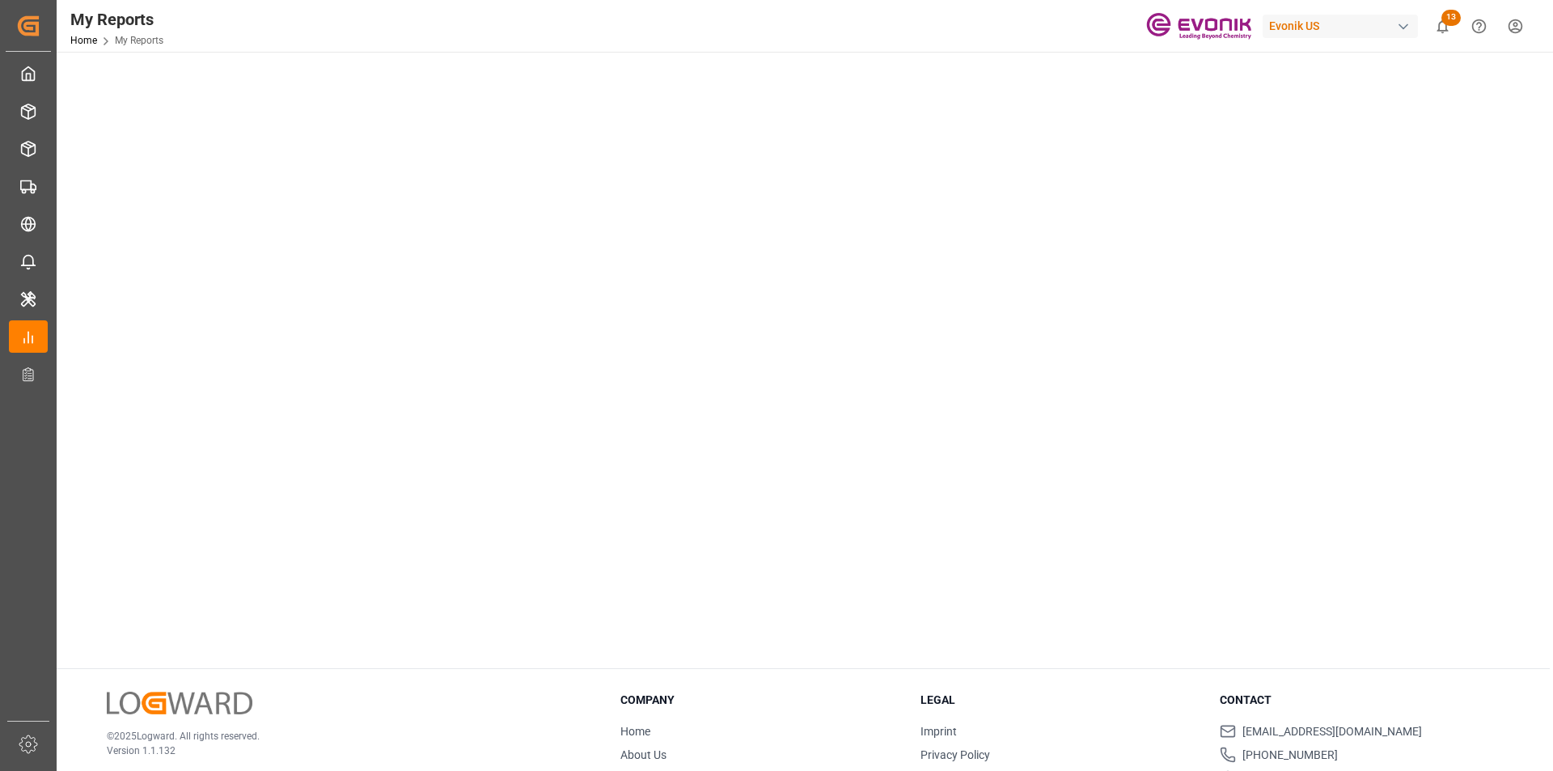
click at [1338, 583] on tableau-viz at bounding box center [803, 27] width 1467 height 1255
click at [1373, 539] on tableau-viz at bounding box center [803, 27] width 1467 height 1255
click at [1294, 486] on tableau-viz at bounding box center [803, 27] width 1467 height 1255
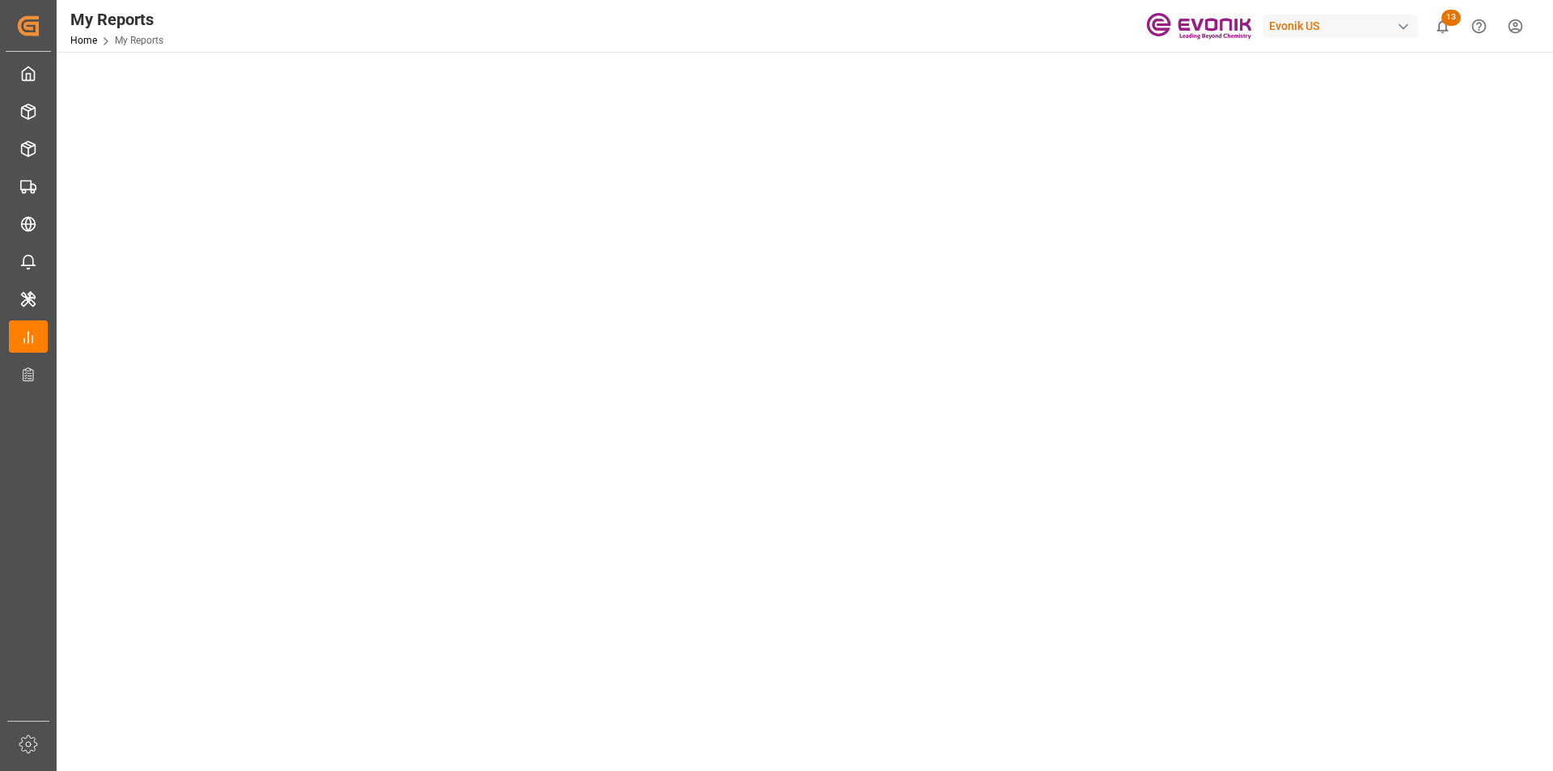
scroll to position [0, 0]
click at [1341, 356] on tableau-viz at bounding box center [803, 760] width 1467 height 1255
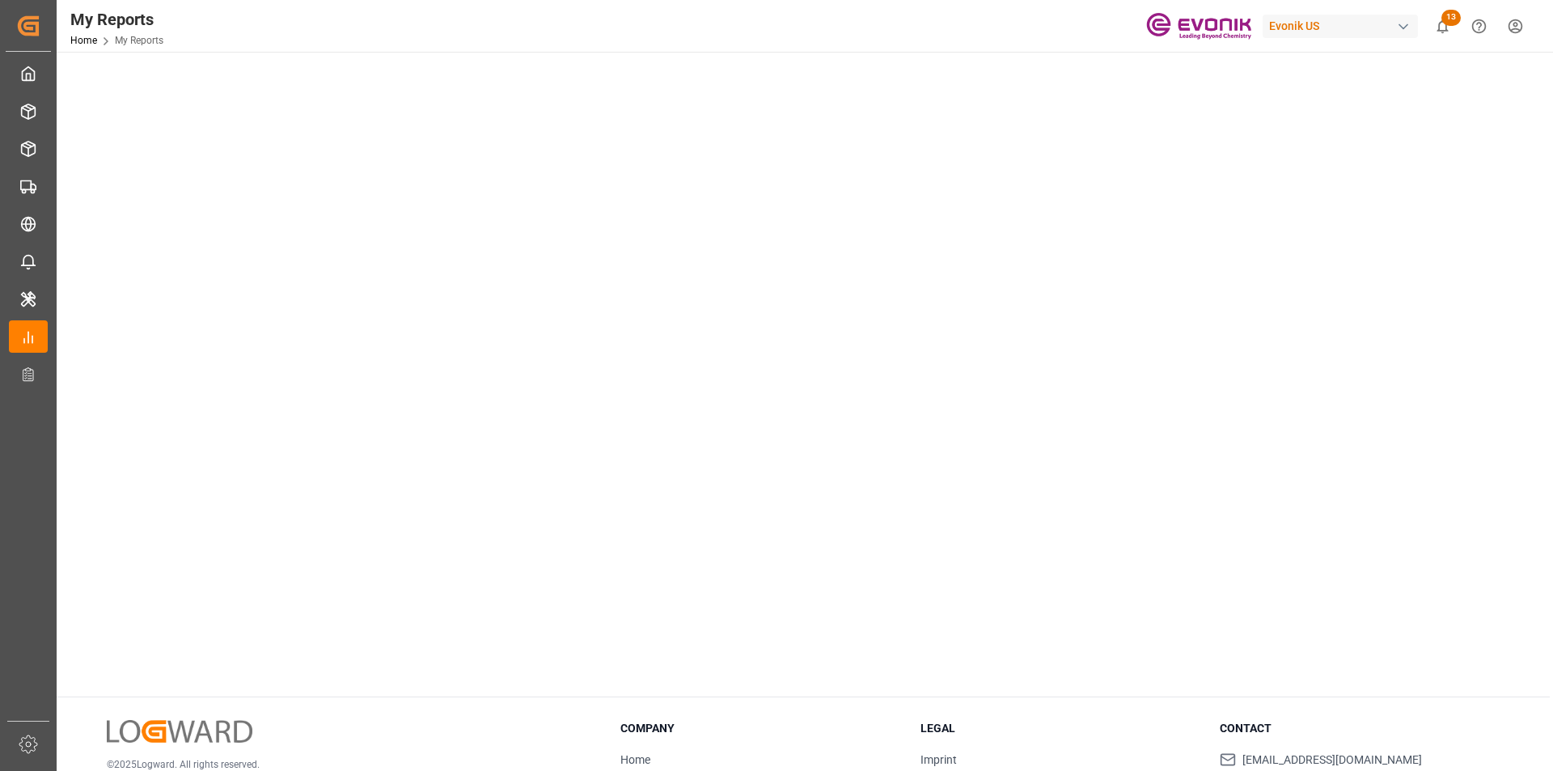
scroll to position [381, 0]
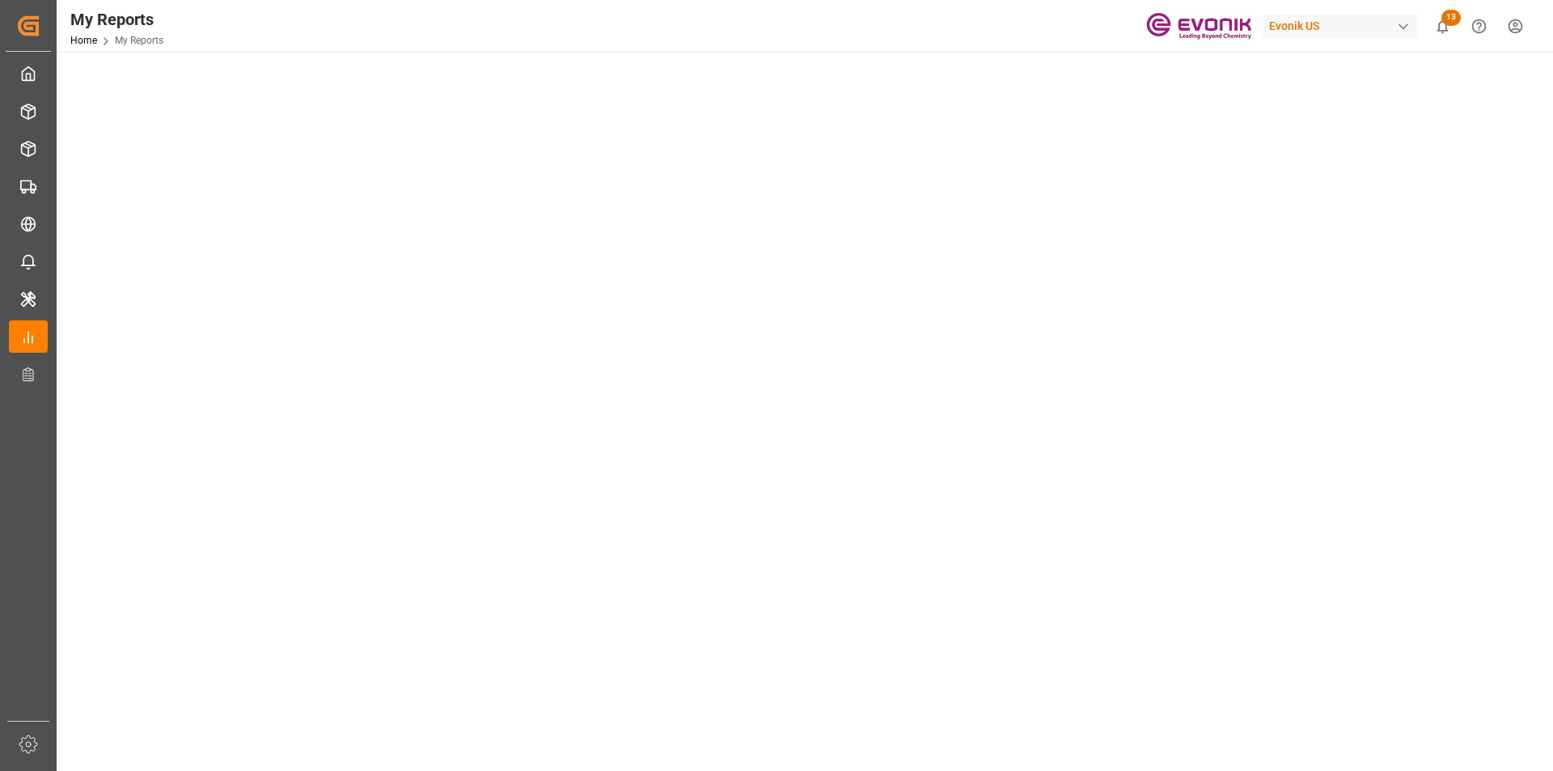
click at [1464, 416] on tableau-viz at bounding box center [803, 379] width 1467 height 1255
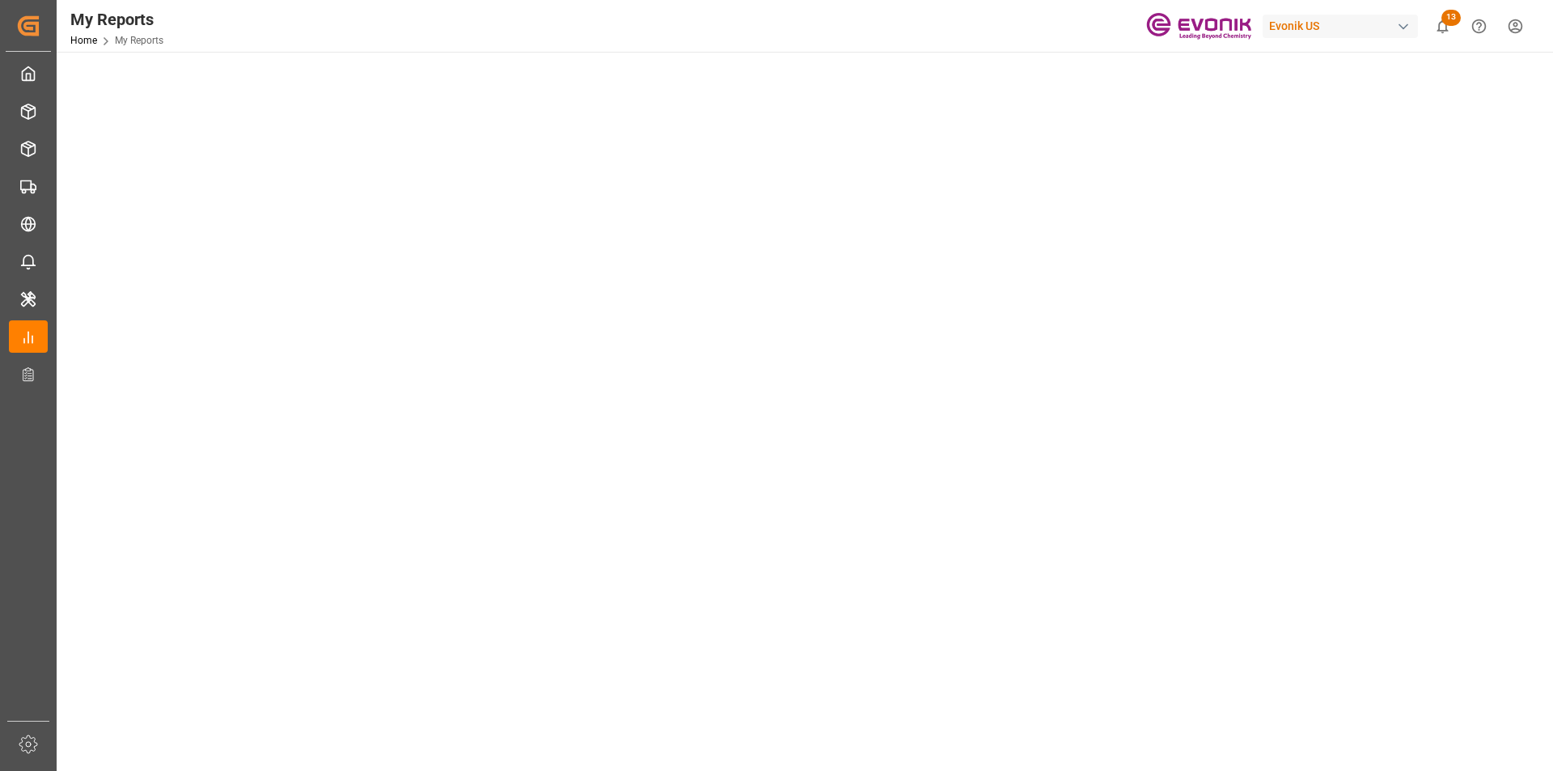
scroll to position [0, 0]
click at [1317, 374] on tableau-viz at bounding box center [803, 760] width 1467 height 1255
drag, startPoint x: 1378, startPoint y: 452, endPoint x: 1346, endPoint y: 450, distance: 31.6
click at [1378, 452] on tableau-viz at bounding box center [803, 702] width 1467 height 1255
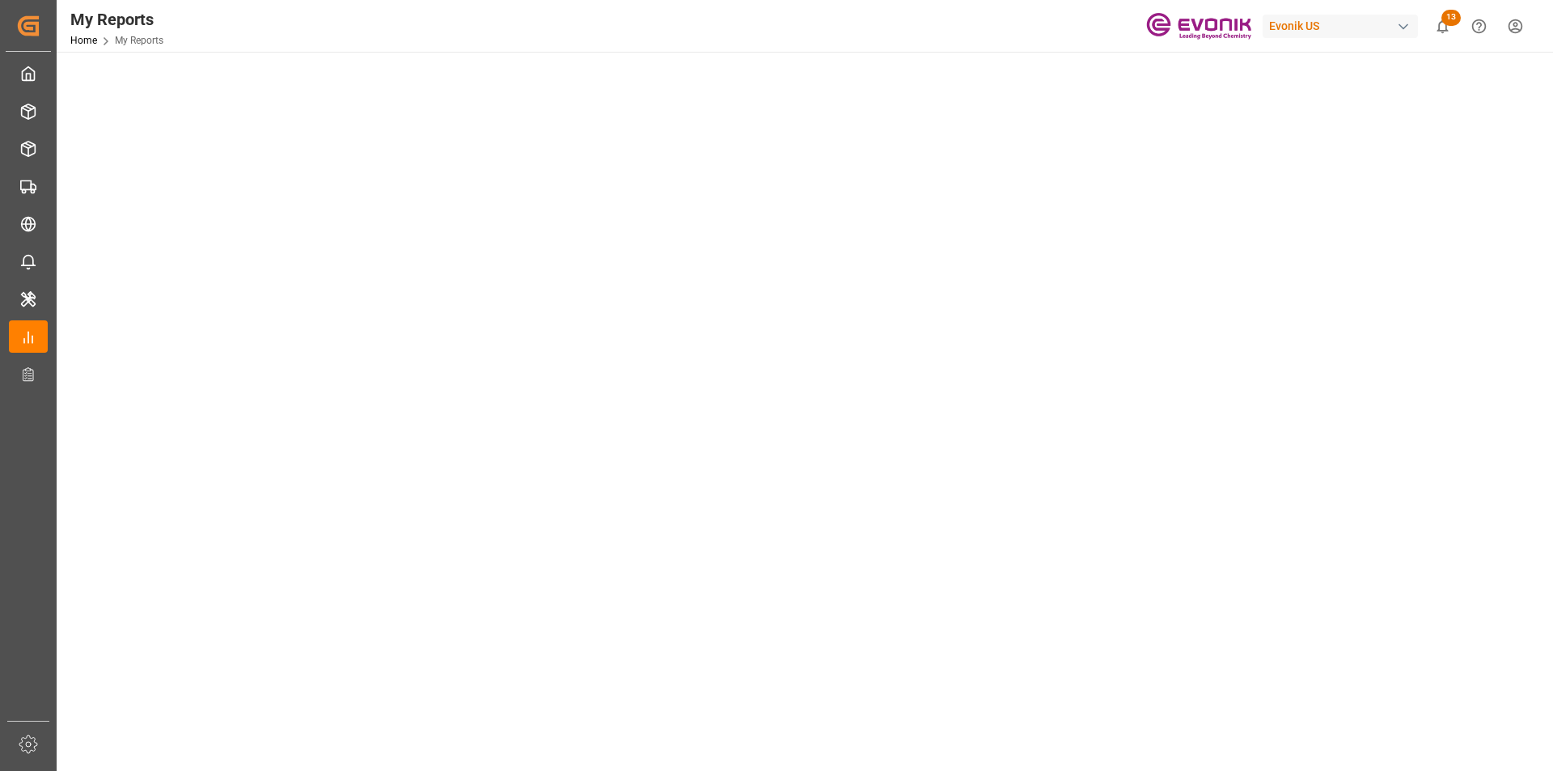
scroll to position [0, 0]
click at [1338, 382] on tableau-viz at bounding box center [803, 760] width 1467 height 1255
click at [1313, 283] on tableau-viz at bounding box center [803, 760] width 1467 height 1255
drag, startPoint x: 1507, startPoint y: 337, endPoint x: 1187, endPoint y: 335, distance: 319.4
click at [1507, 337] on tableau-viz at bounding box center [803, 760] width 1467 height 1255
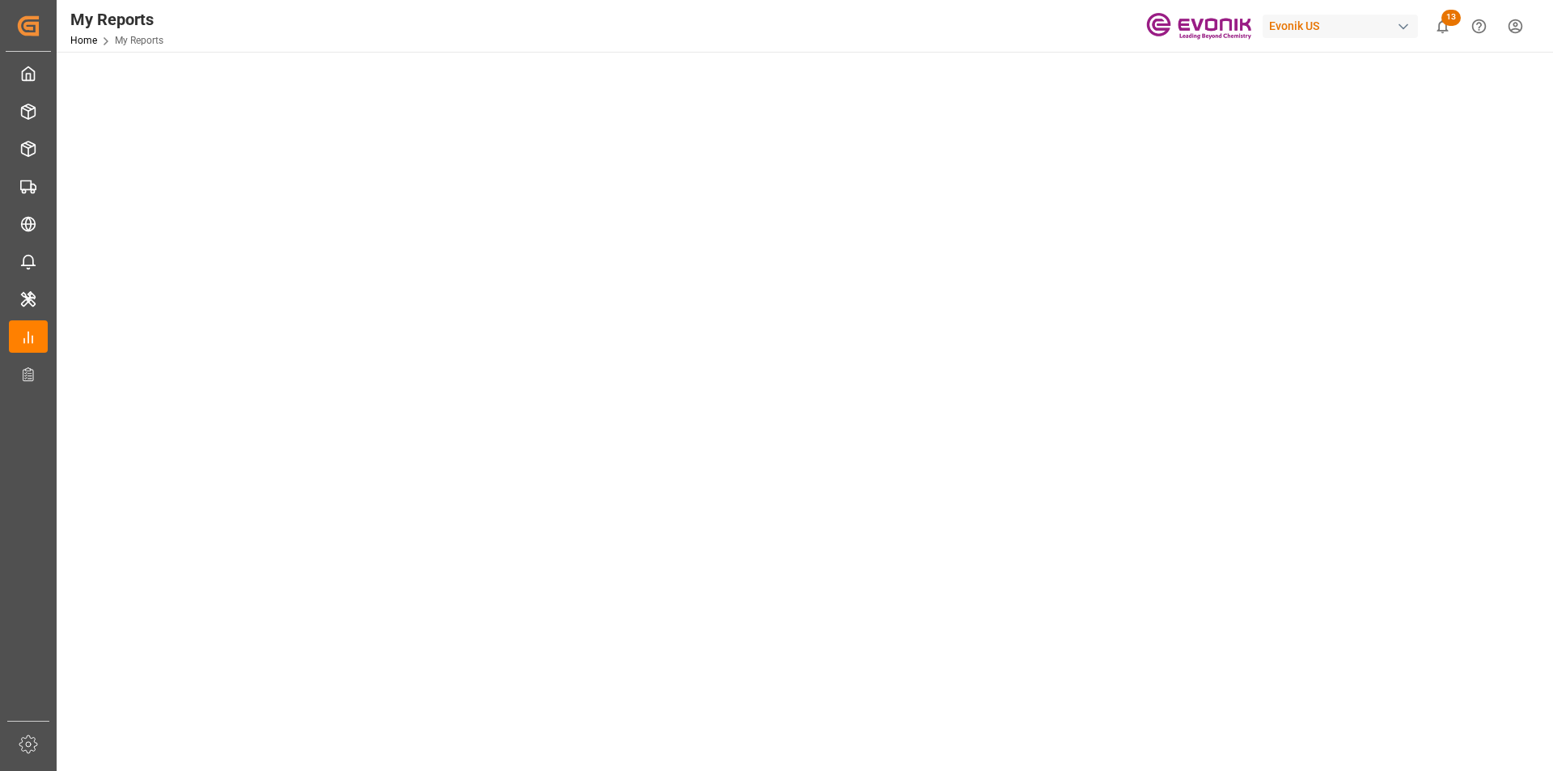
scroll to position [57, 0]
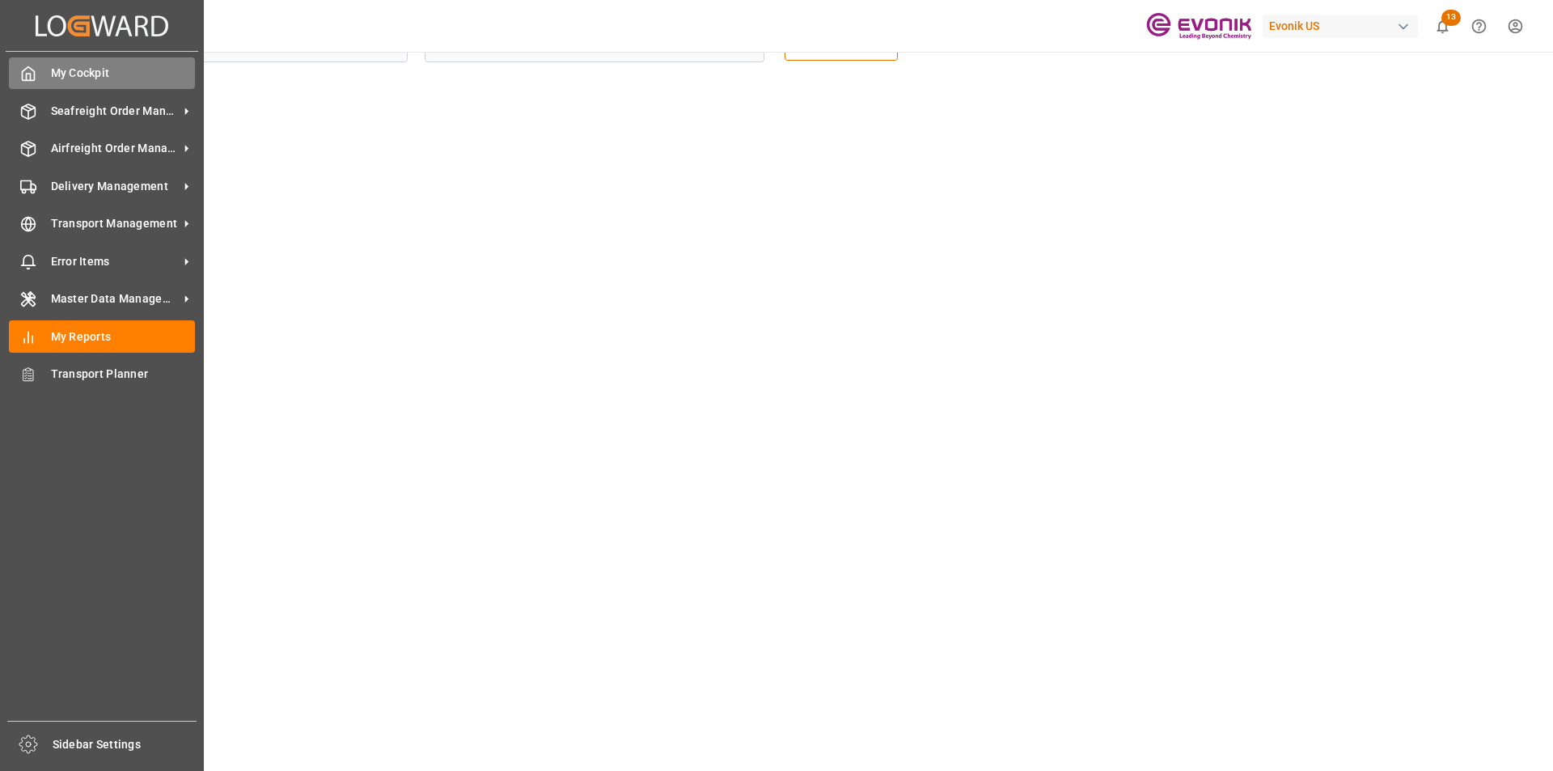
click at [51, 77] on span "My Cockpit" at bounding box center [123, 73] width 145 height 17
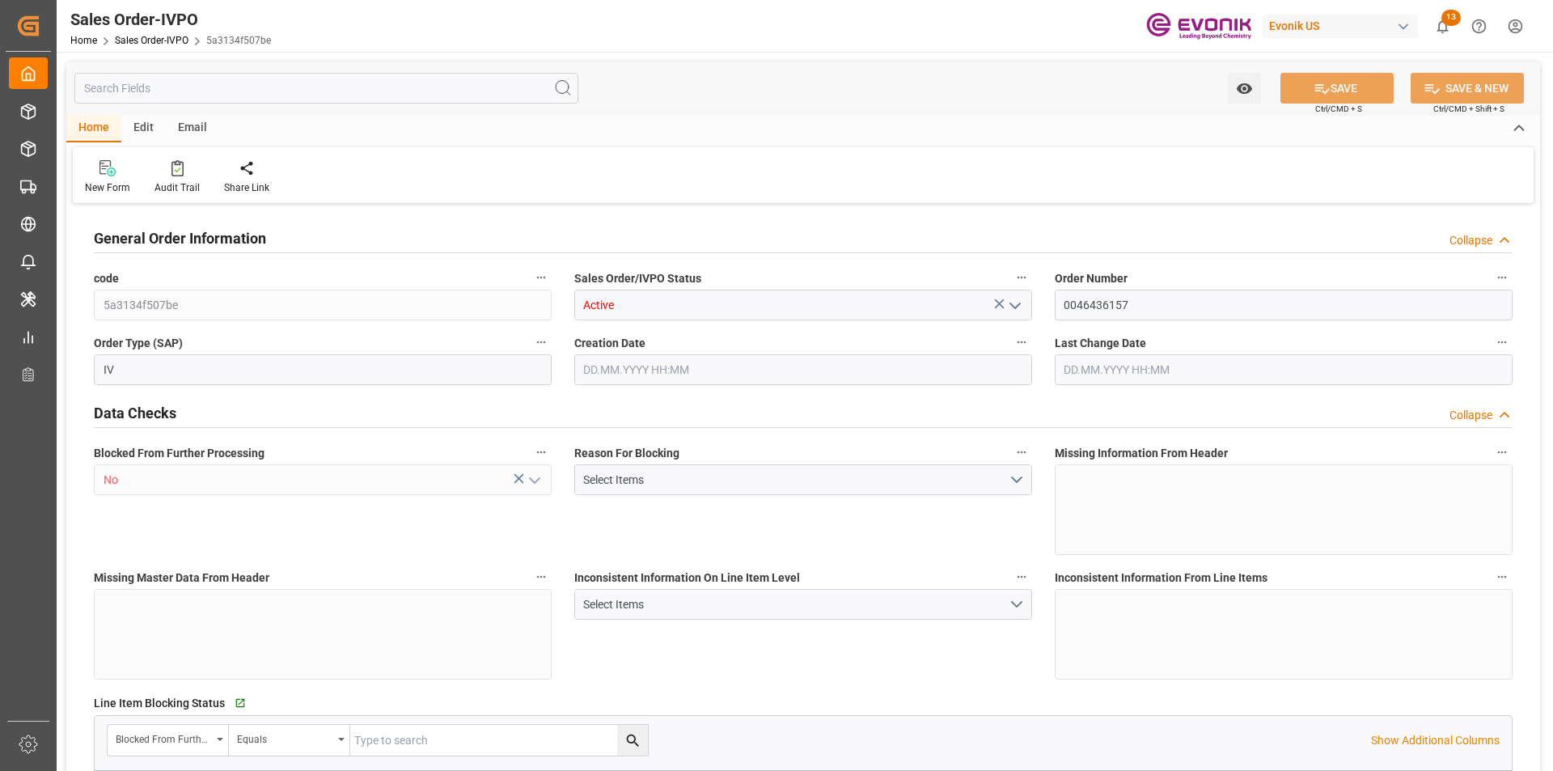
type input "ARBUE"
type input "0"
type input "1"
type input "2"
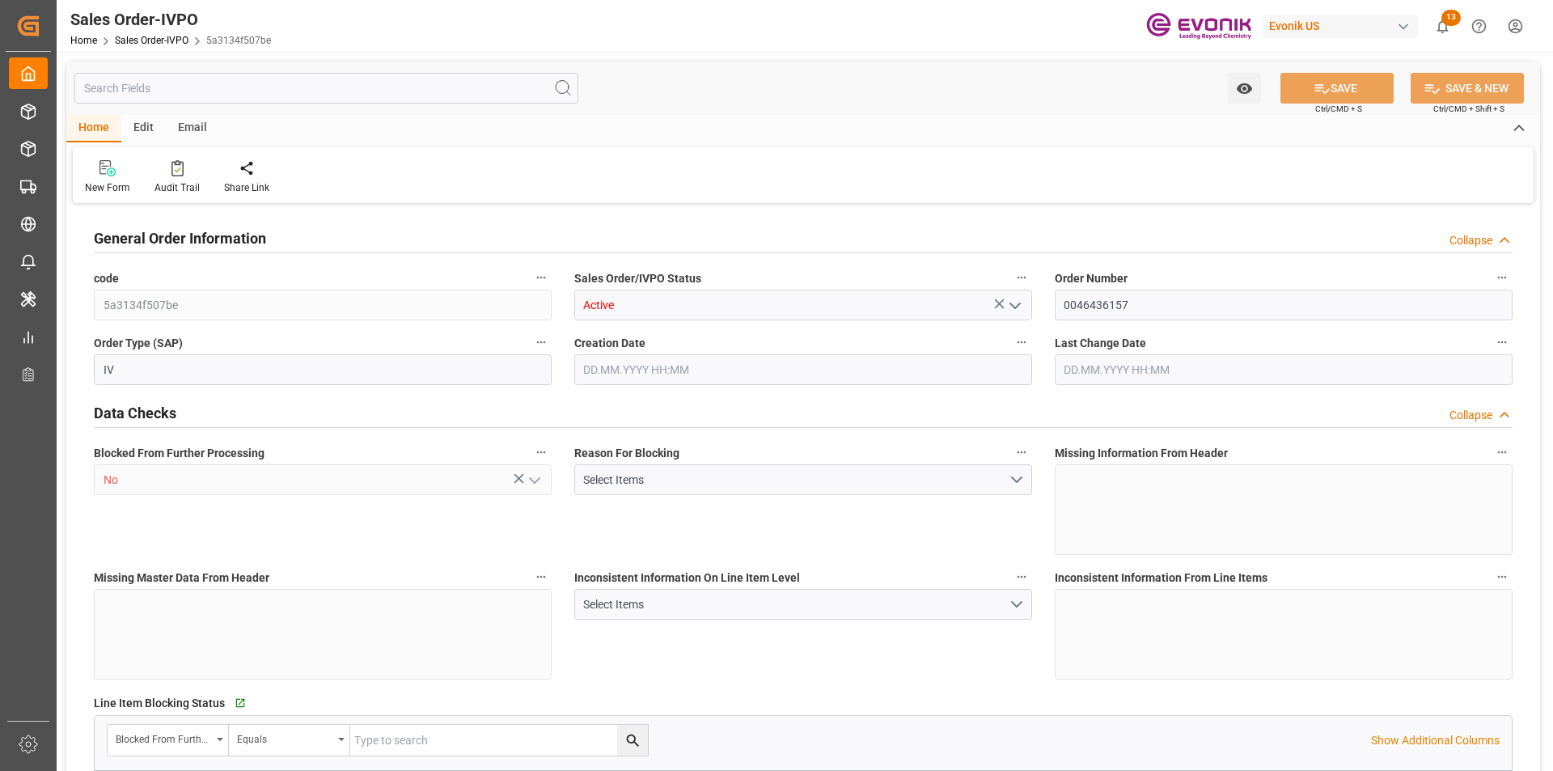
type input "19044"
type input "52.0768"
type input "17000"
type input "30"
type input "01.08.2025 22:10"
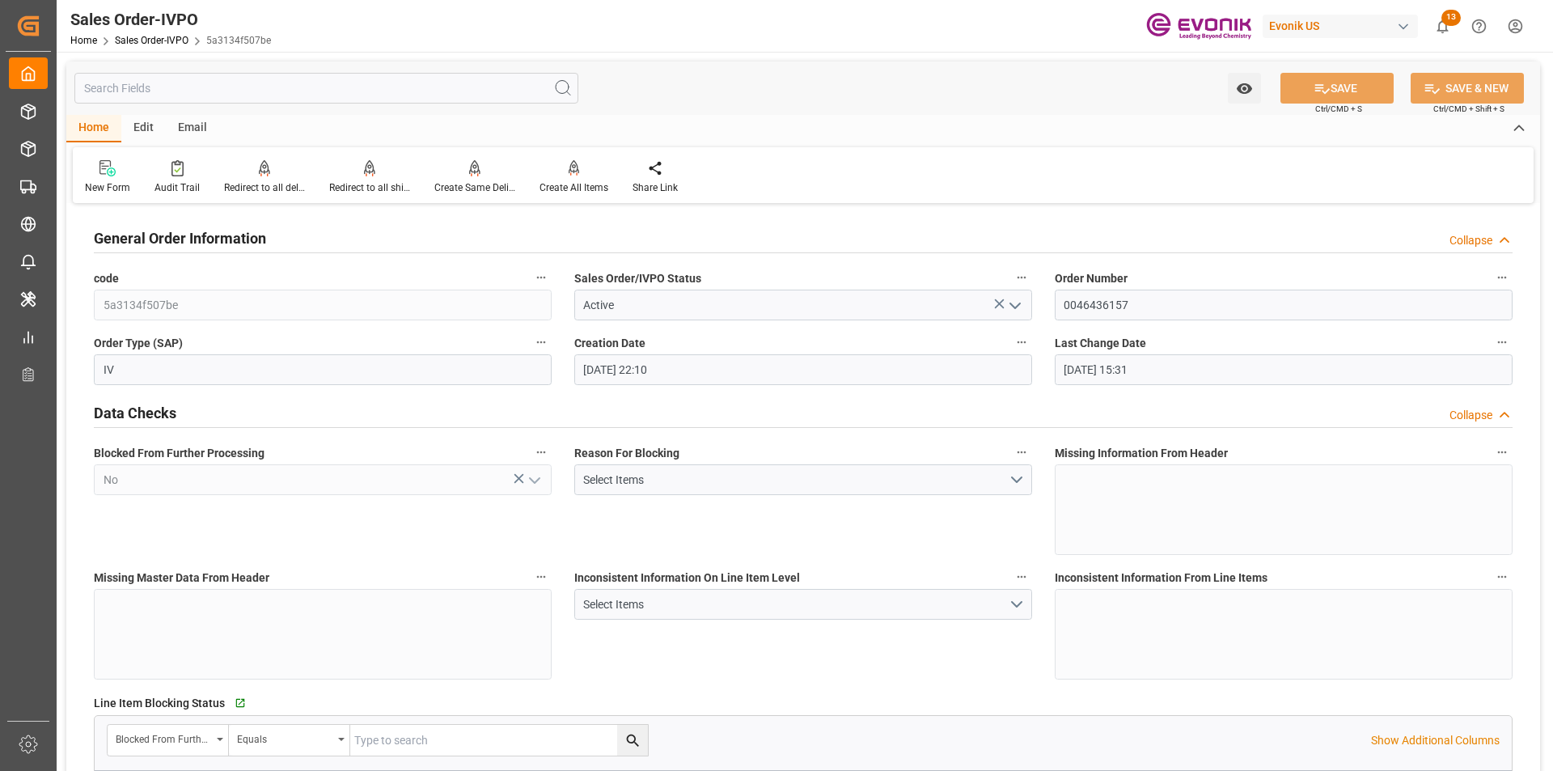
type input "09.09.2025 15:31"
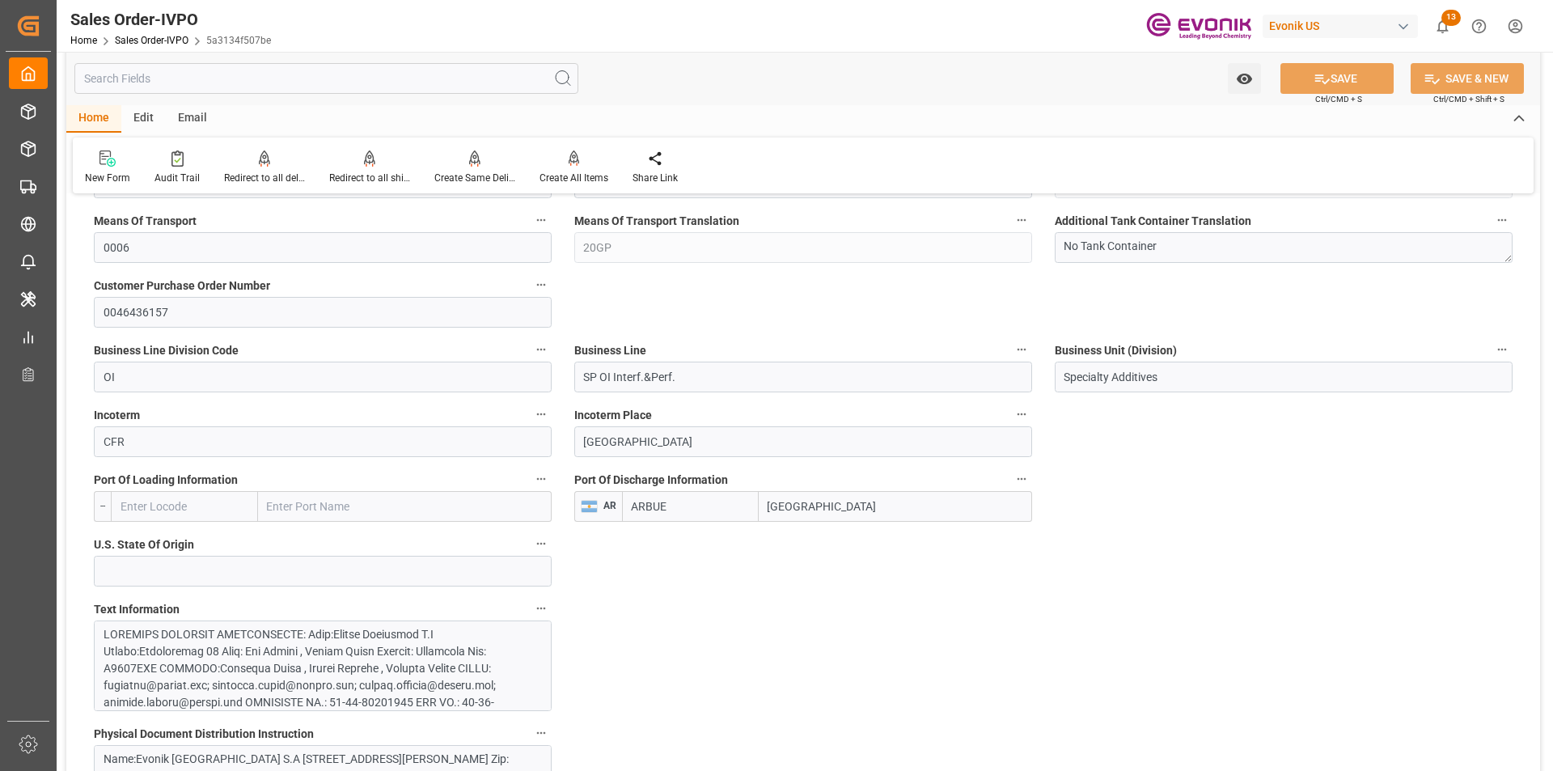
scroll to position [1132, 0]
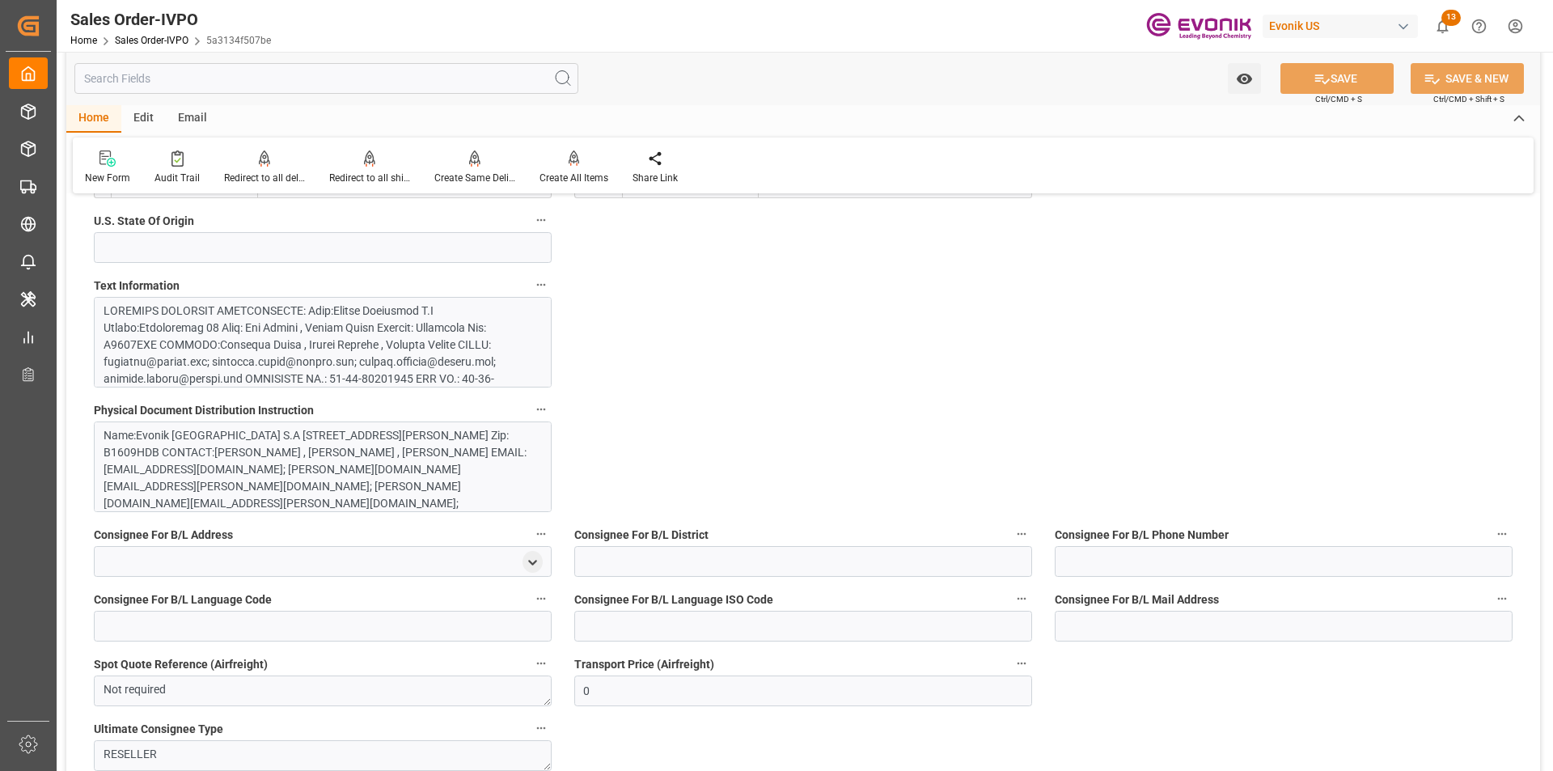
click at [452, 457] on div "Name:Evonik Argentina S.A Street:Darragueira 38 City: San Isidro , Buenos Aires…" at bounding box center [317, 486] width 426 height 119
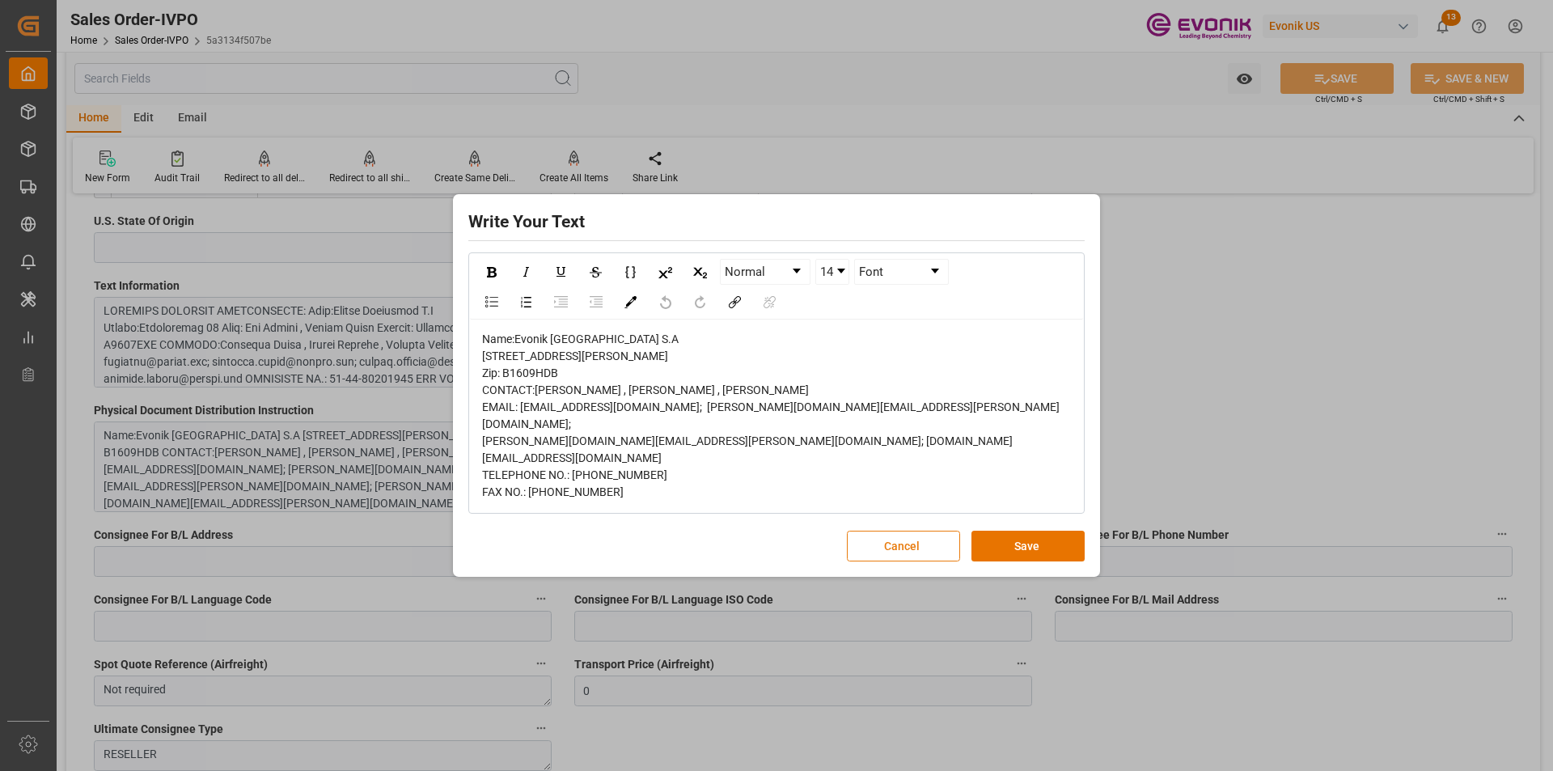
click at [905, 539] on button "Cancel" at bounding box center [903, 545] width 113 height 31
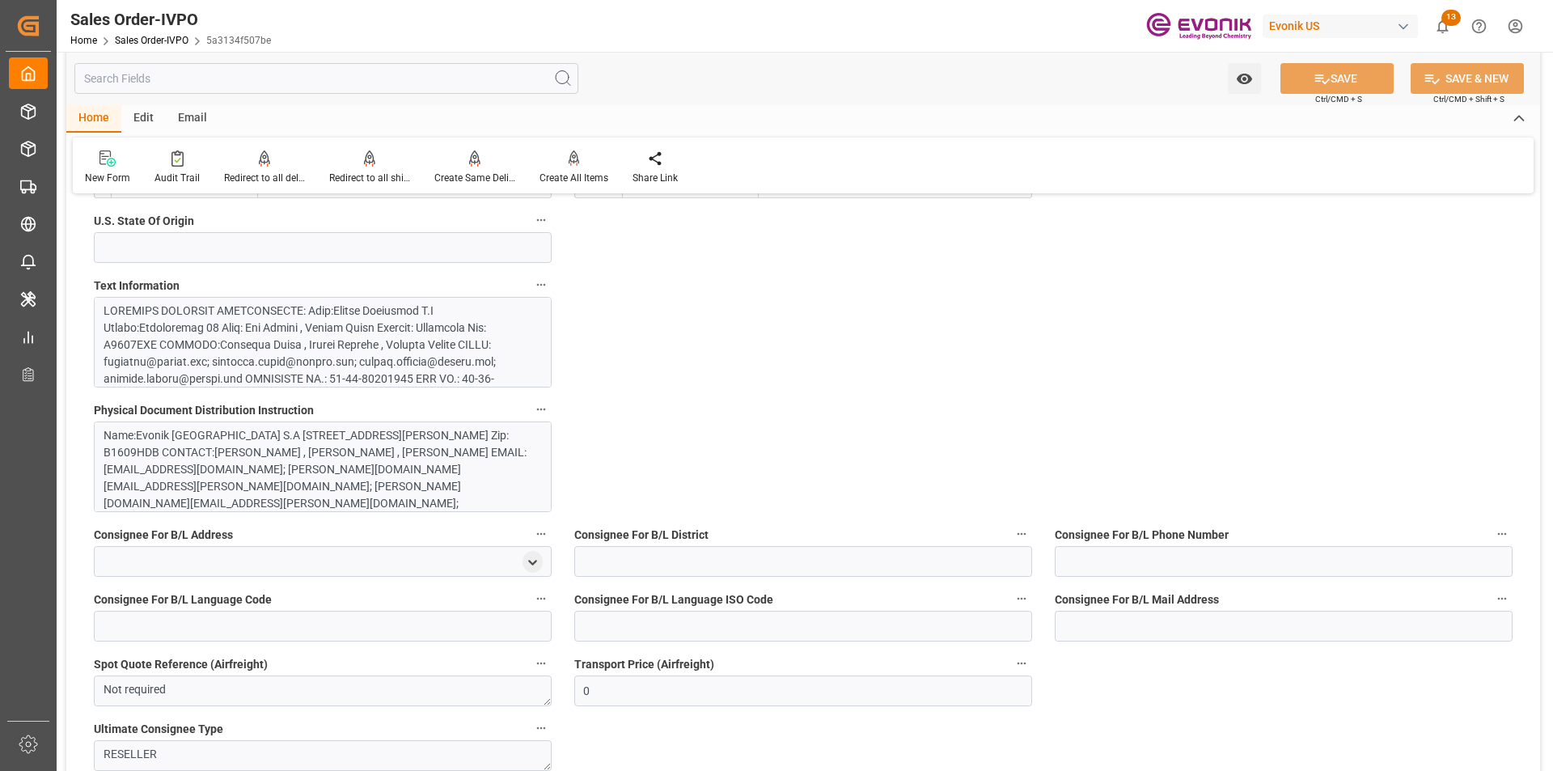
click at [309, 345] on div at bounding box center [317, 539] width 426 height 475
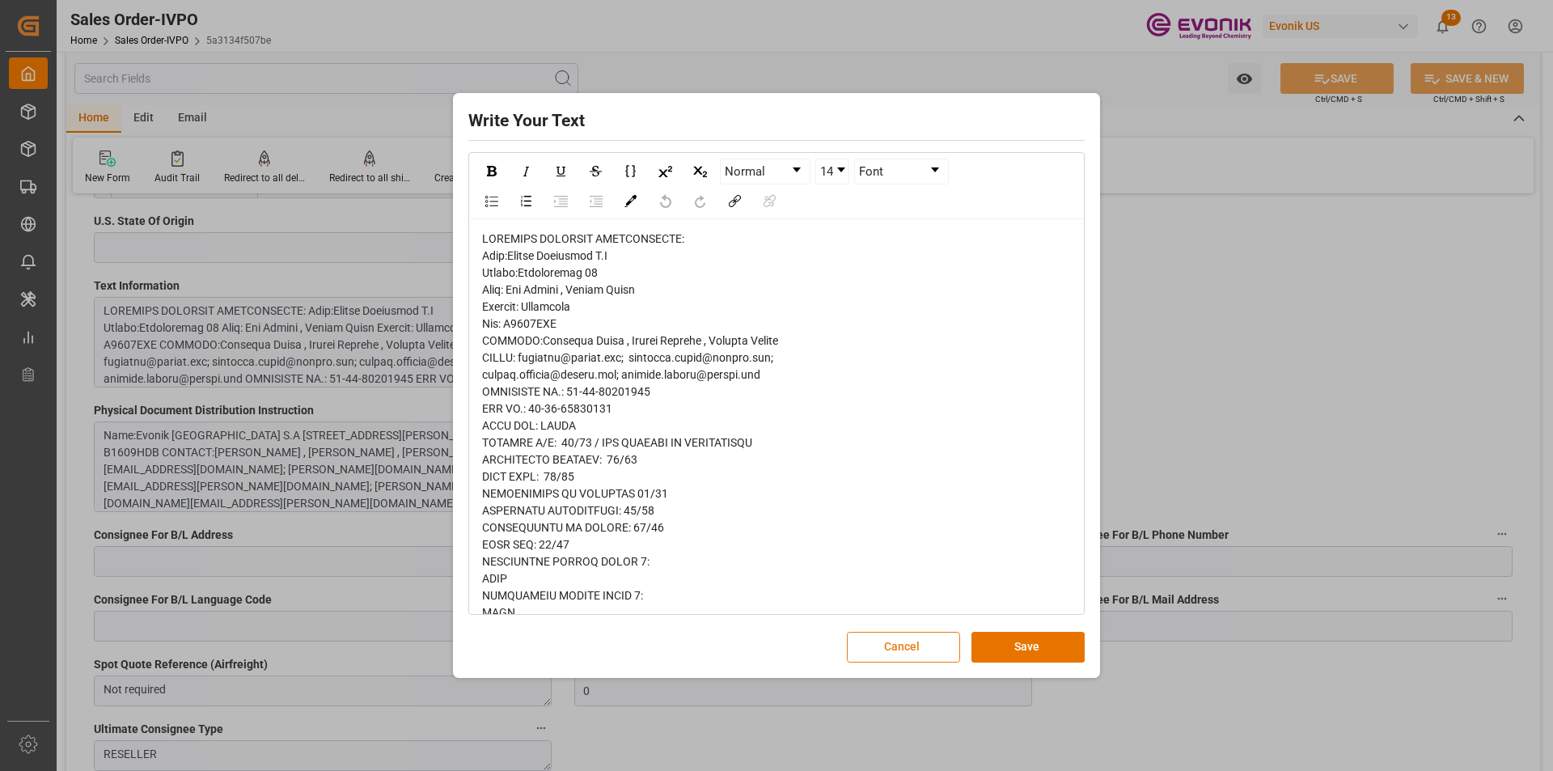
click at [939, 640] on button "Cancel" at bounding box center [903, 647] width 113 height 31
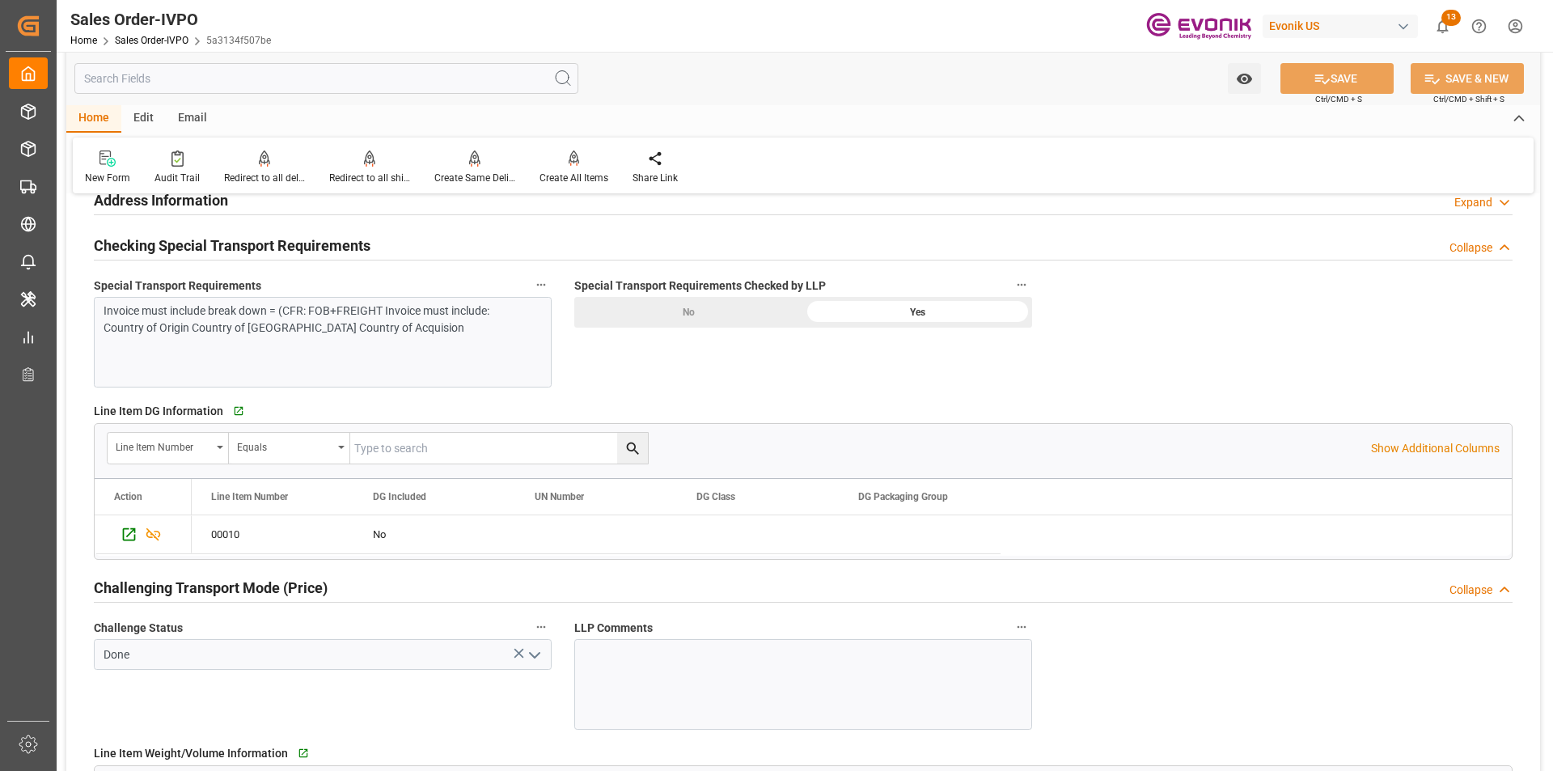
scroll to position [1536, 0]
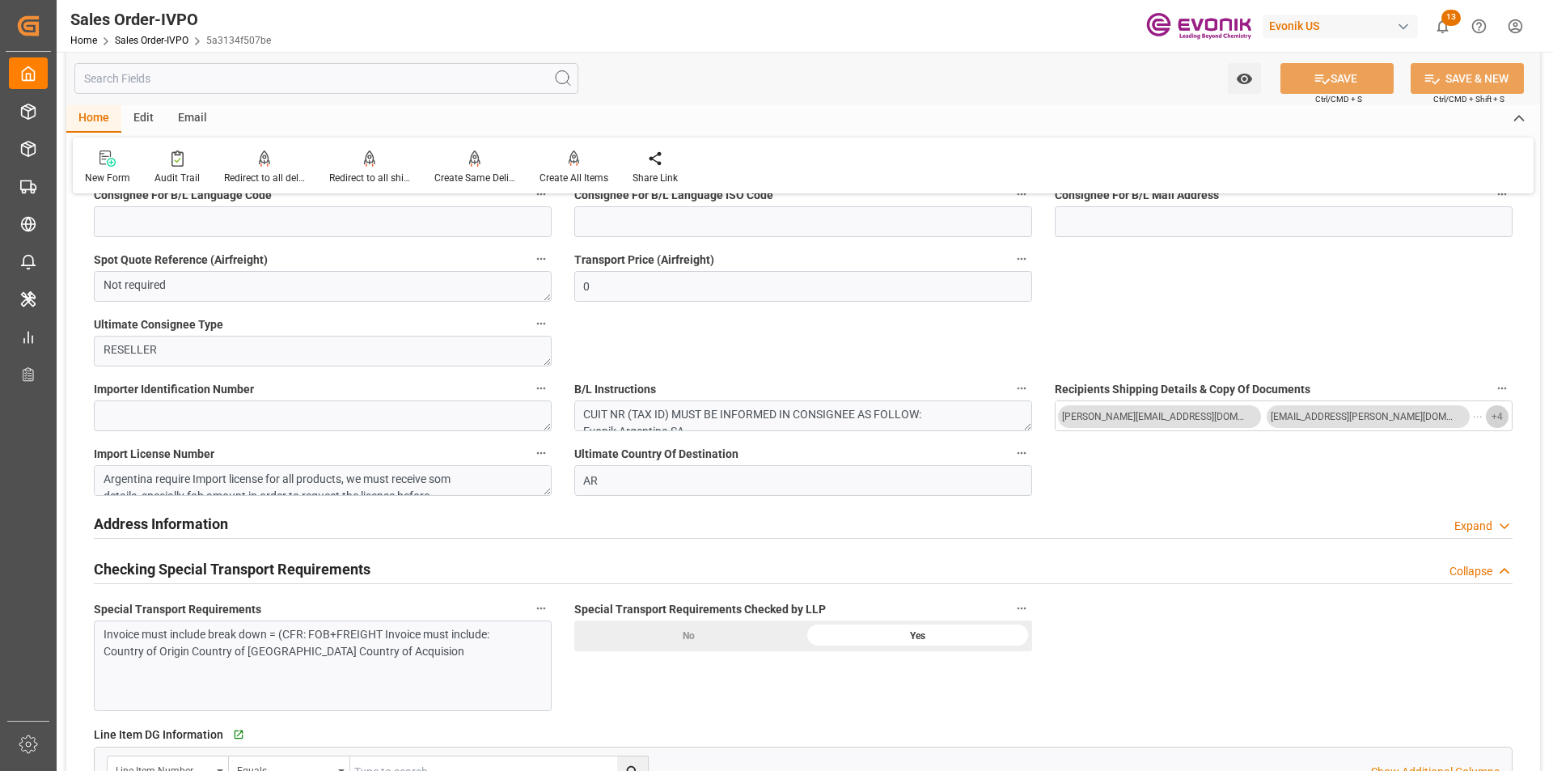
click at [1502, 416] on button "+ 4" at bounding box center [1497, 416] width 23 height 23
